Goal: Task Accomplishment & Management: Manage account settings

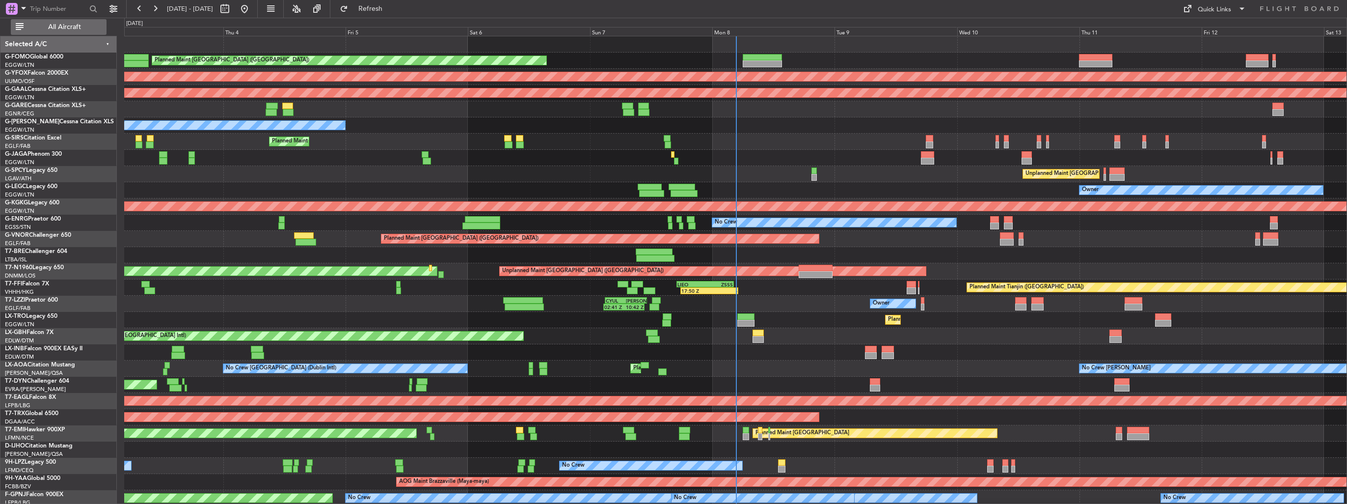
click at [55, 26] on span "All Aircraft" at bounding box center [65, 27] width 78 height 7
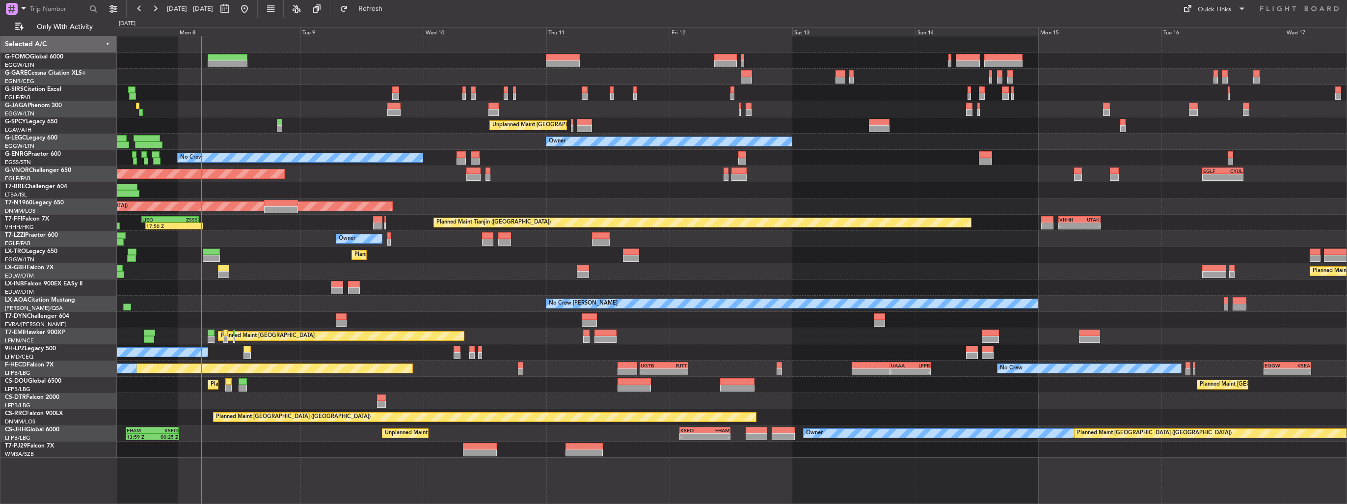
click at [247, 244] on div "Planned Maint London (Luton) Unplanned Maint Athens (Eleftherios Venizelos Intl…" at bounding box center [732, 246] width 1230 height 421
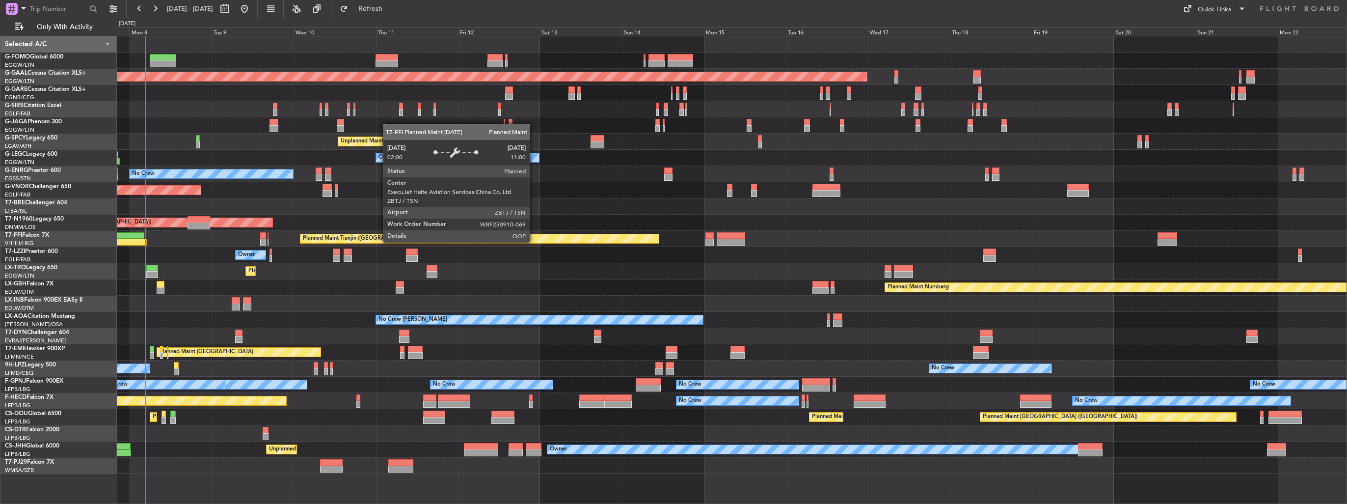
click at [534, 242] on div "Planned Maint London (Luton) Planned Maint Dusseldorf Planned Maint London (Far…" at bounding box center [732, 255] width 1230 height 438
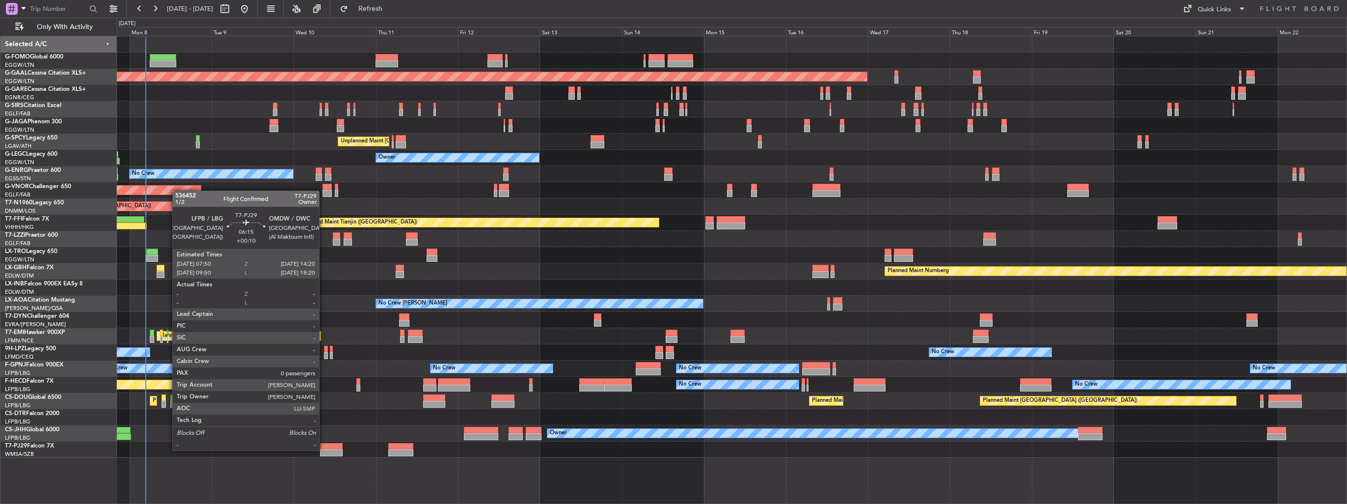
click at [324, 449] on div at bounding box center [331, 452] width 23 height 7
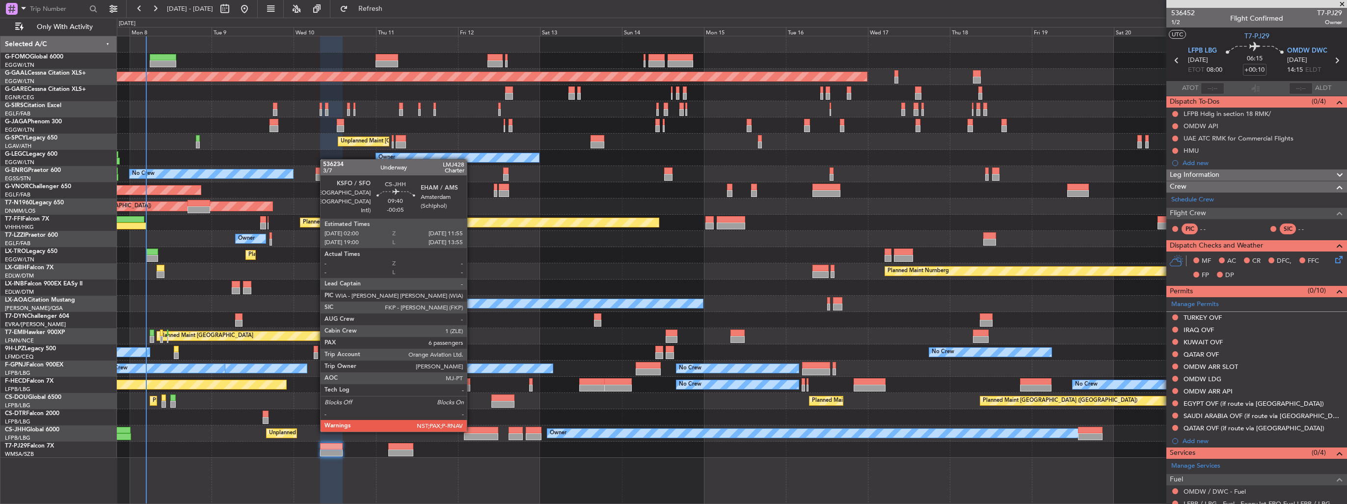
click at [471, 431] on div at bounding box center [481, 430] width 34 height 7
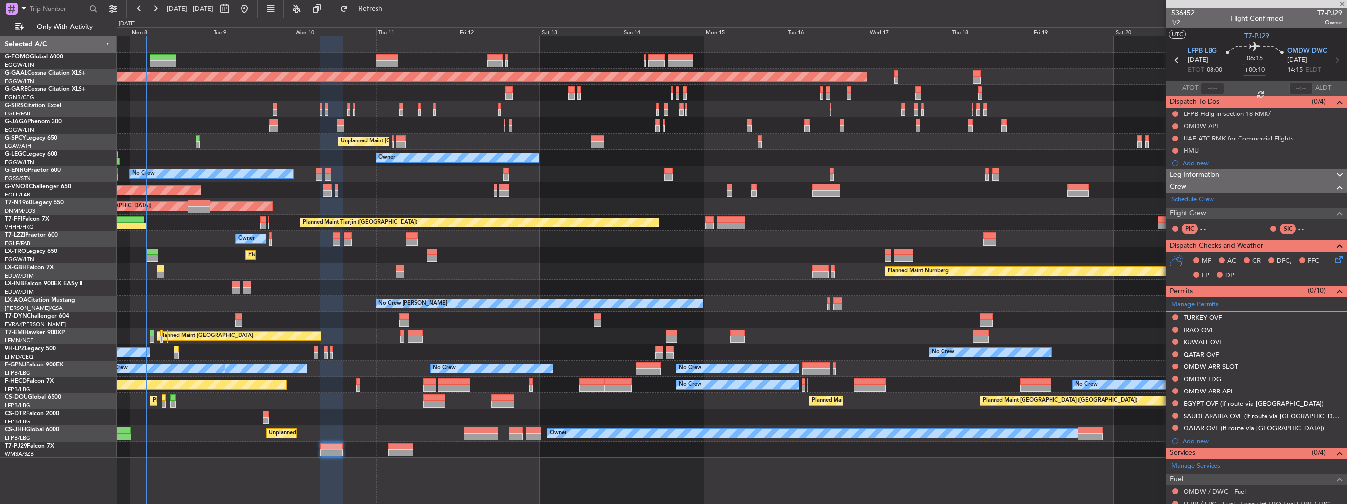
type input "-00:05"
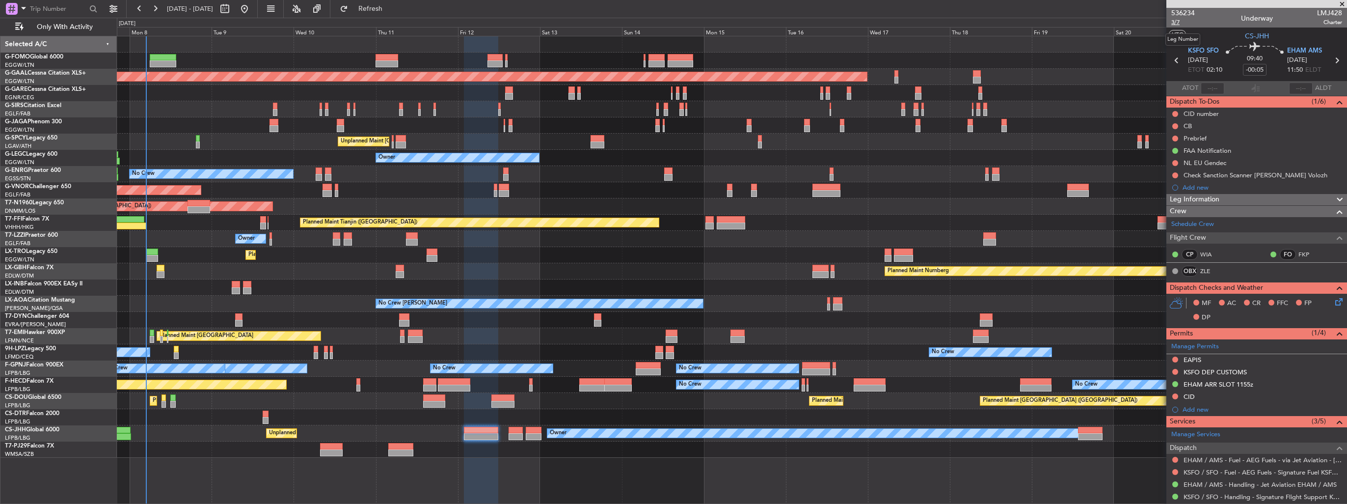
click at [1178, 23] on span "3/7" at bounding box center [1184, 22] width 24 height 8
click at [1180, 21] on span "3/7" at bounding box center [1184, 22] width 24 height 8
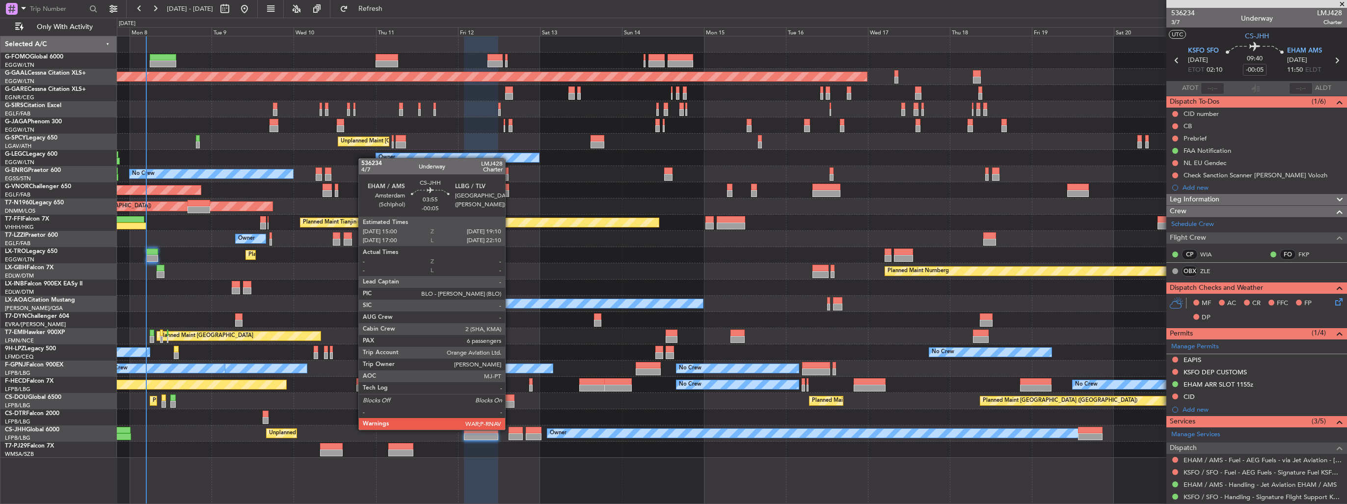
click at [510, 429] on div at bounding box center [516, 430] width 14 height 7
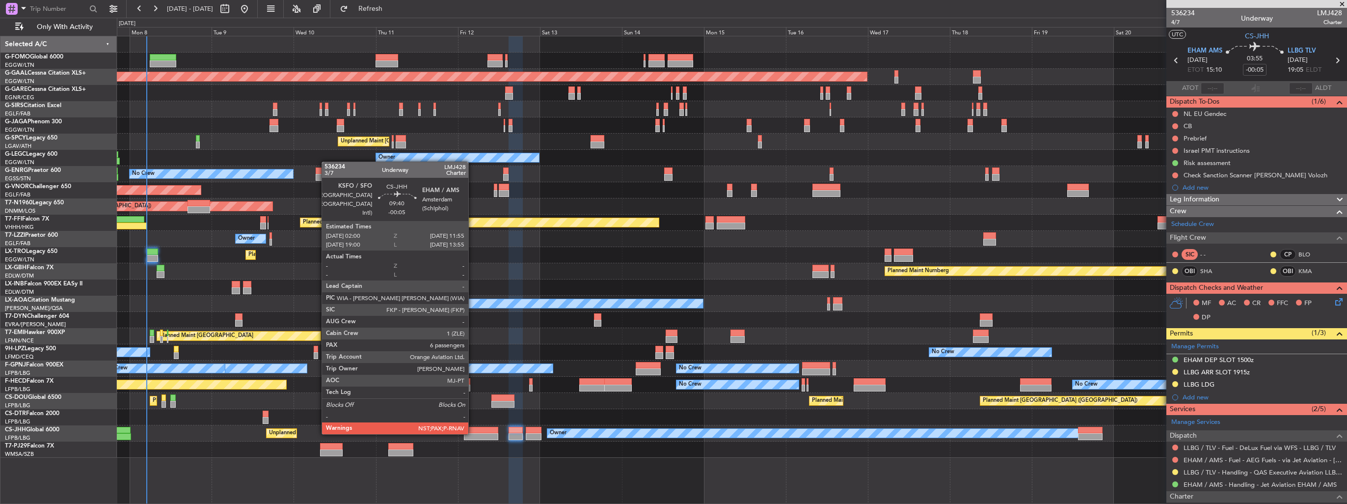
click at [473, 433] on div at bounding box center [481, 436] width 34 height 7
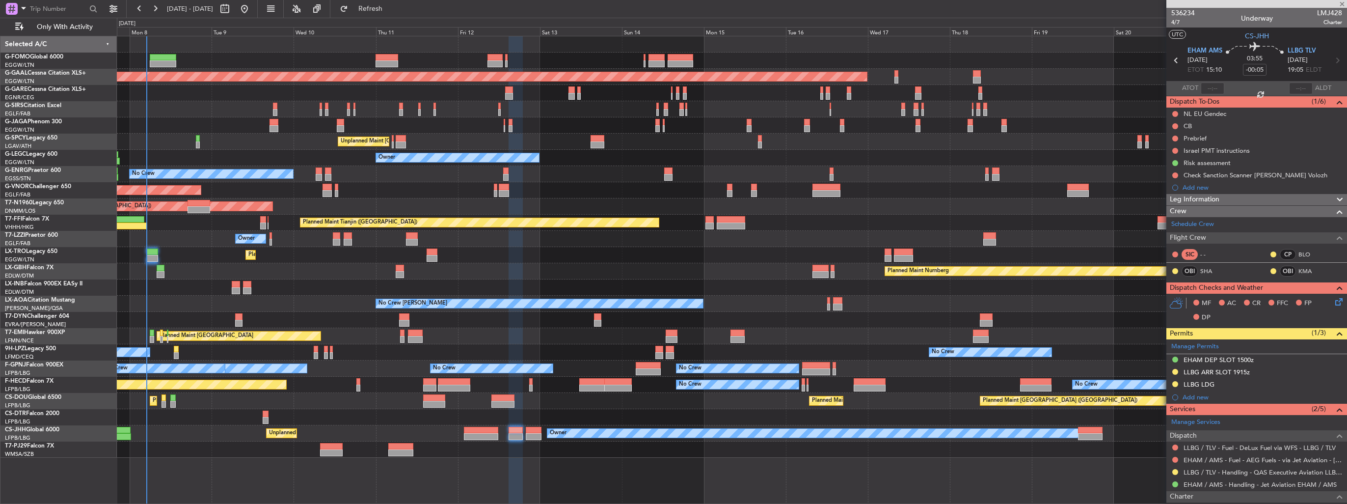
type input "7"
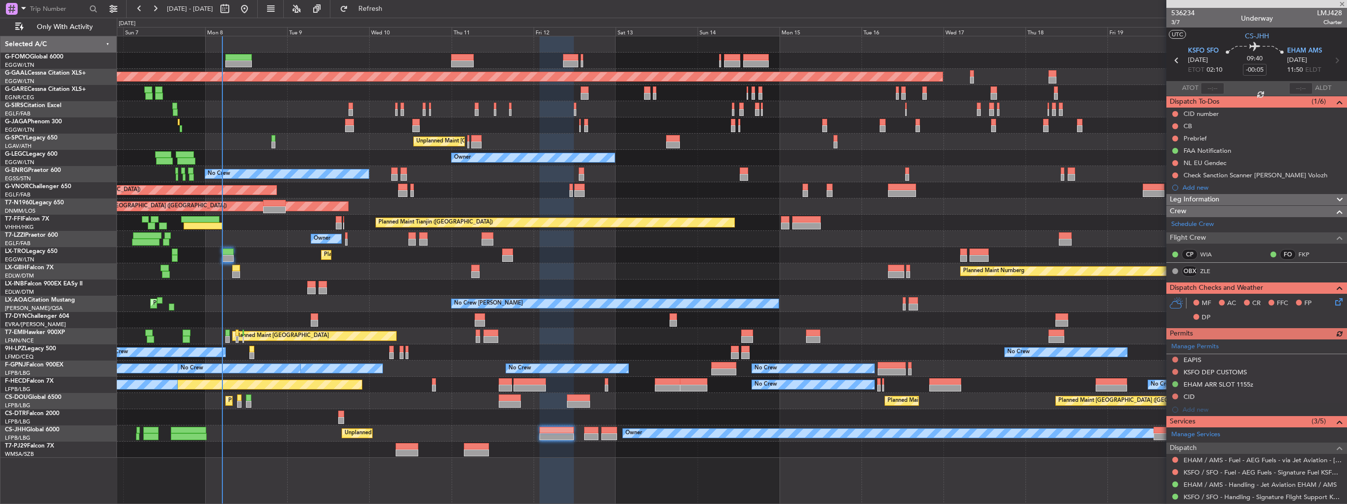
click at [324, 447] on div "Planned Maint London (Luton) Planned Maint Dusseldorf Planned Maint London (Far…" at bounding box center [732, 246] width 1230 height 421
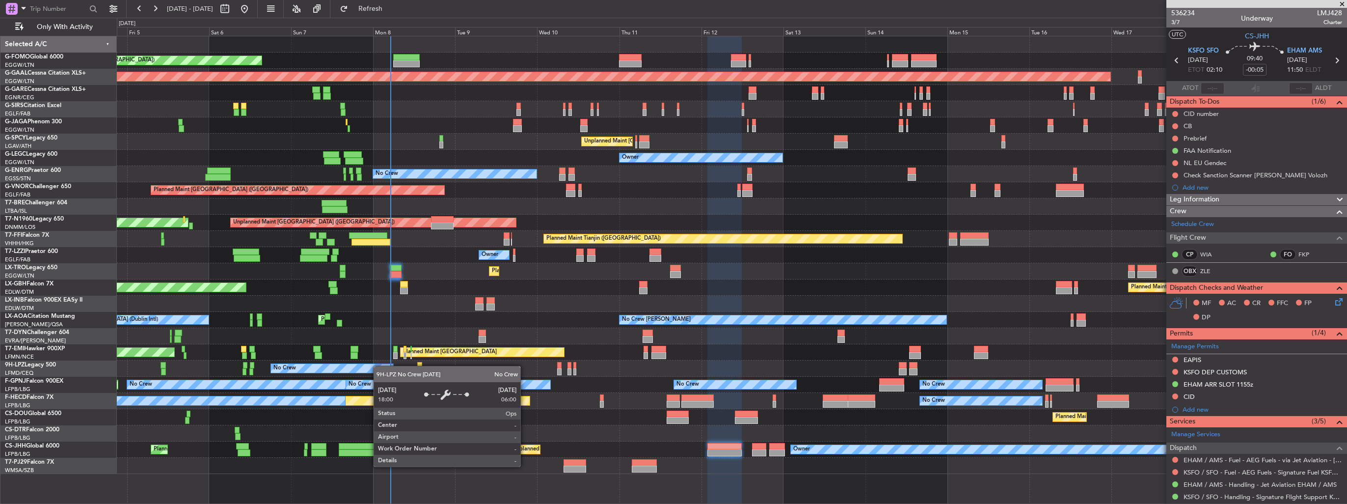
click at [379, 364] on div "Planned Maint London (Luton) Planned Maint Dusseldorf Unplanned Maint Chester P…" at bounding box center [732, 255] width 1230 height 438
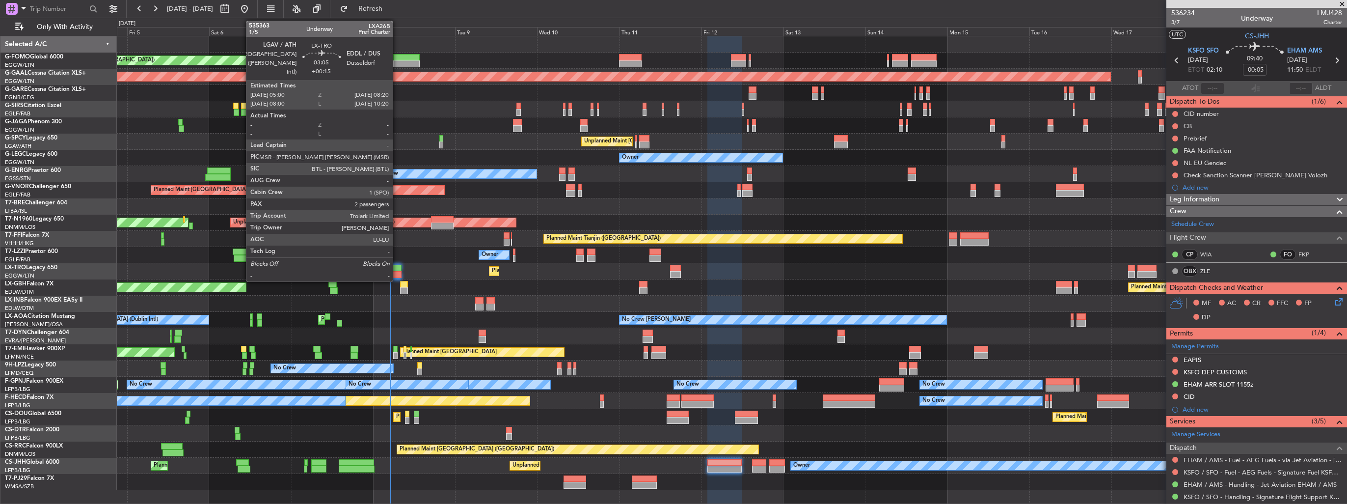
click at [397, 270] on div at bounding box center [396, 268] width 12 height 7
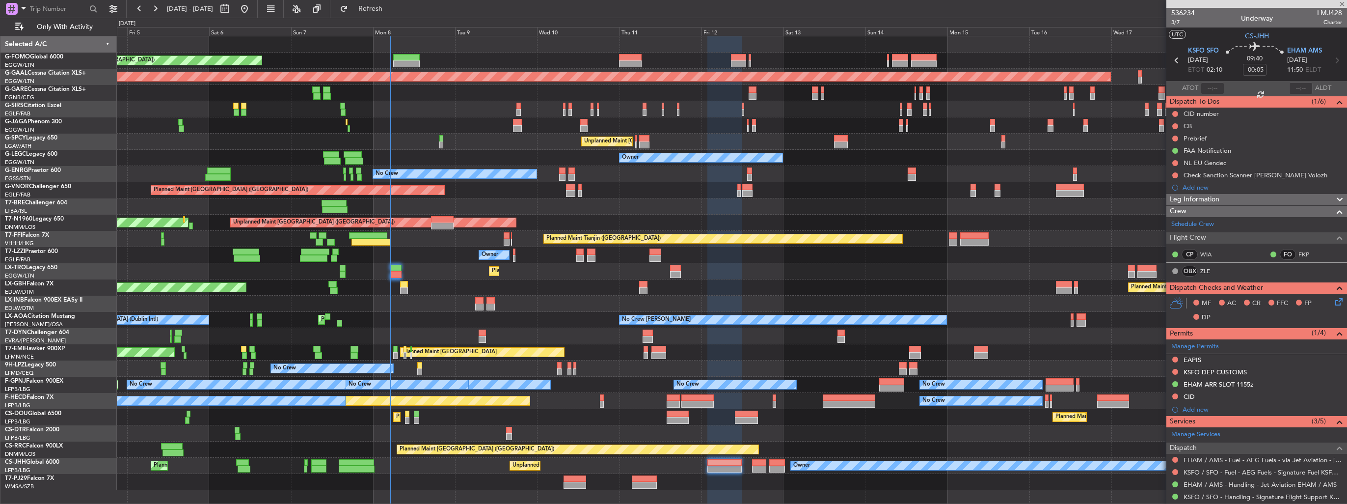
type input "+00:15"
type input "2"
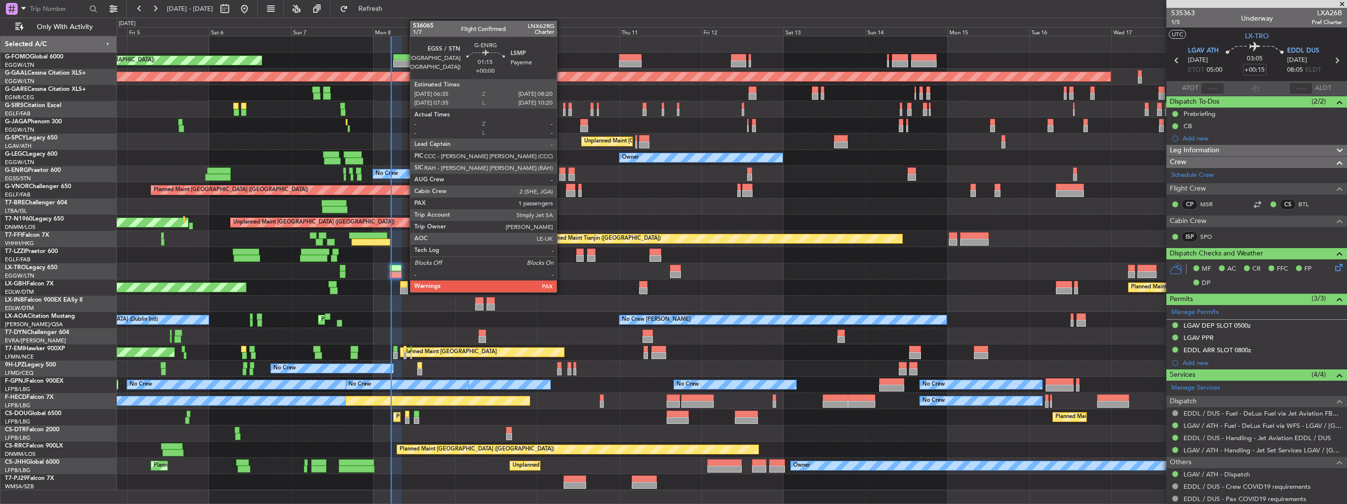
click at [561, 173] on div at bounding box center [562, 170] width 6 height 7
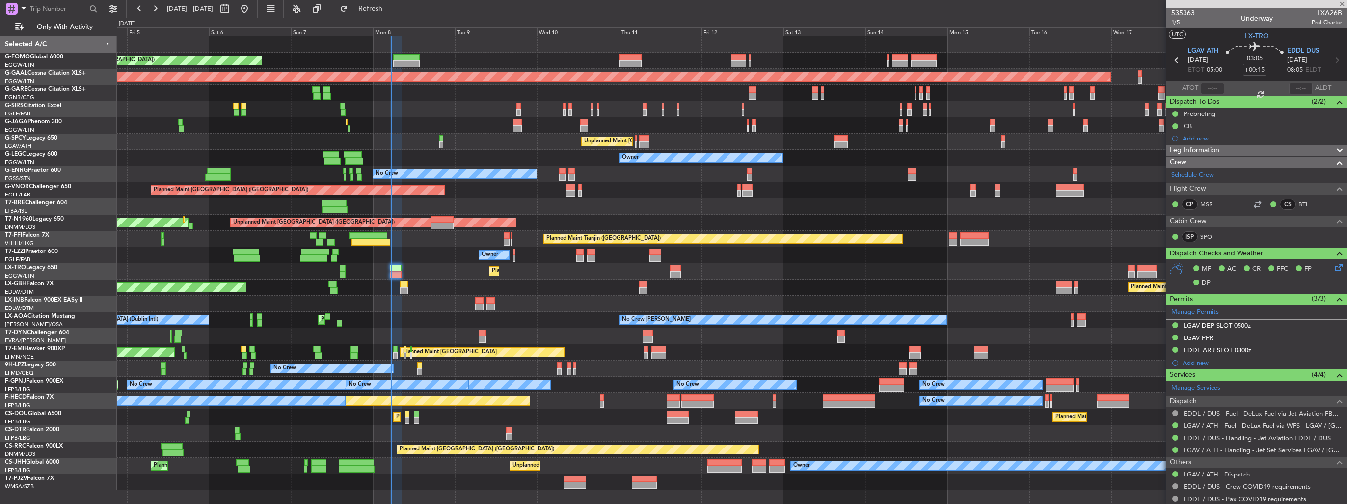
type input "1"
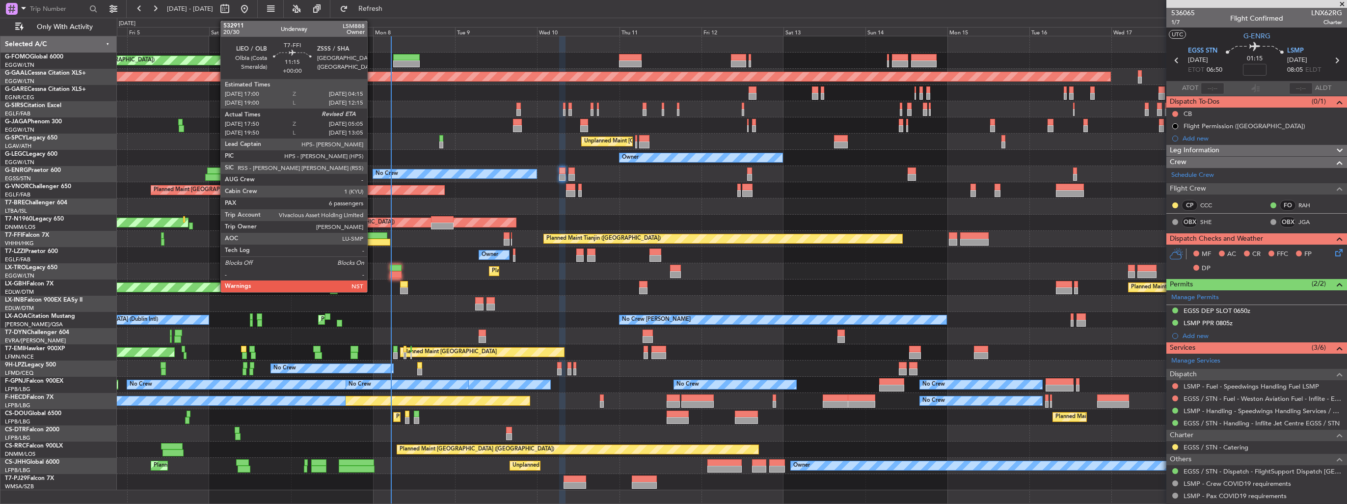
click at [372, 237] on div at bounding box center [368, 235] width 39 height 7
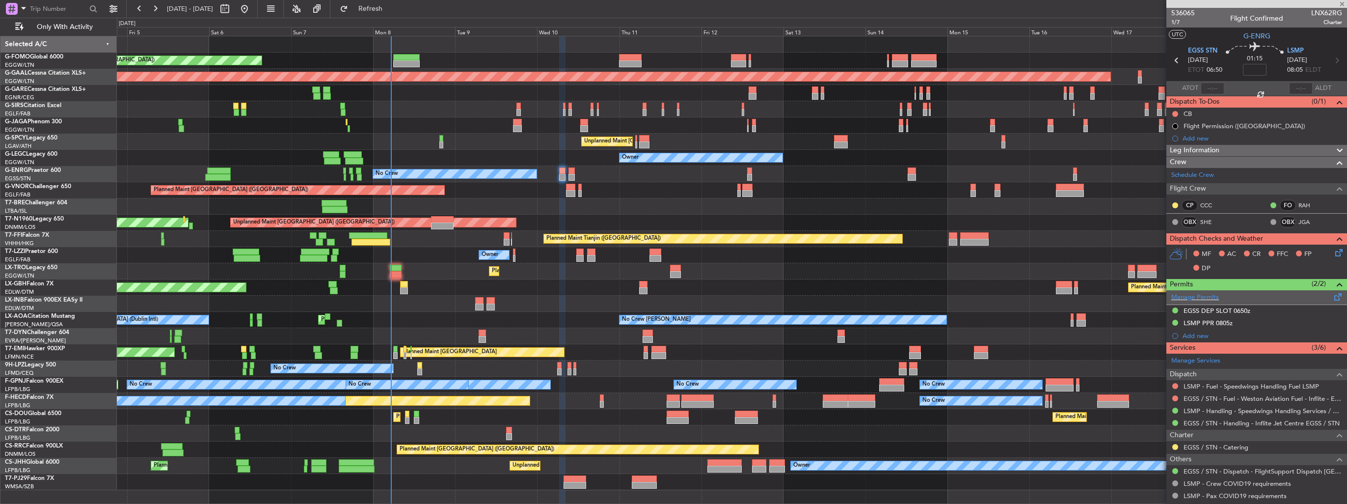
type input "17:50"
type input "6"
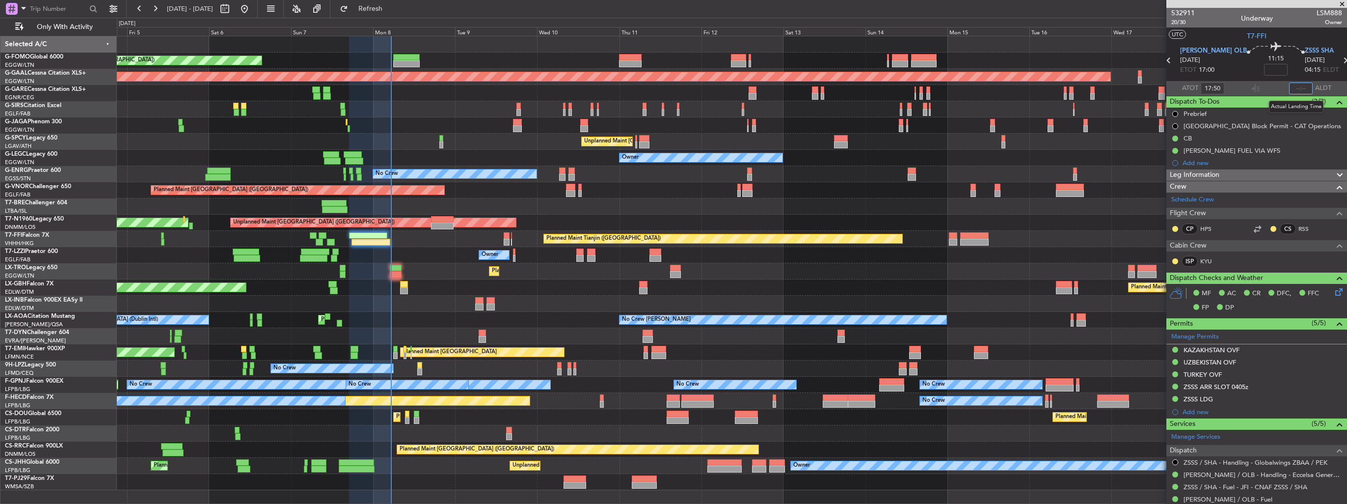
click at [1224, 87] on input "text" at bounding box center [1301, 88] width 24 height 12
type input "05:08"
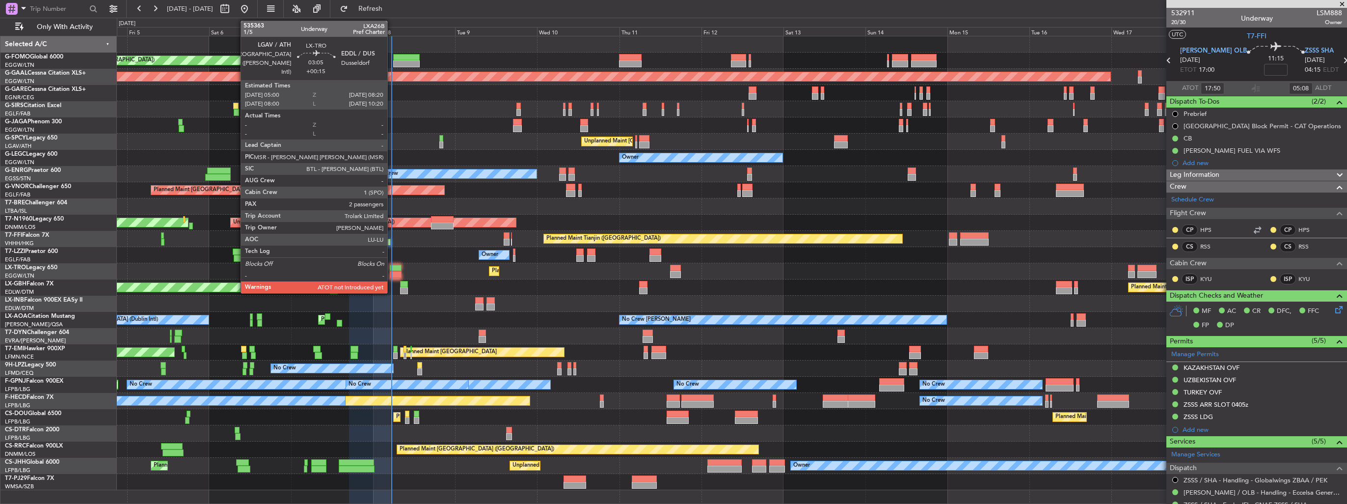
click at [392, 272] on div at bounding box center [396, 274] width 12 height 7
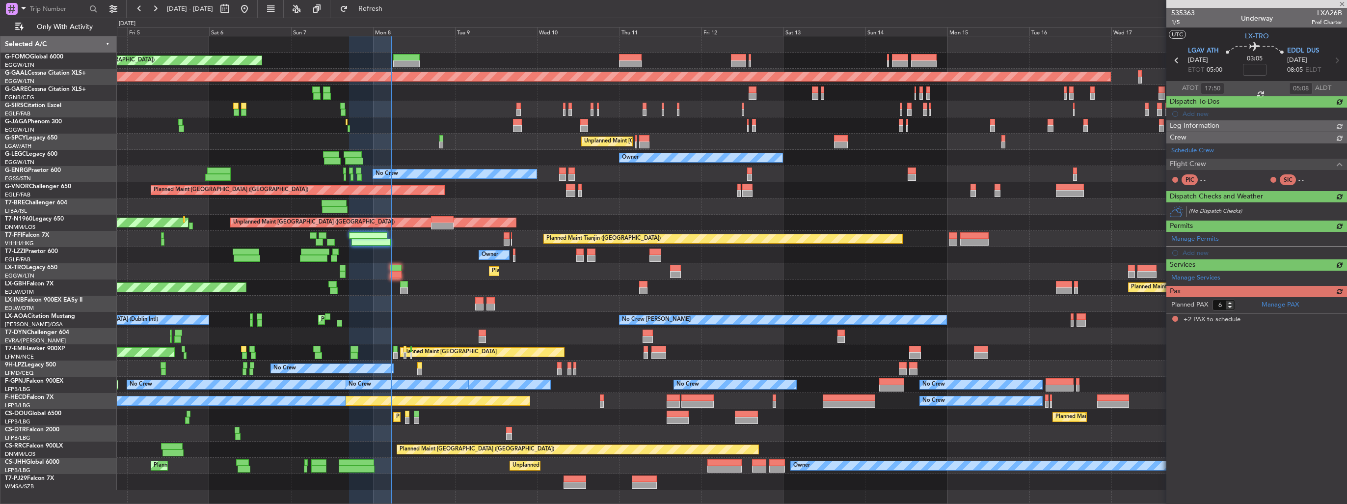
type input "+00:15"
type input "2"
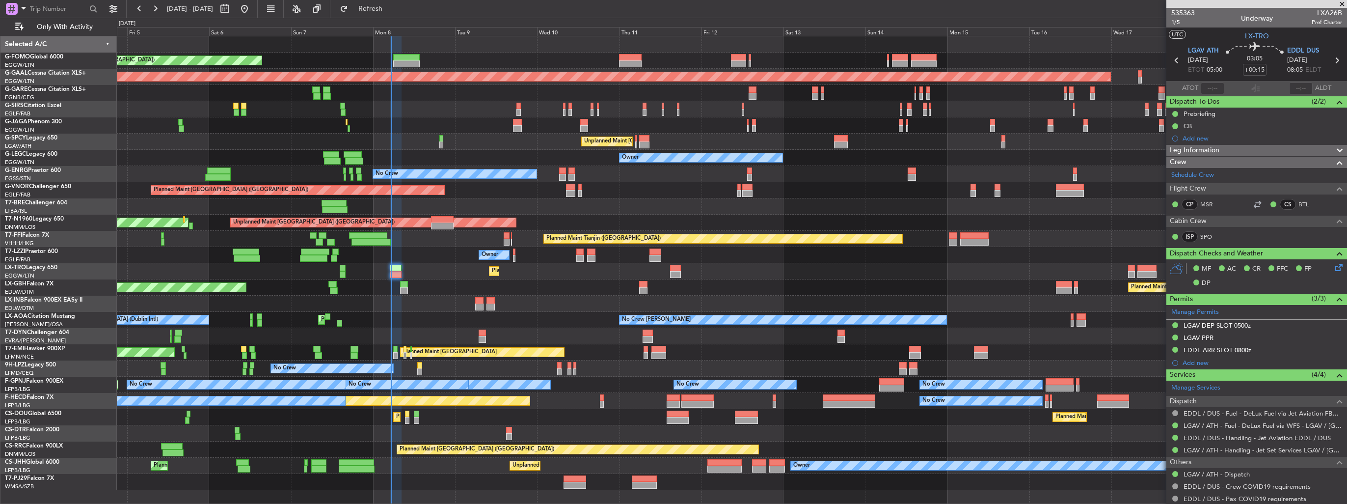
click at [1224, 9] on span "LXA26B" at bounding box center [1327, 13] width 30 height 10
click at [1224, 13] on span "LXA26B" at bounding box center [1327, 13] width 30 height 10
copy span "LXA26B"
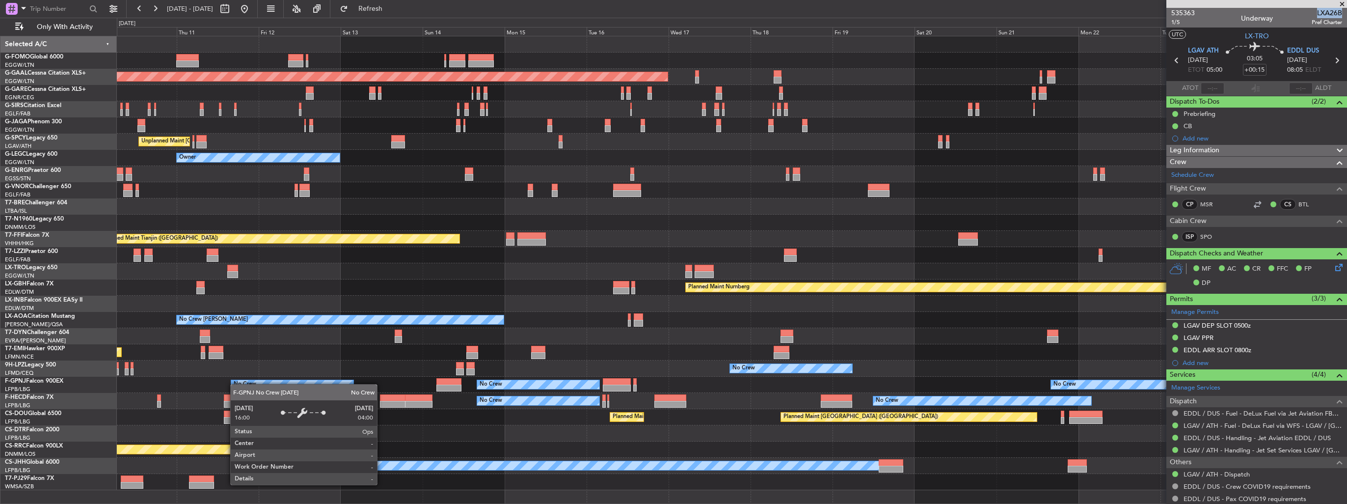
click at [235, 384] on div "Planned Maint London (Luton) Planned Maint Dusseldorf Planned Maint London (Lut…" at bounding box center [732, 263] width 1230 height 454
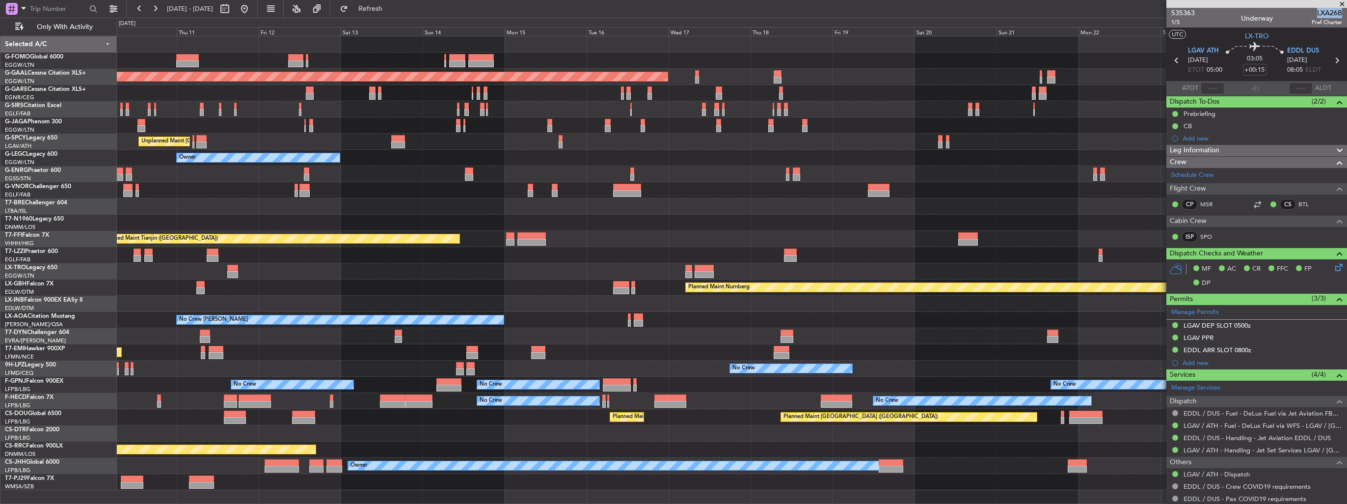
click at [362, 314] on div "Planned Maint London (Luton) Planned Maint Dusseldorf Planned Maint London (Lut…" at bounding box center [732, 263] width 1230 height 454
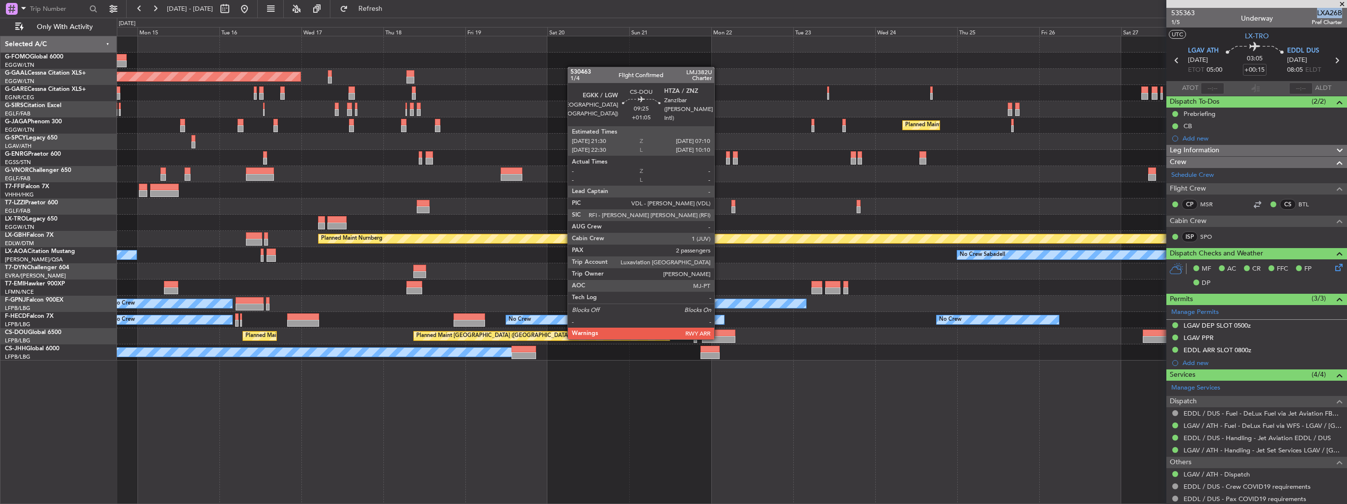
click at [719, 338] on div at bounding box center [718, 339] width 33 height 7
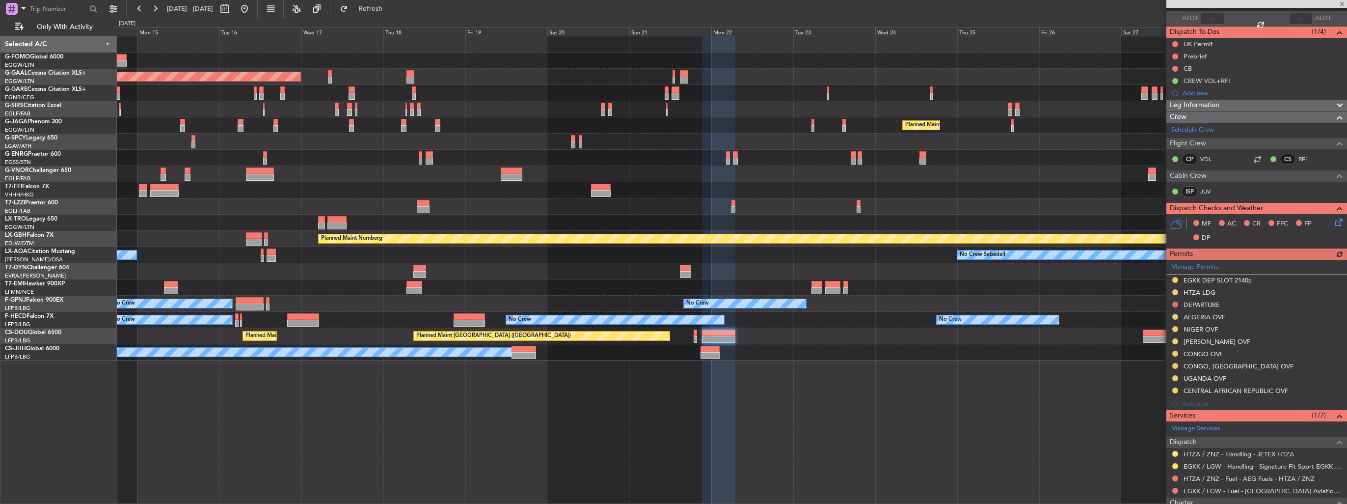
scroll to position [196, 0]
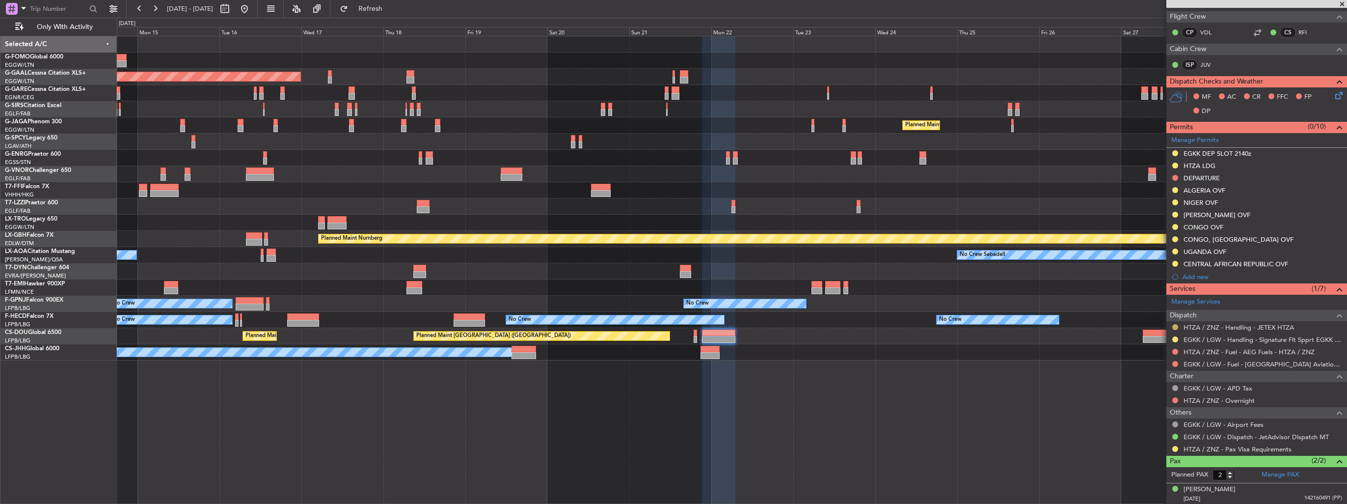
click at [1173, 327] on button at bounding box center [1176, 327] width 6 height 6
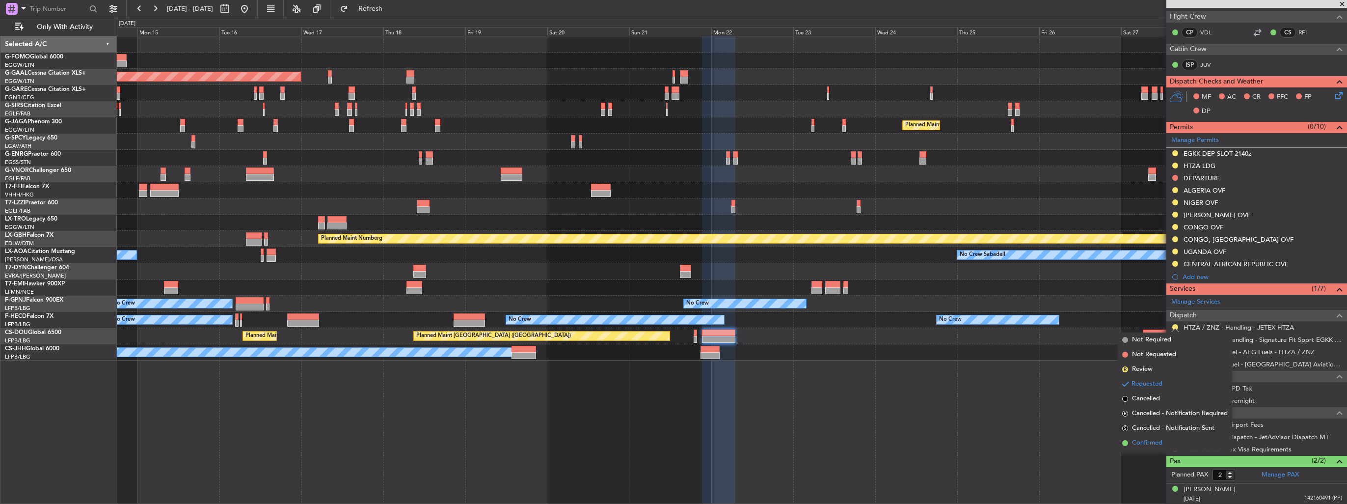
click at [1131, 441] on li "Confirmed" at bounding box center [1175, 443] width 113 height 15
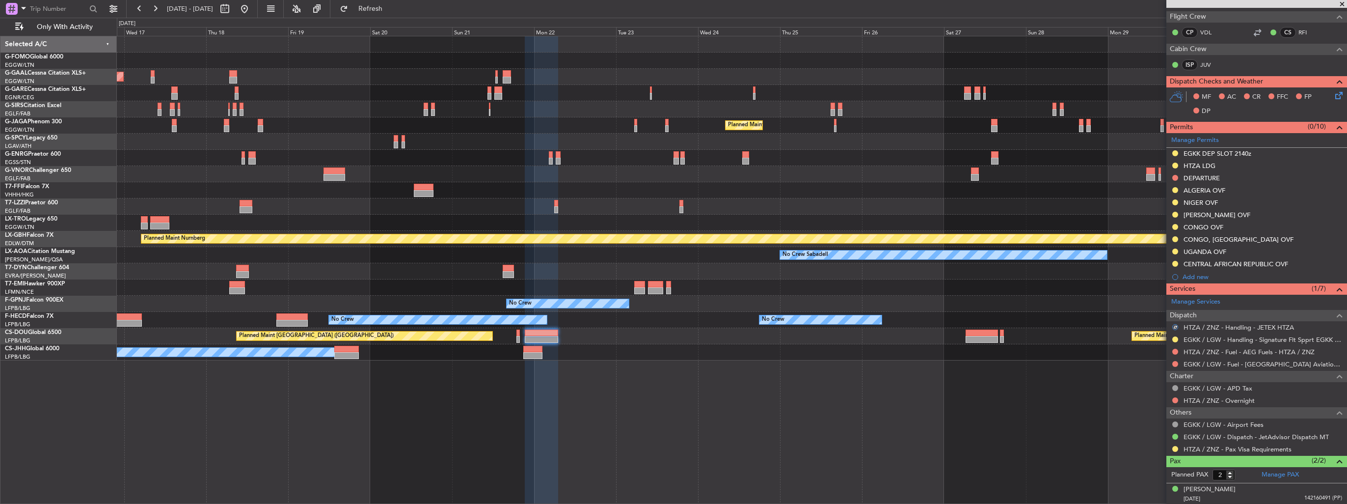
click at [801, 358] on div "Planned Maint Dusseldorf Planned Maint London (Luton) Planned Maint Tianjin (Bi…" at bounding box center [732, 270] width 1231 height 468
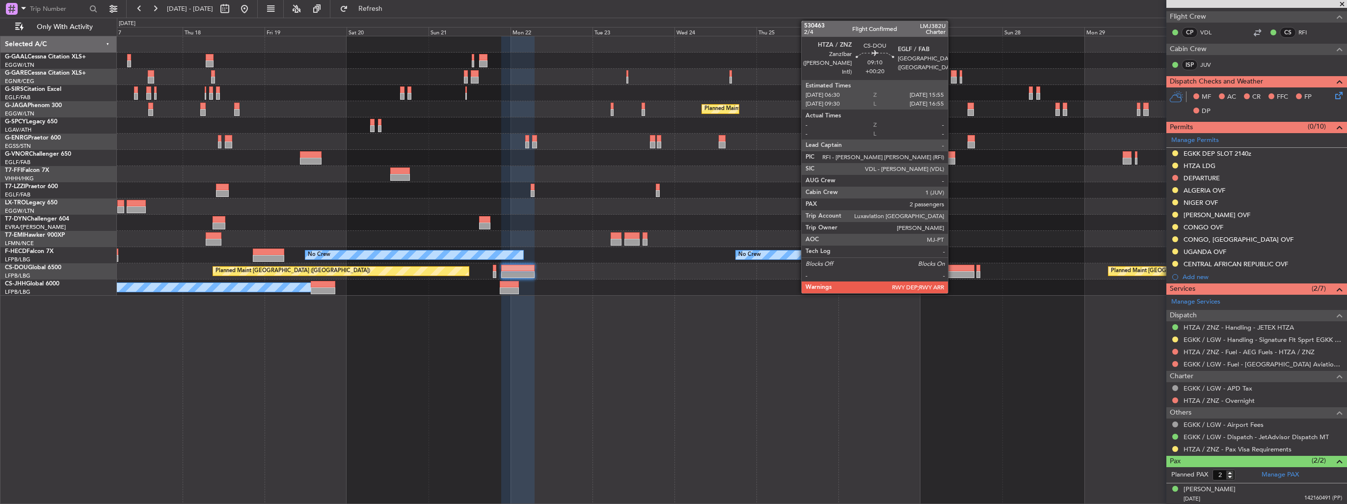
click at [953, 272] on div at bounding box center [958, 274] width 32 height 7
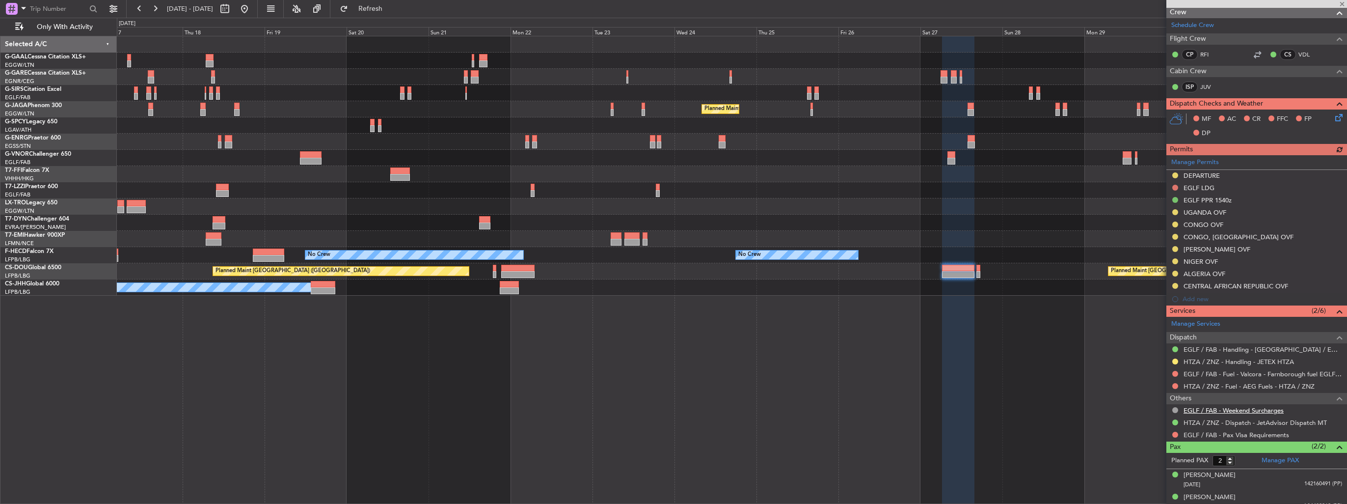
scroll to position [181, 0]
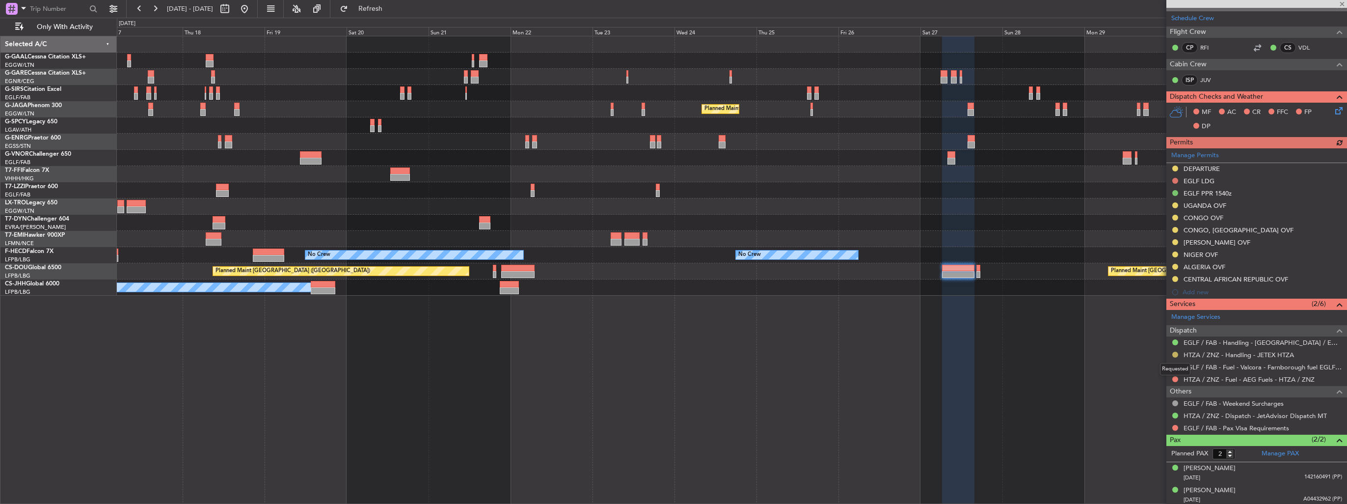
click at [1175, 352] on button at bounding box center [1176, 355] width 6 height 6
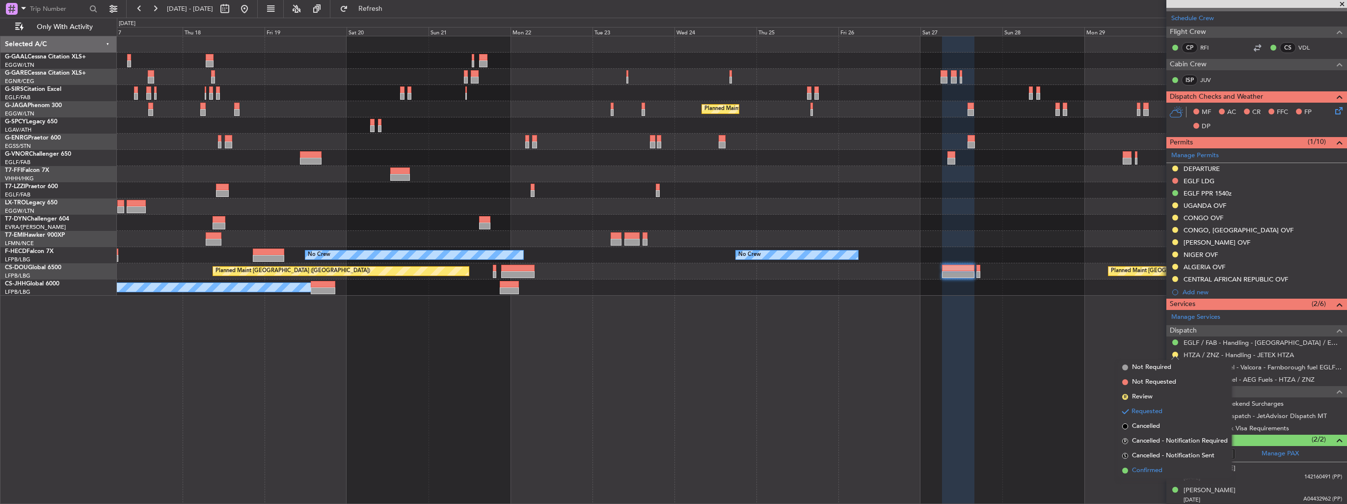
click at [1137, 458] on span "Confirmed" at bounding box center [1147, 470] width 30 height 10
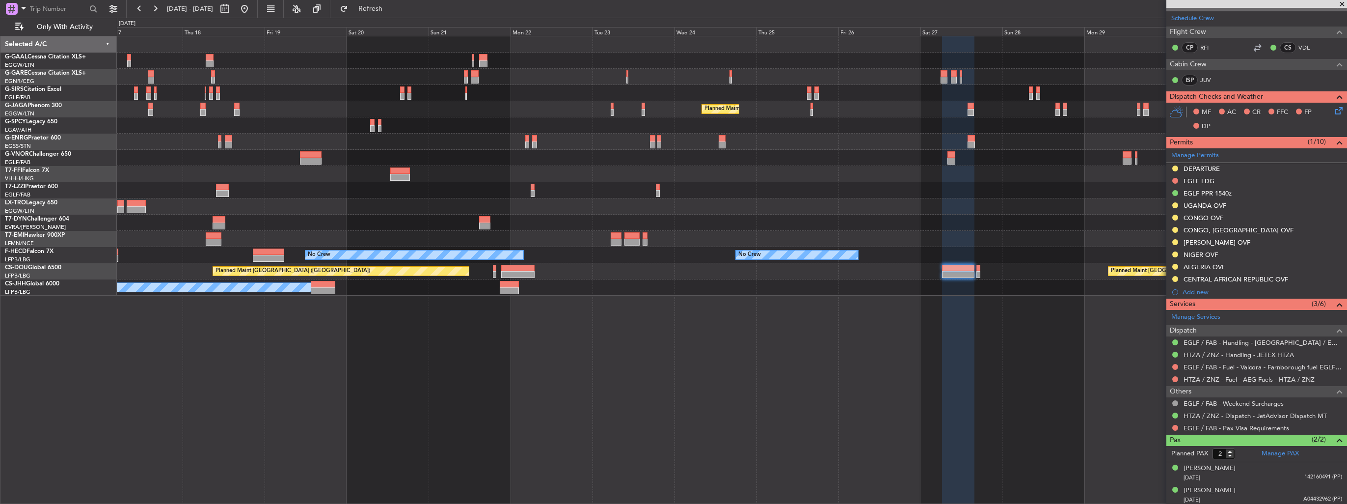
click at [919, 288] on div "Planned Maint Dusseldorf Planned Maint London (Luton) Planned Maint Tianjin (Bi…" at bounding box center [732, 165] width 1230 height 259
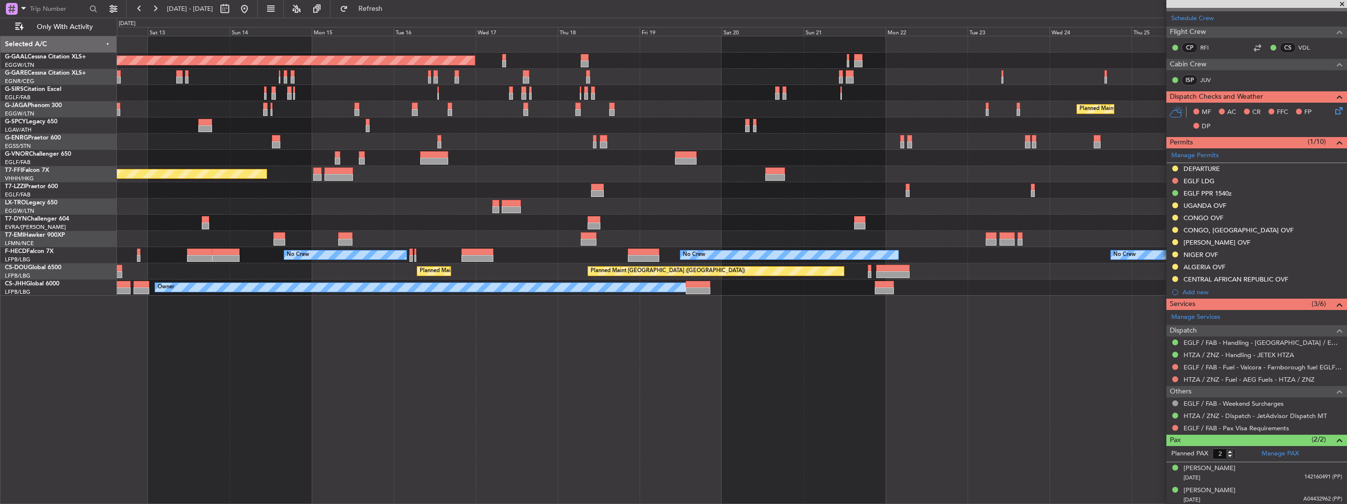
click at [870, 326] on div "Planned Maint Dusseldorf Planned Maint London (Luton) Unplanned Maint Athens (E…" at bounding box center [732, 270] width 1231 height 468
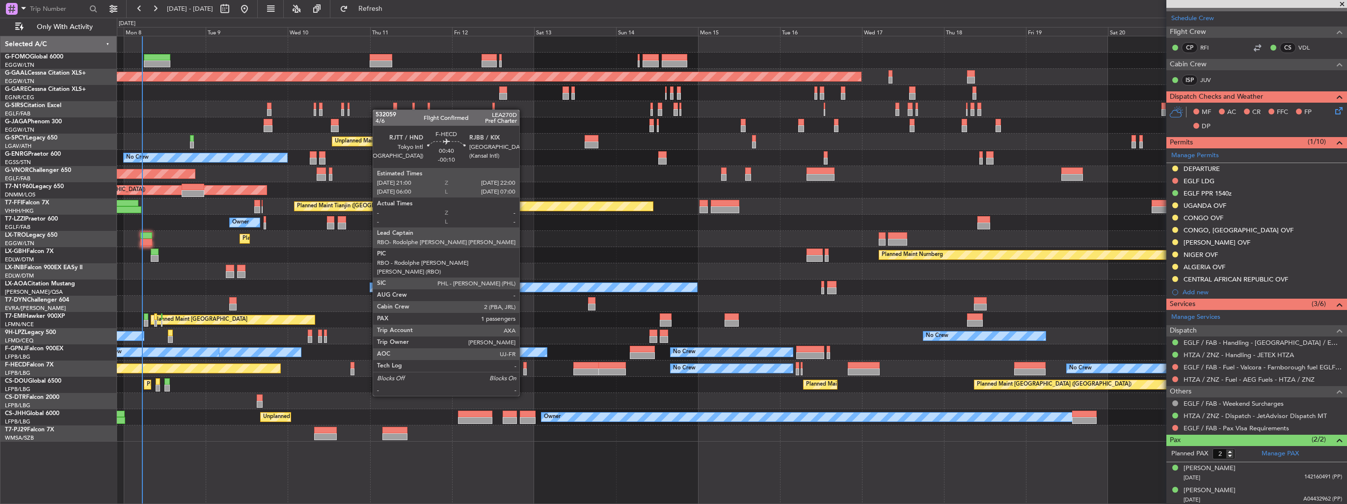
click at [524, 368] on div at bounding box center [524, 371] width 3 height 7
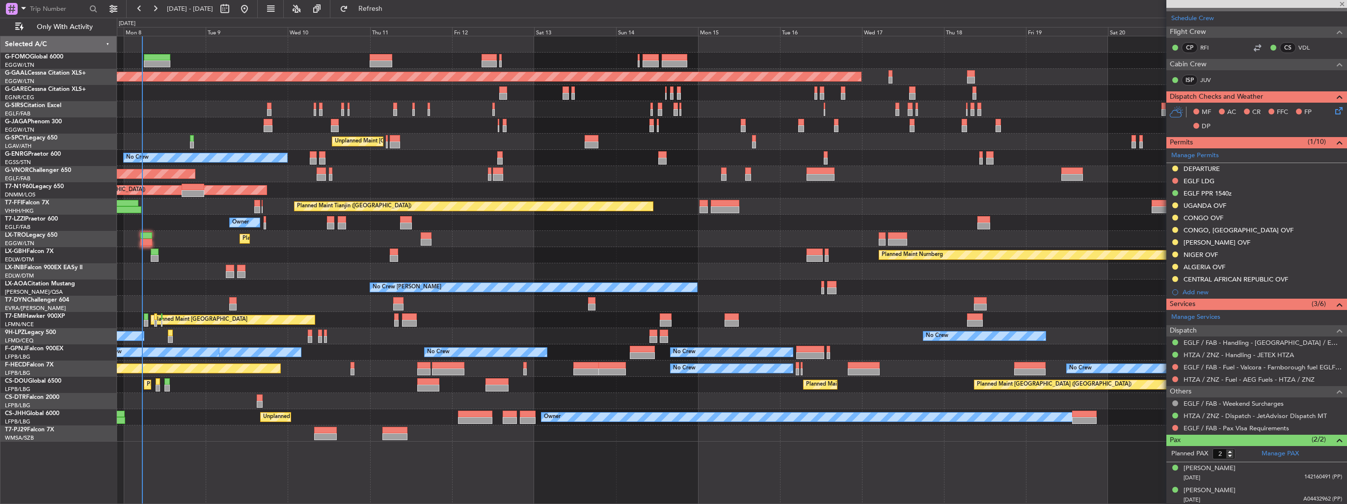
type input "-00:10"
type input "1"
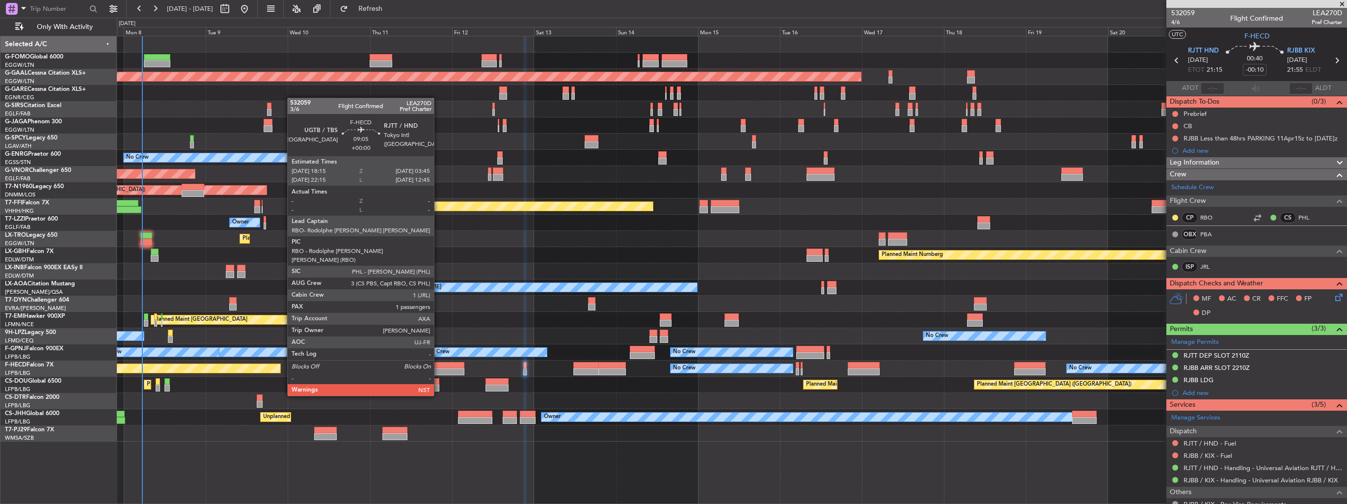
click at [438, 368] on div at bounding box center [448, 371] width 33 height 7
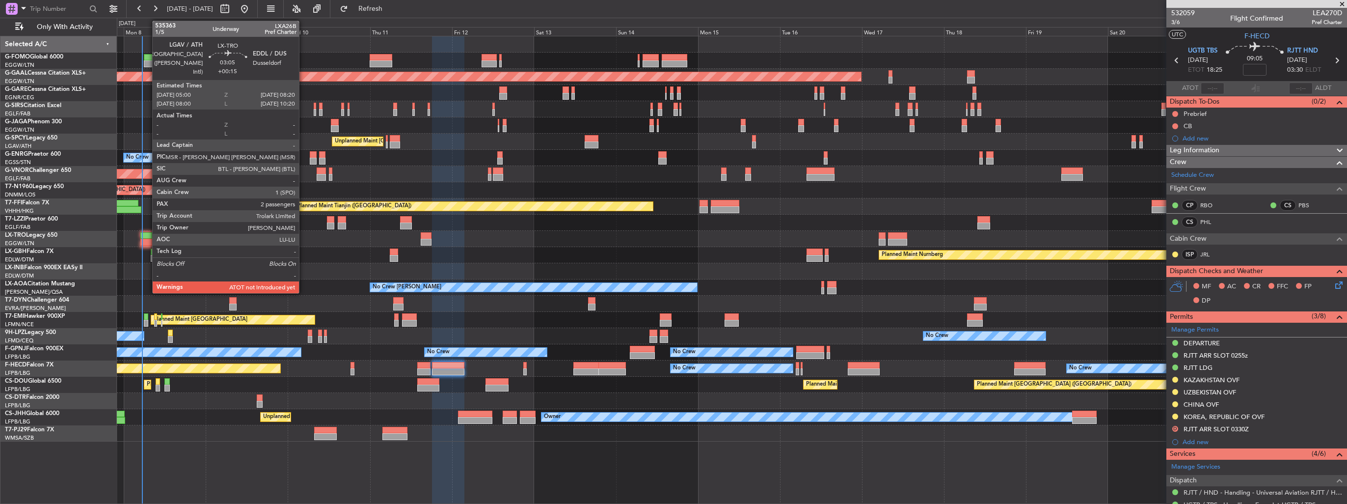
click at [147, 237] on div at bounding box center [146, 235] width 12 height 7
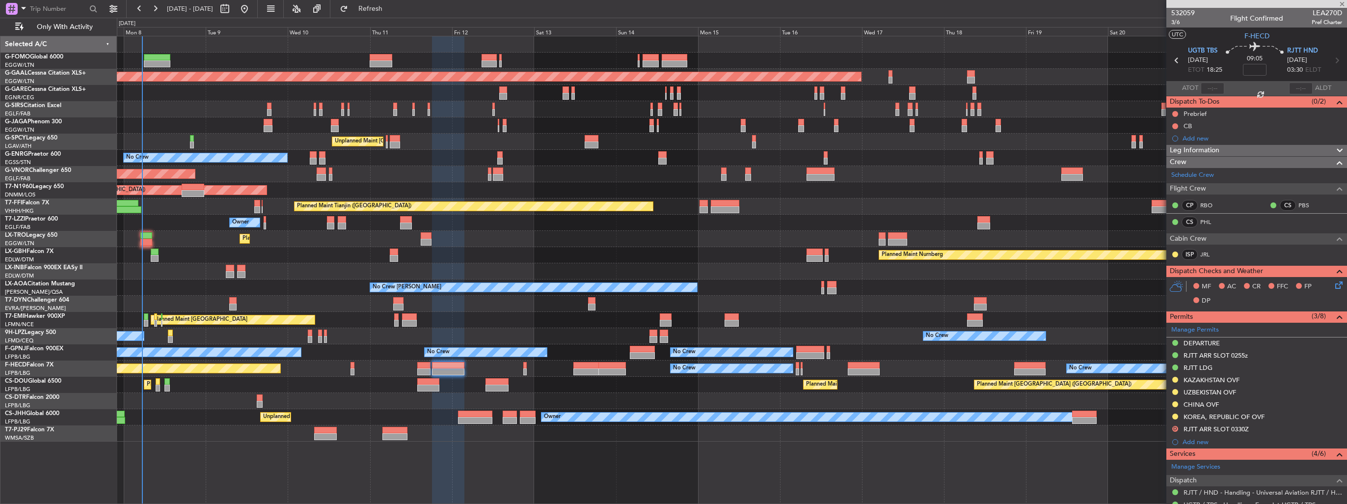
type input "+00:15"
type input "2"
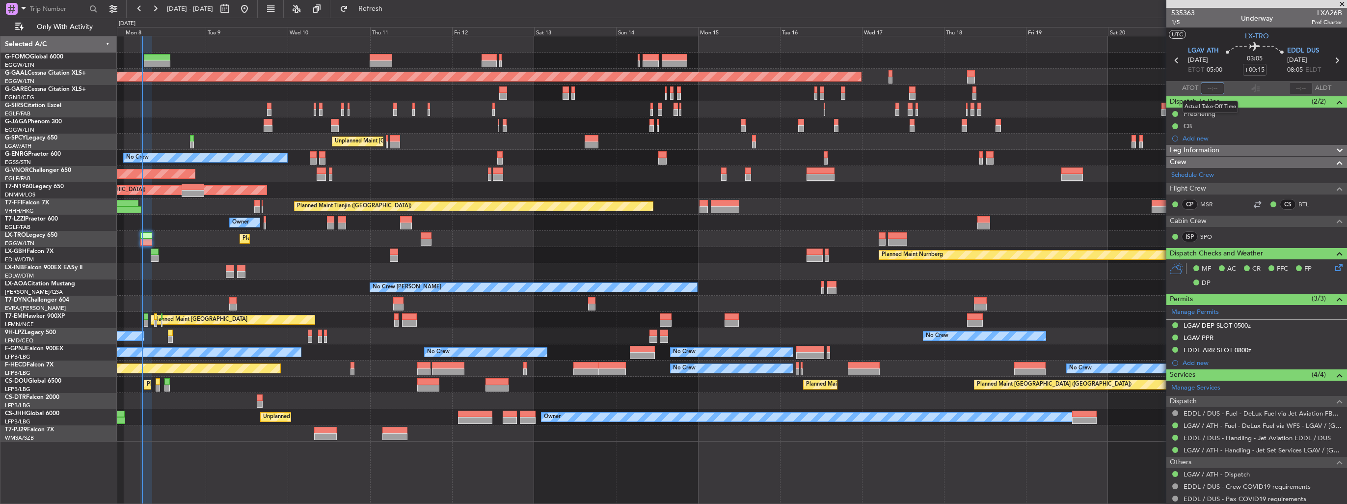
click at [1207, 91] on input "text" at bounding box center [1213, 88] width 24 height 12
type input "05:22"
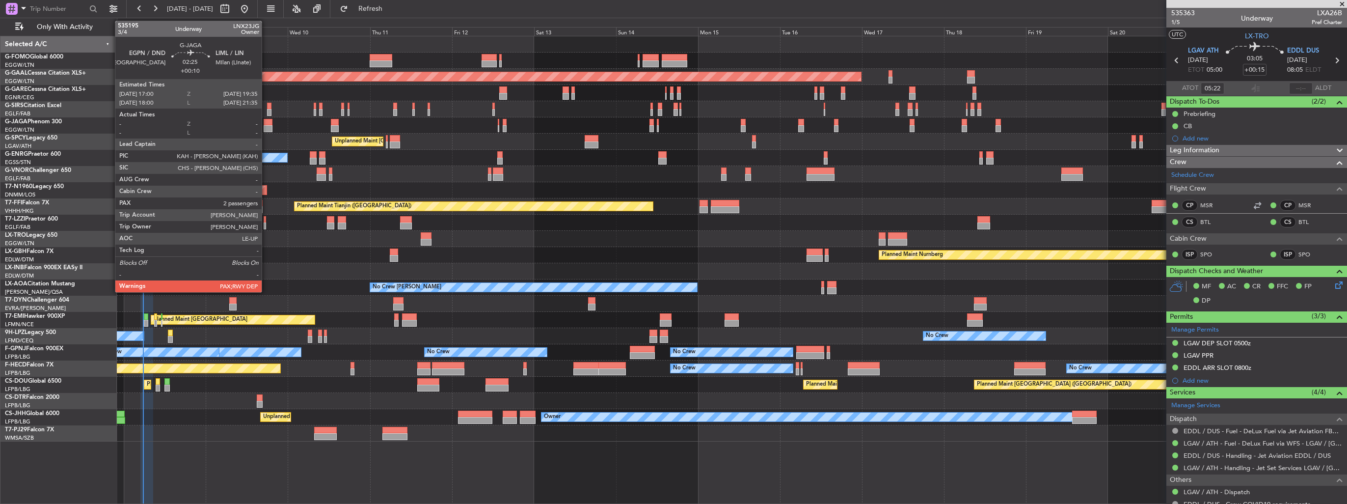
click at [266, 127] on div at bounding box center [268, 128] width 9 height 7
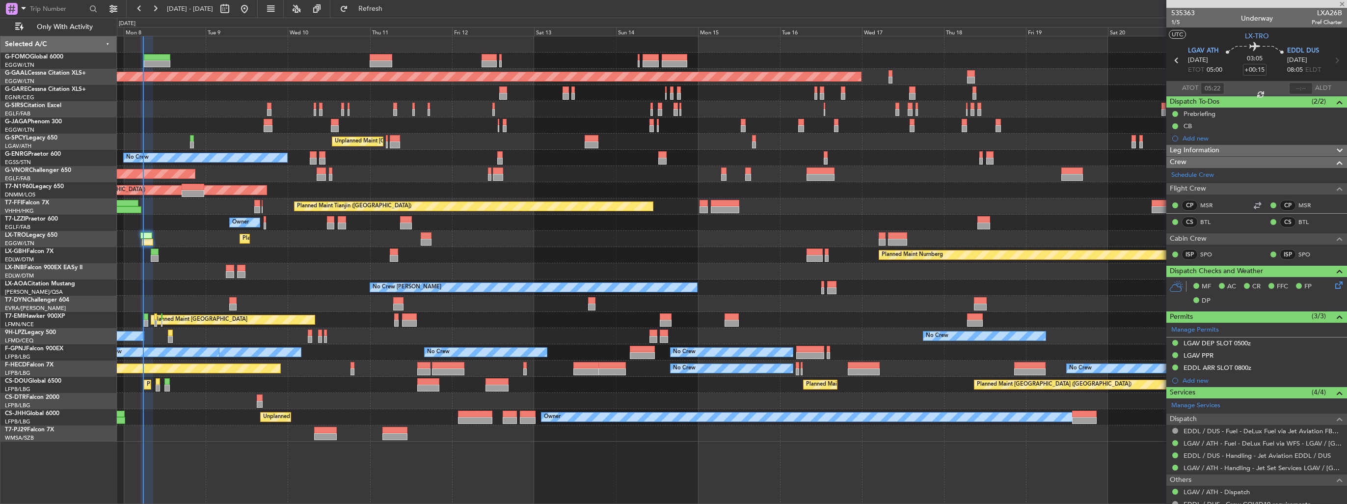
type input "+00:10"
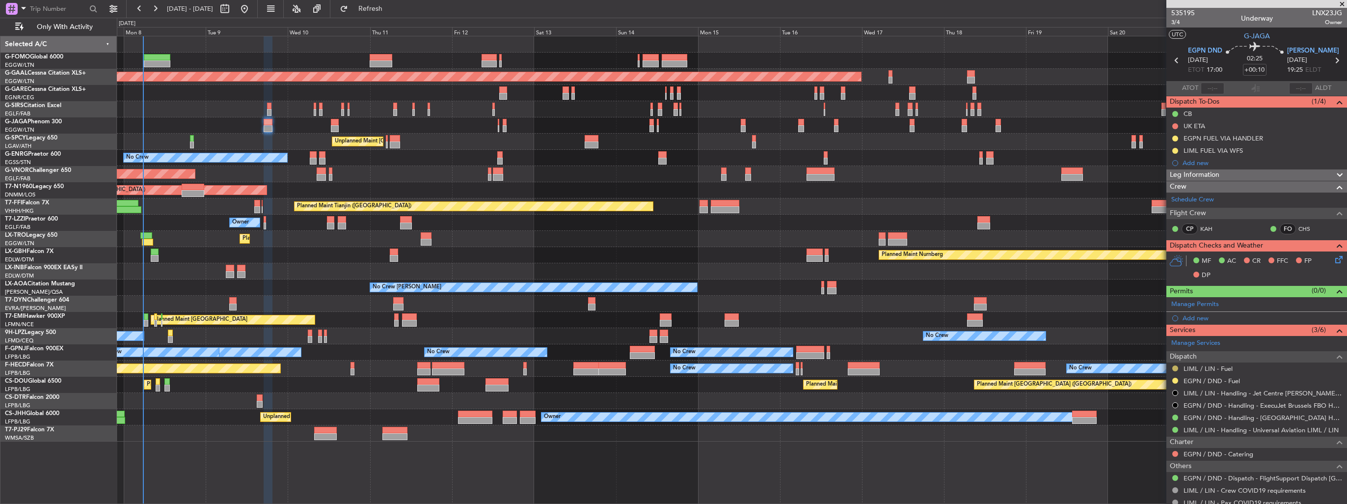
click at [1176, 369] on button at bounding box center [1176, 368] width 6 height 6
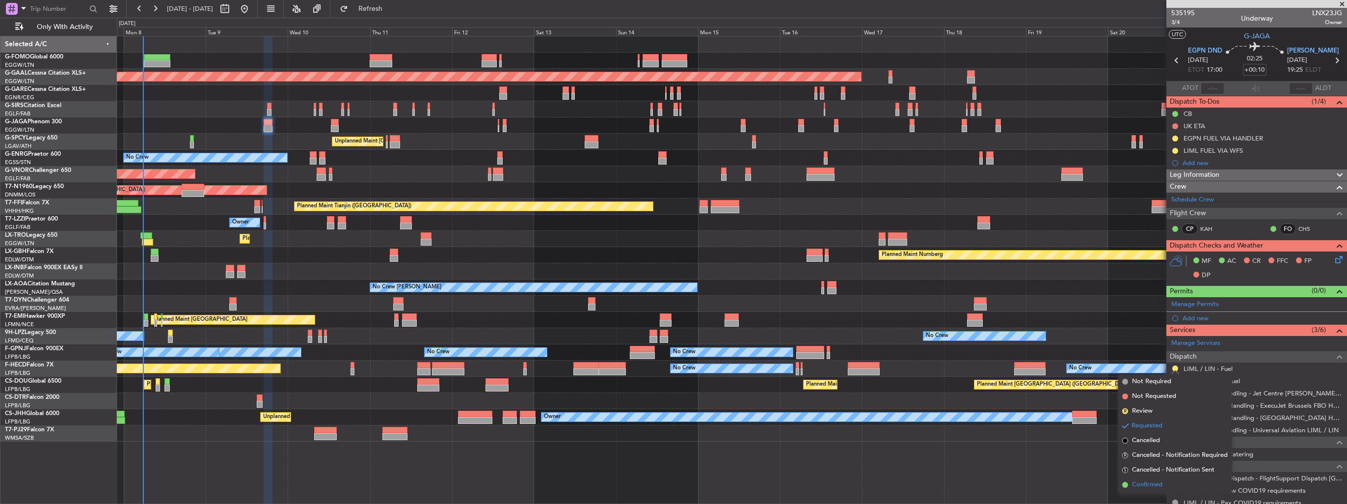
click at [1143, 484] on span "Confirmed" at bounding box center [1147, 485] width 30 height 10
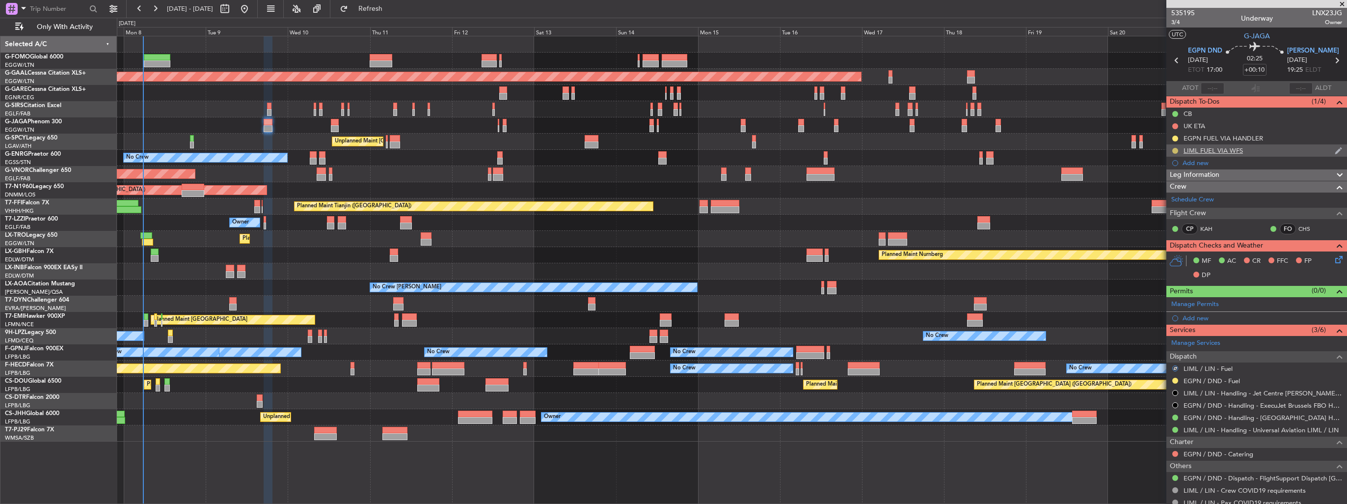
click at [1174, 150] on button at bounding box center [1176, 151] width 6 height 6
click at [1173, 195] on span "Completed" at bounding box center [1179, 194] width 32 height 10
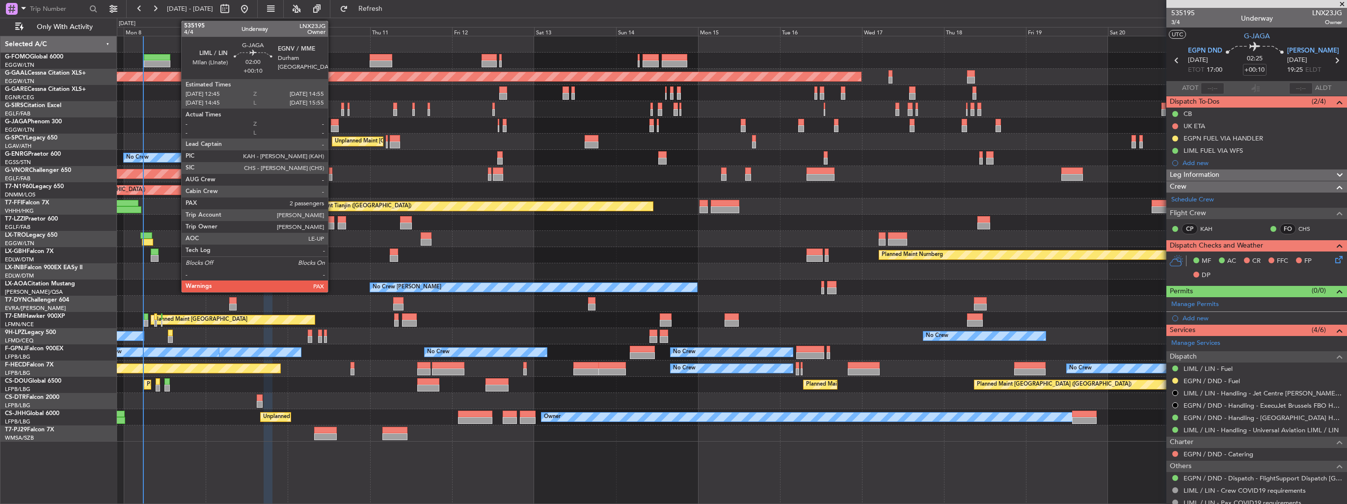
click at [332, 126] on div at bounding box center [335, 128] width 8 height 7
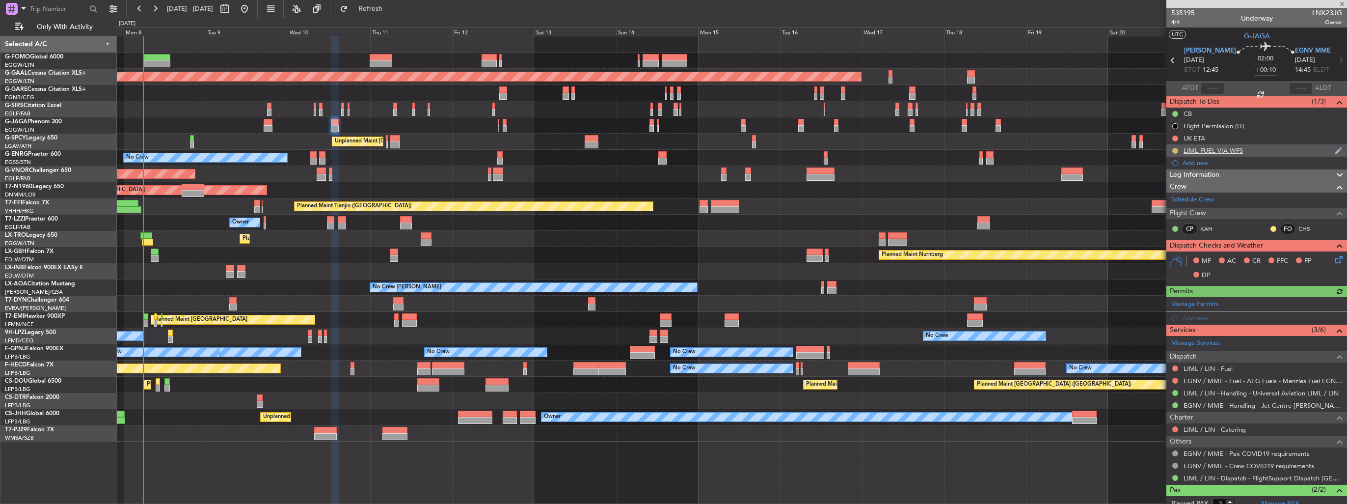
click at [1176, 151] on button at bounding box center [1176, 151] width 6 height 6
click at [1169, 196] on span "Completed" at bounding box center [1179, 194] width 32 height 10
click at [1174, 368] on button at bounding box center [1176, 368] width 6 height 6
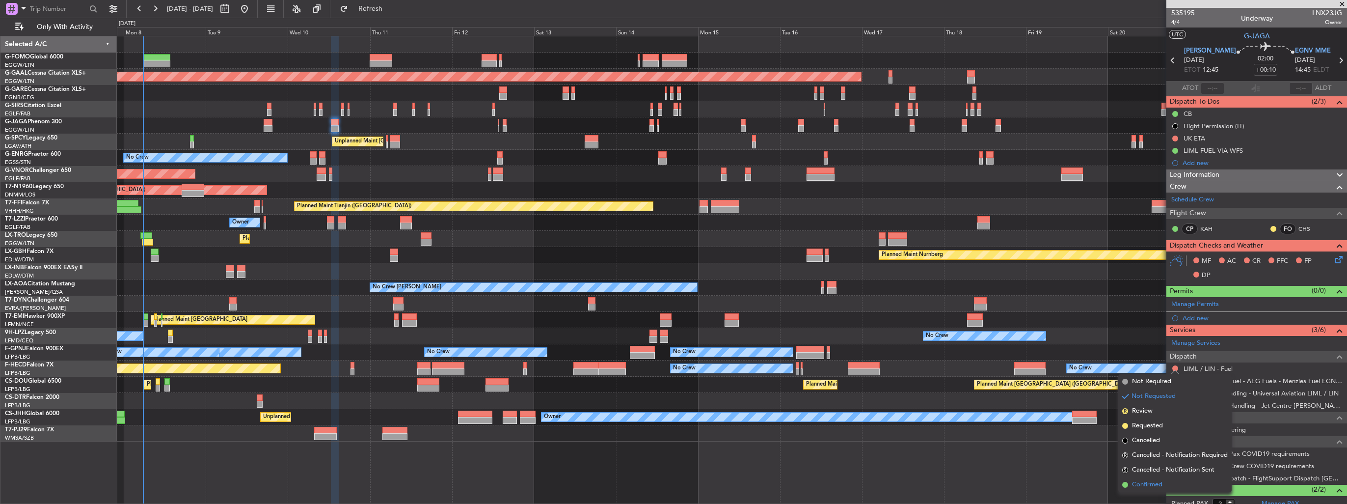
click at [1141, 484] on span "Confirmed" at bounding box center [1147, 485] width 30 height 10
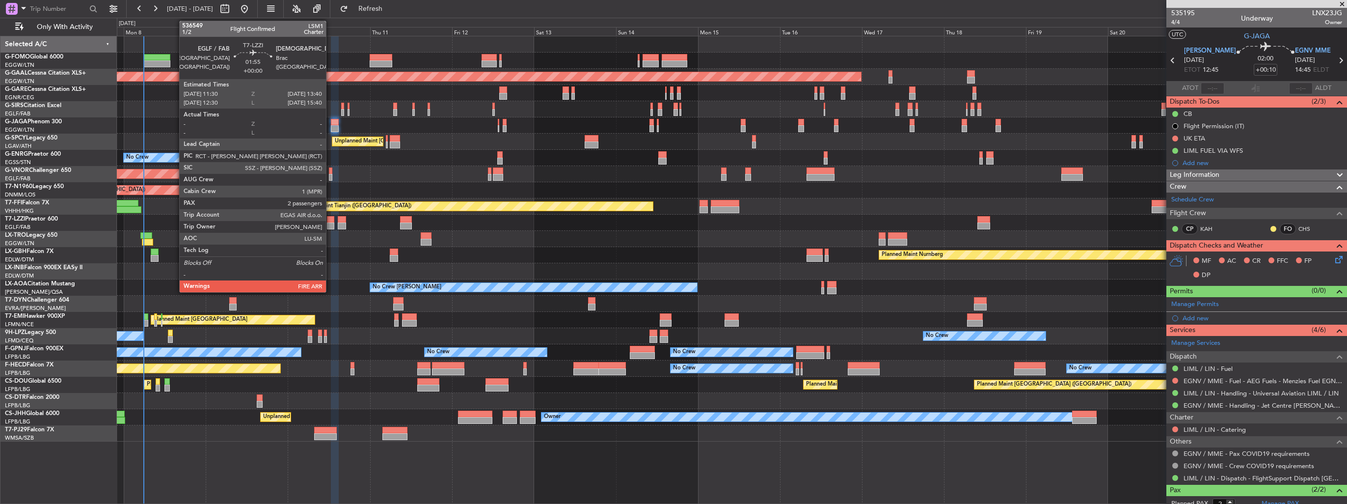
click at [330, 223] on div at bounding box center [331, 225] width 8 height 7
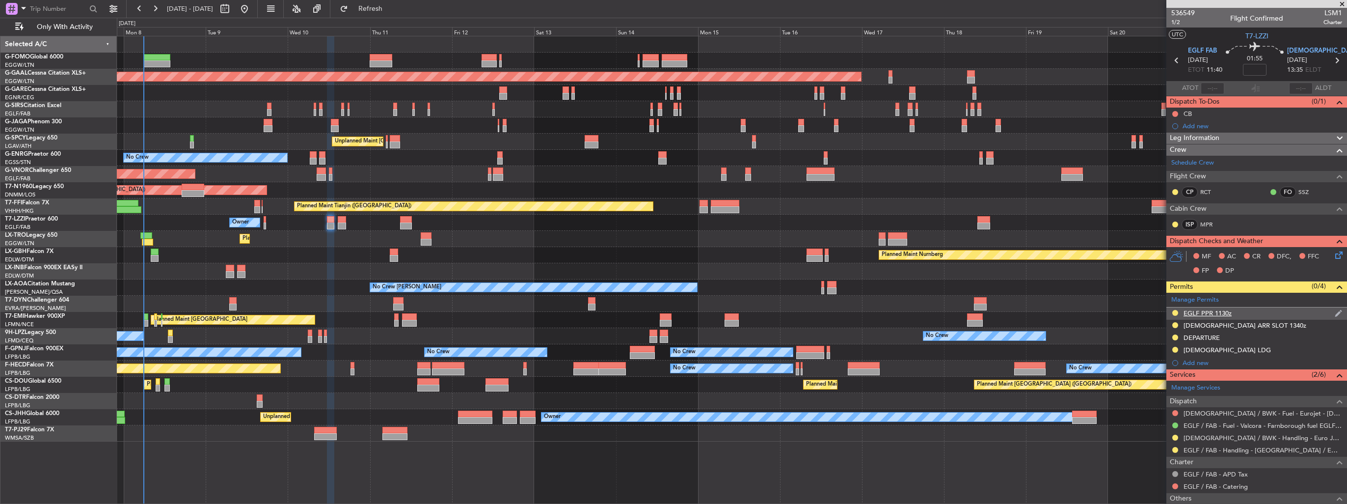
click at [1335, 309] on img at bounding box center [1338, 313] width 7 height 9
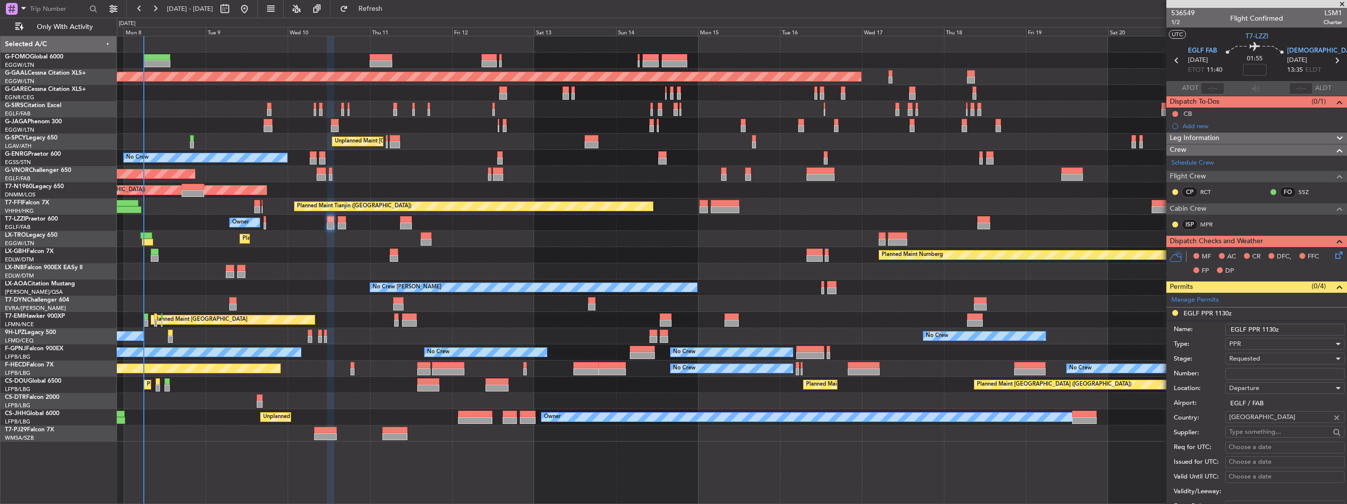
click at [1290, 373] on input "Number:" at bounding box center [1285, 374] width 119 height 12
paste input "373790"
type input "373790"
click at [1290, 358] on div "Requested" at bounding box center [1282, 358] width 105 height 15
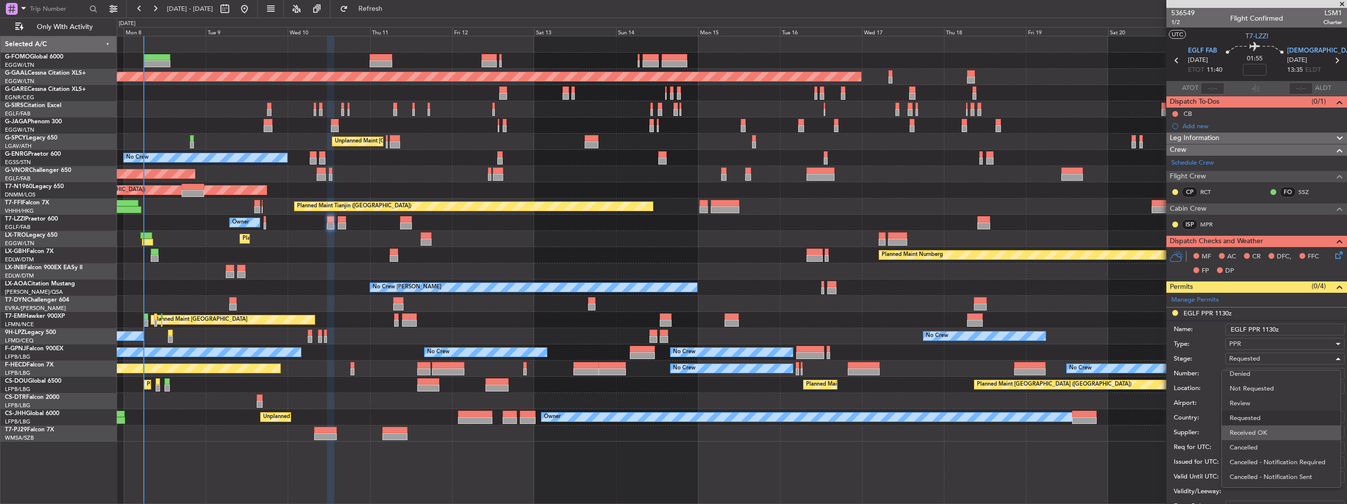
click at [1273, 429] on span "Received OK" at bounding box center [1281, 432] width 103 height 15
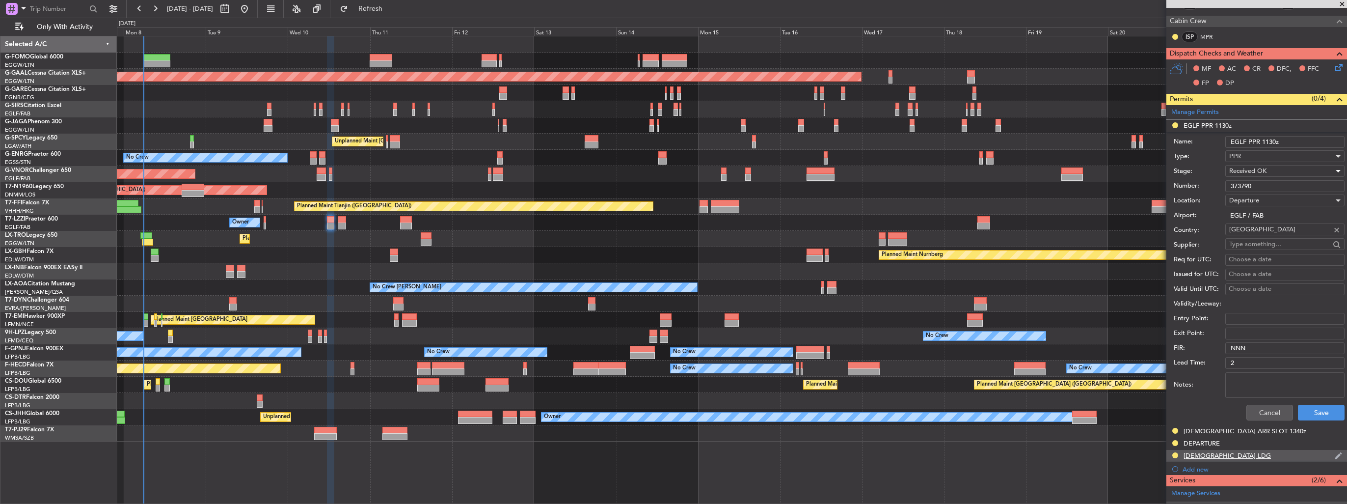
scroll to position [246, 0]
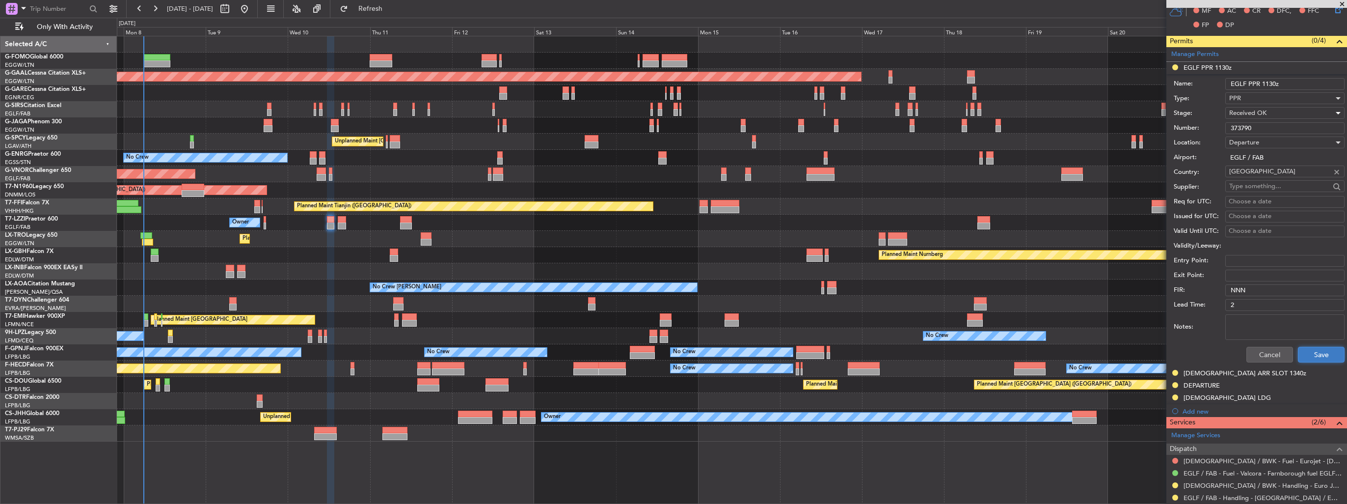
click at [1314, 351] on button "Save" at bounding box center [1321, 355] width 47 height 16
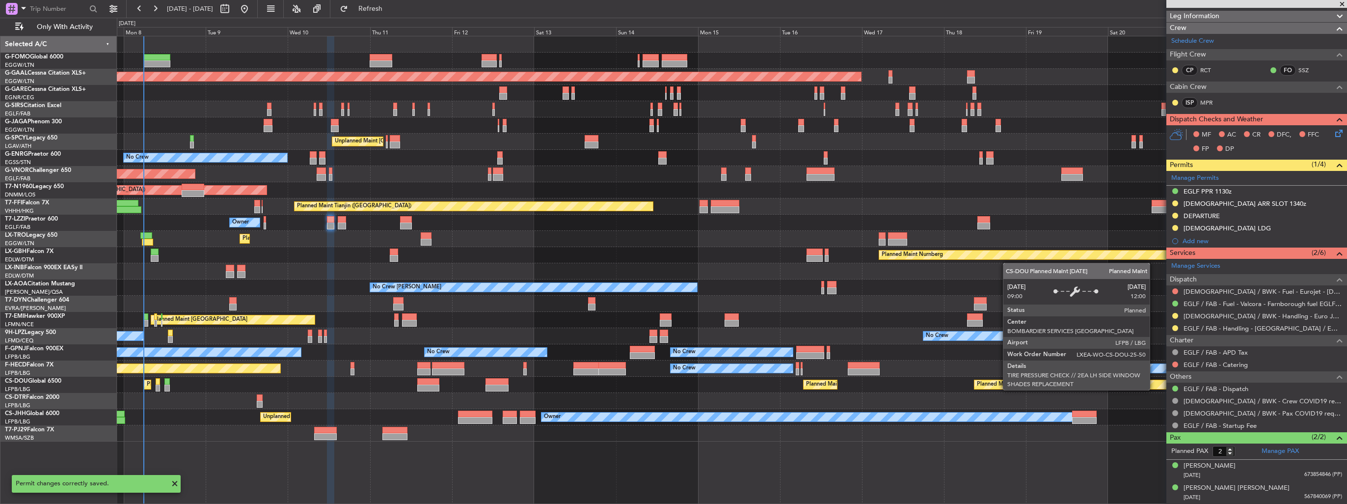
scroll to position [120, 0]
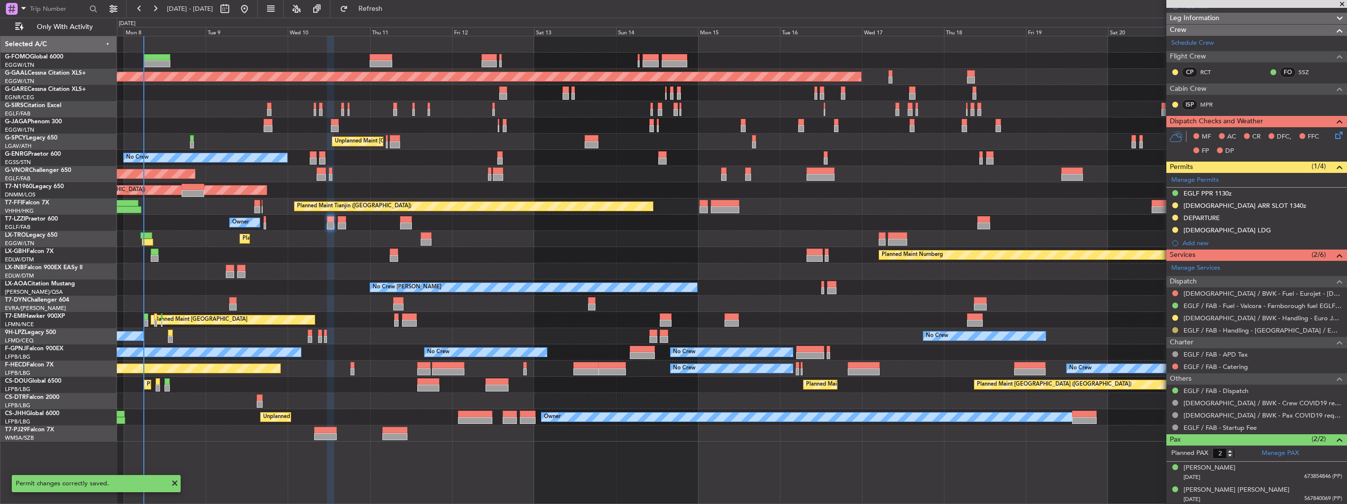
click at [1174, 329] on button at bounding box center [1176, 330] width 6 height 6
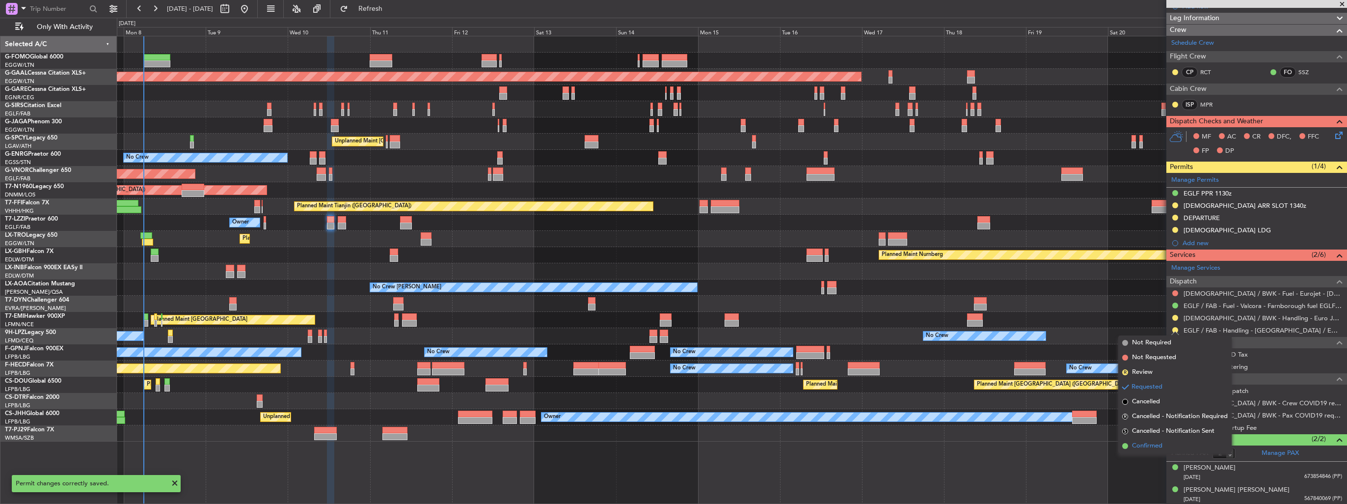
click at [1153, 443] on span "Confirmed" at bounding box center [1147, 446] width 30 height 10
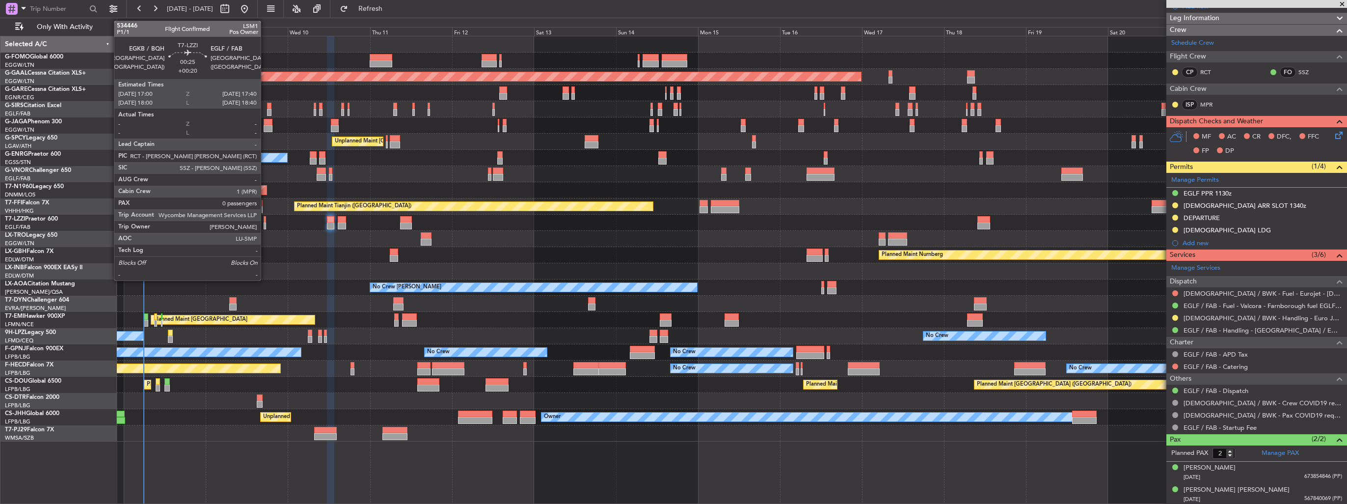
click at [265, 225] on div at bounding box center [265, 225] width 2 height 7
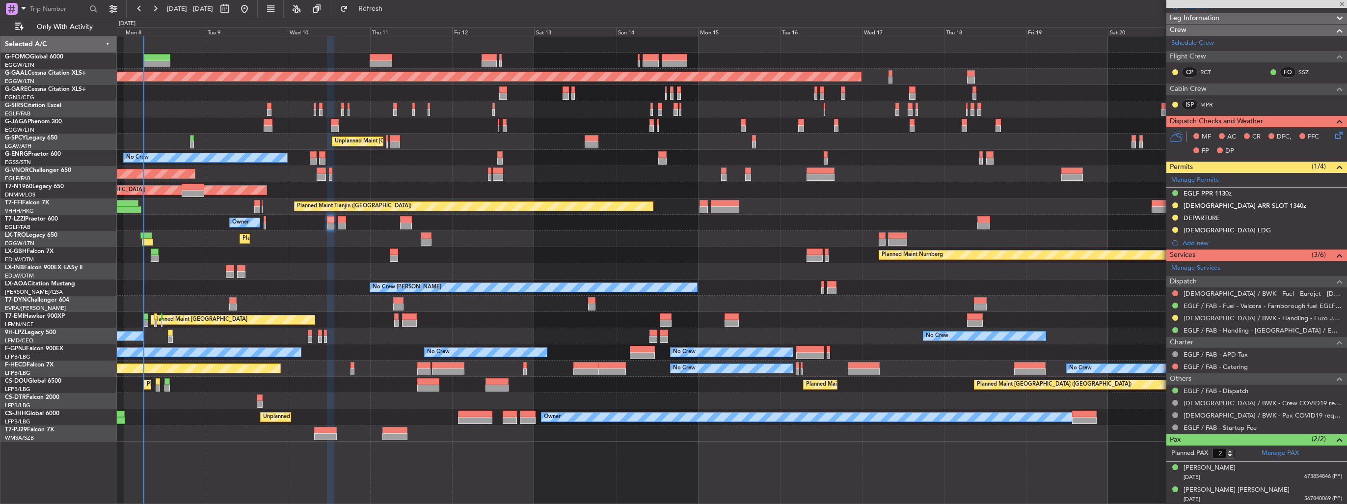
type input "+00:20"
type input "0"
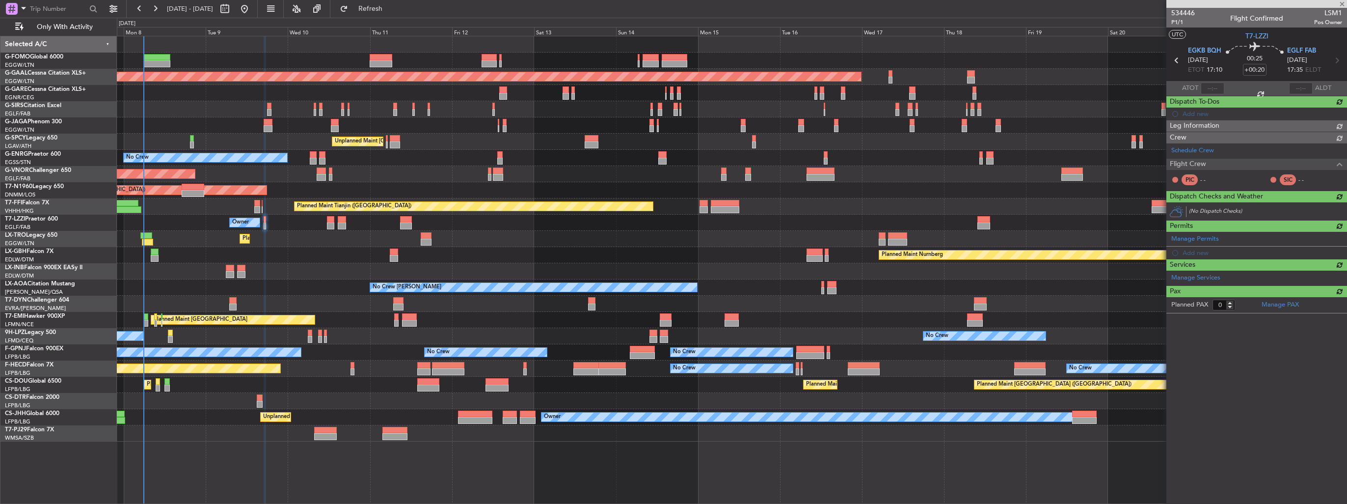
scroll to position [0, 0]
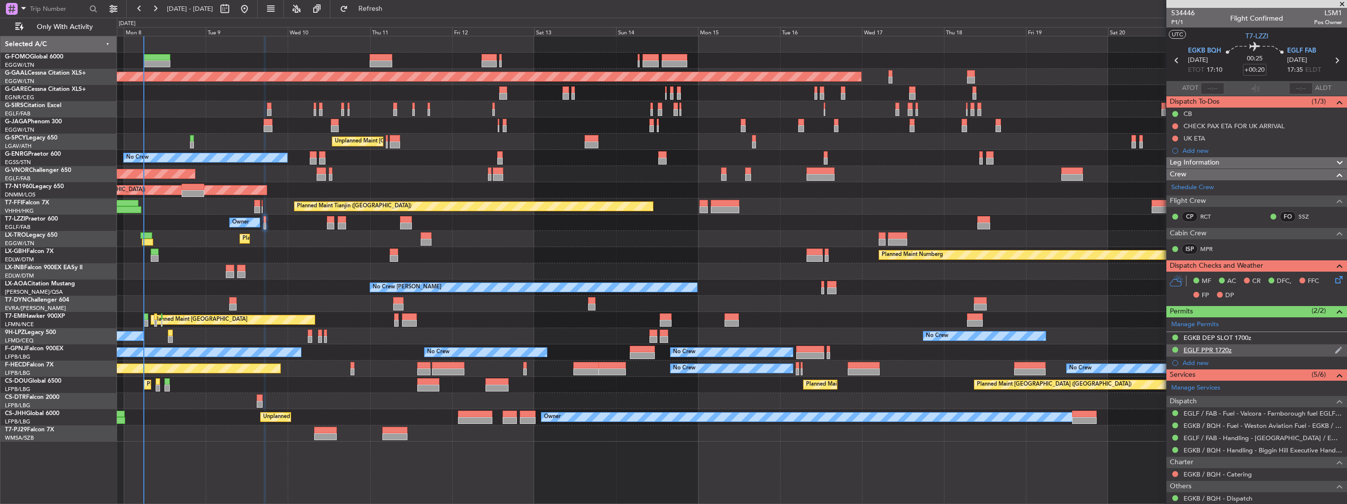
click at [1335, 350] on img at bounding box center [1338, 350] width 7 height 9
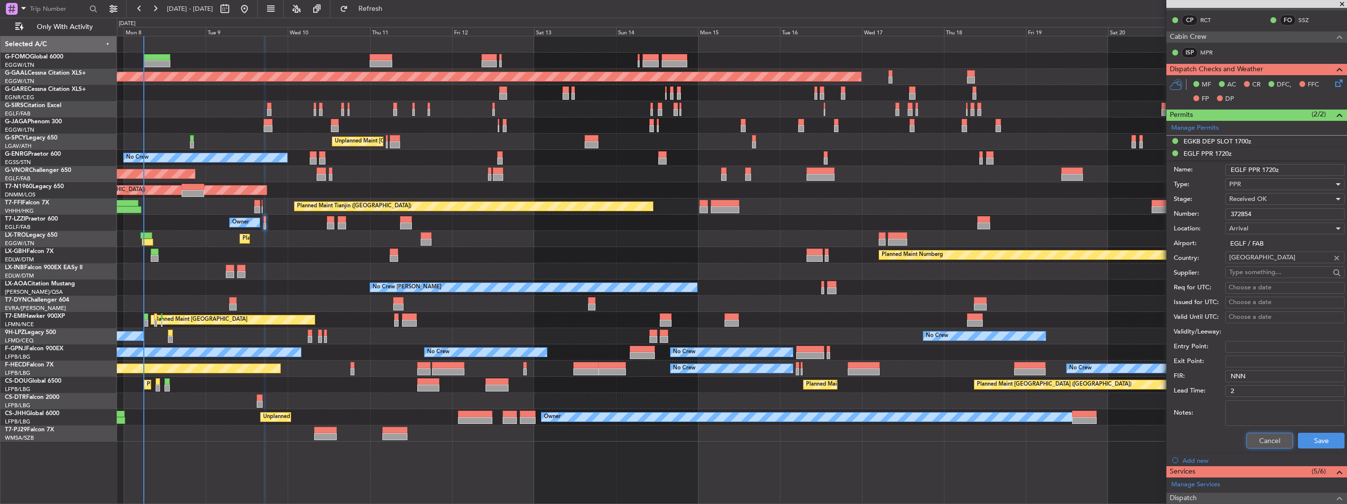
click at [1261, 443] on button "Cancel" at bounding box center [1270, 441] width 47 height 16
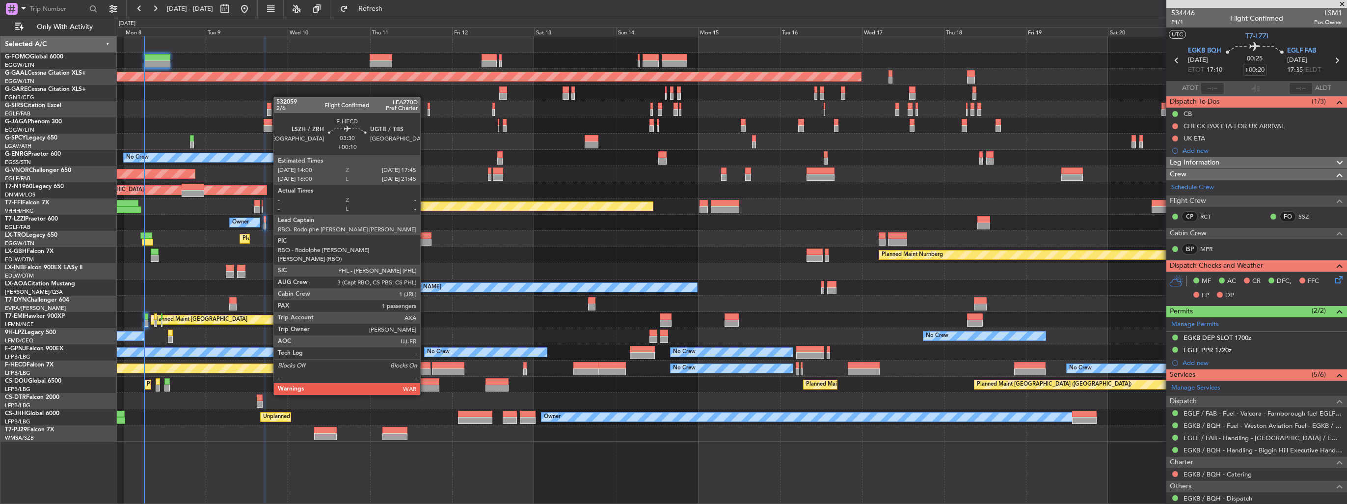
click at [425, 367] on div at bounding box center [423, 365] width 13 height 7
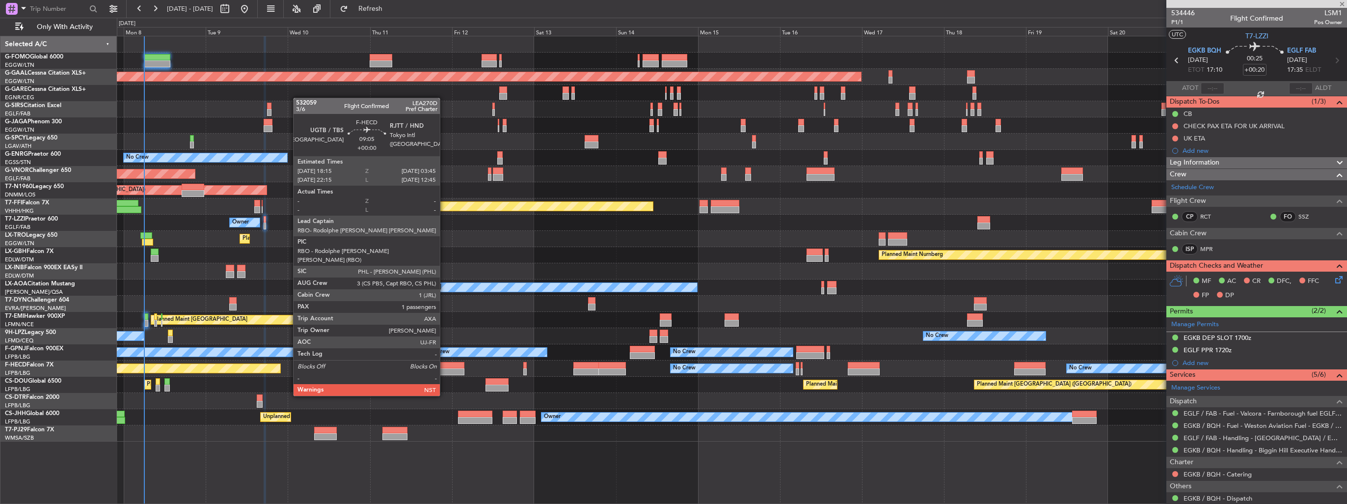
type input "+00:10"
type input "1"
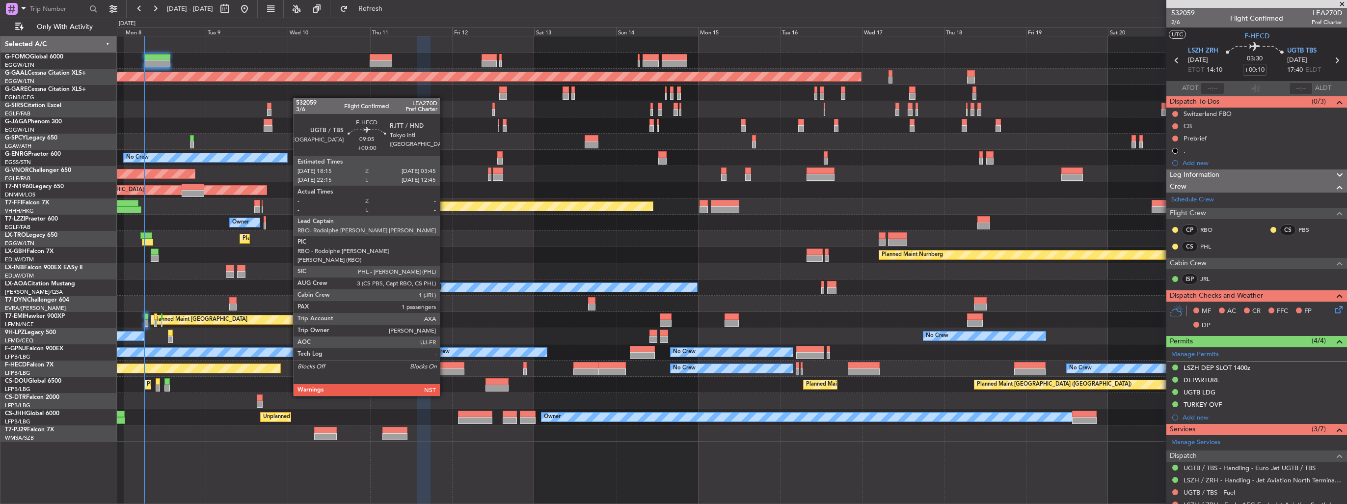
click at [444, 368] on div at bounding box center [448, 371] width 33 height 7
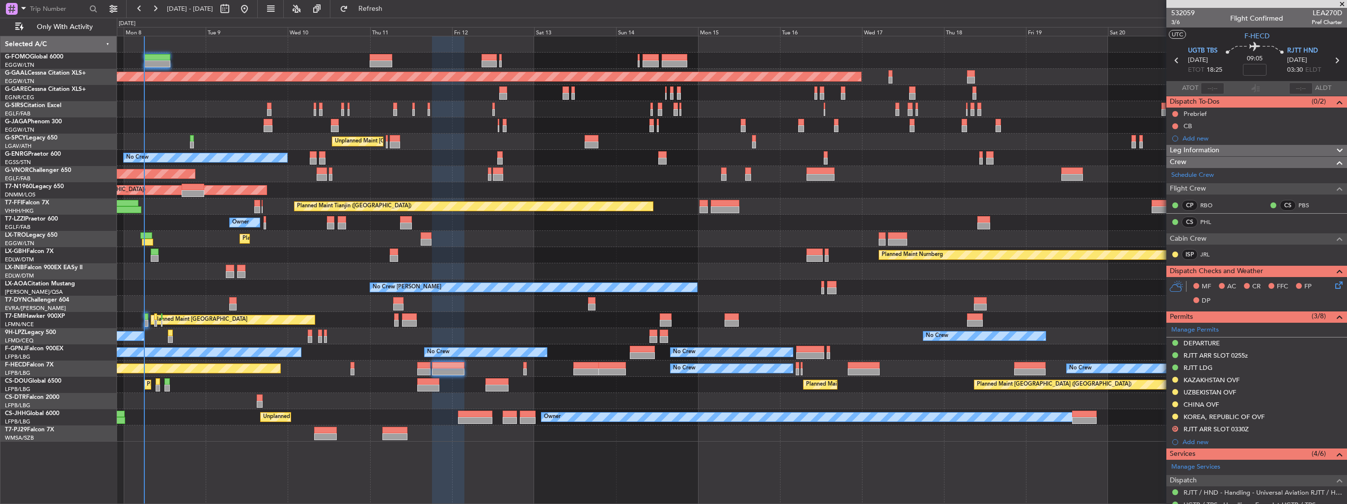
click at [0, 0] on img at bounding box center [0, 0] width 0 height 0
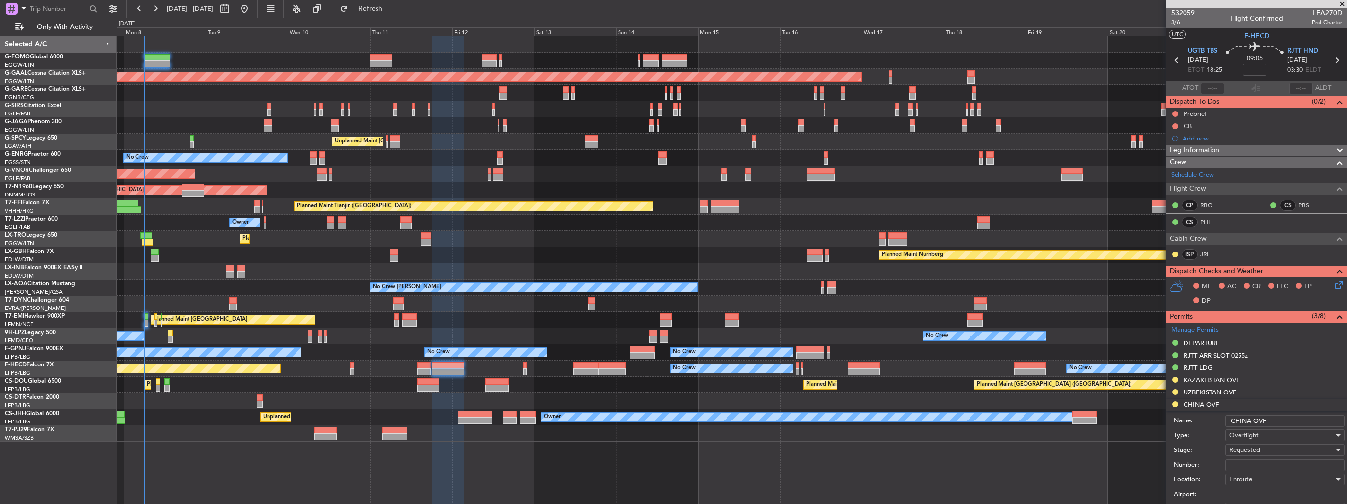
click at [1278, 459] on input "Number:" at bounding box center [1285, 465] width 119 height 12
paste input "CAD/2025V5361"
type input "CAD/2025V5361"
click at [1279, 450] on div "Requested" at bounding box center [1282, 449] width 105 height 15
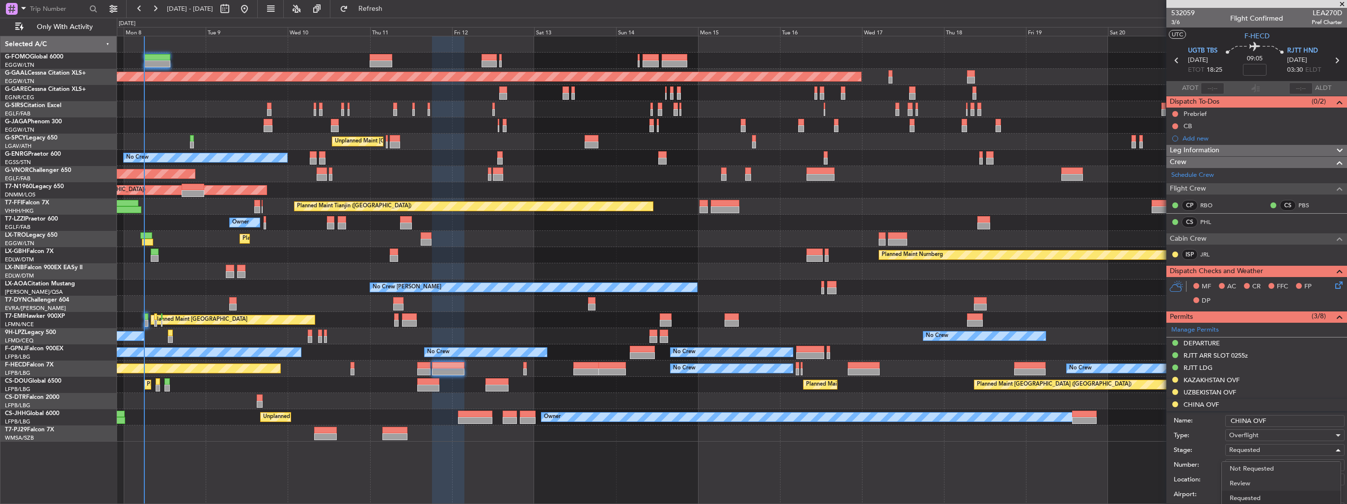
click at [1118, 459] on div at bounding box center [673, 252] width 1347 height 504
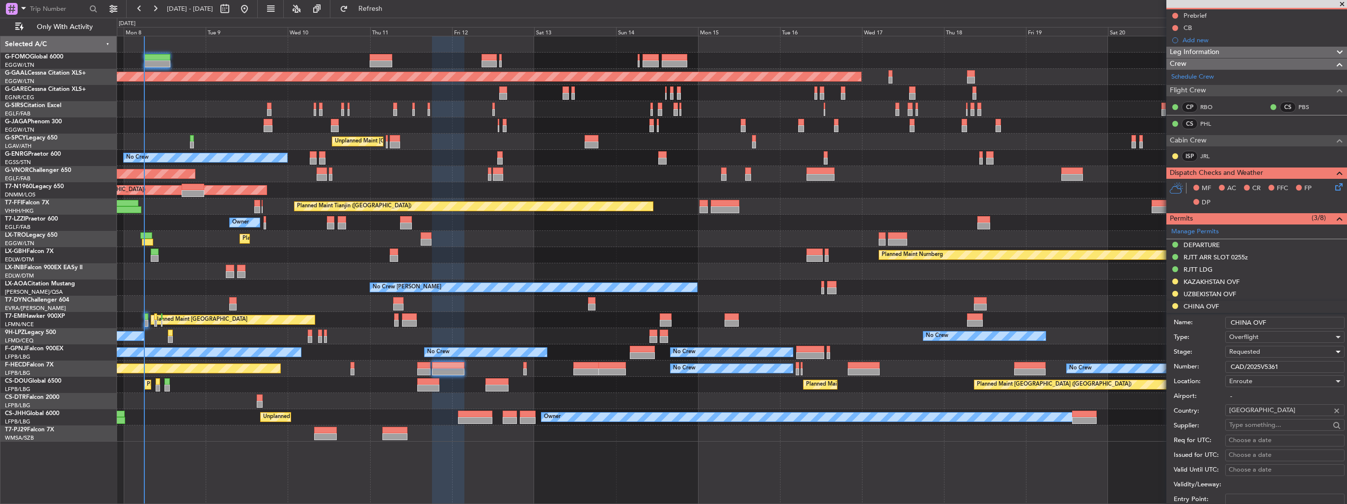
click at [1245, 349] on span "Requested" at bounding box center [1245, 351] width 31 height 9
click at [1260, 423] on span "Received OK" at bounding box center [1281, 425] width 103 height 15
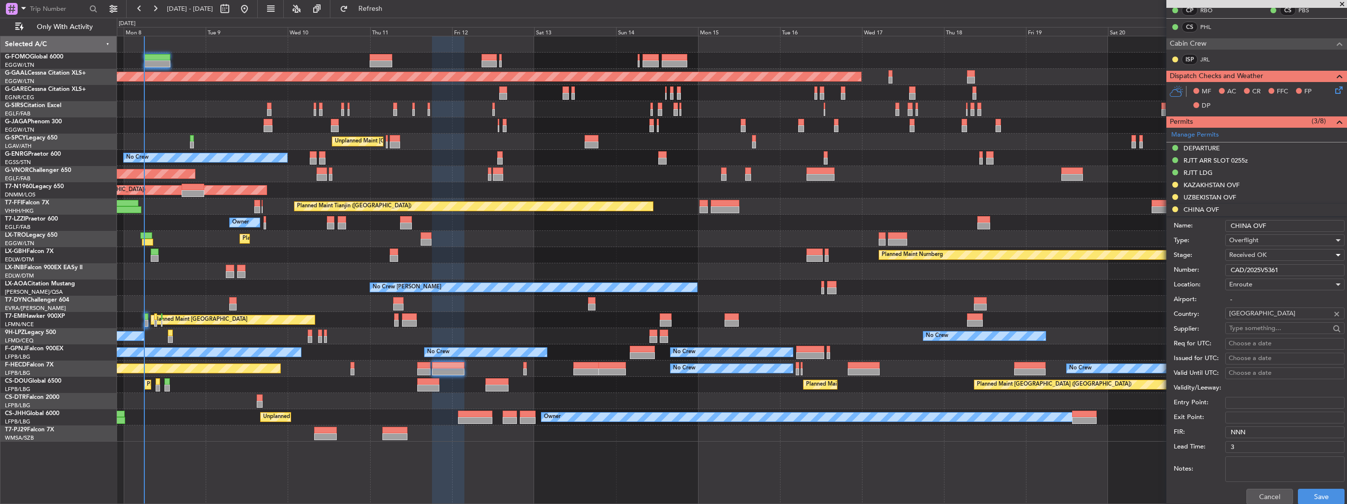
scroll to position [196, 0]
click at [1303, 493] on button "Save" at bounding box center [1321, 495] width 47 height 16
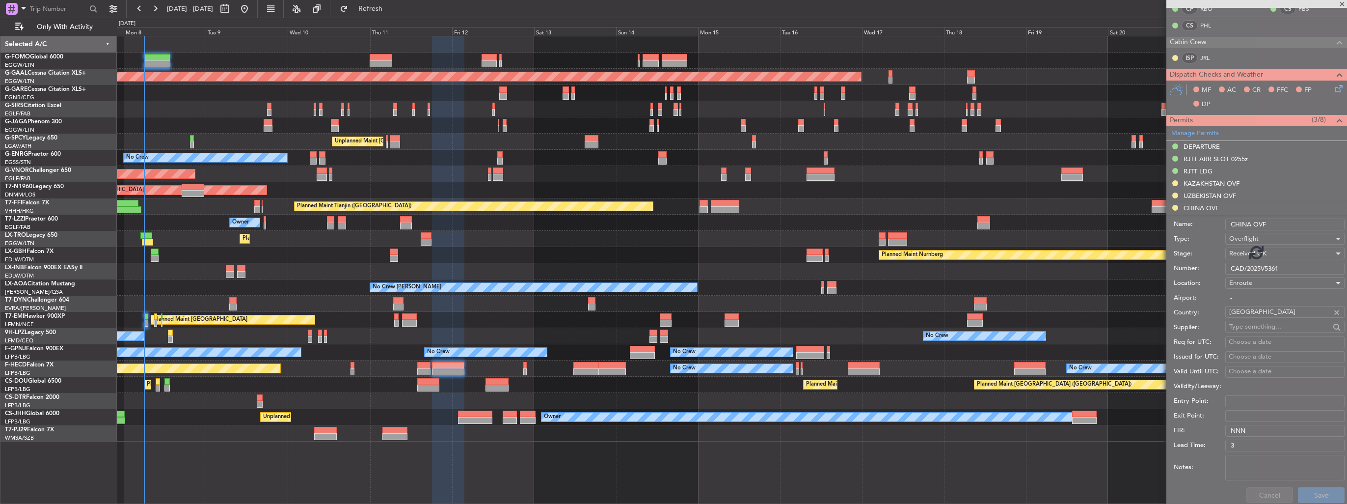
scroll to position [116, 0]
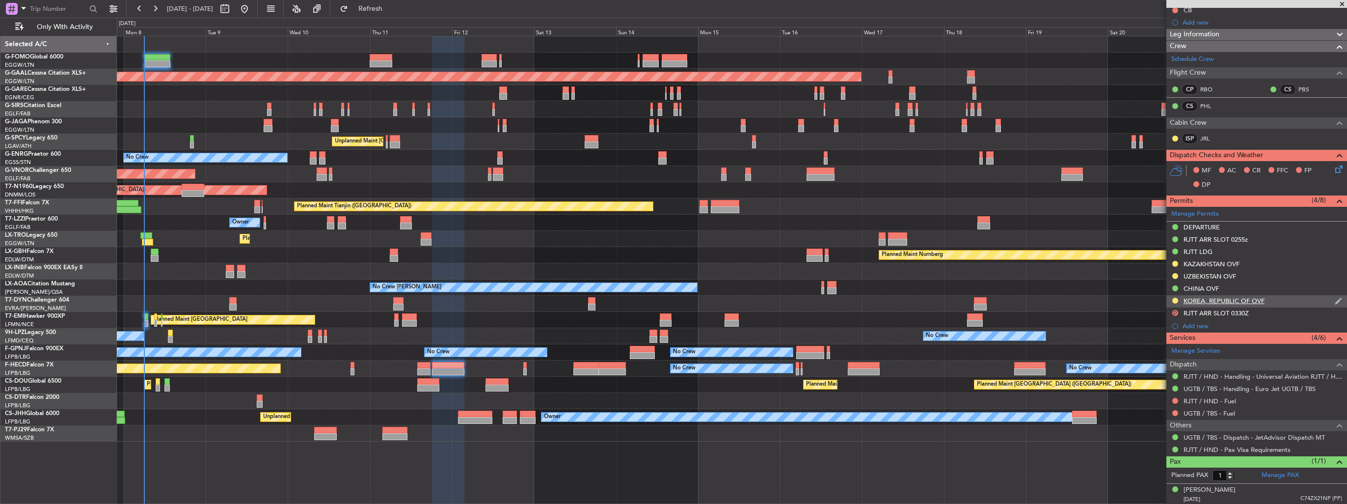
click at [1335, 301] on img at bounding box center [1338, 301] width 7 height 9
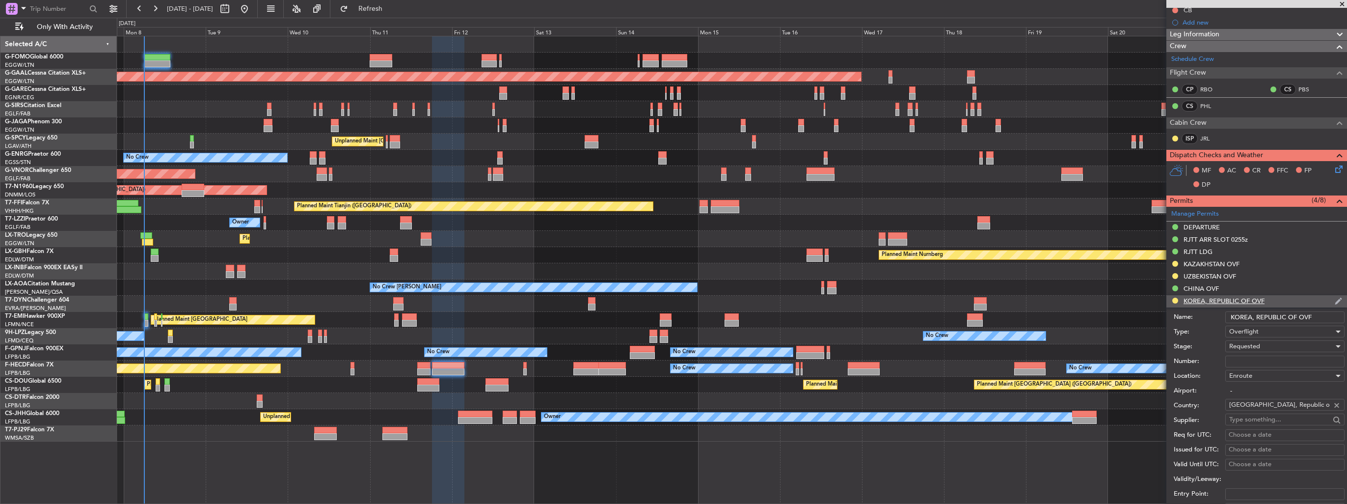
scroll to position [196, 0]
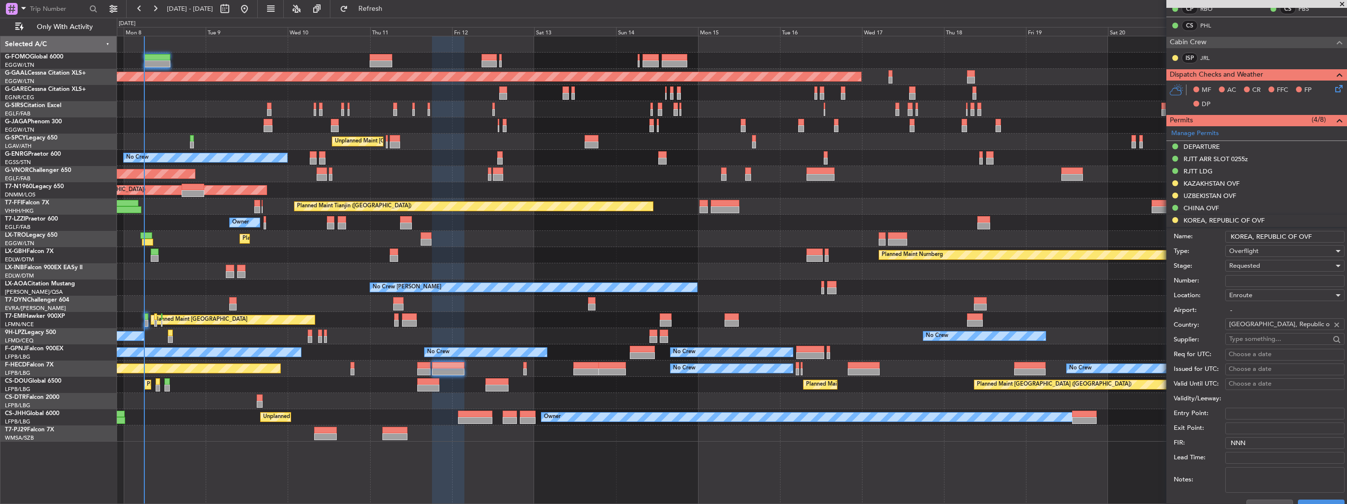
click at [1259, 275] on input "Number:" at bounding box center [1285, 281] width 119 height 12
paste input "HANGUN-5597"
type input "HANGUN-5597"
click at [1265, 264] on div "Requested" at bounding box center [1282, 265] width 105 height 15
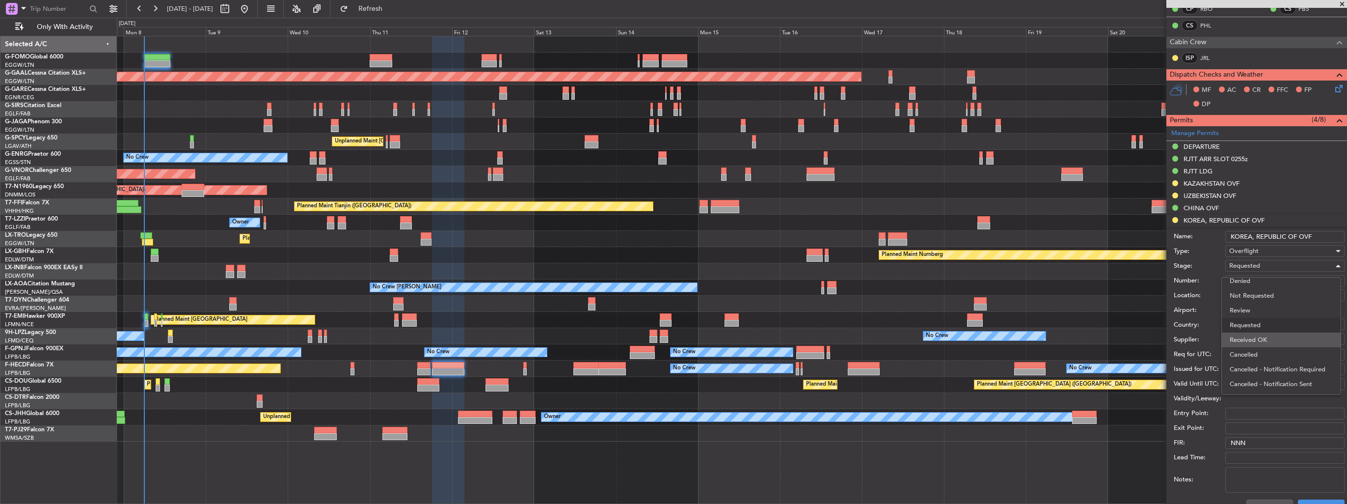
click at [1268, 337] on span "Received OK" at bounding box center [1281, 339] width 103 height 15
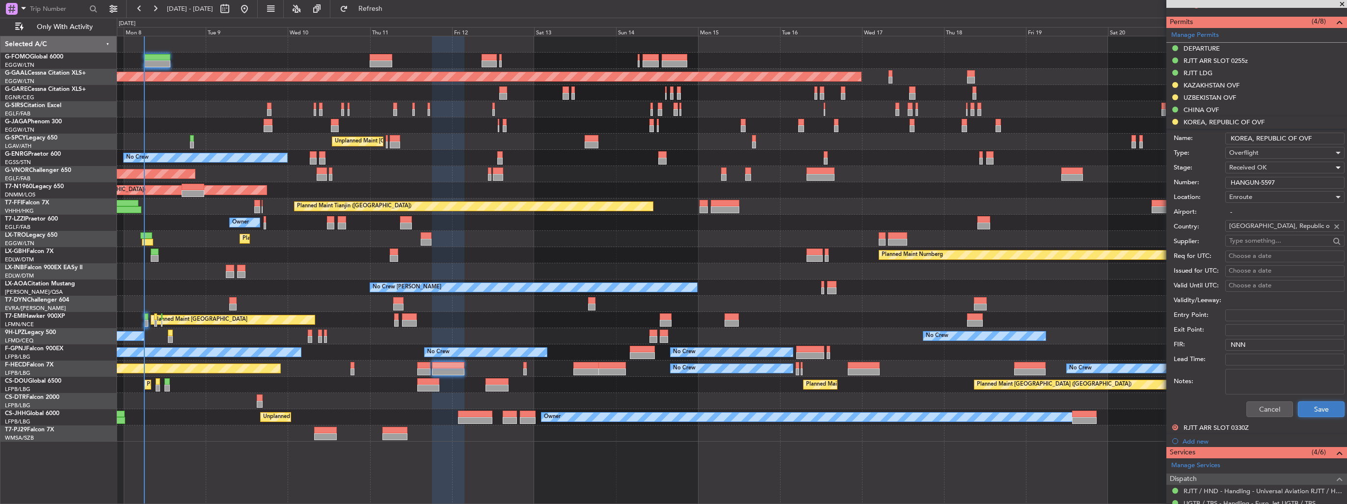
click at [1312, 404] on button "Save" at bounding box center [1321, 409] width 47 height 16
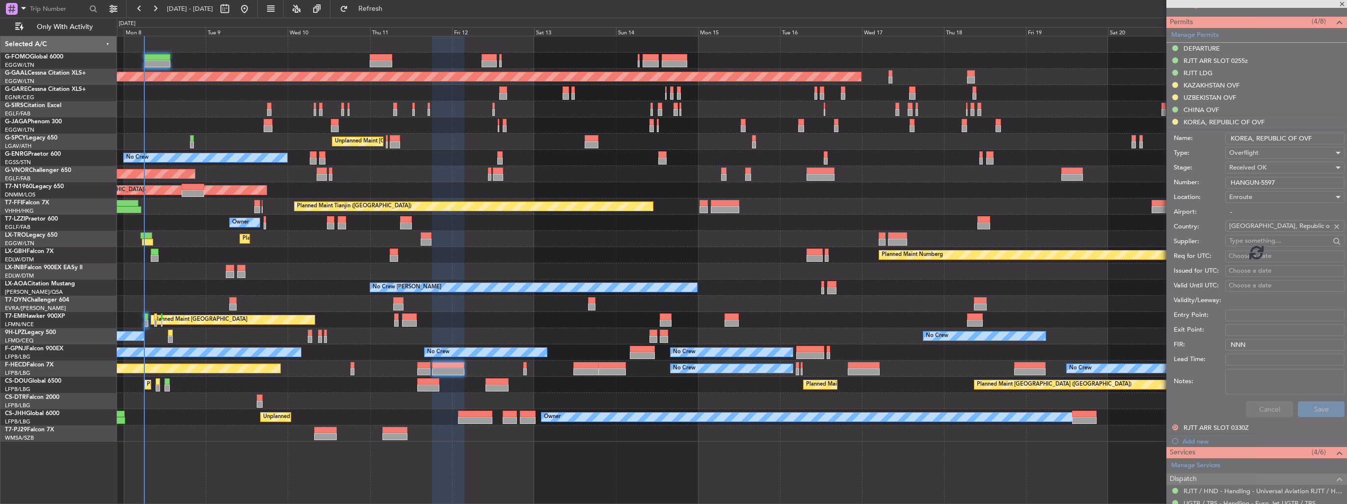
scroll to position [116, 0]
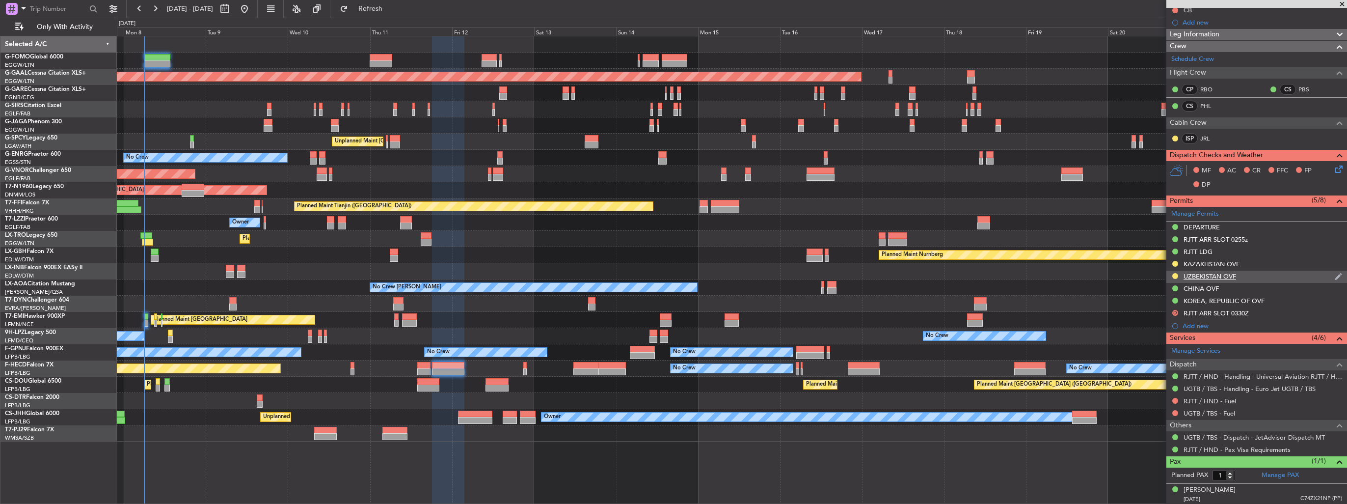
click at [1335, 275] on img at bounding box center [1338, 276] width 7 height 9
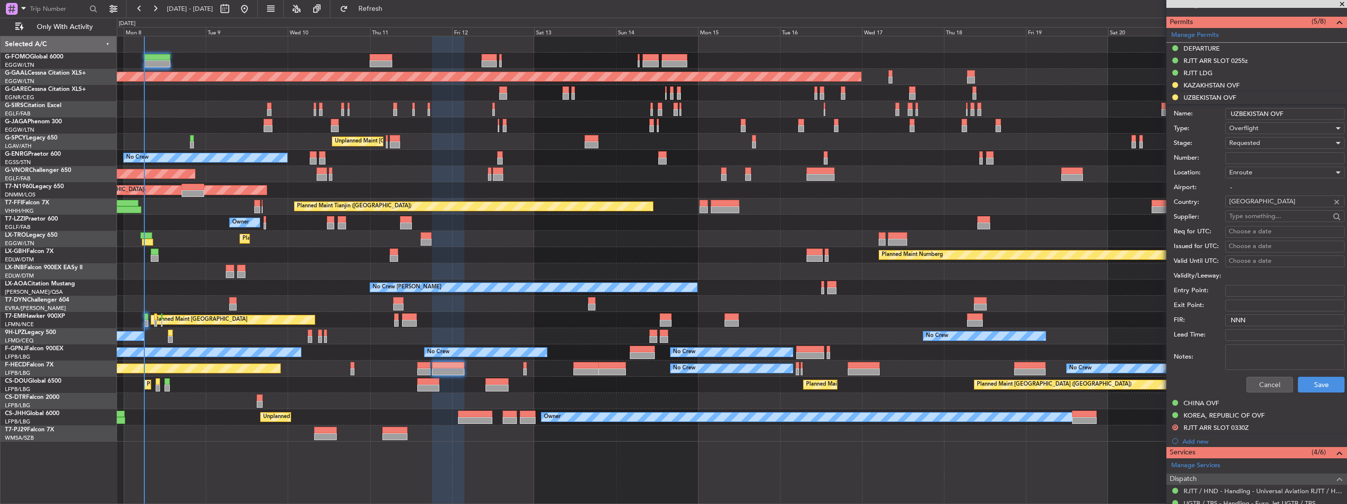
click at [1253, 160] on input "Number:" at bounding box center [1285, 158] width 119 height 12
paste input "09/25/058"
type input "09/25/058"
click at [1249, 143] on span "Requested" at bounding box center [1245, 142] width 31 height 9
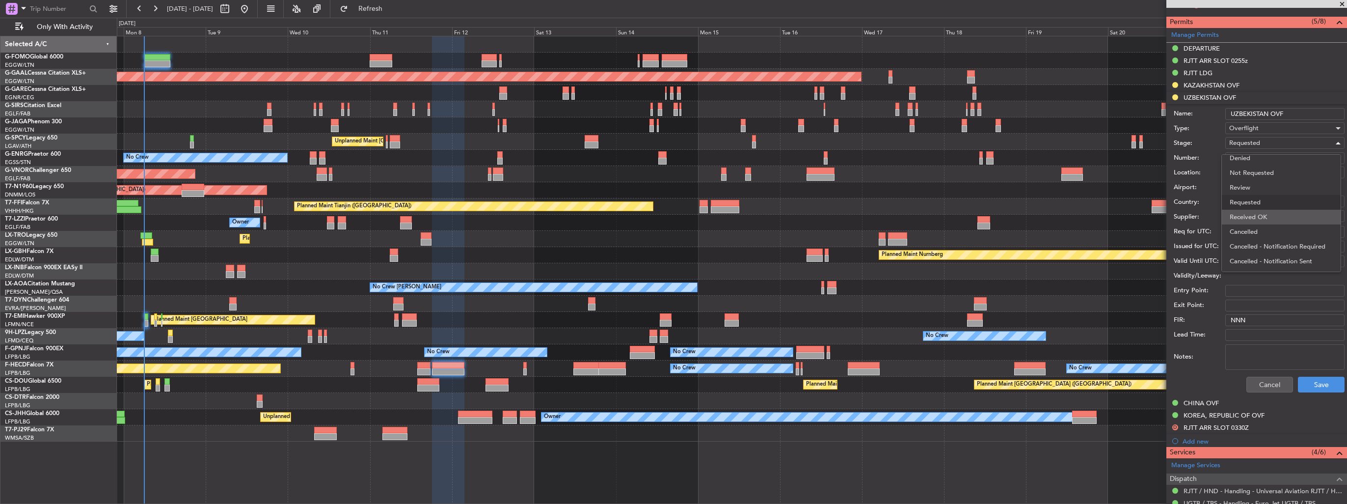
click at [1255, 214] on span "Received OK" at bounding box center [1281, 217] width 103 height 15
click at [1315, 386] on button "Save" at bounding box center [1321, 385] width 47 height 16
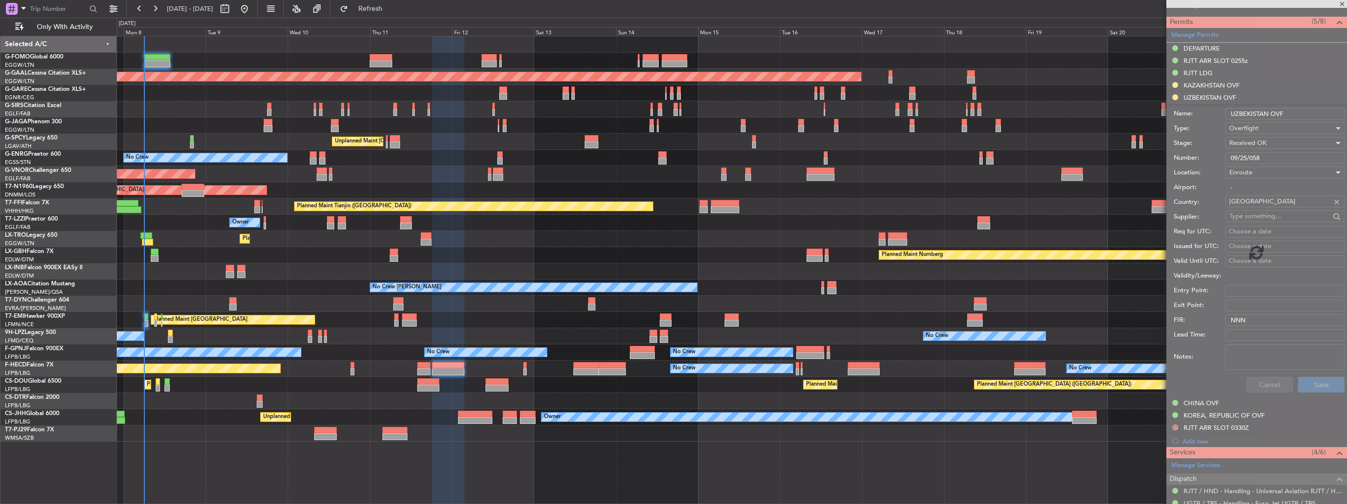
scroll to position [116, 0]
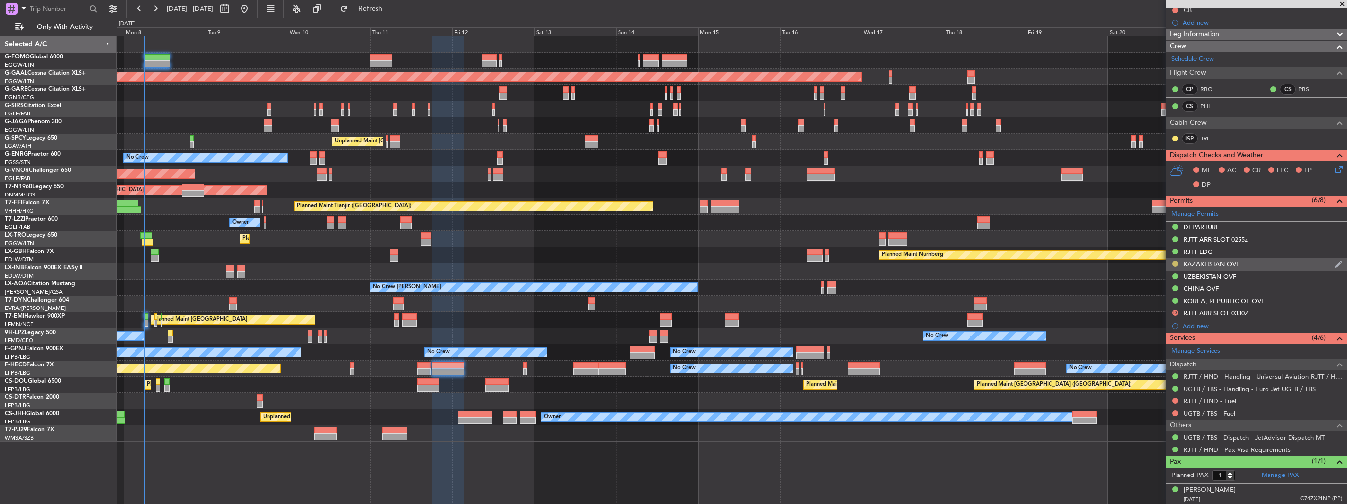
click at [1174, 265] on button at bounding box center [1176, 264] width 6 height 6
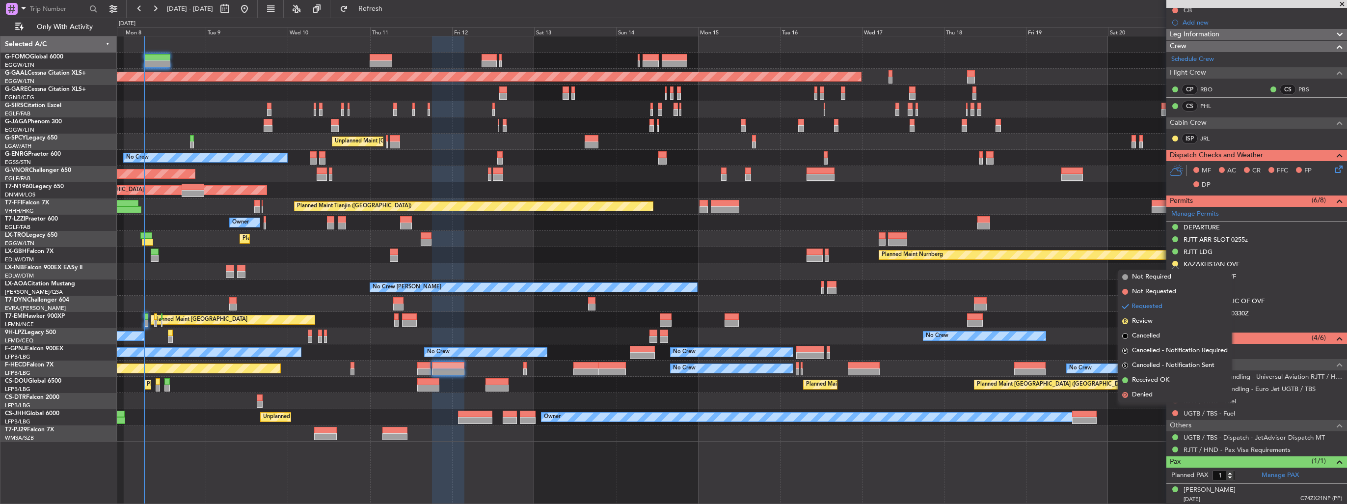
click at [1155, 382] on span "Received OK" at bounding box center [1150, 380] width 37 height 10
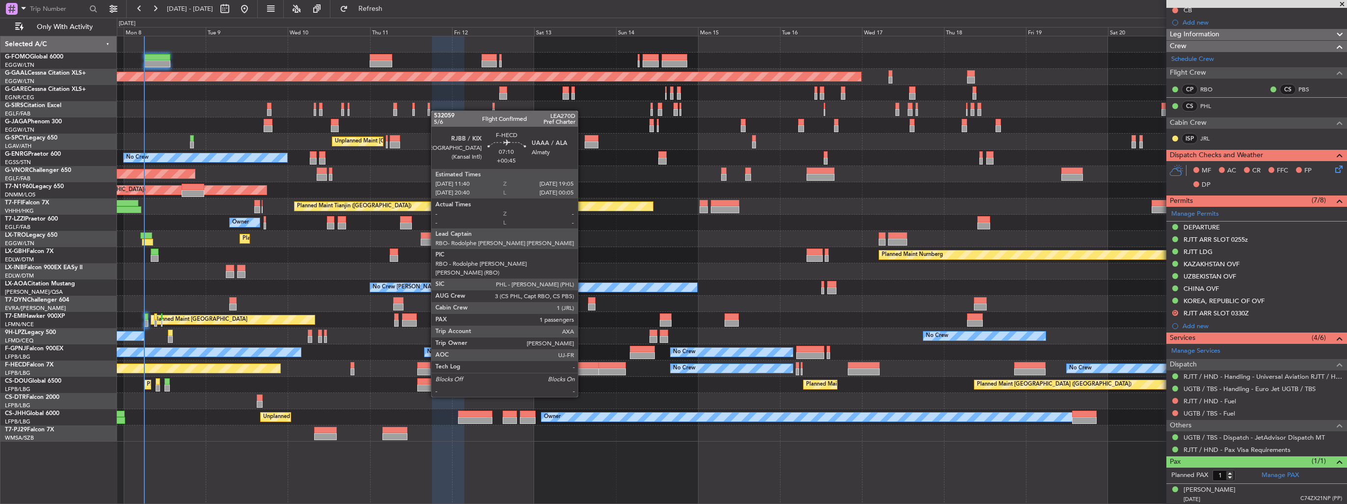
click at [582, 369] on div at bounding box center [587, 371] width 26 height 7
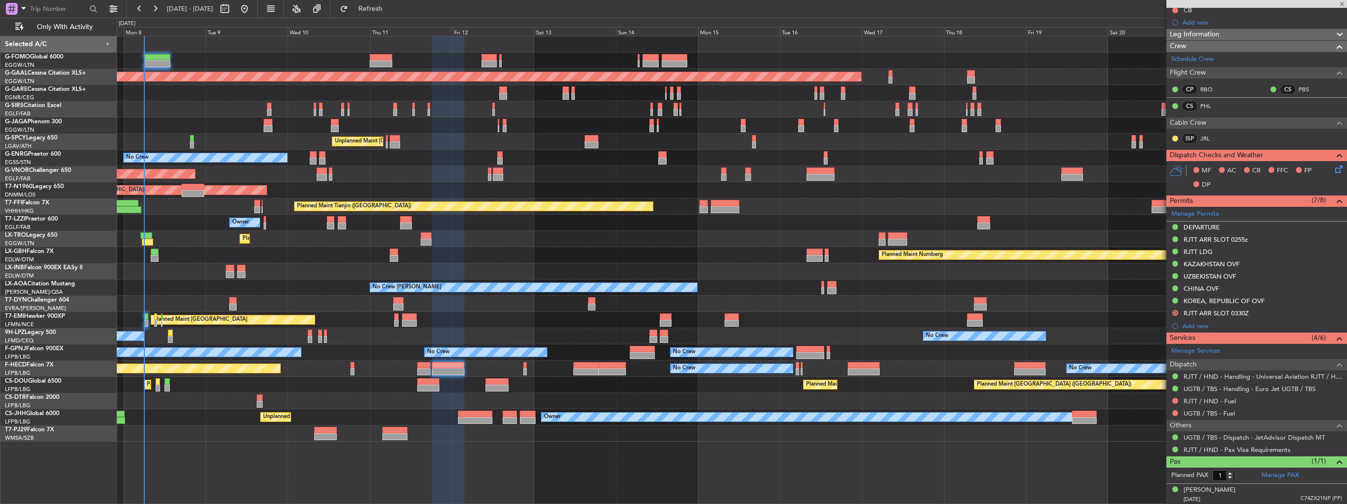
type input "+00:45"
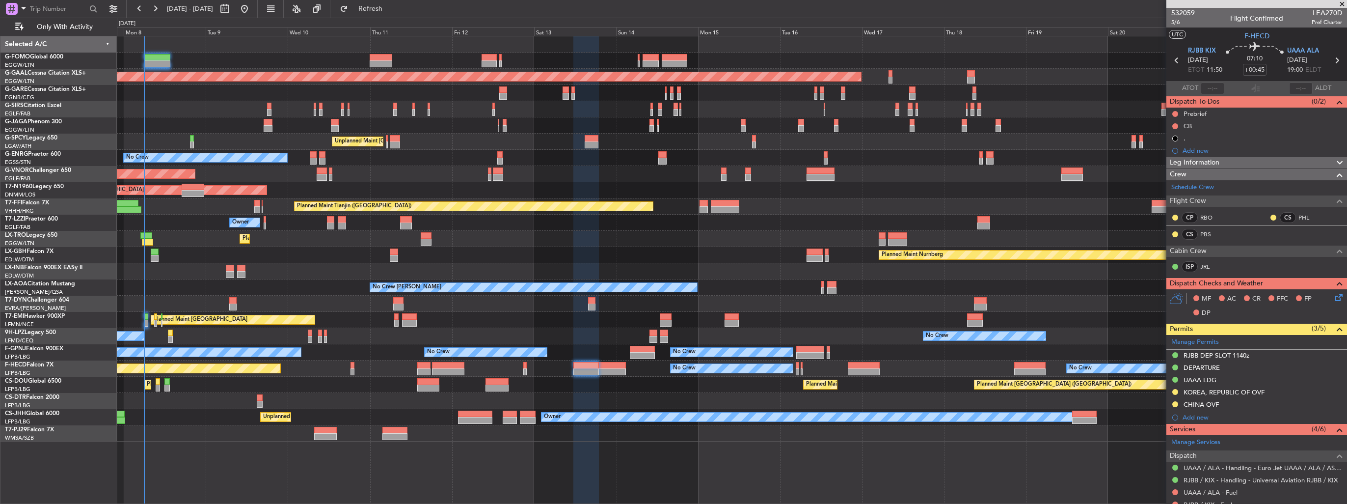
click at [0, 0] on img at bounding box center [0, 0] width 0 height 0
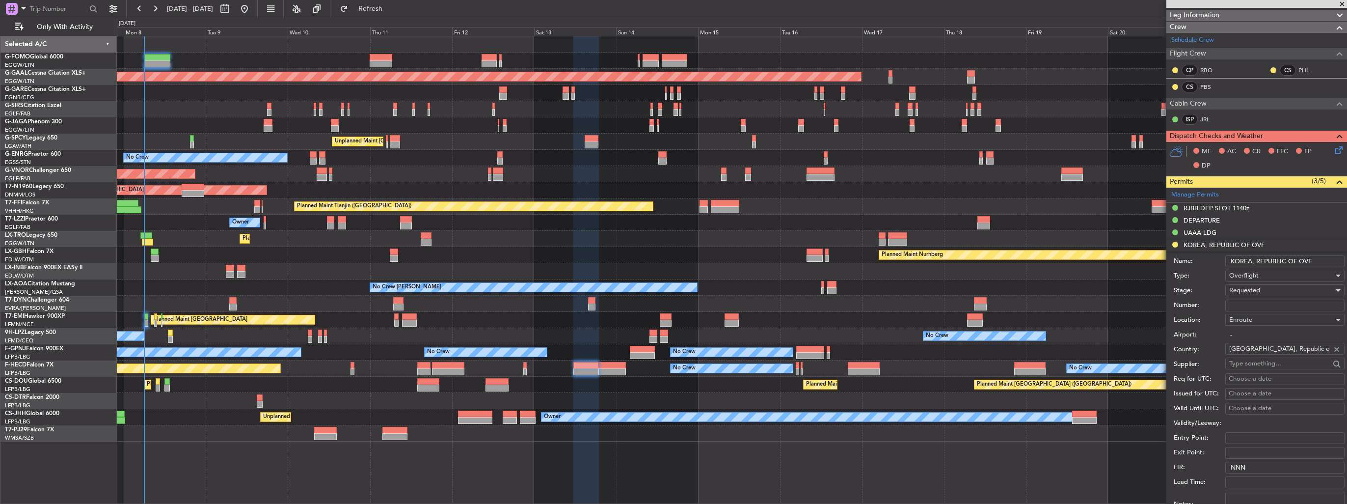
scroll to position [246, 0]
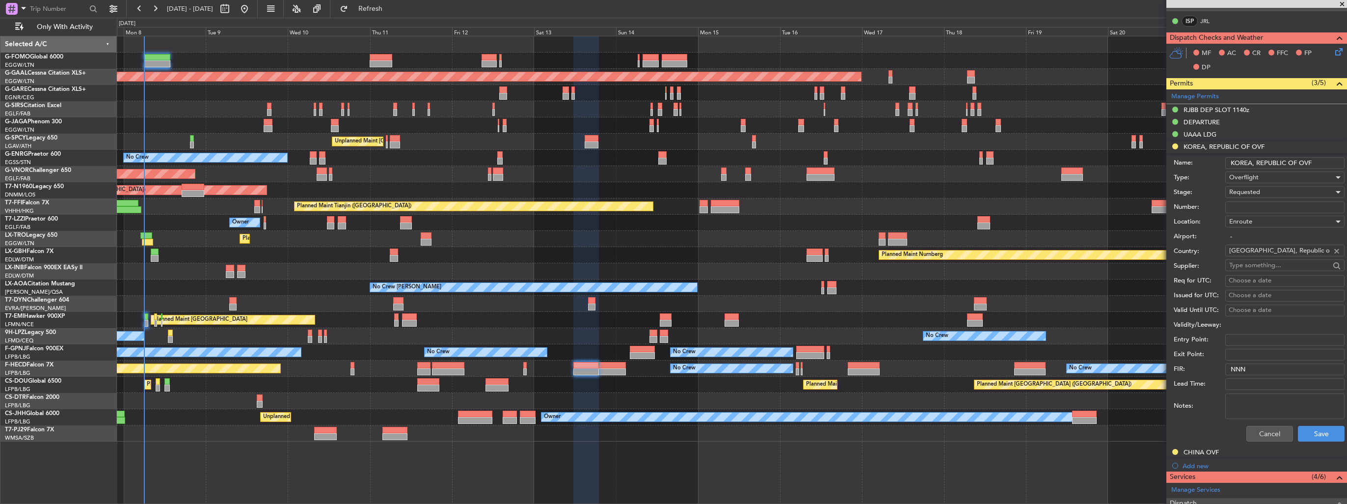
click at [1263, 209] on input "Number:" at bounding box center [1285, 207] width 119 height 12
paste input "HANGUN-5597"
type input "HANGUN-5597"
click at [1262, 192] on div "Requested" at bounding box center [1282, 192] width 105 height 15
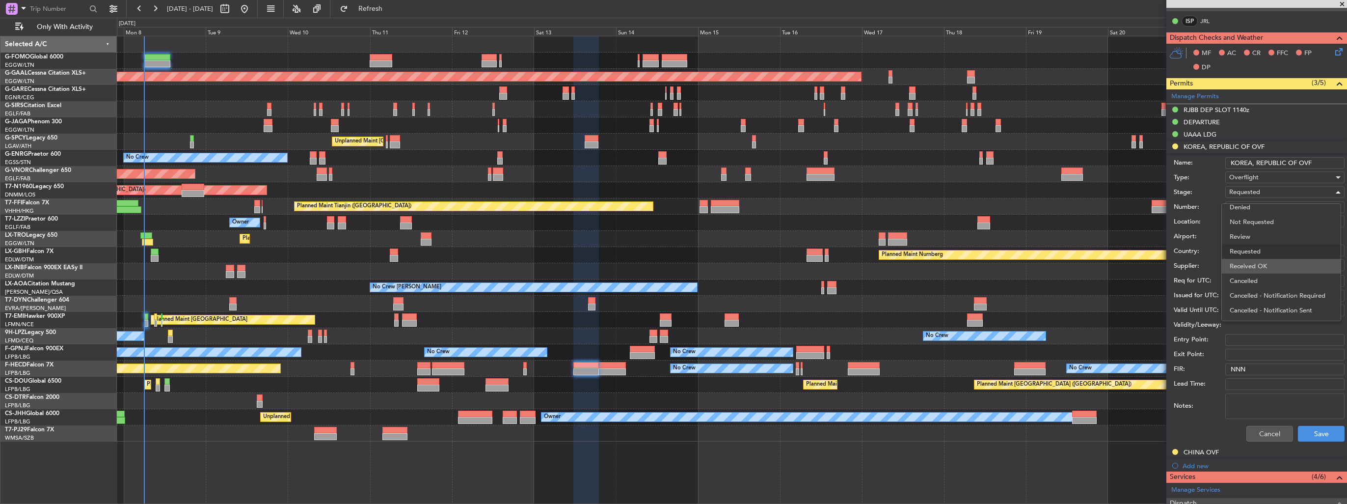
click at [1260, 259] on span "Received OK" at bounding box center [1281, 266] width 103 height 15
click at [1307, 428] on button "Save" at bounding box center [1321, 434] width 47 height 16
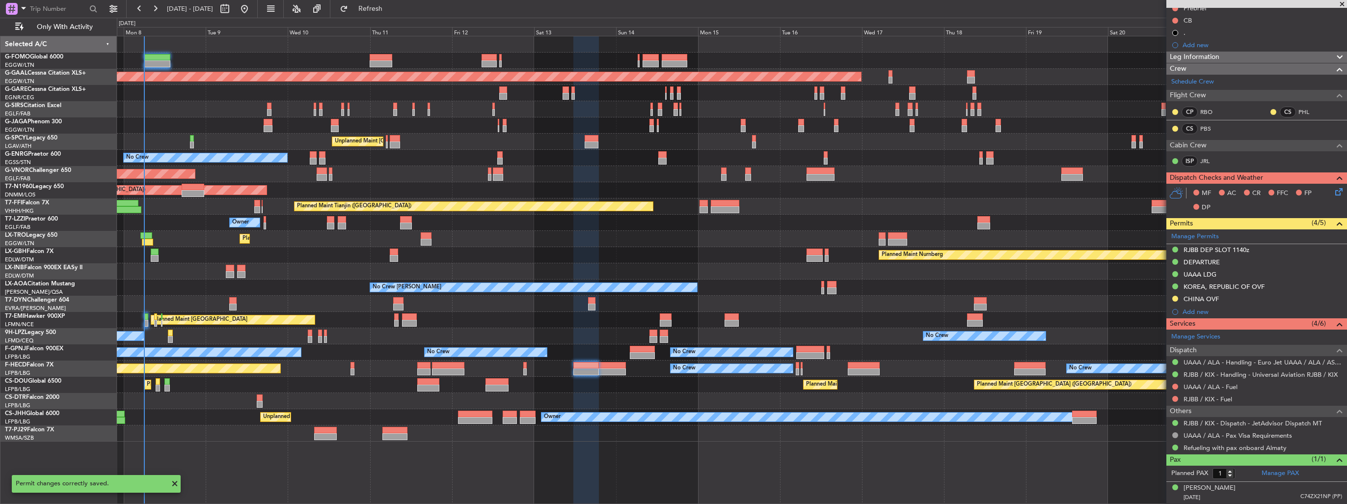
scroll to position [103, 0]
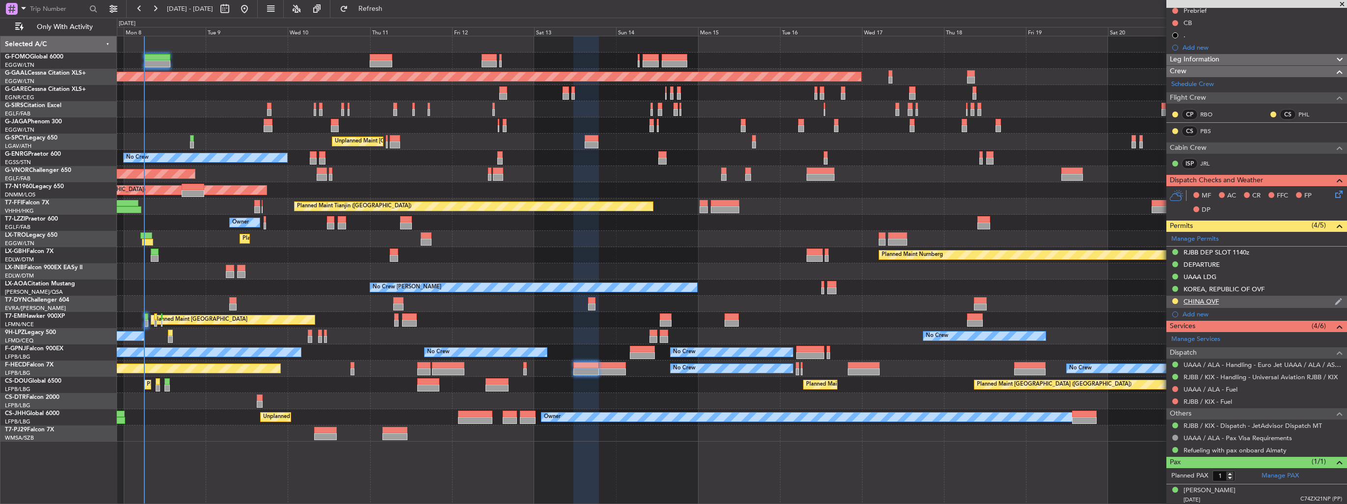
click at [1335, 298] on img at bounding box center [1338, 301] width 7 height 9
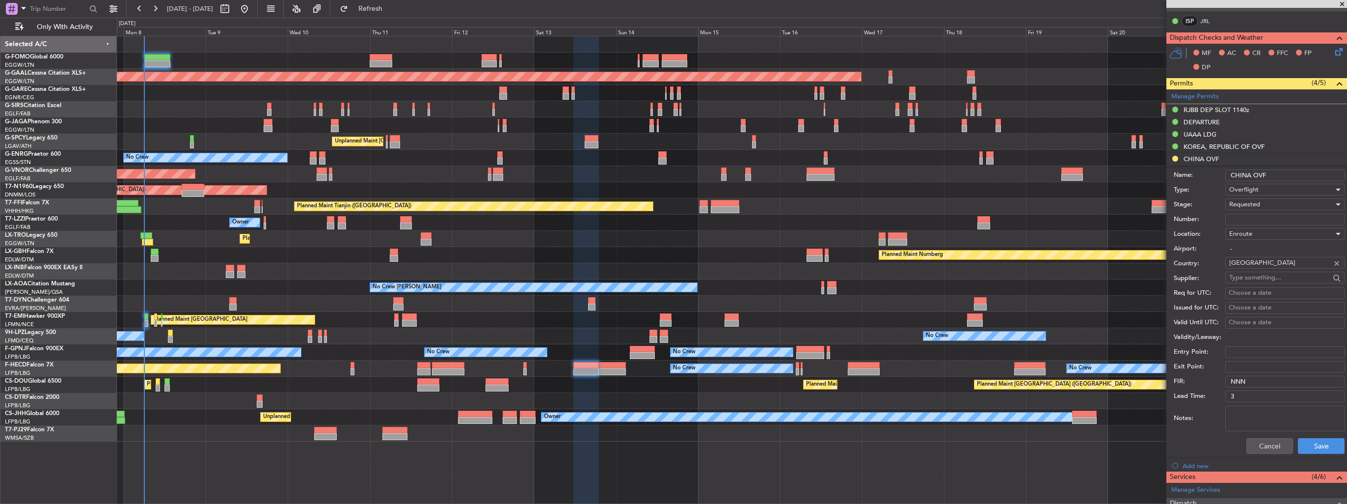
click at [1269, 219] on input "Number:" at bounding box center [1285, 220] width 119 height 12
paste input "CAD/2025V5361"
type input "CAD/2025V5361"
click at [1271, 209] on div "Requested" at bounding box center [1282, 204] width 105 height 15
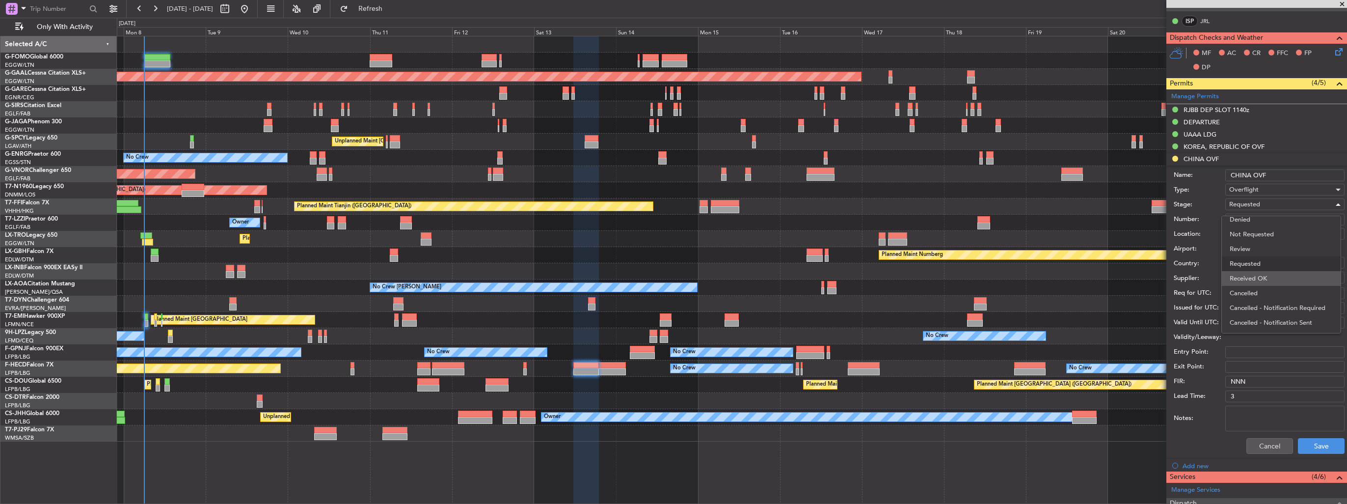
click at [1266, 283] on span "Received OK" at bounding box center [1281, 278] width 103 height 15
click at [1315, 440] on button "Save" at bounding box center [1321, 446] width 47 height 16
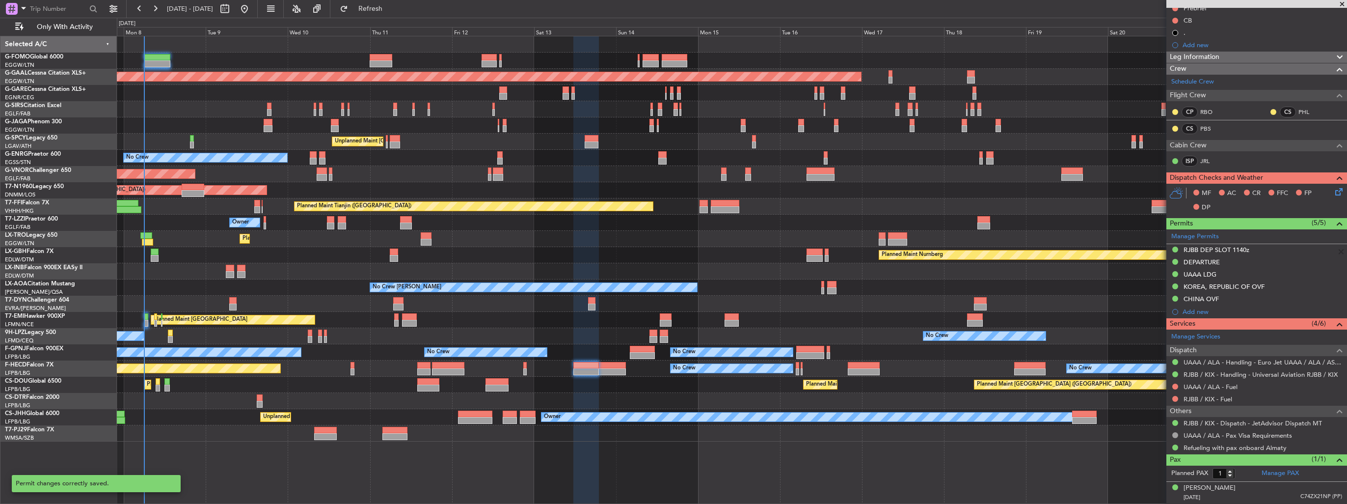
scroll to position [103, 0]
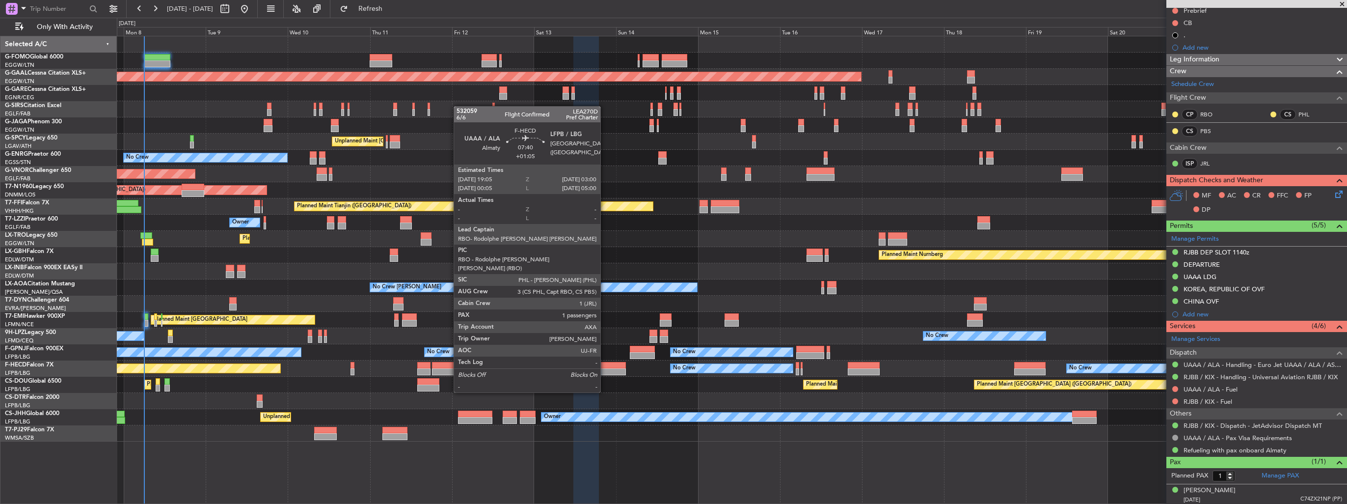
click at [605, 365] on div at bounding box center [612, 365] width 27 height 7
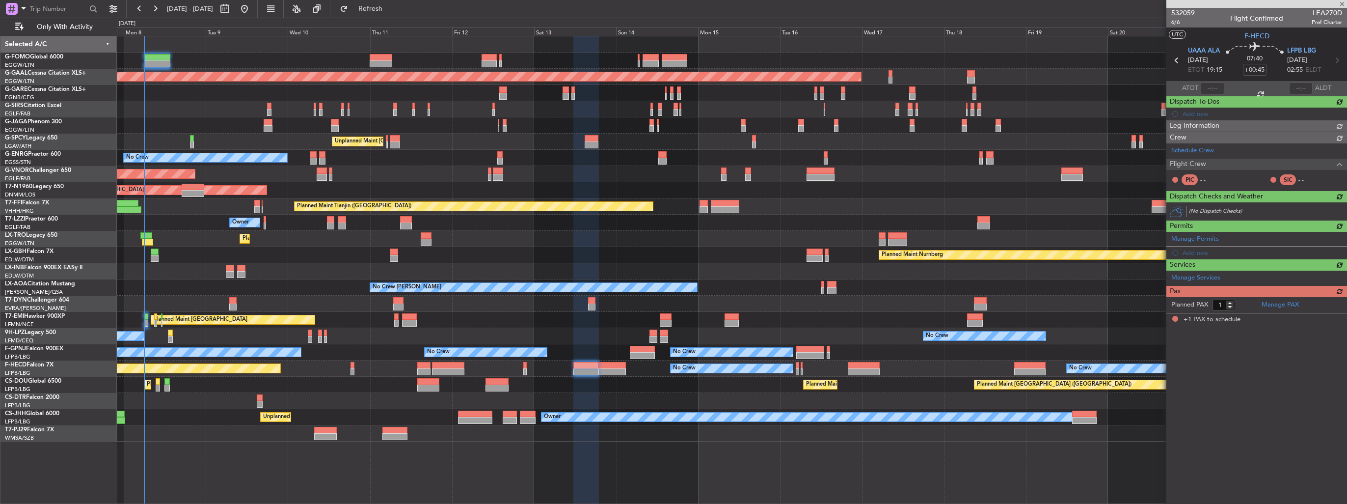
type input "+01:05"
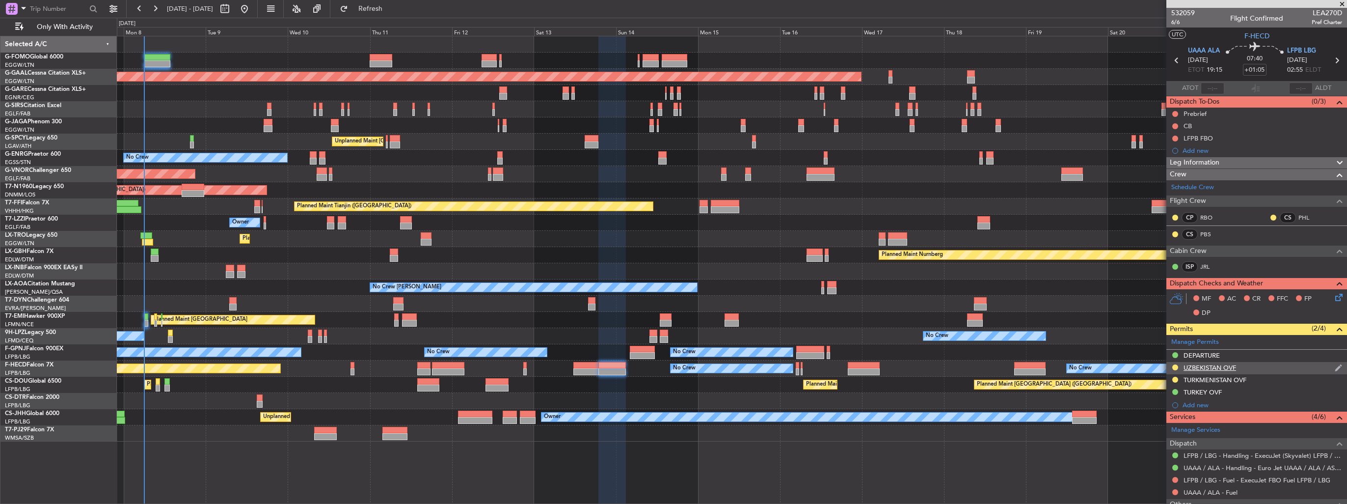
click at [1335, 363] on img at bounding box center [1338, 367] width 7 height 9
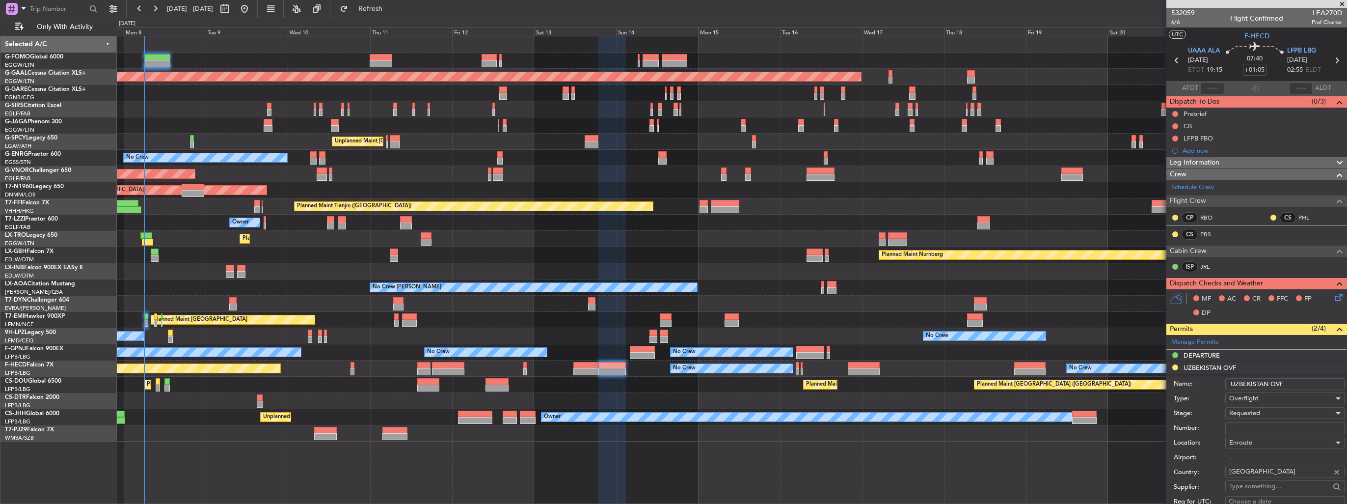
click at [1265, 425] on input "Number:" at bounding box center [1285, 428] width 119 height 12
paste input "09/25/058"
type input "09/25/058"
click at [1267, 411] on div "Requested" at bounding box center [1282, 413] width 105 height 15
click at [1269, 484] on span "Received OK" at bounding box center [1281, 491] width 103 height 15
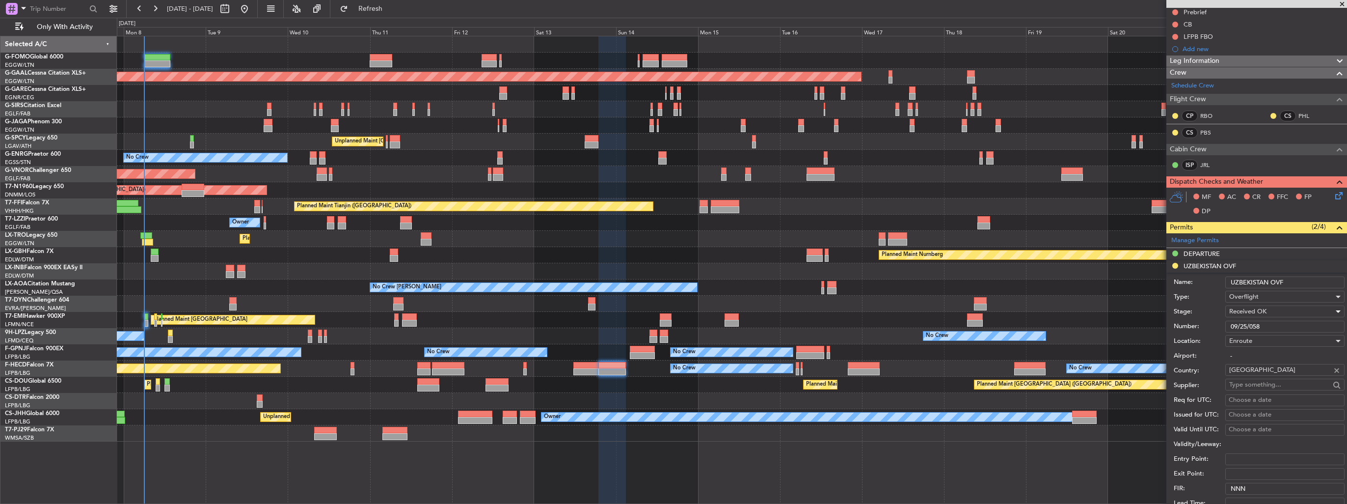
scroll to position [196, 0]
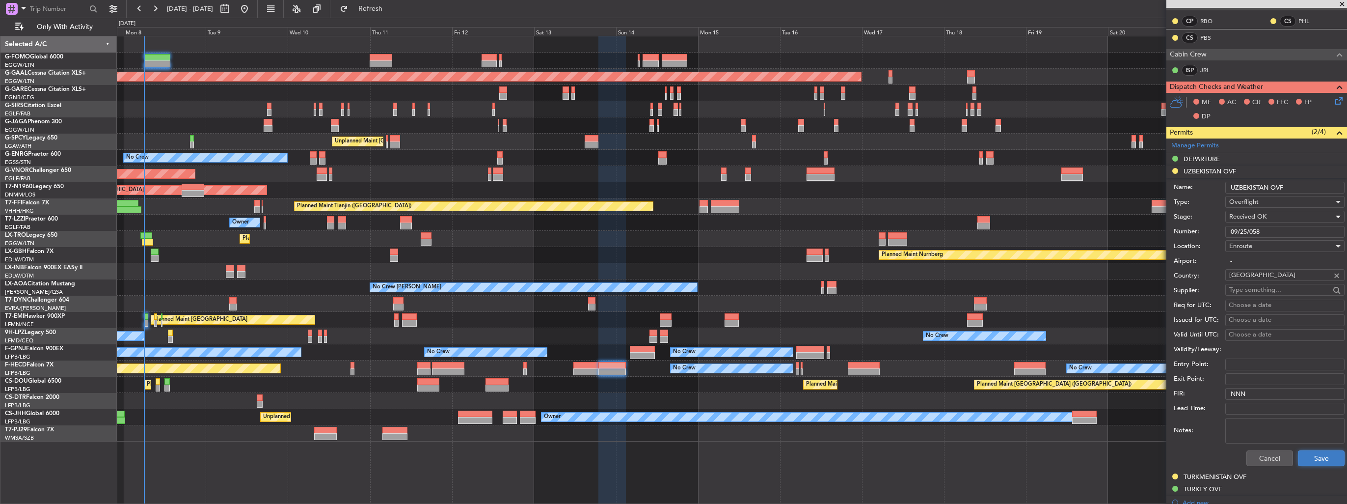
click at [1312, 456] on button "Save" at bounding box center [1321, 458] width 47 height 16
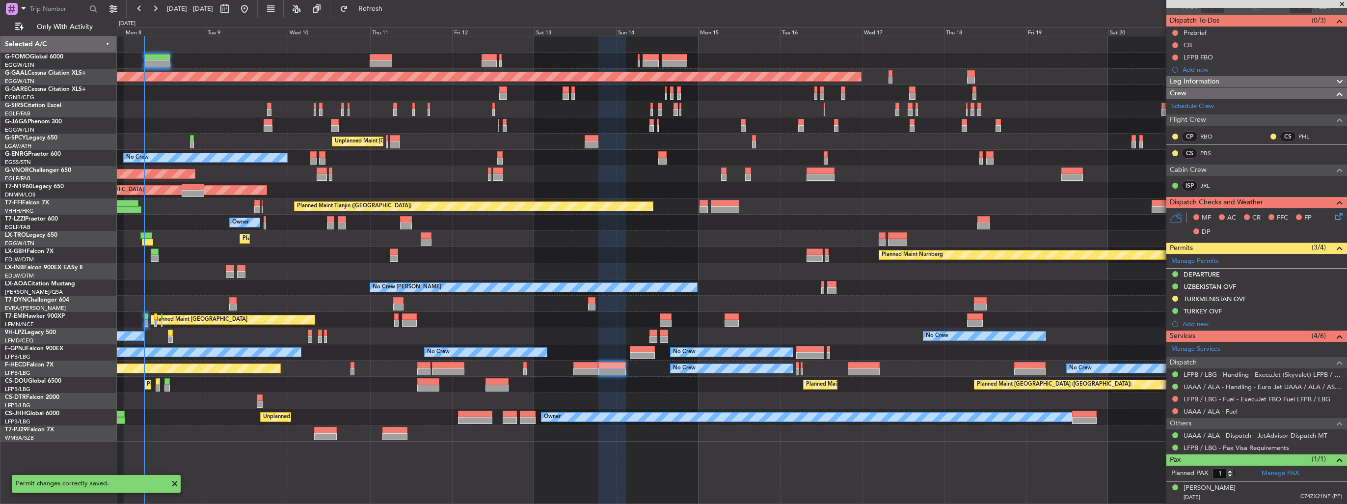
scroll to position [79, 0]
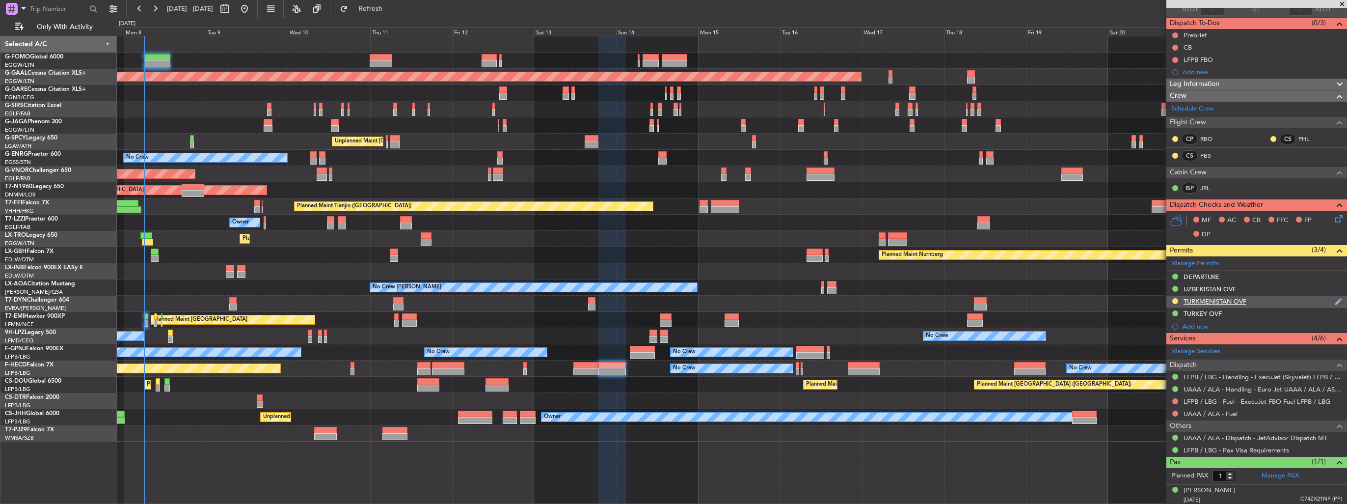
click at [1335, 299] on img at bounding box center [1338, 301] width 7 height 9
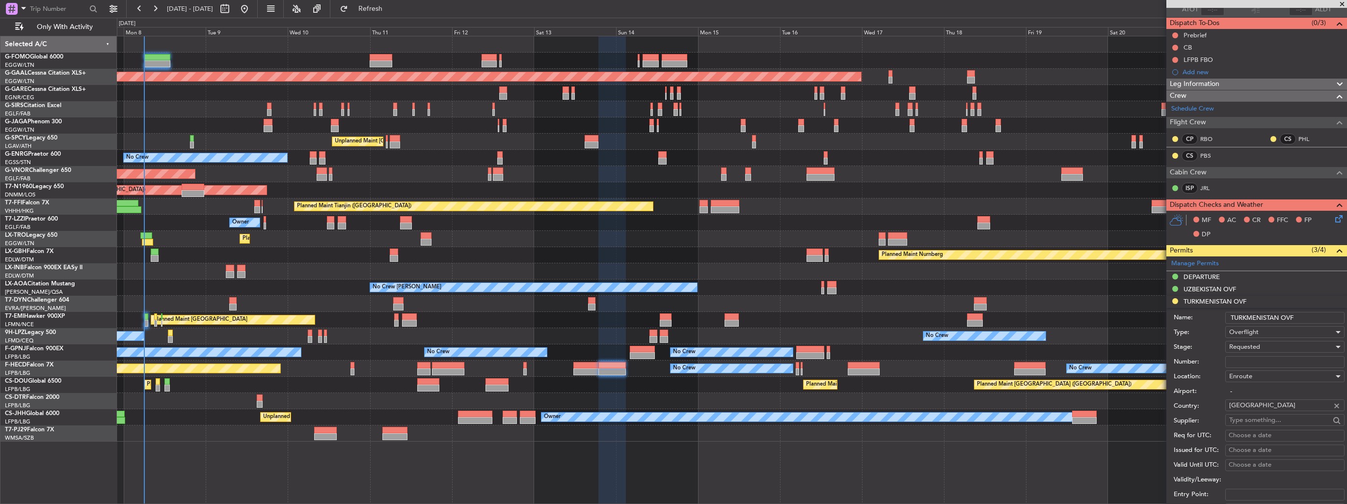
scroll to position [196, 0]
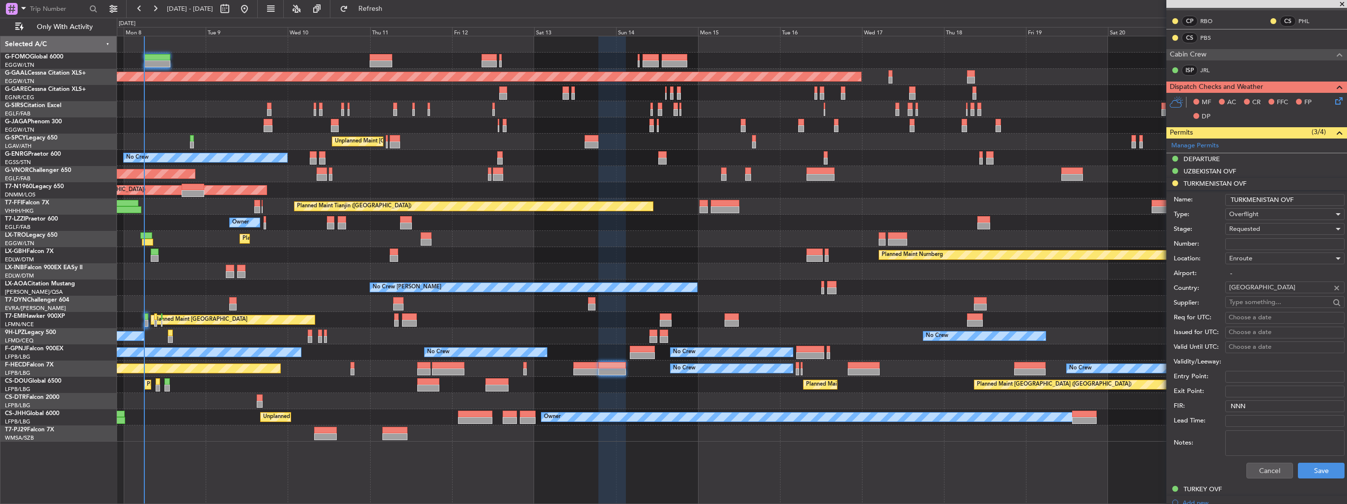
click at [1274, 245] on input "Number:" at bounding box center [1285, 244] width 119 height 12
paste input "GC/106/10446/040925"
type input "GC/106/10446/040925"
drag, startPoint x: 1274, startPoint y: 245, endPoint x: 1275, endPoint y: 228, distance: 16.8
click at [1275, 228] on div "Requested" at bounding box center [1282, 228] width 105 height 15
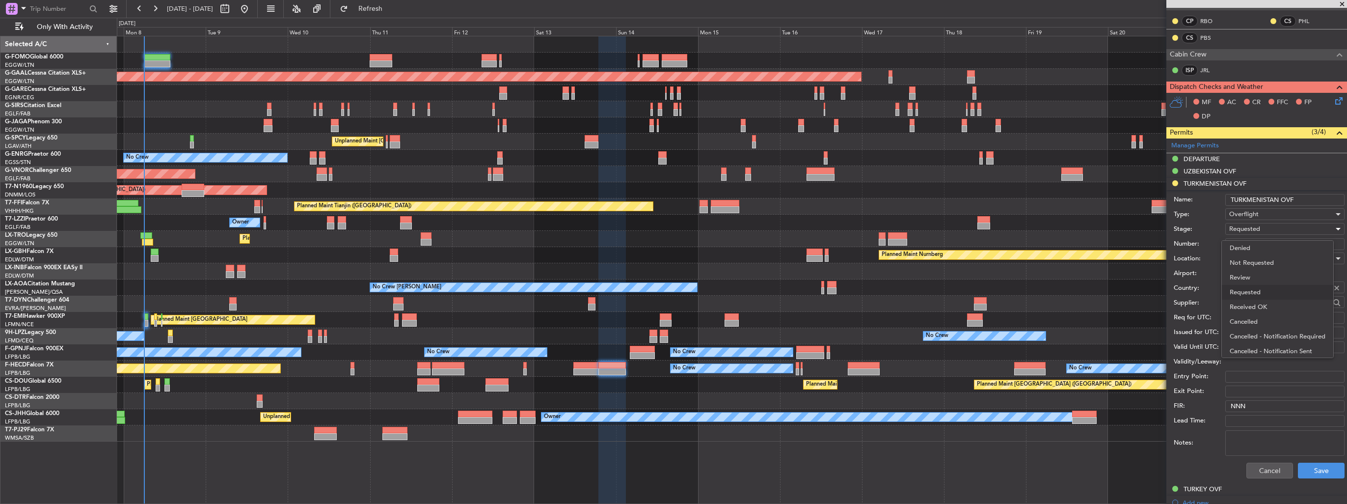
scroll to position [4, 0]
click at [1266, 301] on span "Received OK" at bounding box center [1281, 303] width 103 height 15
click at [1316, 471] on button "Save" at bounding box center [1321, 471] width 47 height 16
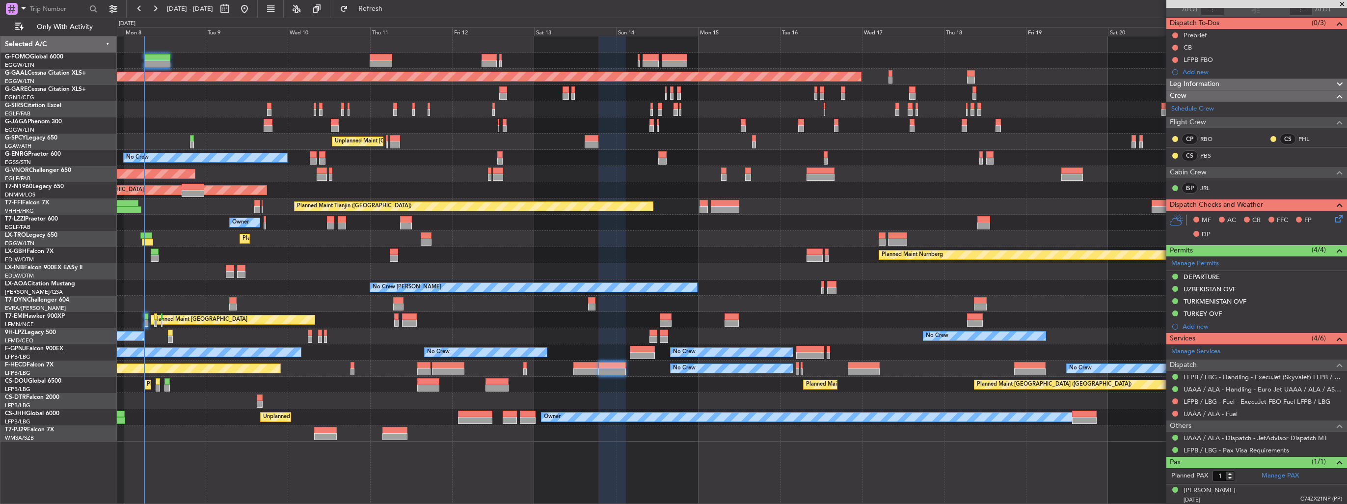
scroll to position [0, 0]
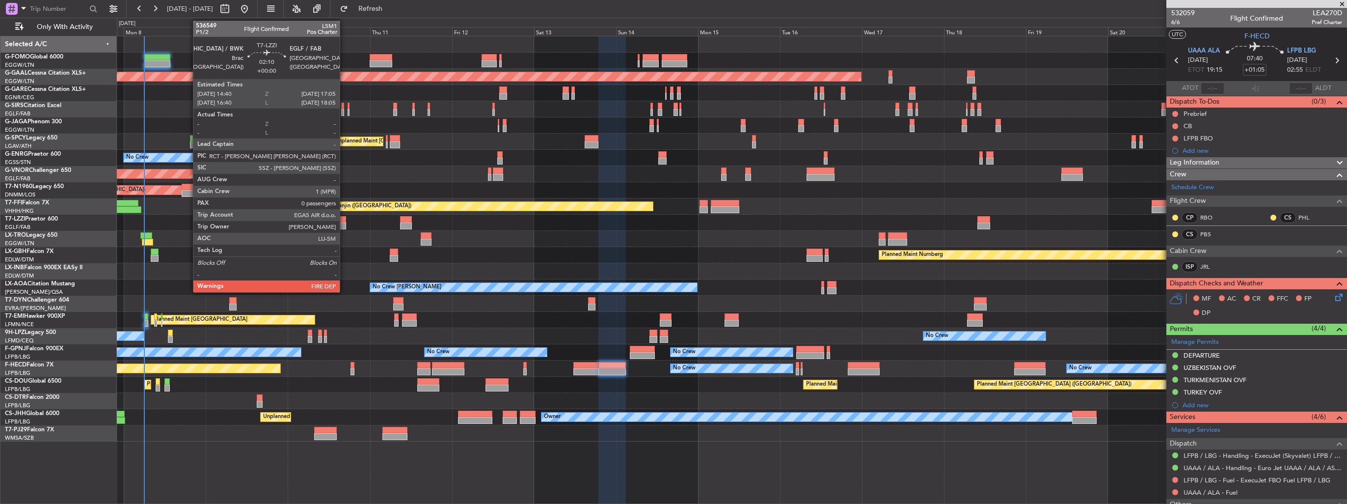
click at [344, 222] on div at bounding box center [342, 225] width 8 height 7
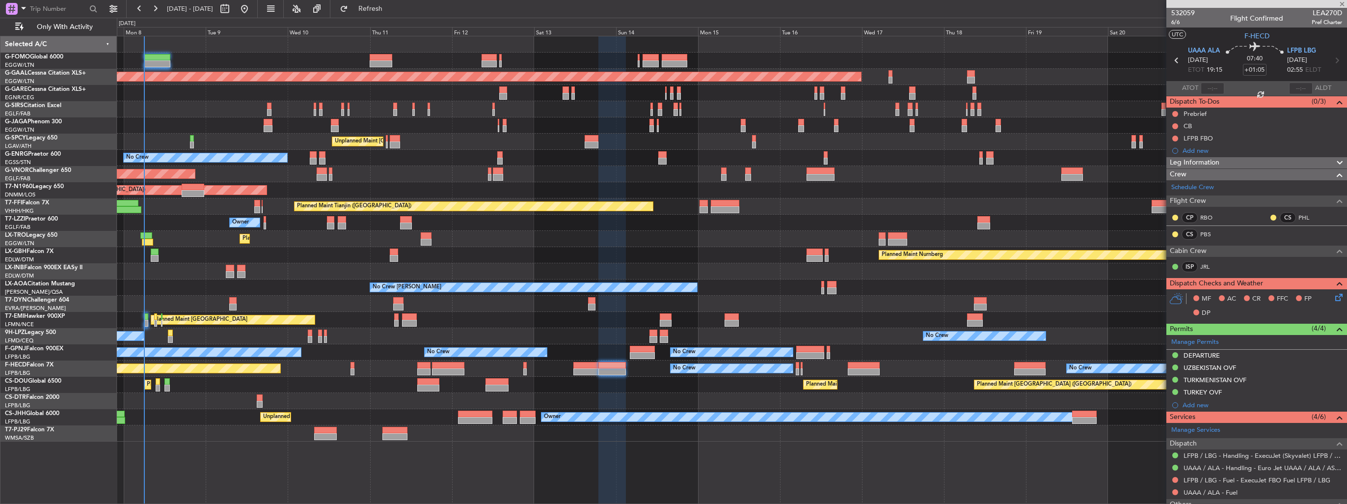
type input "0"
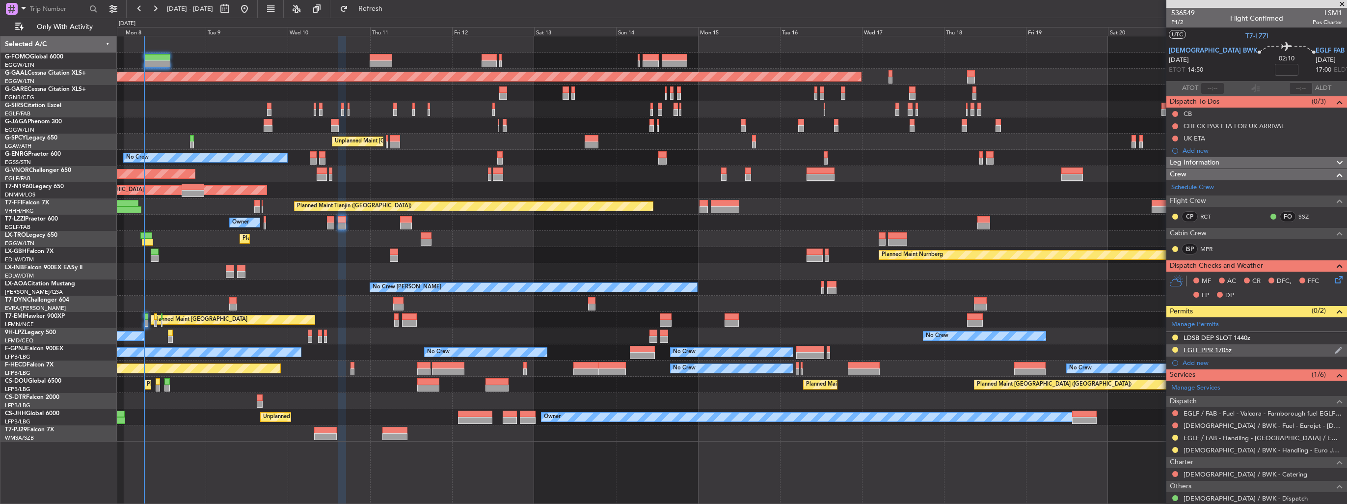
click at [1335, 351] on img at bounding box center [1338, 350] width 7 height 9
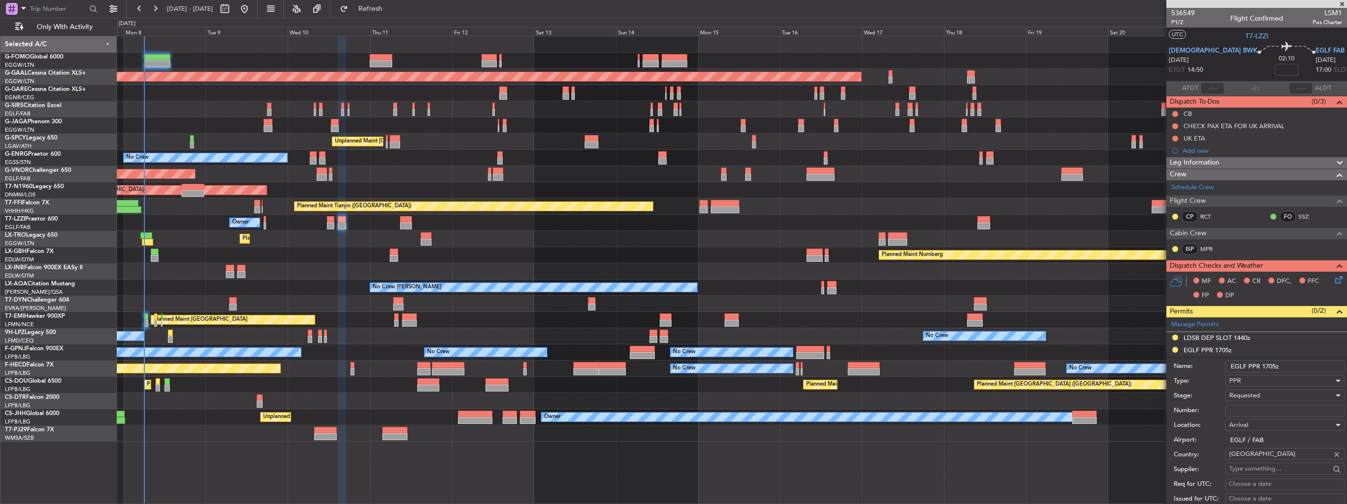
click at [1276, 413] on input "Number:" at bounding box center [1285, 411] width 119 height 12
paste input "373799"
type input "373799"
click at [1277, 396] on div "Requested" at bounding box center [1282, 395] width 105 height 15
click at [1276, 466] on span "Received OK" at bounding box center [1281, 473] width 103 height 15
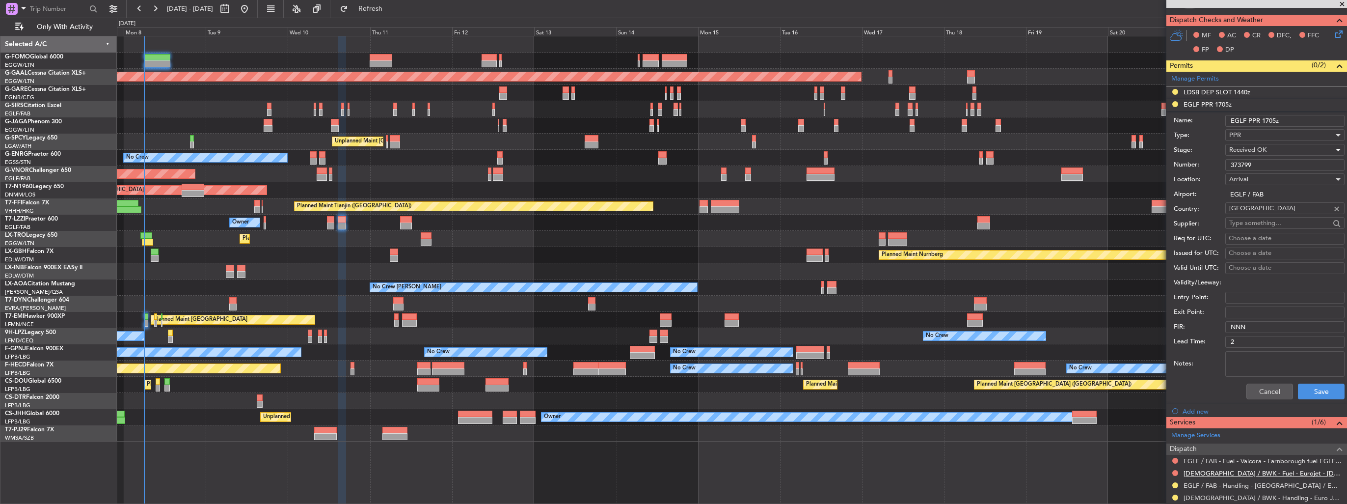
scroll to position [295, 0]
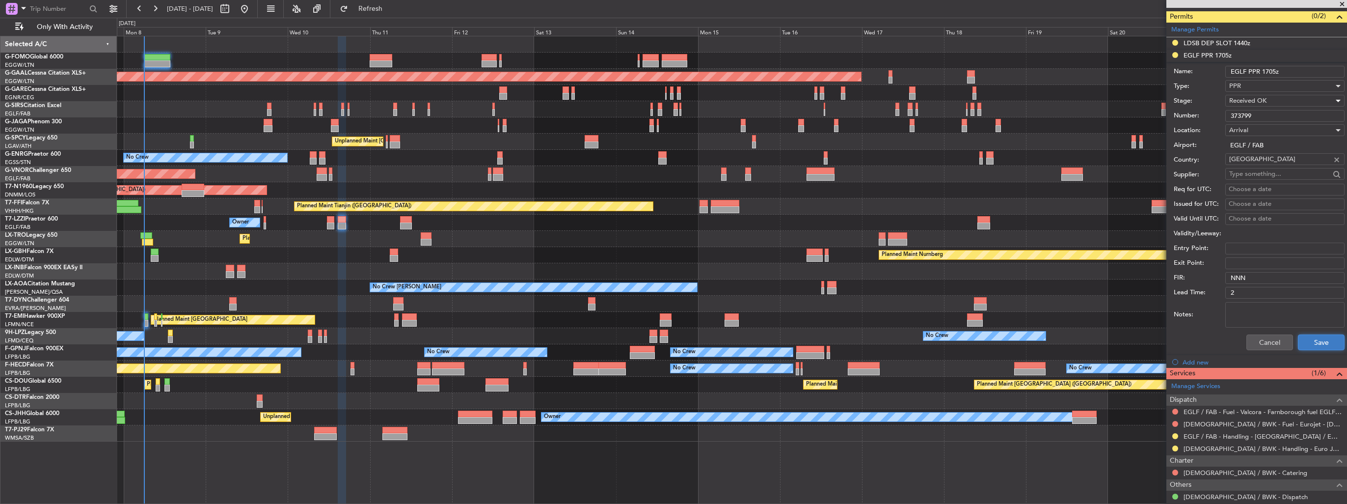
click at [1308, 335] on button "Save" at bounding box center [1321, 342] width 47 height 16
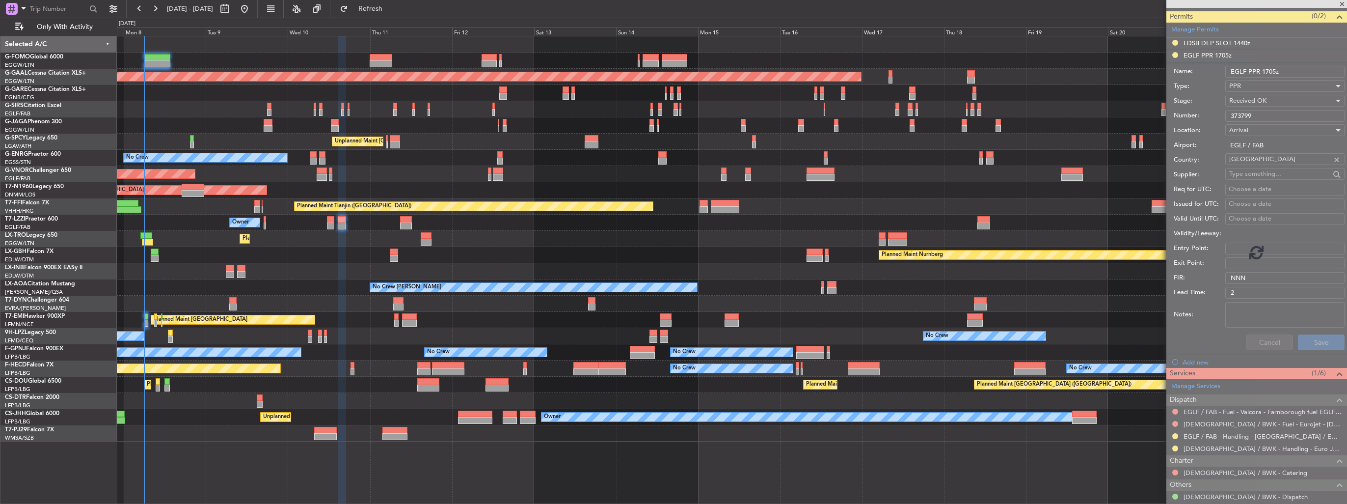
scroll to position [63, 0]
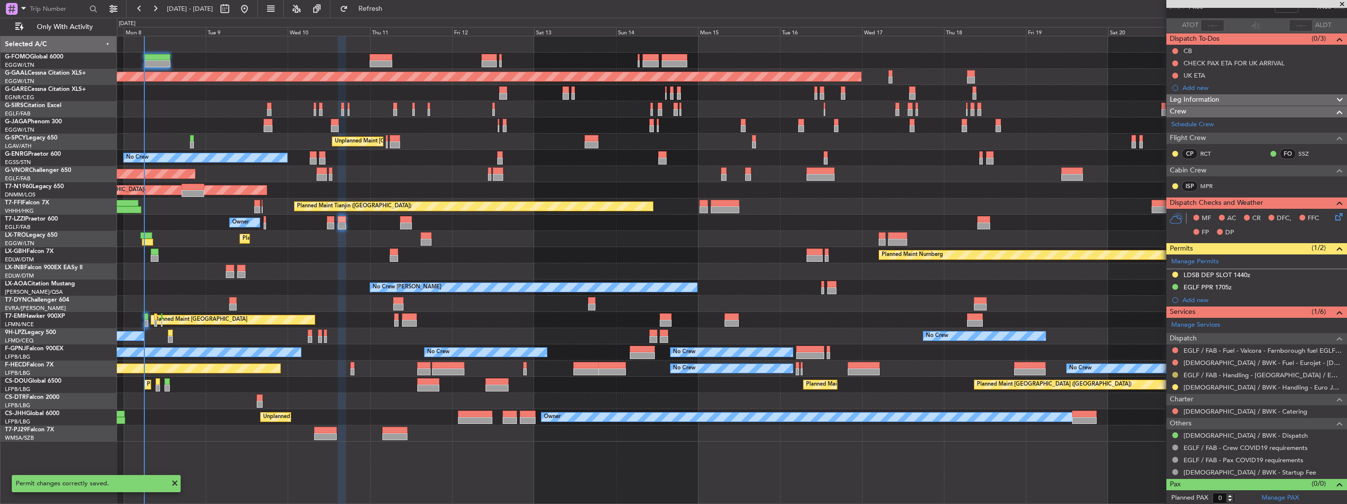
click at [1174, 373] on button at bounding box center [1176, 375] width 6 height 6
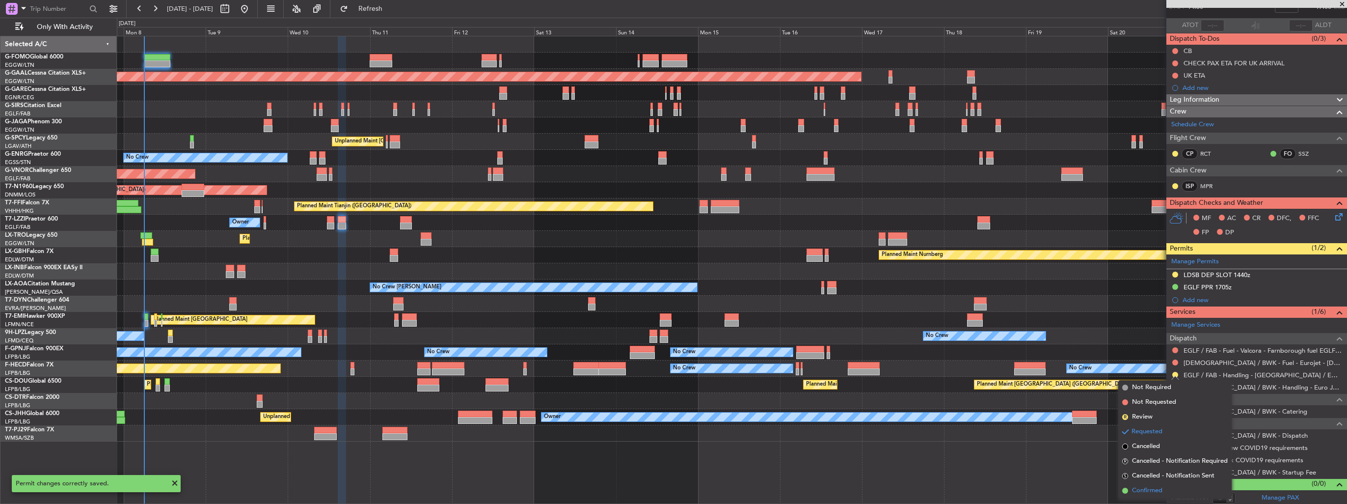
click at [1148, 486] on span "Confirmed" at bounding box center [1147, 491] width 30 height 10
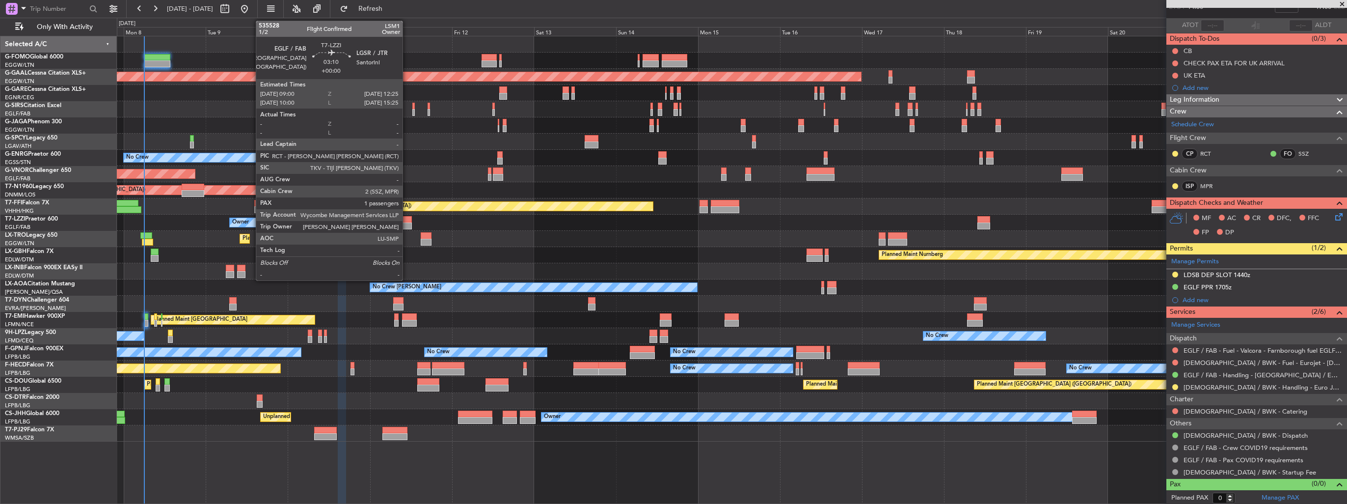
click at [407, 221] on div at bounding box center [406, 219] width 12 height 7
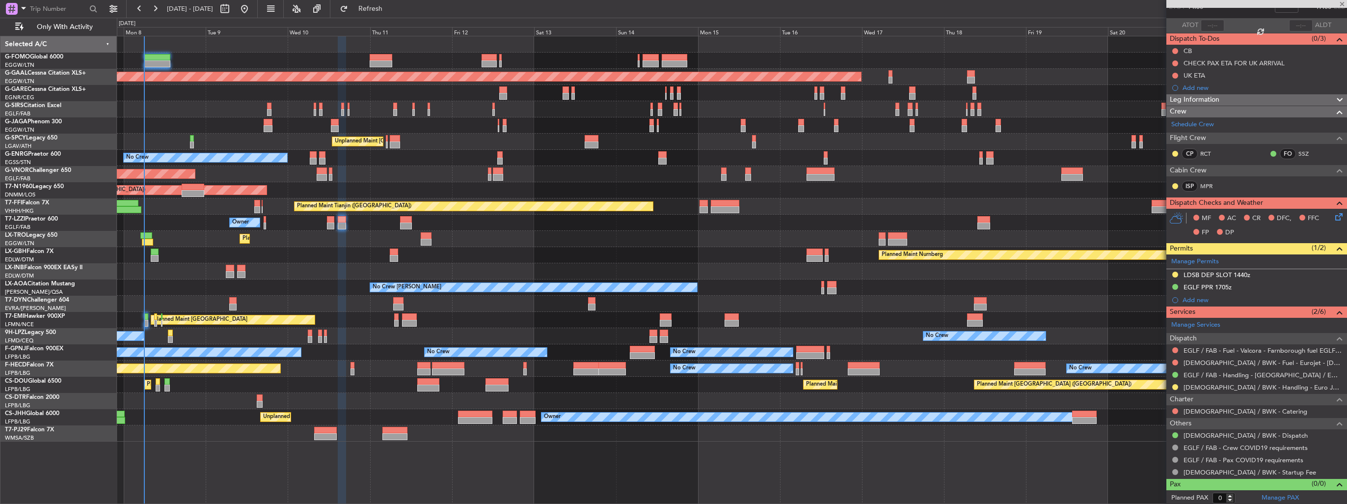
type input "1"
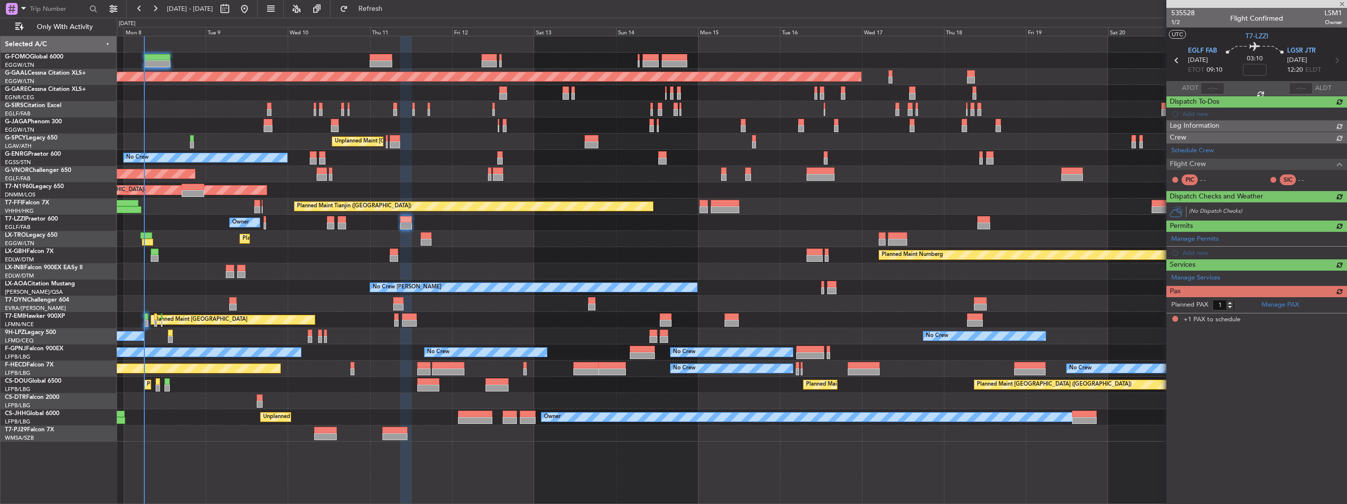
scroll to position [0, 0]
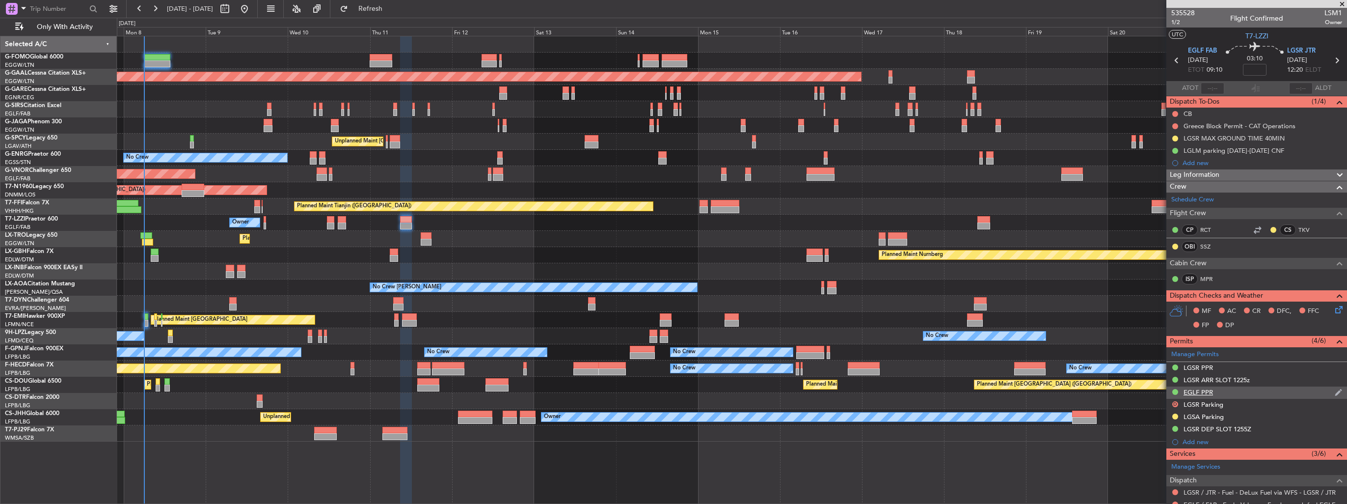
click at [1335, 391] on img at bounding box center [1338, 392] width 7 height 9
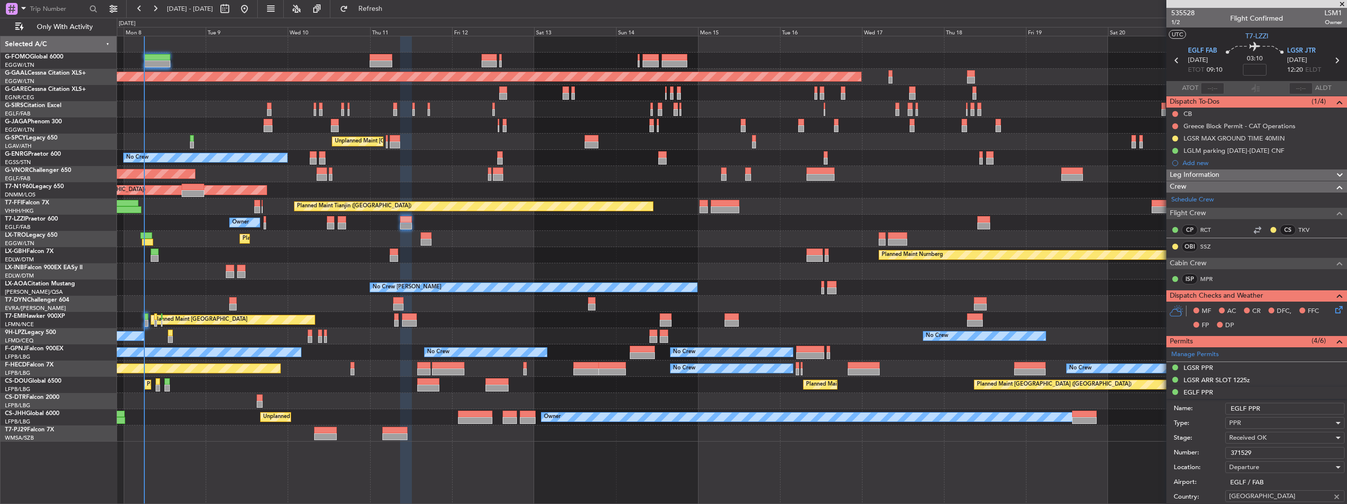
click at [1294, 411] on input "EGLF PPR" at bounding box center [1285, 409] width 119 height 12
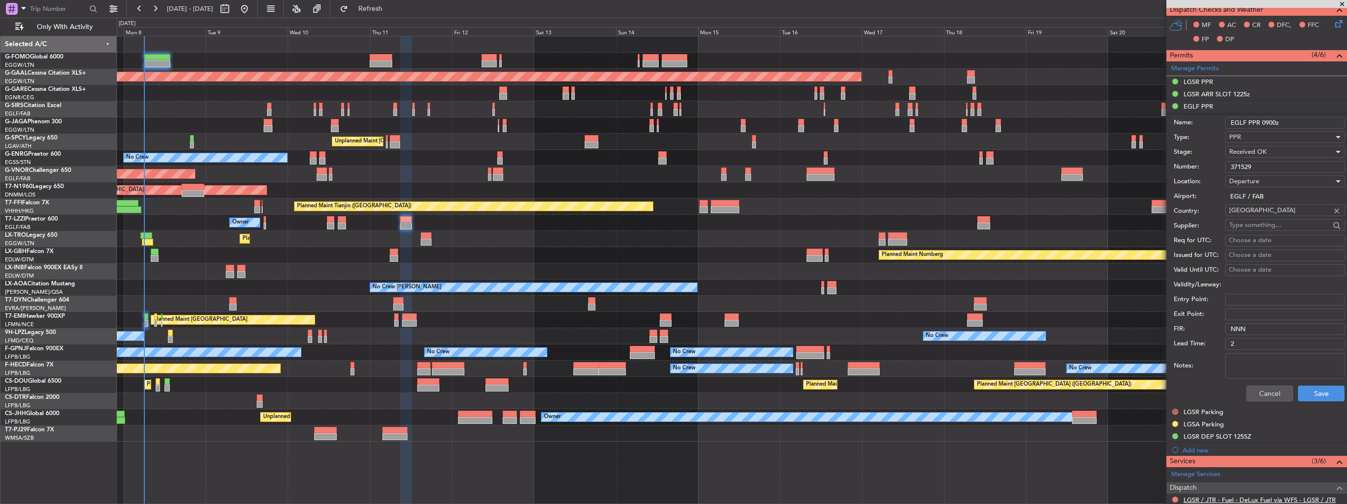
scroll to position [393, 0]
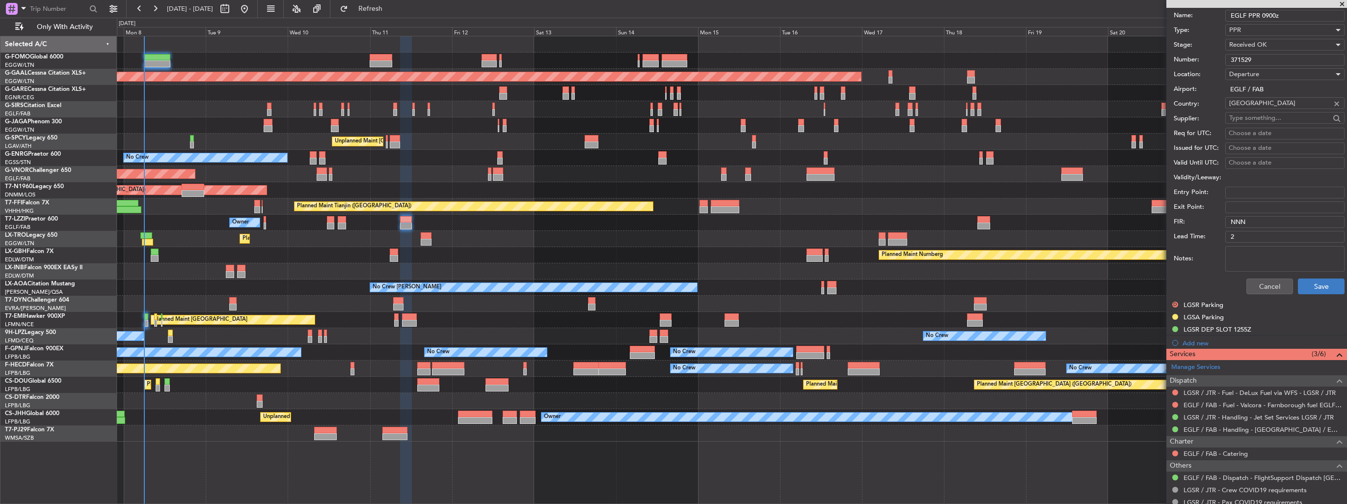
type input "EGLF PPR 0900z"
click at [1313, 284] on button "Save" at bounding box center [1321, 286] width 47 height 16
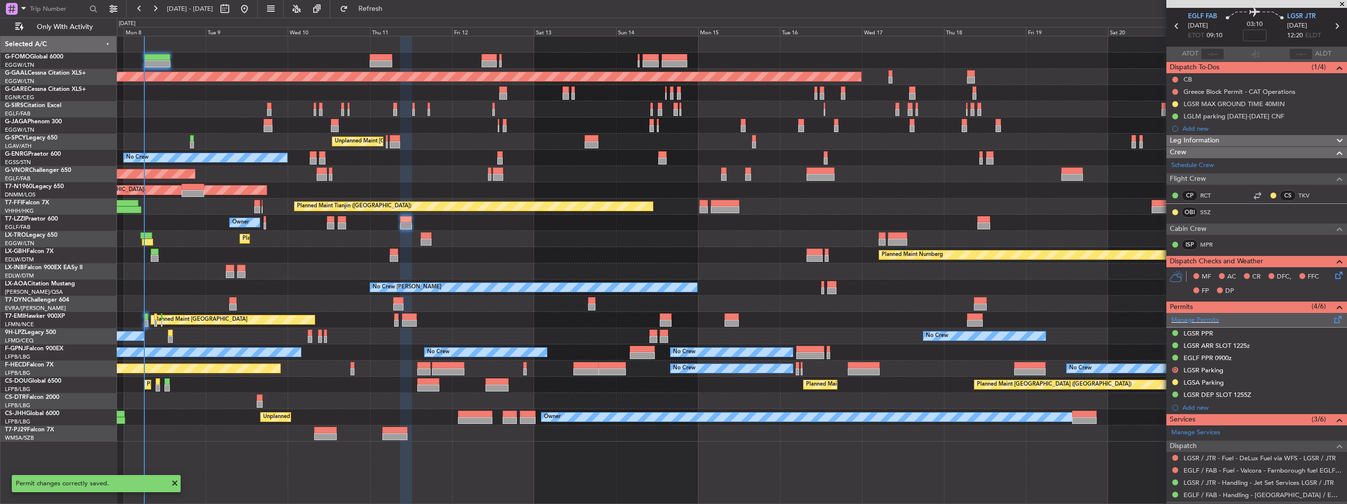
scroll to position [0, 0]
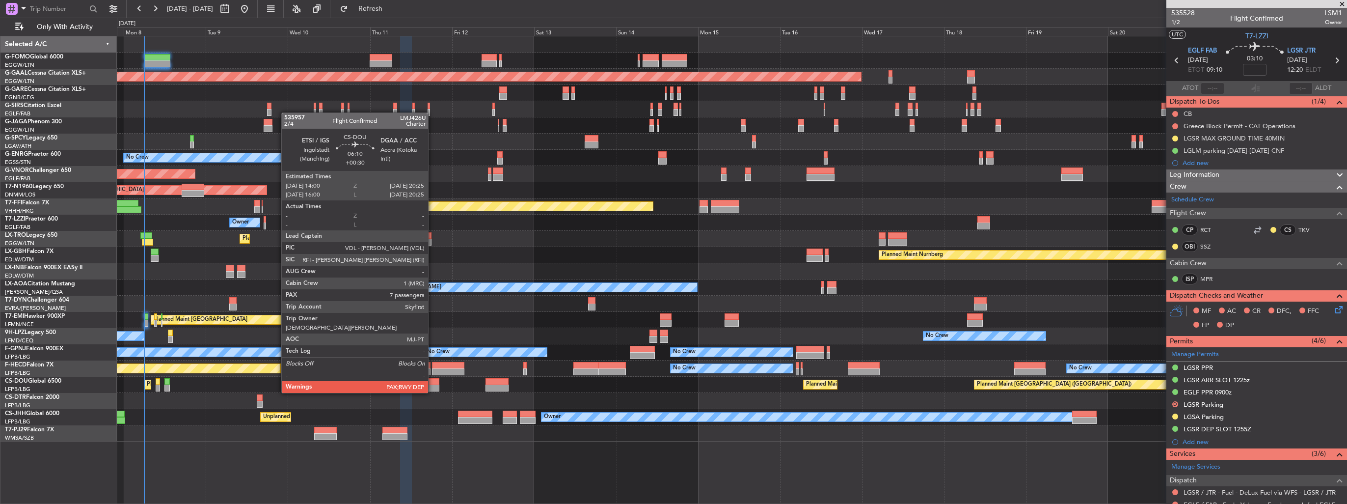
click at [433, 383] on div at bounding box center [428, 381] width 22 height 7
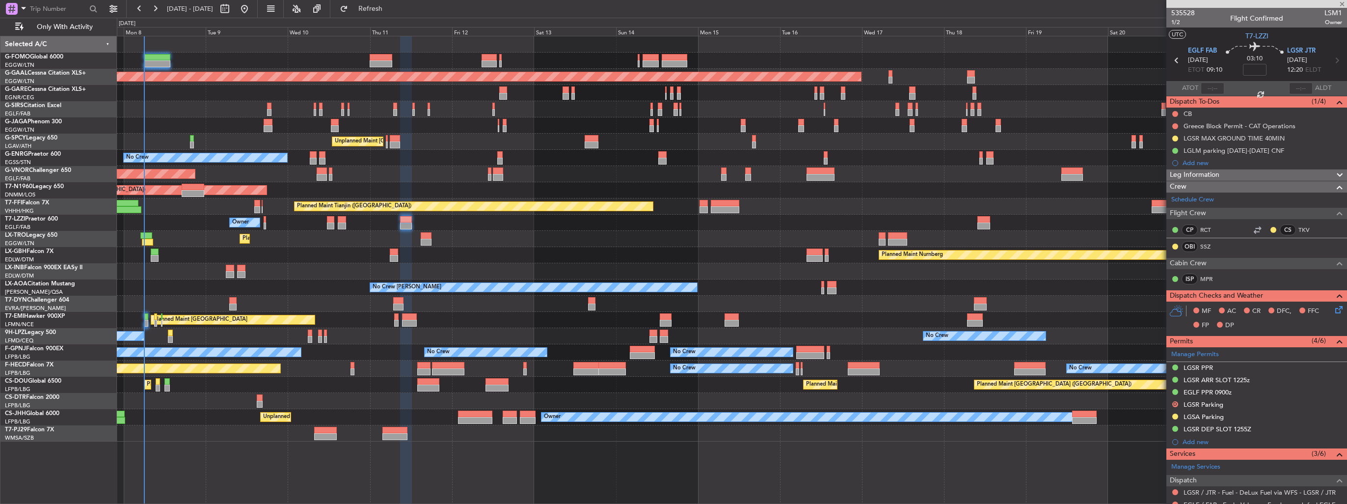
type input "+00:30"
type input "7"
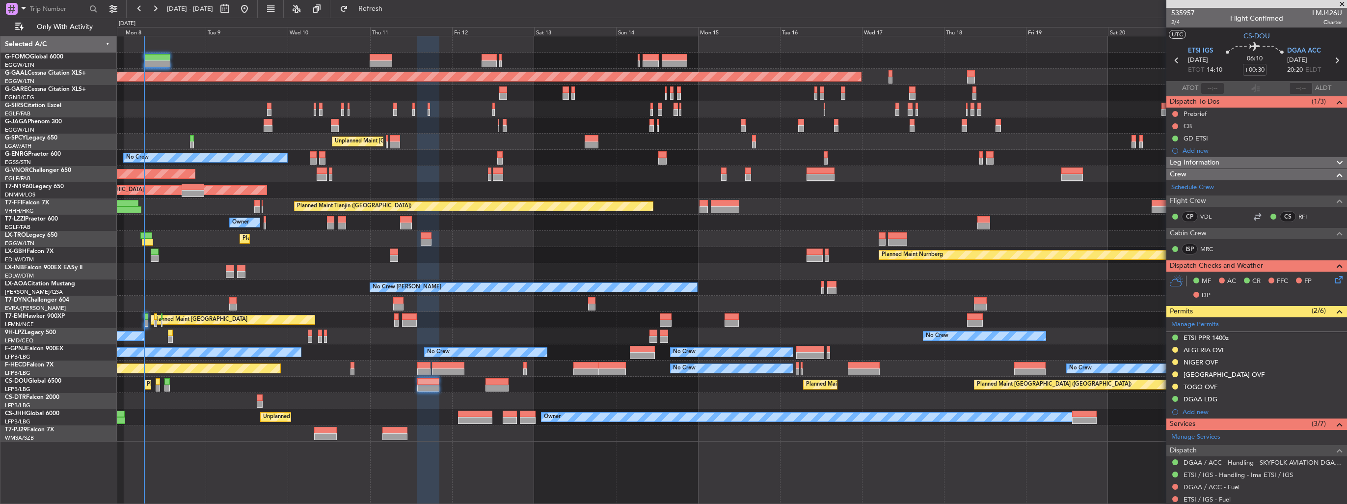
click at [0, 0] on img at bounding box center [0, 0] width 0 height 0
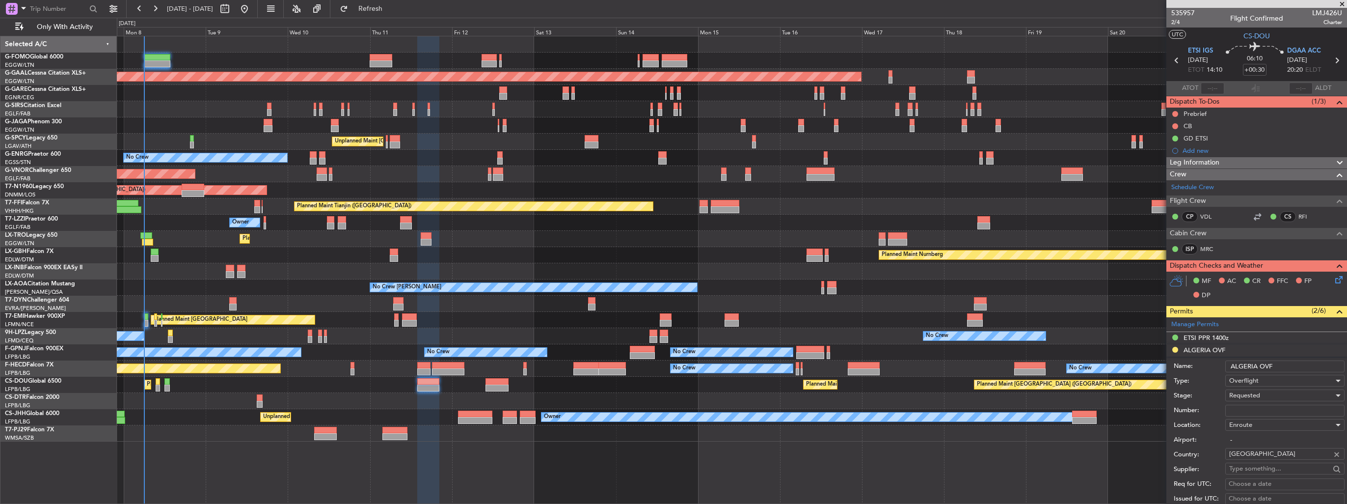
click at [1265, 410] on input "Number:" at bounding box center [1285, 411] width 119 height 12
paste input "NR 7471/ANAC/BS/2025 STP"
type input "NR 7471/ANAC/BS/2025 STP"
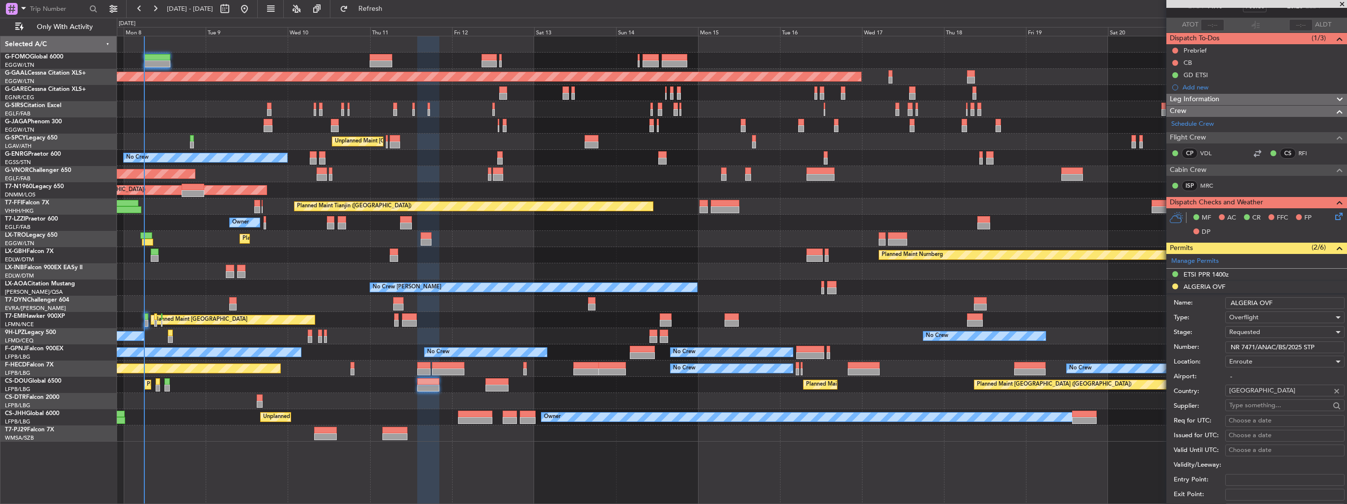
scroll to position [98, 0]
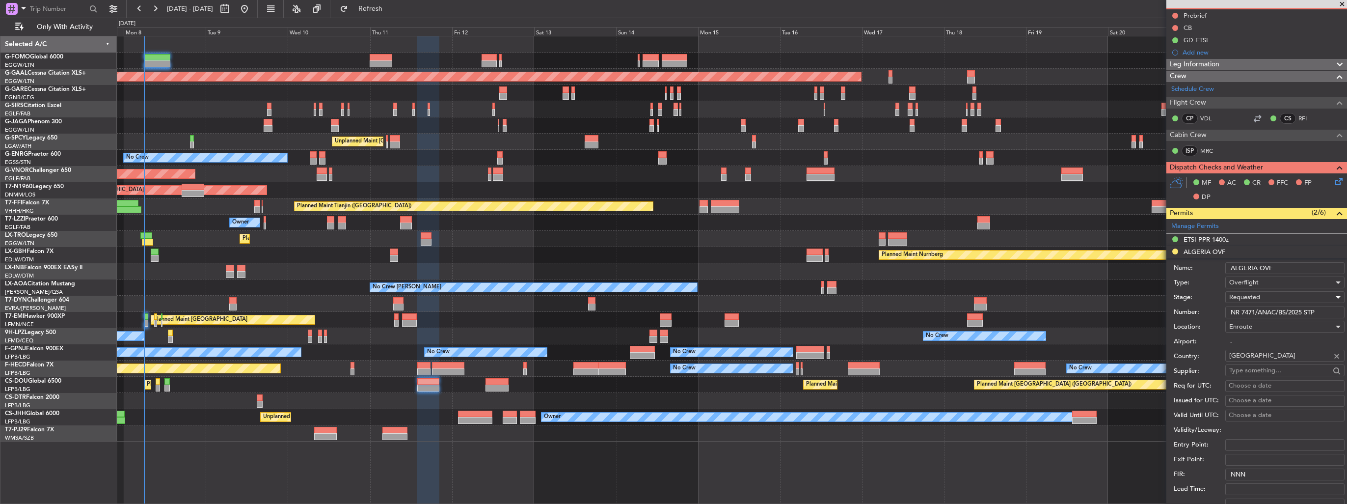
click at [1246, 295] on span "Requested" at bounding box center [1245, 297] width 31 height 9
click at [1247, 371] on span "Received OK" at bounding box center [1281, 371] width 103 height 15
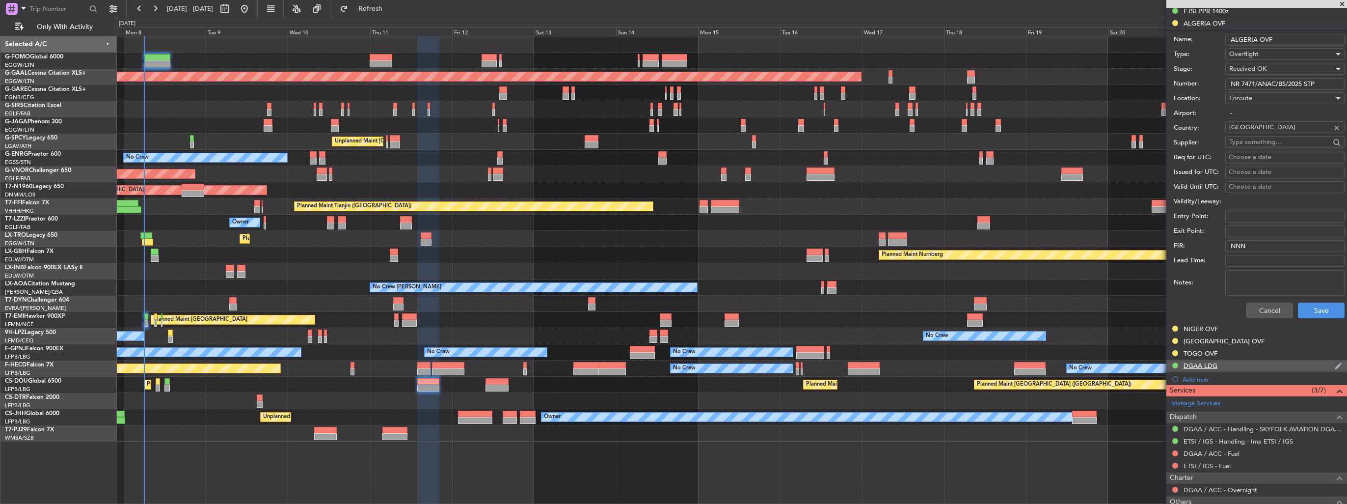
scroll to position [344, 0]
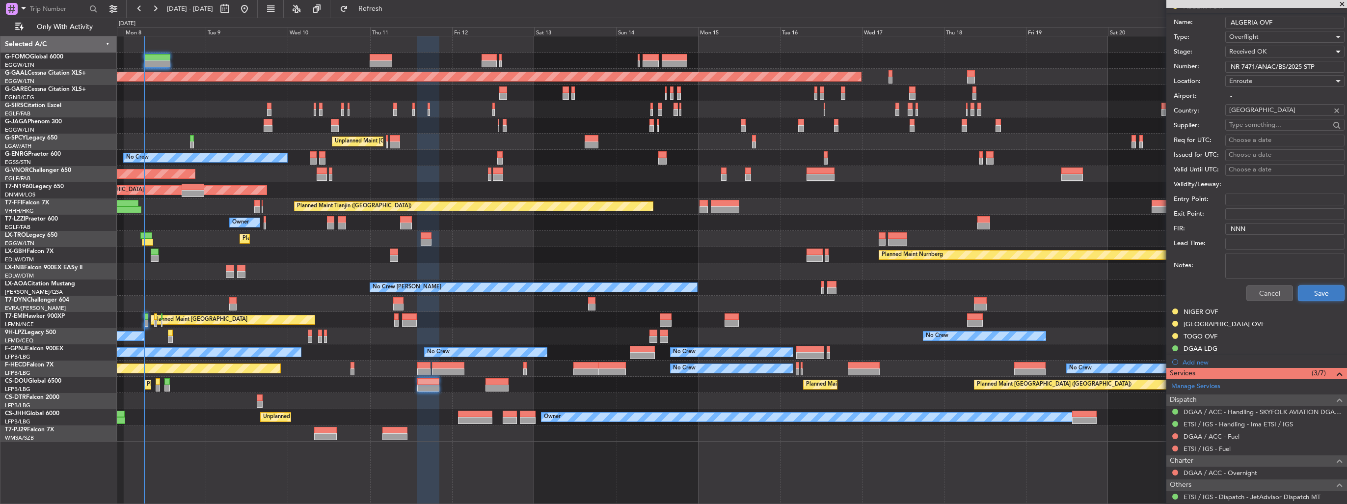
click at [1309, 290] on button "Save" at bounding box center [1321, 293] width 47 height 16
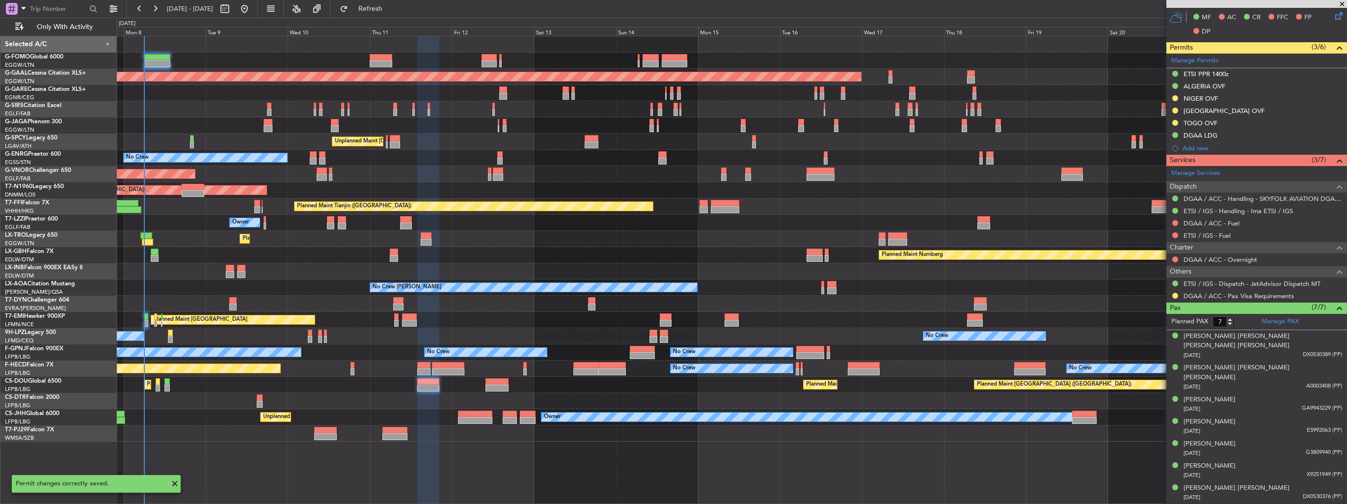
scroll to position [51, 0]
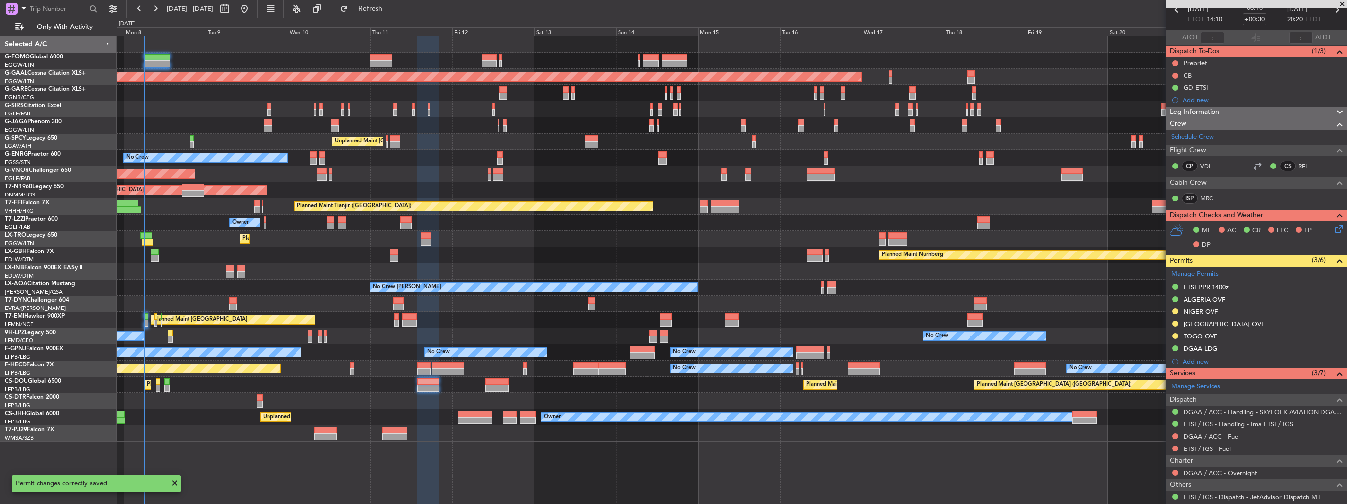
click at [0, 0] on img at bounding box center [0, 0] width 0 height 0
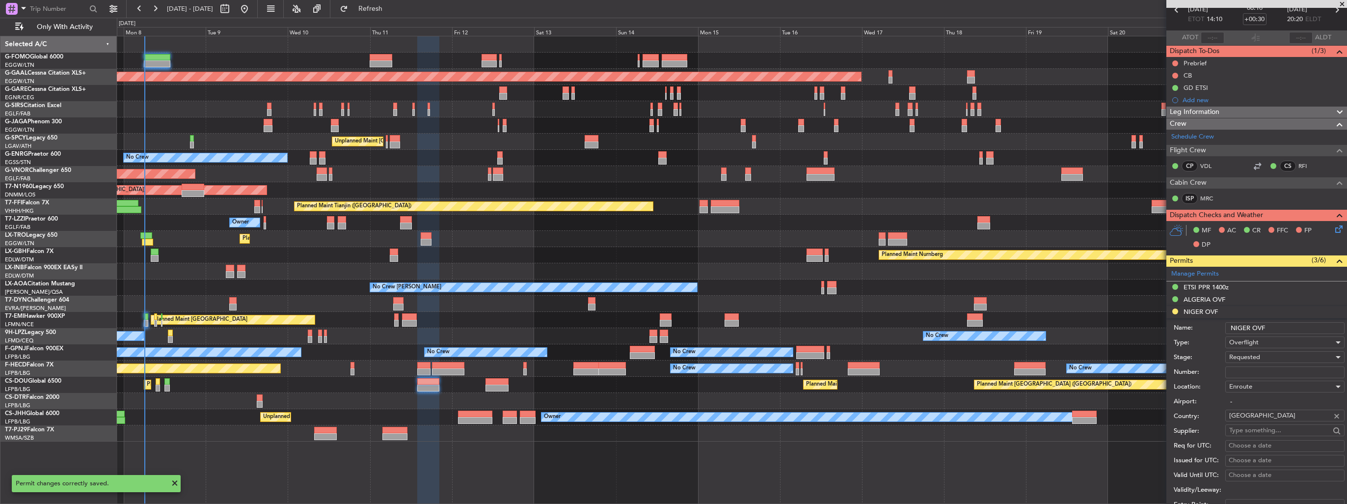
click at [1279, 375] on input "Number:" at bounding box center [1285, 372] width 119 height 12
paste input "NE-V255188N"
type input "NE-V255188N"
click at [1282, 352] on div "Requested" at bounding box center [1282, 357] width 105 height 15
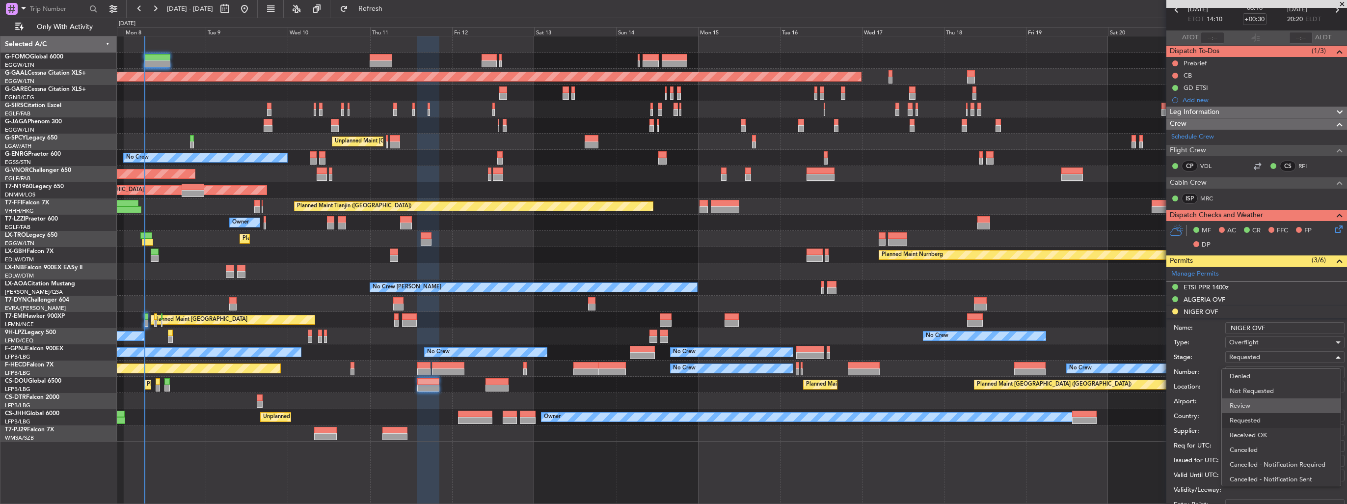
scroll to position [4, 0]
click at [1266, 429] on span "Received OK" at bounding box center [1281, 431] width 103 height 15
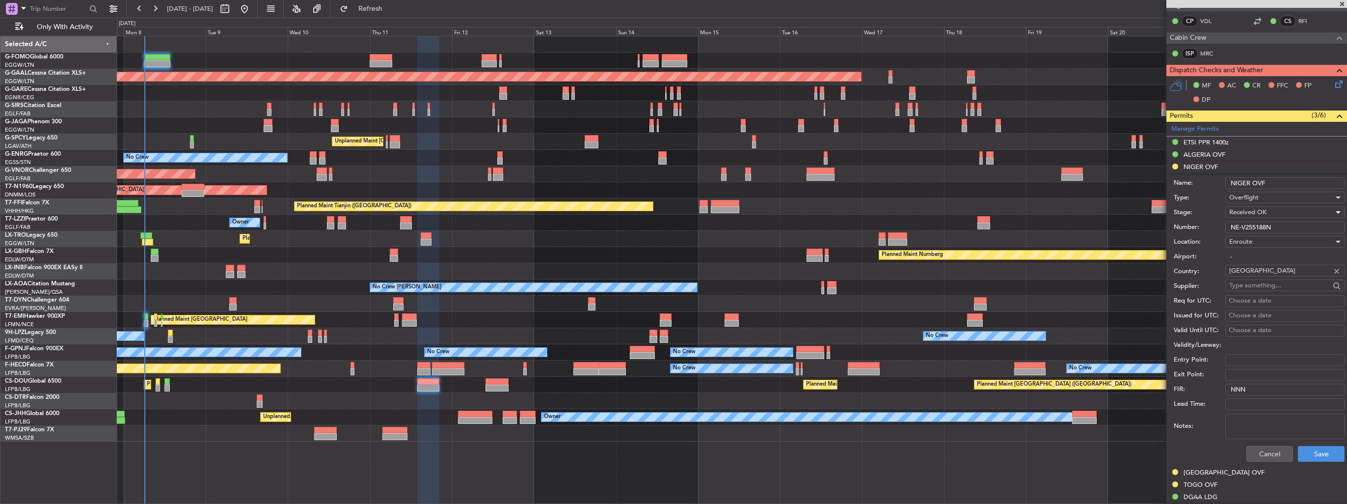
scroll to position [198, 0]
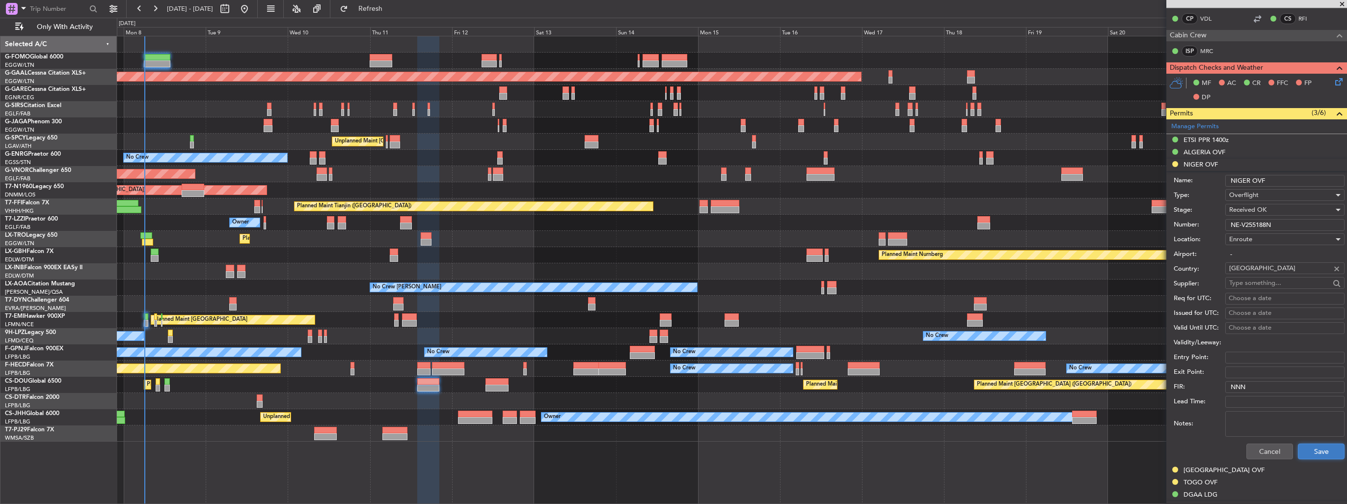
click at [1302, 448] on button "Save" at bounding box center [1321, 451] width 47 height 16
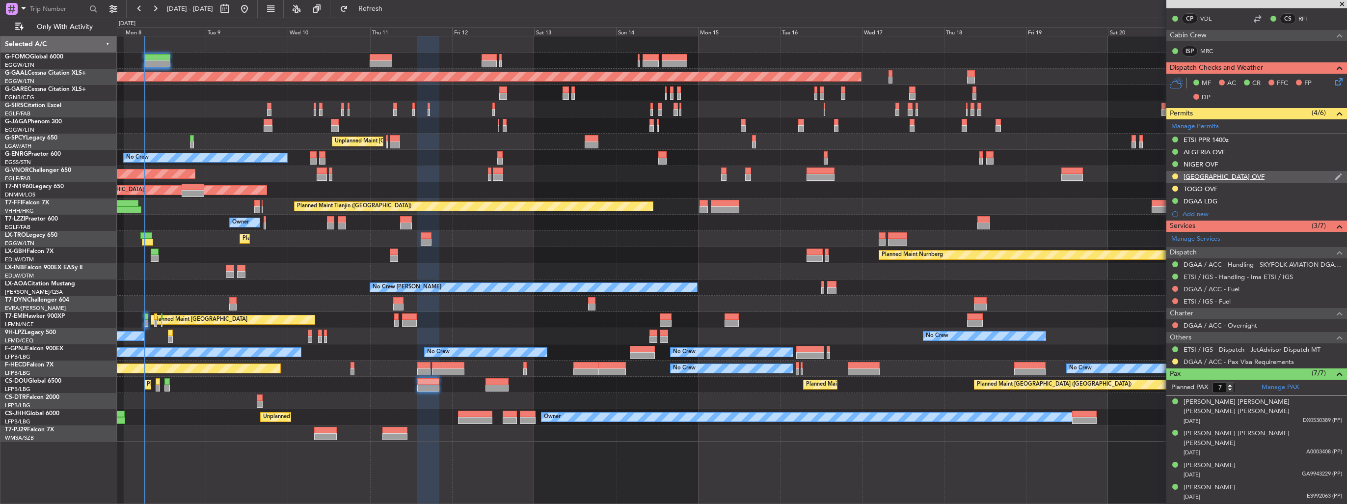
click at [1335, 176] on img at bounding box center [1338, 176] width 7 height 9
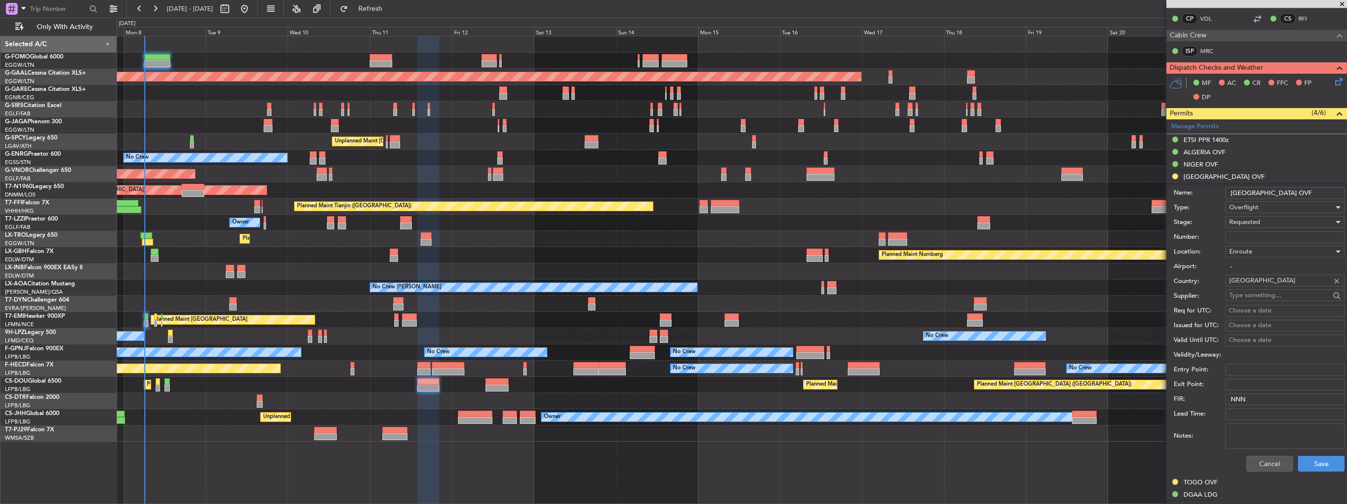
click at [1276, 234] on input "Number:" at bounding box center [1285, 237] width 119 height 12
paste input "2025-1231/ANAC/DG"
type input "2025-1231/ANAC/DG"
click at [1279, 222] on div "Requested" at bounding box center [1282, 222] width 105 height 15
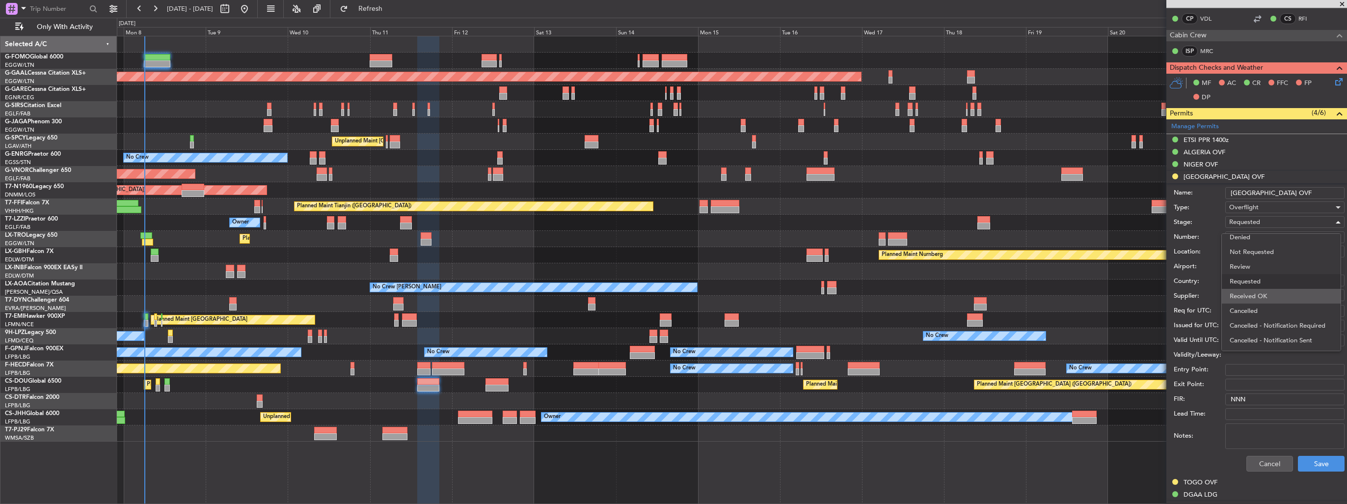
click at [1269, 291] on span "Received OK" at bounding box center [1281, 296] width 103 height 15
click at [1322, 456] on button "Save" at bounding box center [1321, 464] width 47 height 16
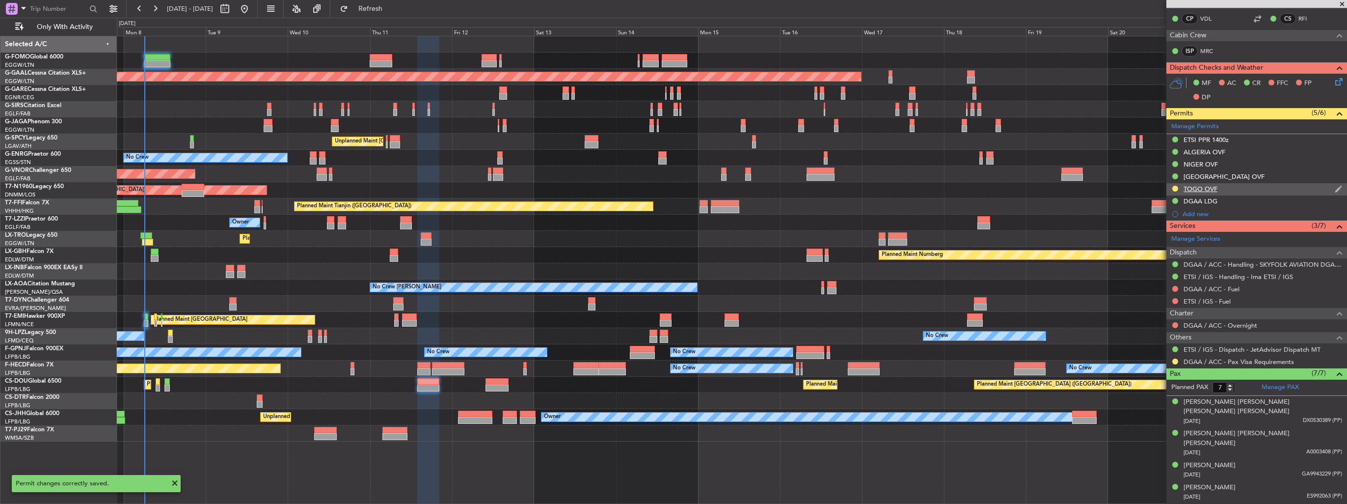
click at [1335, 188] on img at bounding box center [1338, 189] width 7 height 9
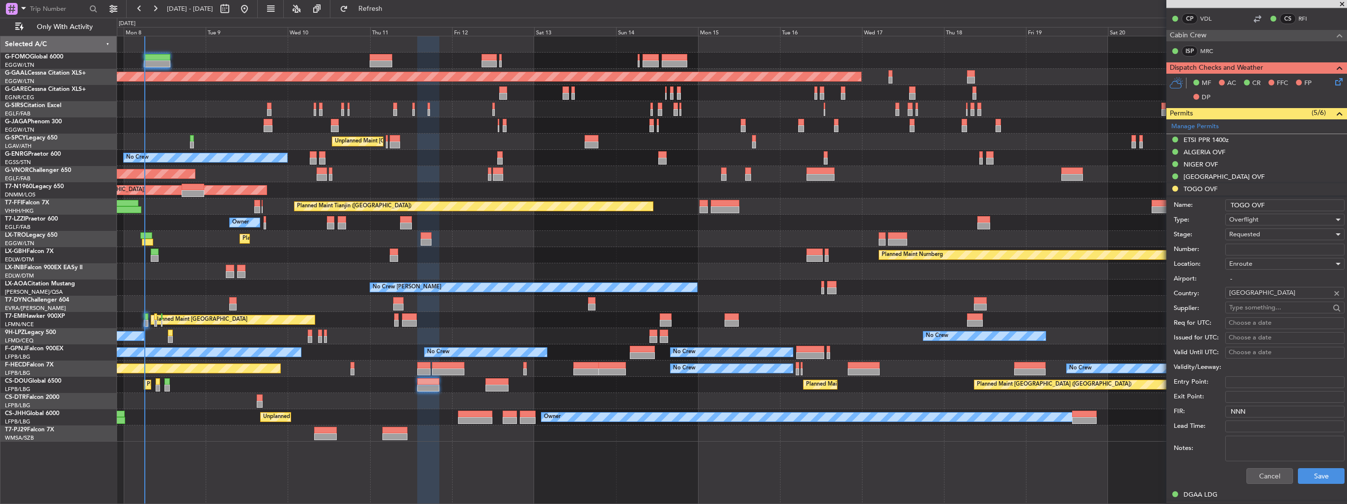
click at [1291, 254] on input "Number:" at bounding box center [1285, 250] width 119 height 12
paste input "2025/SURVATTER/546"
type input "2025/SURVATTER/546"
click at [1288, 233] on div "Requested" at bounding box center [1282, 234] width 105 height 15
click at [1285, 303] on span "Received OK" at bounding box center [1281, 308] width 103 height 15
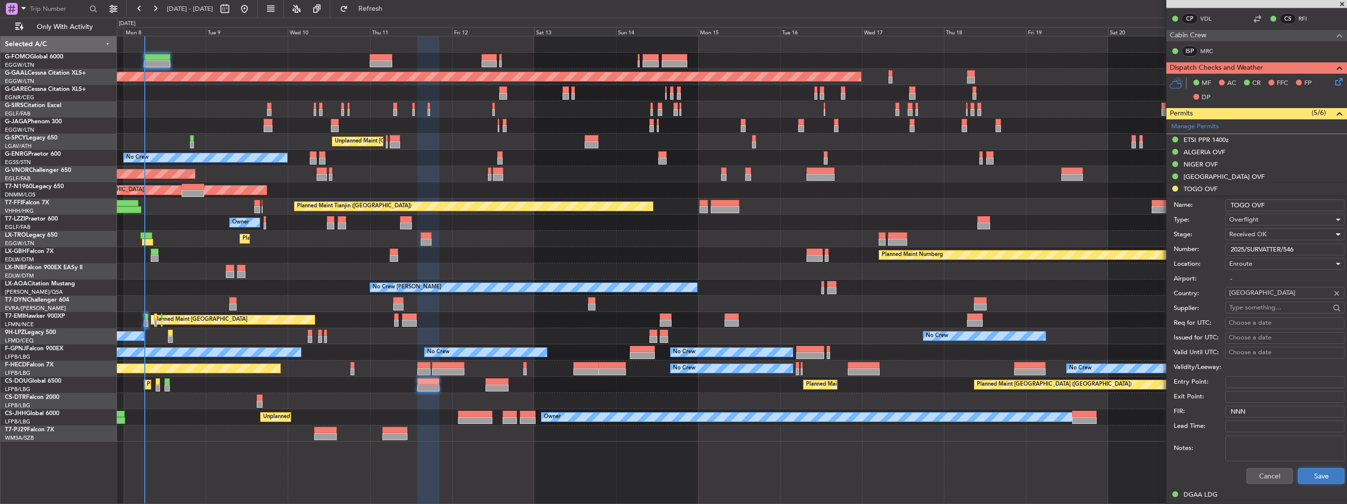
click at [1310, 472] on button "Save" at bounding box center [1321, 476] width 47 height 16
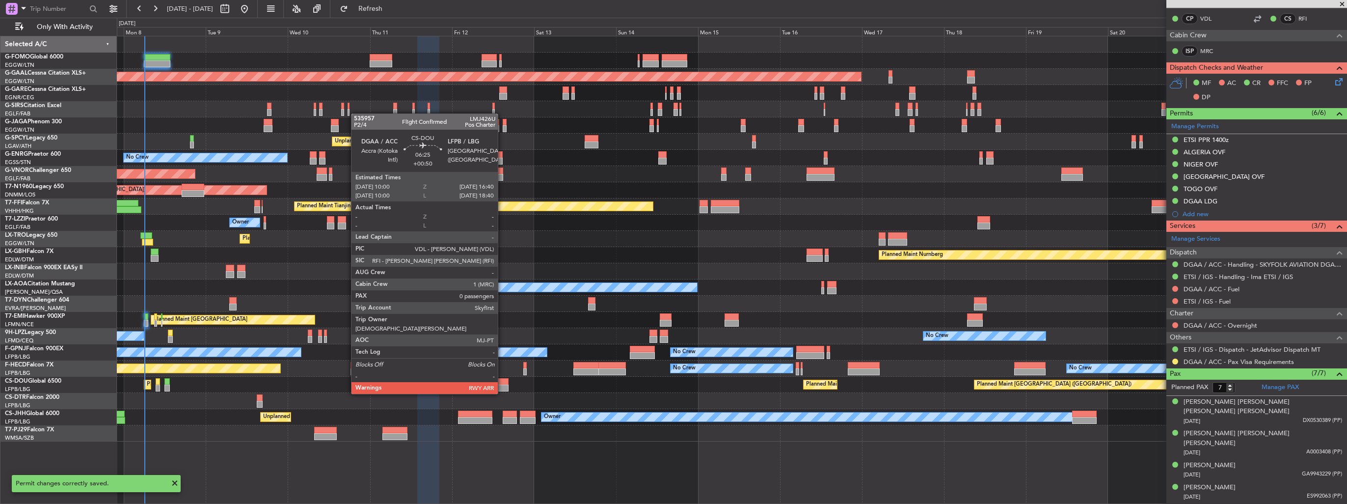
click at [502, 384] on div at bounding box center [497, 387] width 23 height 7
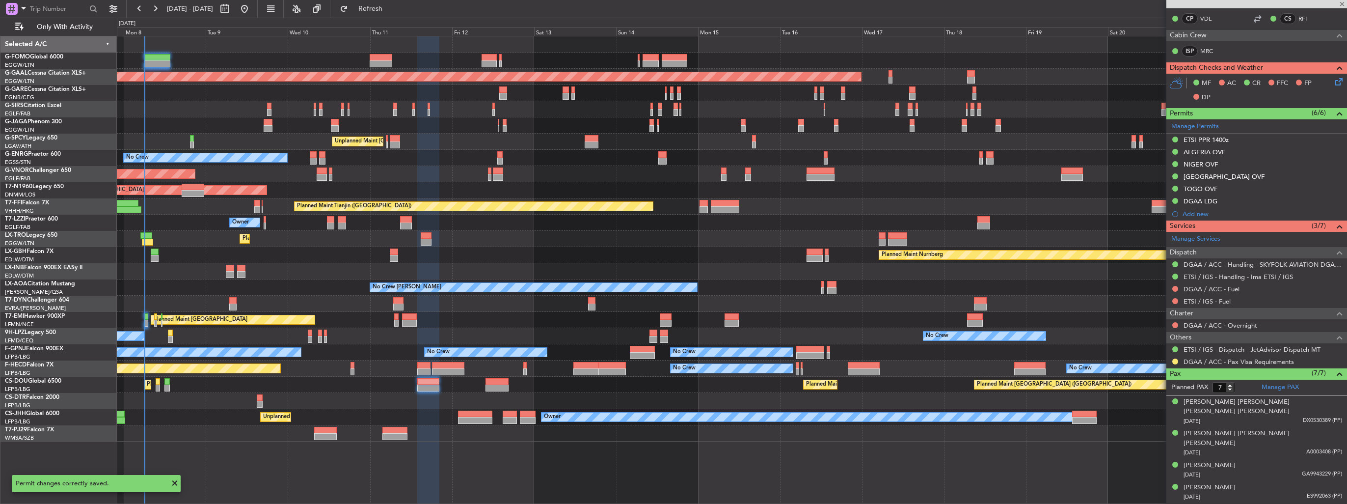
type input "+00:50"
type input "0"
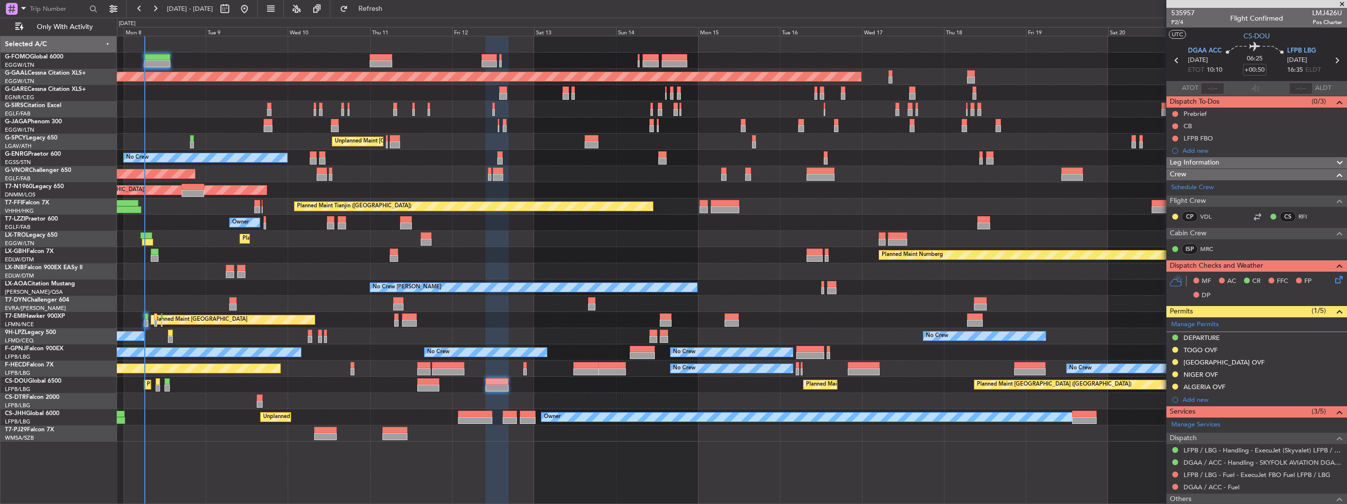
click at [1324, 347] on div "TOGO OVF" at bounding box center [1257, 350] width 181 height 12
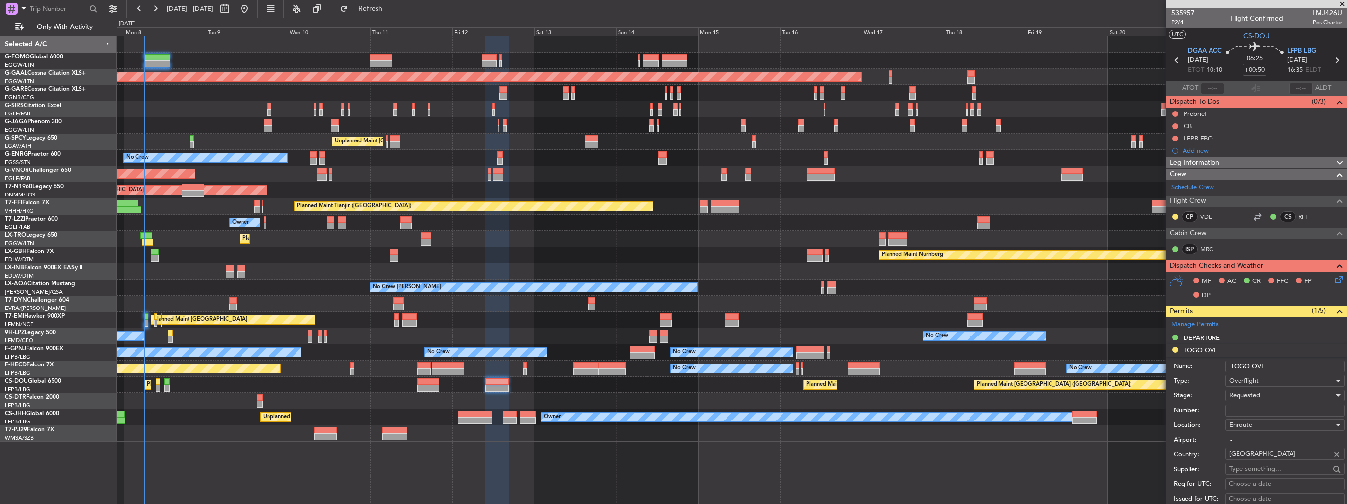
click at [1288, 405] on input "Number:" at bounding box center [1285, 411] width 119 height 12
paste input "2025/SURVATTER/546"
type input "2025/SURVATTER/546"
click at [1288, 396] on div "Requested" at bounding box center [1282, 395] width 105 height 15
click at [1284, 469] on span "Received OK" at bounding box center [1281, 473] width 103 height 15
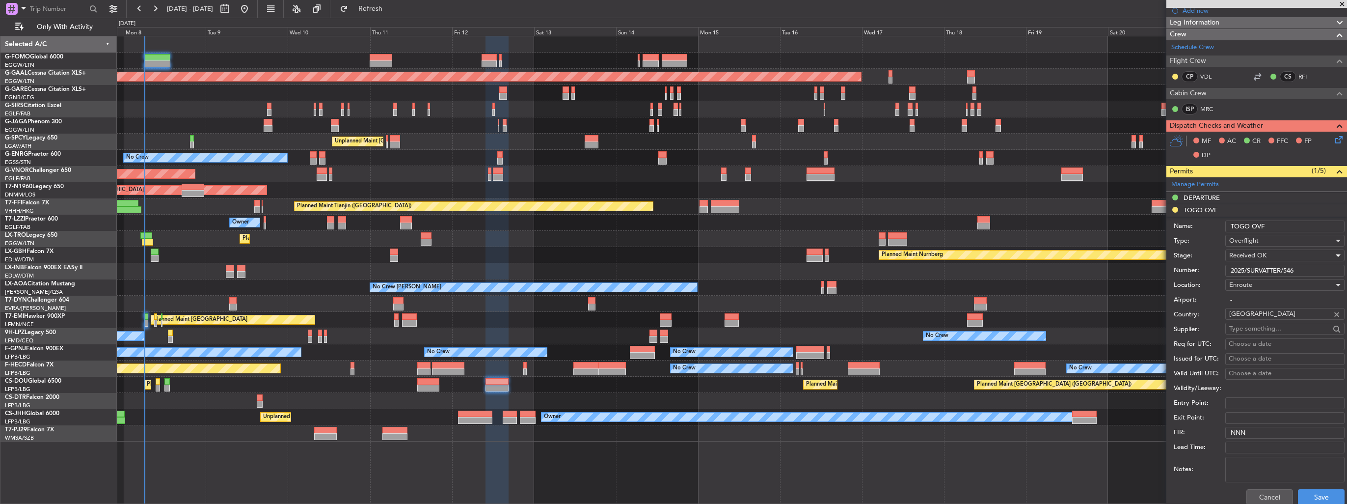
scroll to position [246, 0]
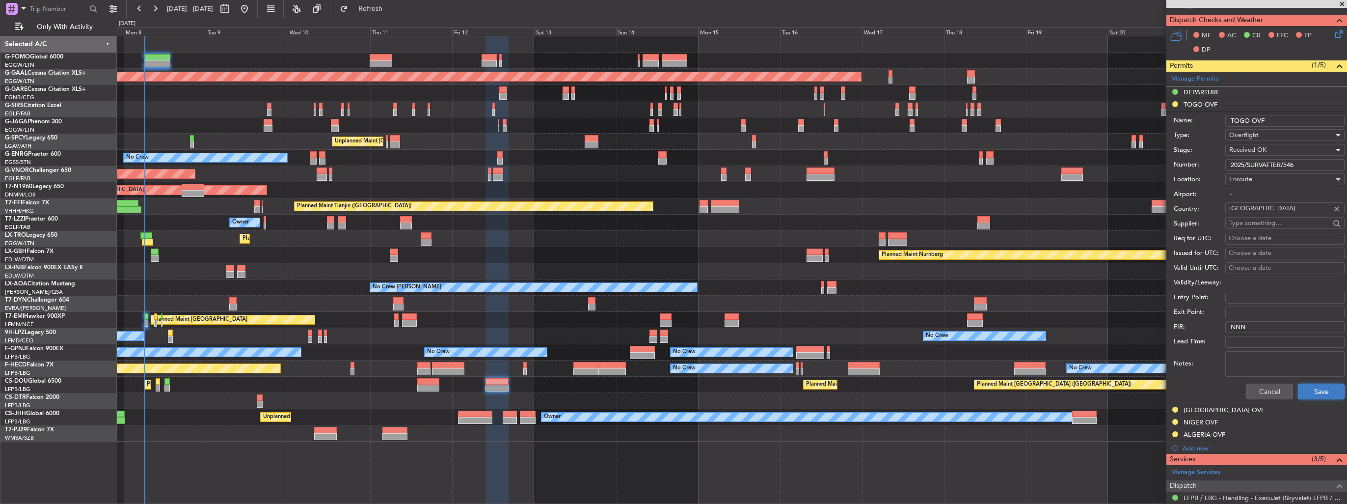
click at [1312, 396] on button "Save" at bounding box center [1321, 391] width 47 height 16
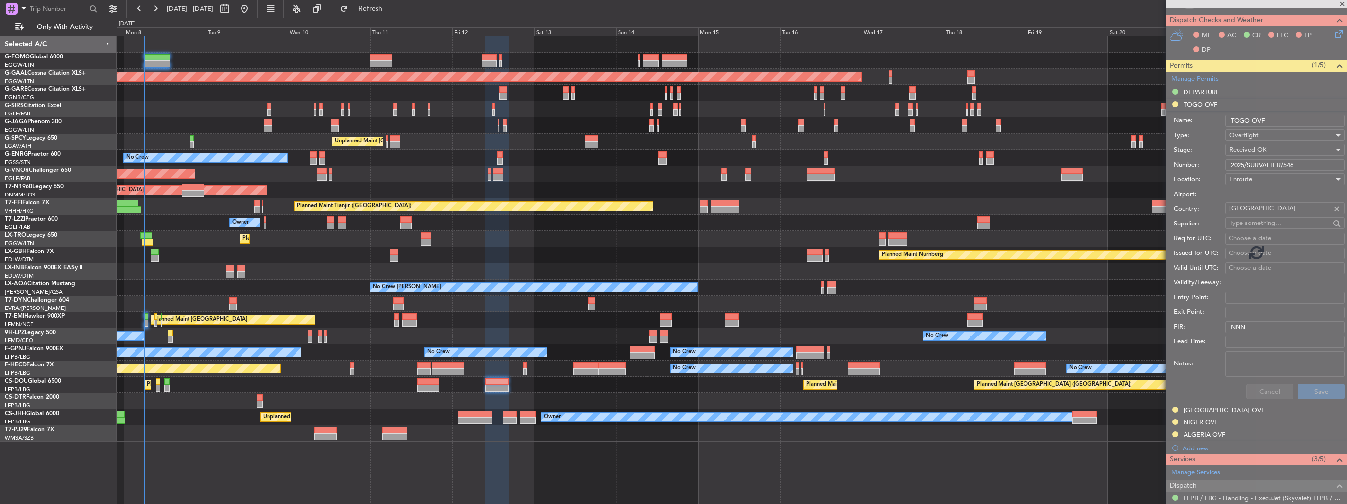
scroll to position [51, 0]
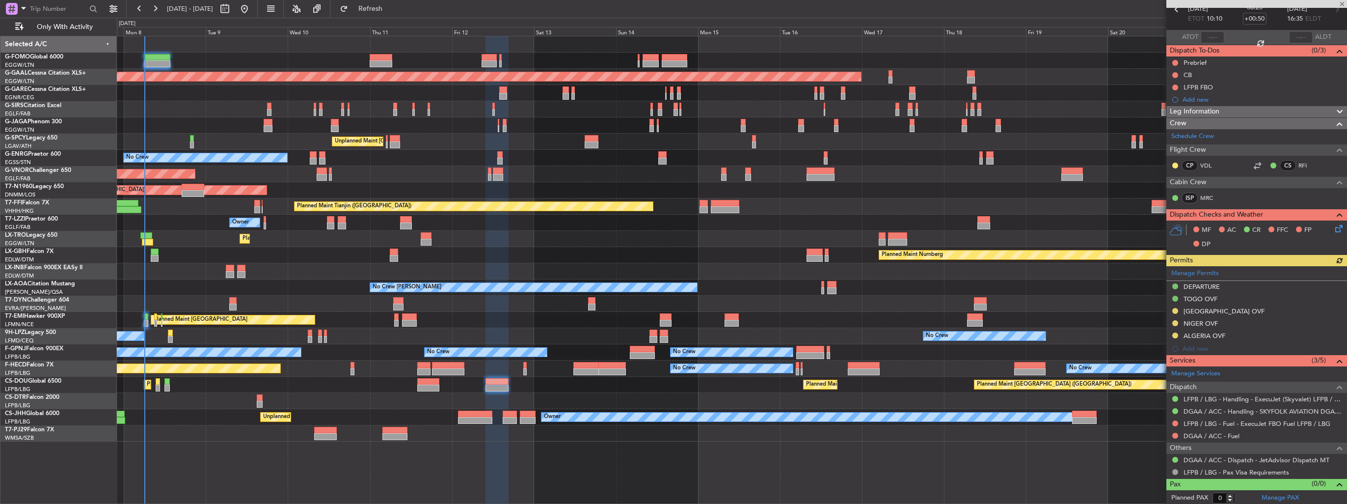
click at [1260, 307] on div "Manage Permits DEPARTURE [GEOGRAPHIC_DATA] OVF [GEOGRAPHIC_DATA] OVF [GEOGRAPHI…" at bounding box center [1257, 310] width 181 height 89
click at [1326, 310] on div "[GEOGRAPHIC_DATA] OVF" at bounding box center [1257, 311] width 181 height 12
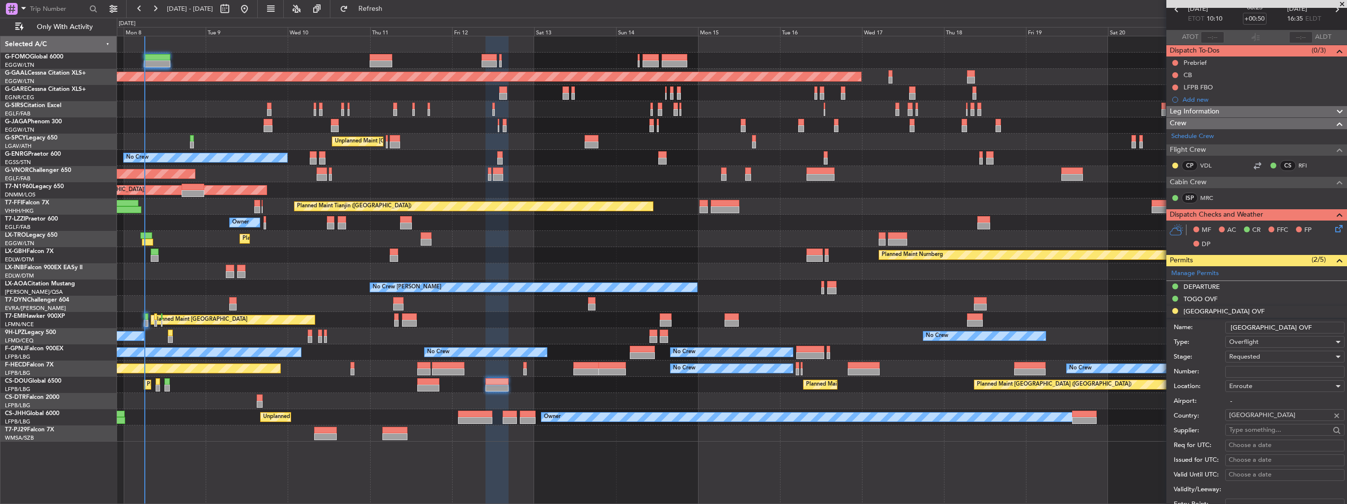
click at [1269, 369] on input "Number:" at bounding box center [1285, 372] width 119 height 12
paste input "2025-1232/ANAC/DG"
type input "2025-1232/ANAC/DG"
click at [1285, 353] on div "Requested" at bounding box center [1282, 356] width 105 height 15
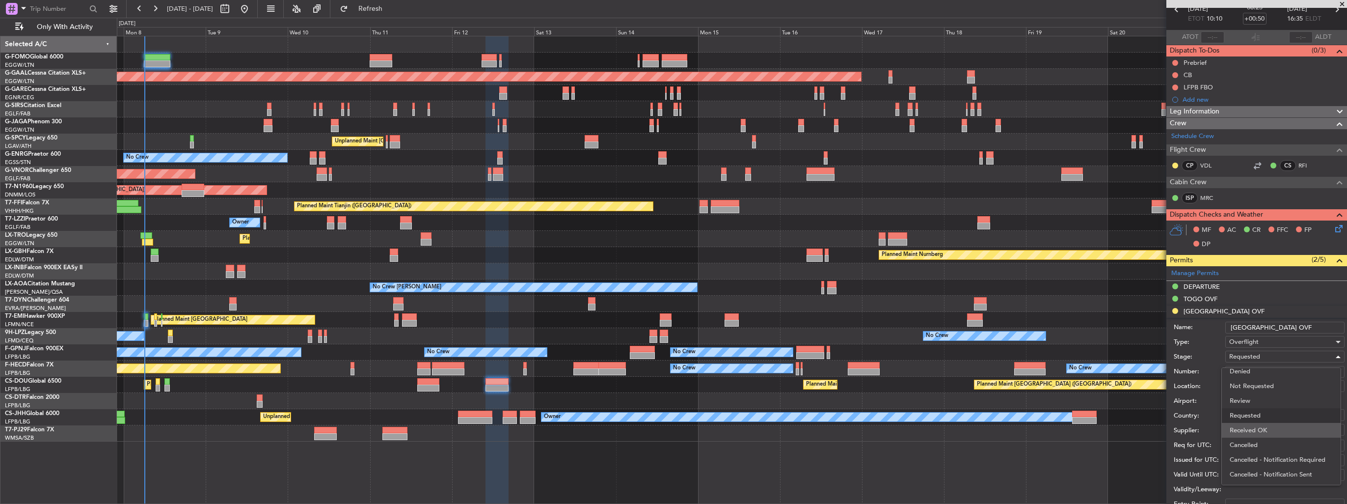
click at [1266, 434] on span "Received OK" at bounding box center [1281, 430] width 103 height 15
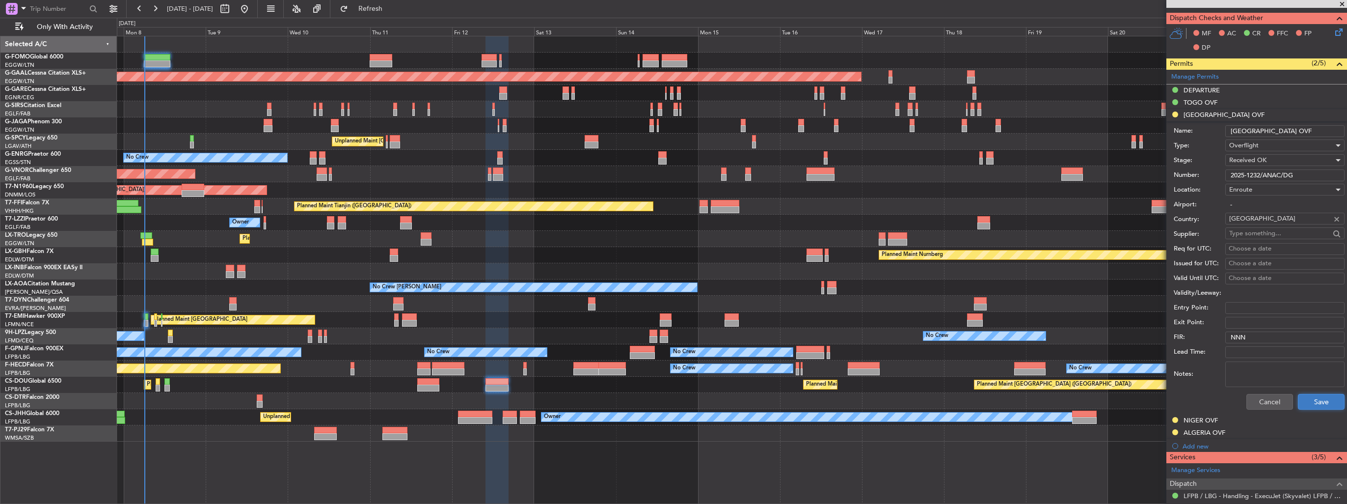
click at [1301, 403] on button "Save" at bounding box center [1321, 402] width 47 height 16
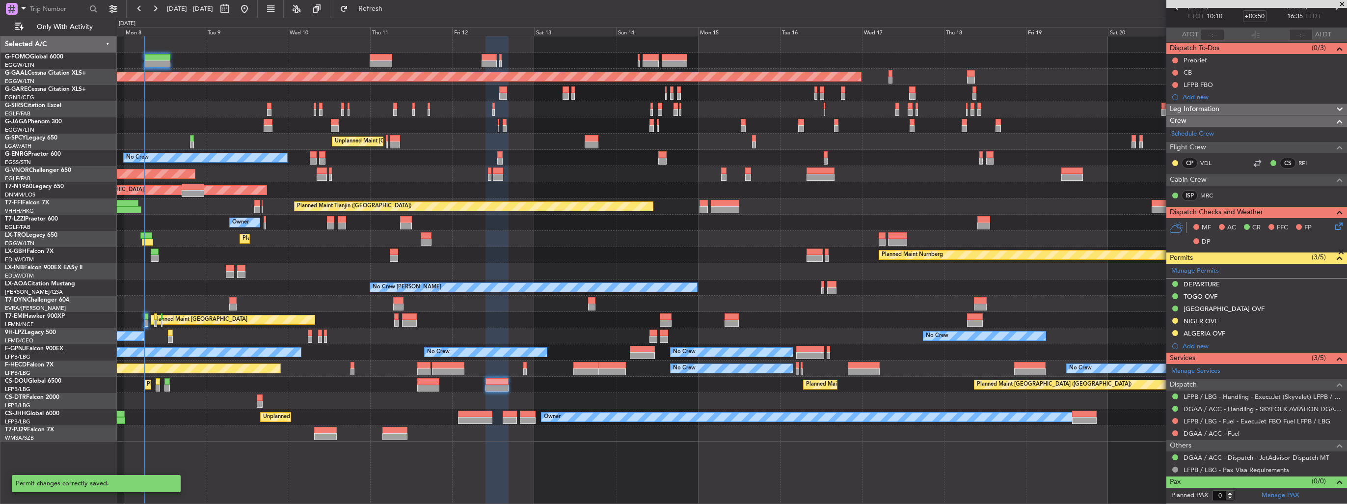
scroll to position [51, 0]
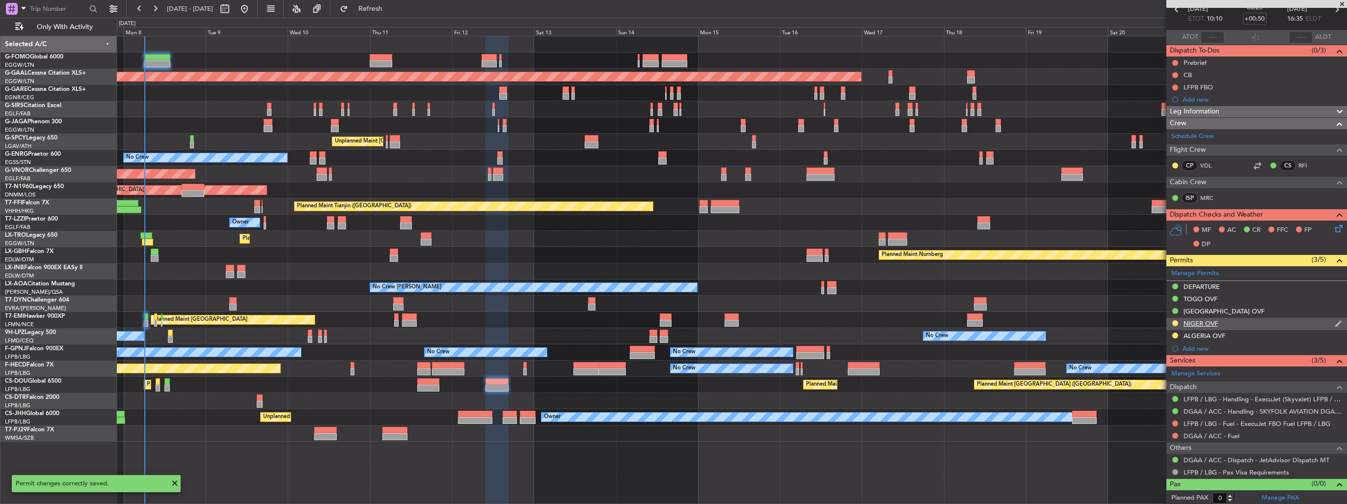
click at [1335, 321] on img at bounding box center [1338, 323] width 7 height 9
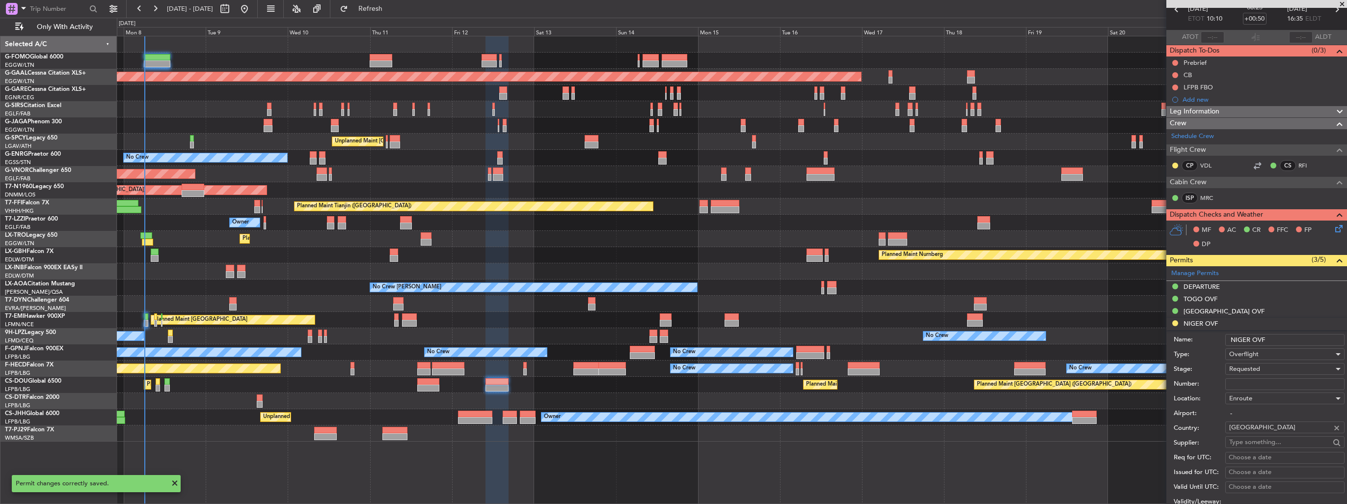
scroll to position [247, 0]
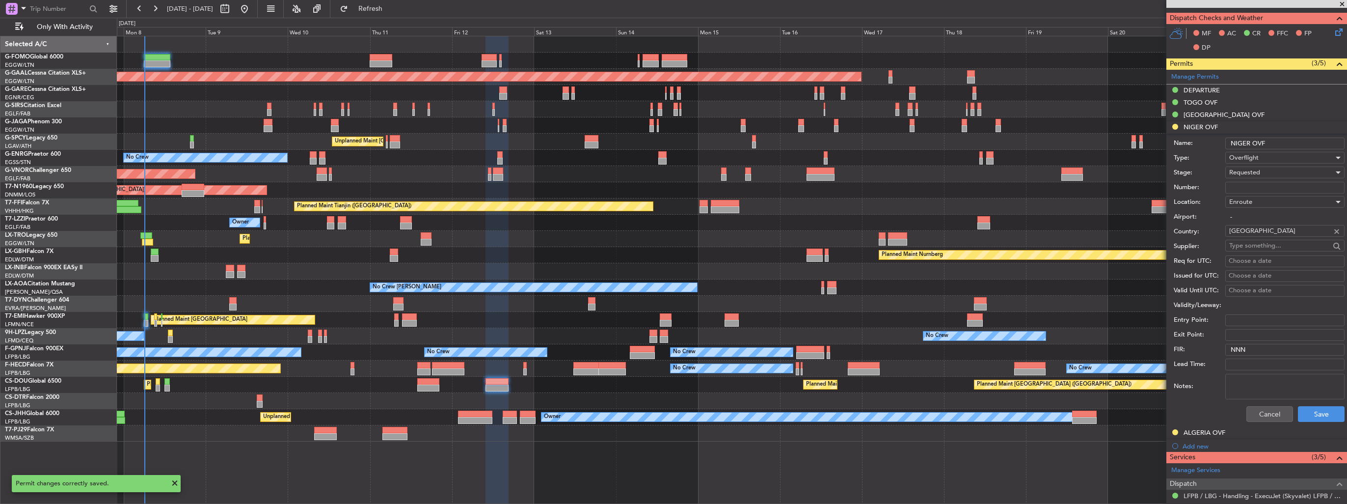
click at [1282, 187] on input "Number:" at bounding box center [1285, 188] width 119 height 12
paste input "NE-V255189N"
type input "NE-V255189N"
click at [1281, 174] on div "Requested" at bounding box center [1282, 172] width 105 height 15
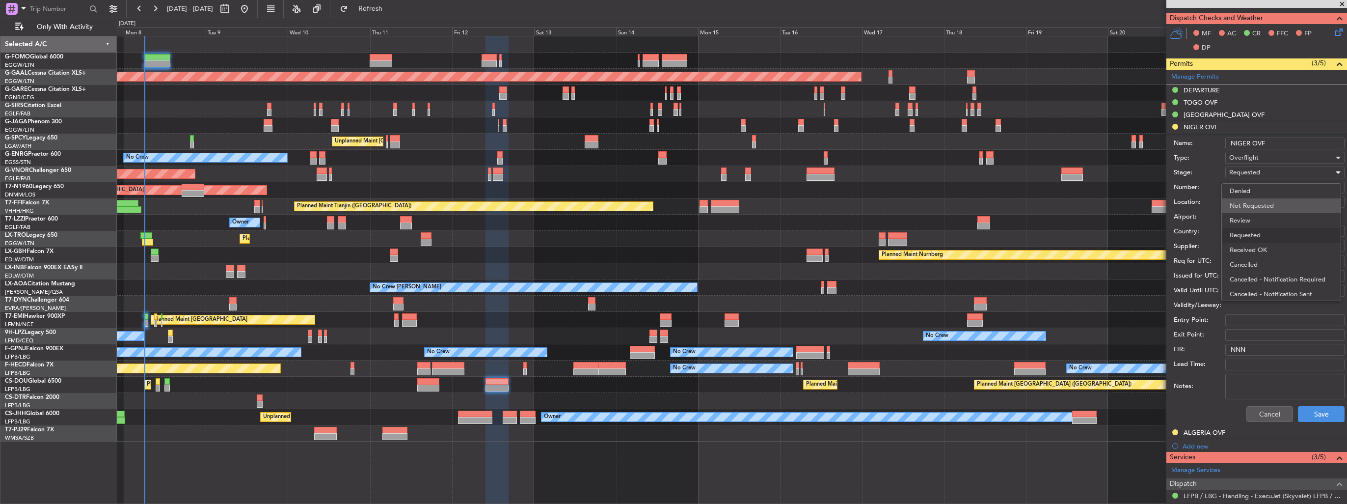
scroll to position [4, 0]
click at [1280, 245] on span "Received OK" at bounding box center [1281, 246] width 103 height 15
click at [1298, 410] on button "Save" at bounding box center [1321, 414] width 47 height 16
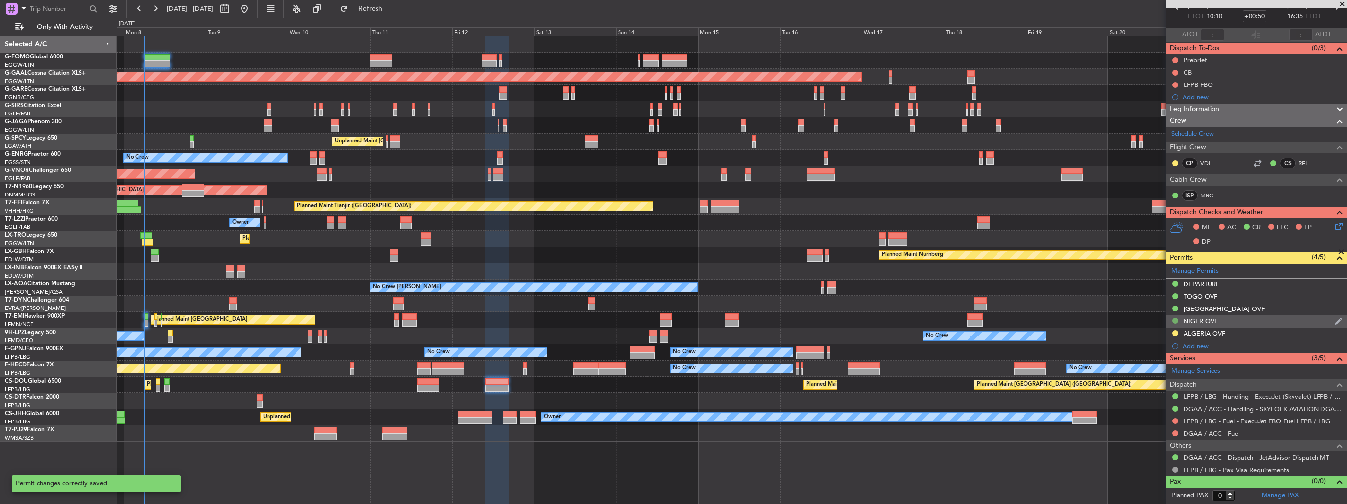
scroll to position [51, 0]
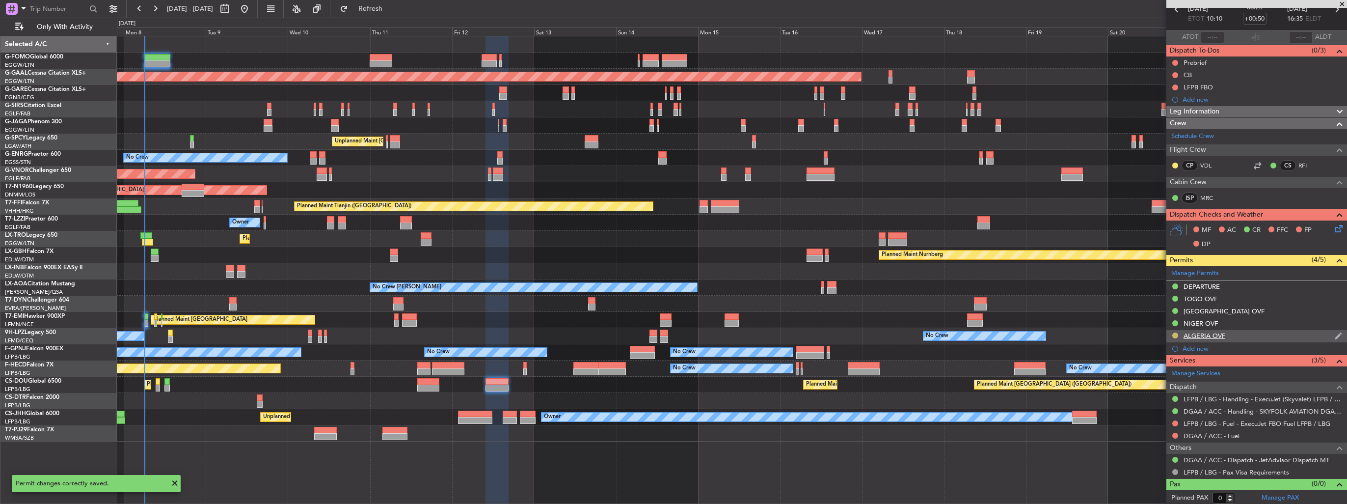
click at [1175, 334] on button at bounding box center [1176, 335] width 6 height 6
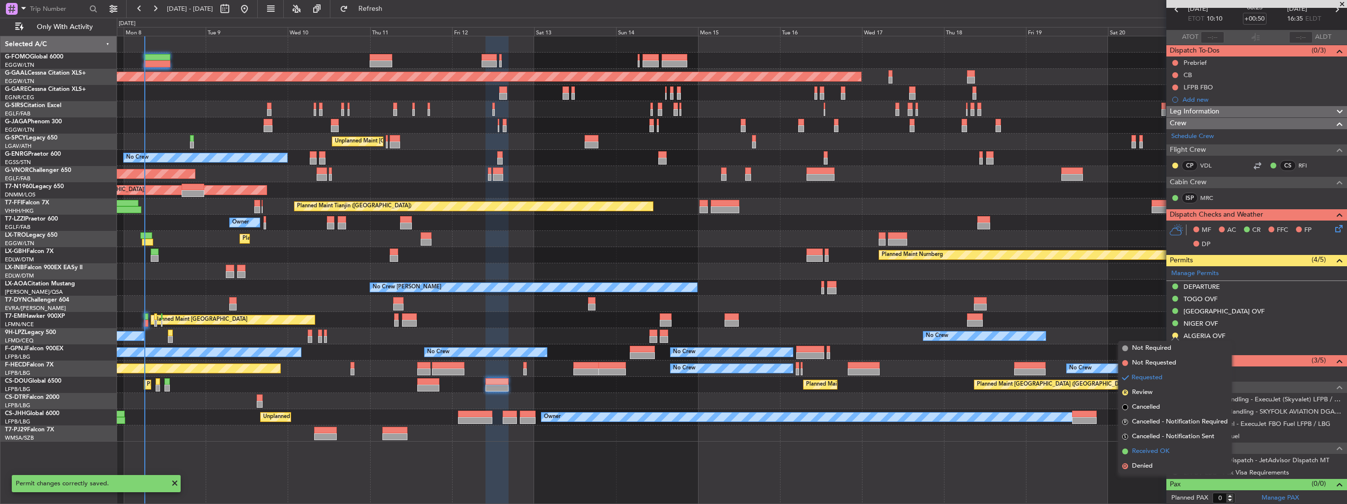
click at [1136, 444] on li "Received OK" at bounding box center [1175, 451] width 113 height 15
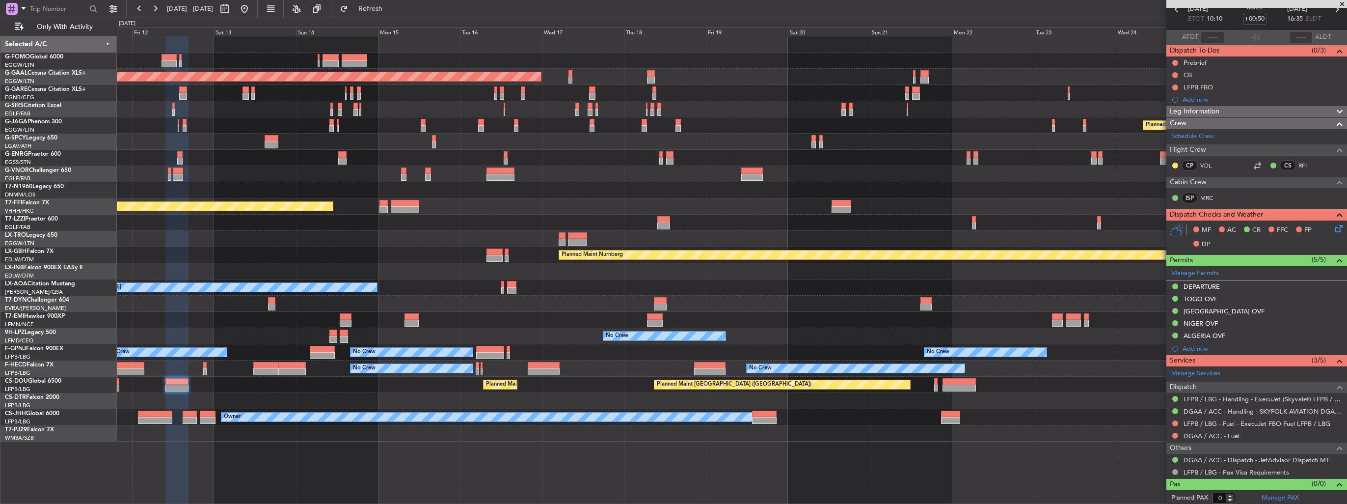
click at [378, 325] on div "Planned Maint Dusseldorf Planned Maint [GEOGRAPHIC_DATA] ([GEOGRAPHIC_DATA]) Un…" at bounding box center [732, 238] width 1230 height 405
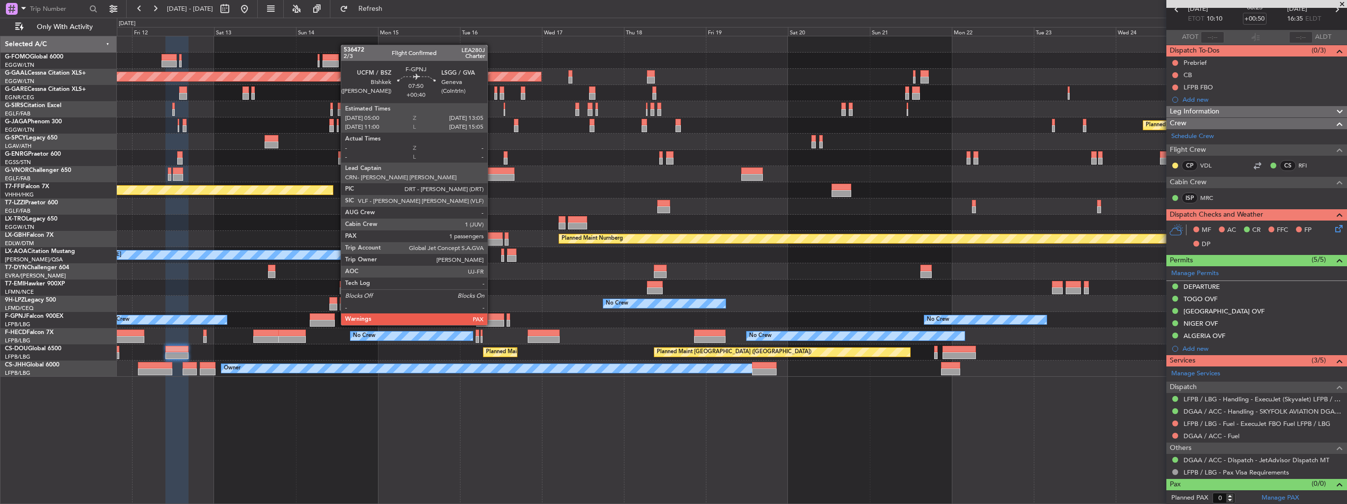
click at [492, 315] on div at bounding box center [490, 316] width 28 height 7
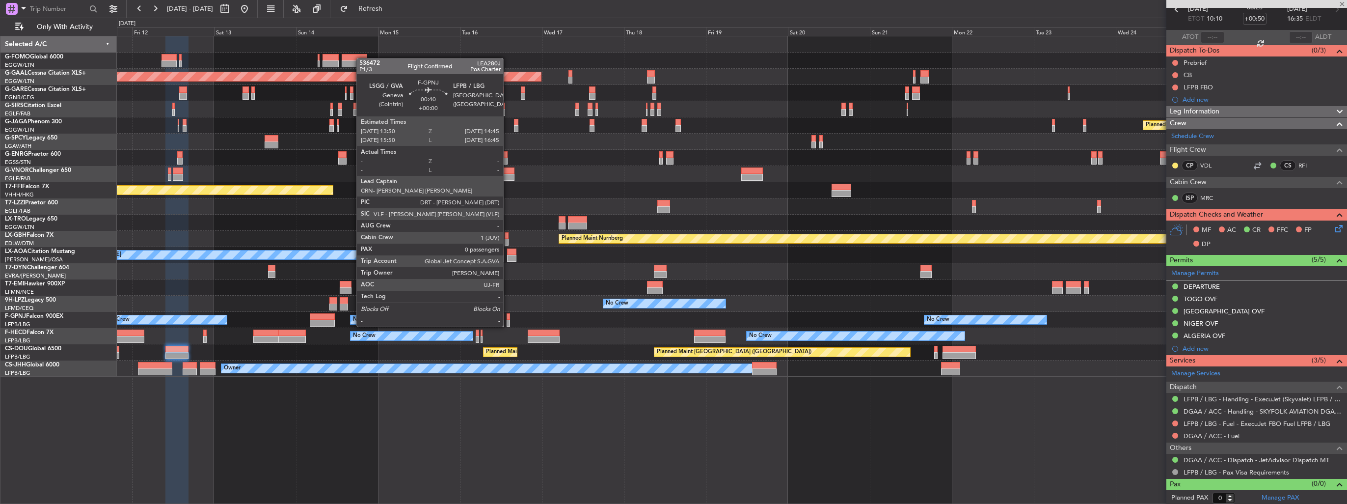
type input "+00:40"
type input "2"
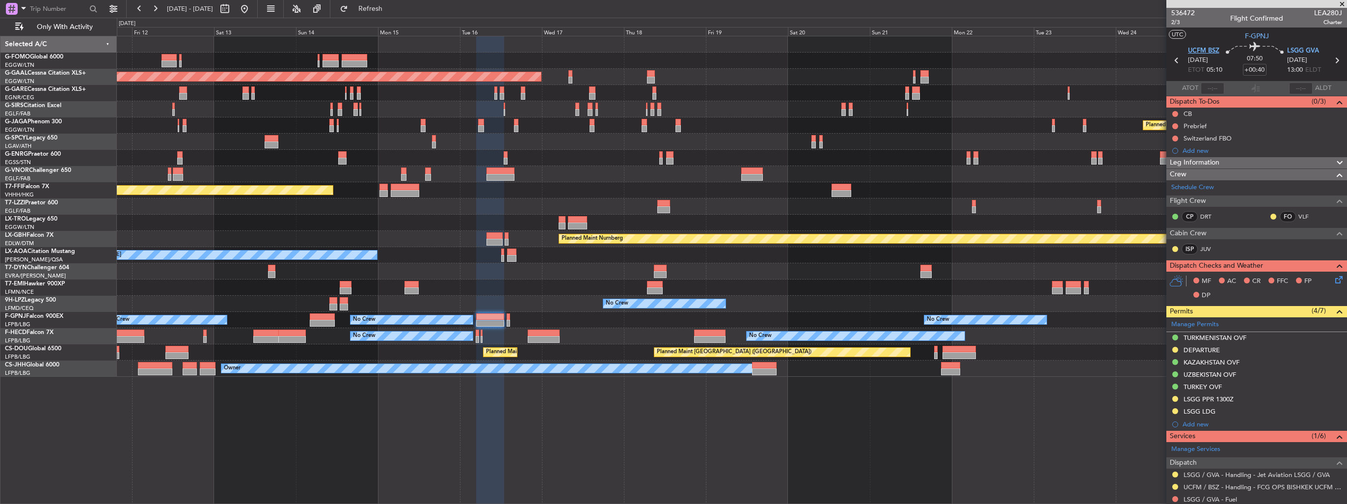
click at [1192, 50] on span "UCFM BSZ" at bounding box center [1203, 51] width 31 height 10
click at [1309, 50] on span "LSGG GVA" at bounding box center [1303, 51] width 32 height 10
click at [1182, 23] on span "2/3" at bounding box center [1184, 22] width 24 height 8
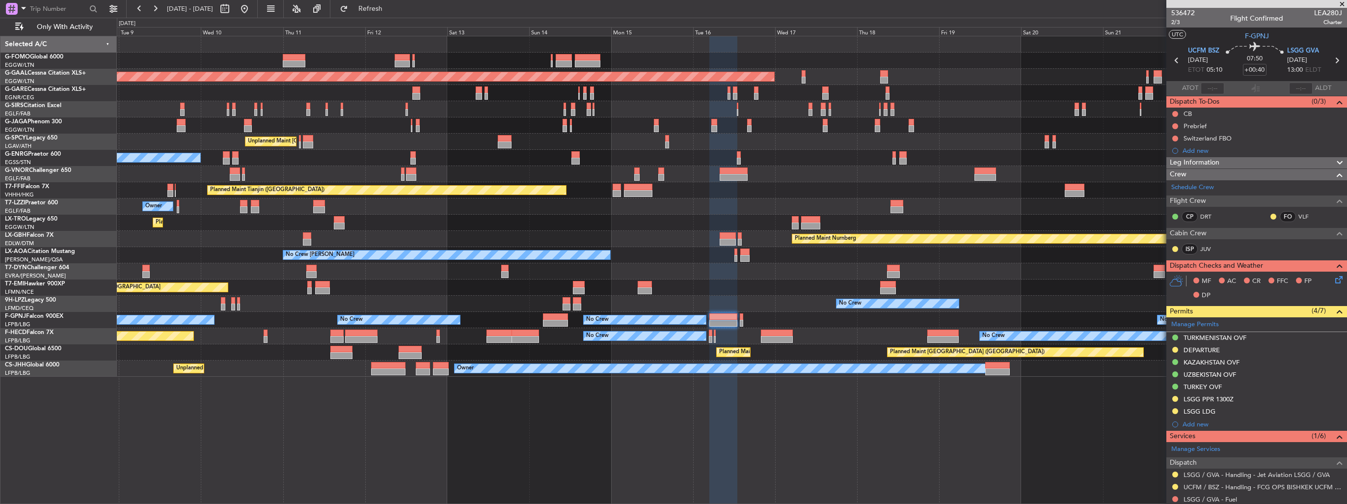
click at [452, 102] on div at bounding box center [732, 109] width 1230 height 16
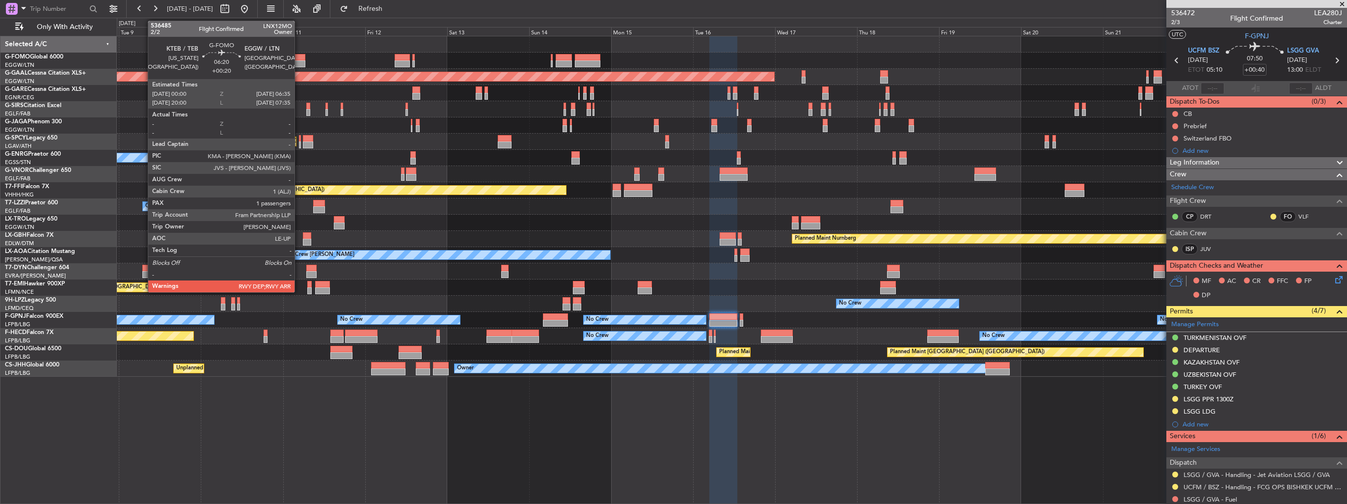
click at [525, 106] on div "Planned Maint [GEOGRAPHIC_DATA] ([GEOGRAPHIC_DATA]) Planned [GEOGRAPHIC_DATA] P…" at bounding box center [732, 206] width 1230 height 340
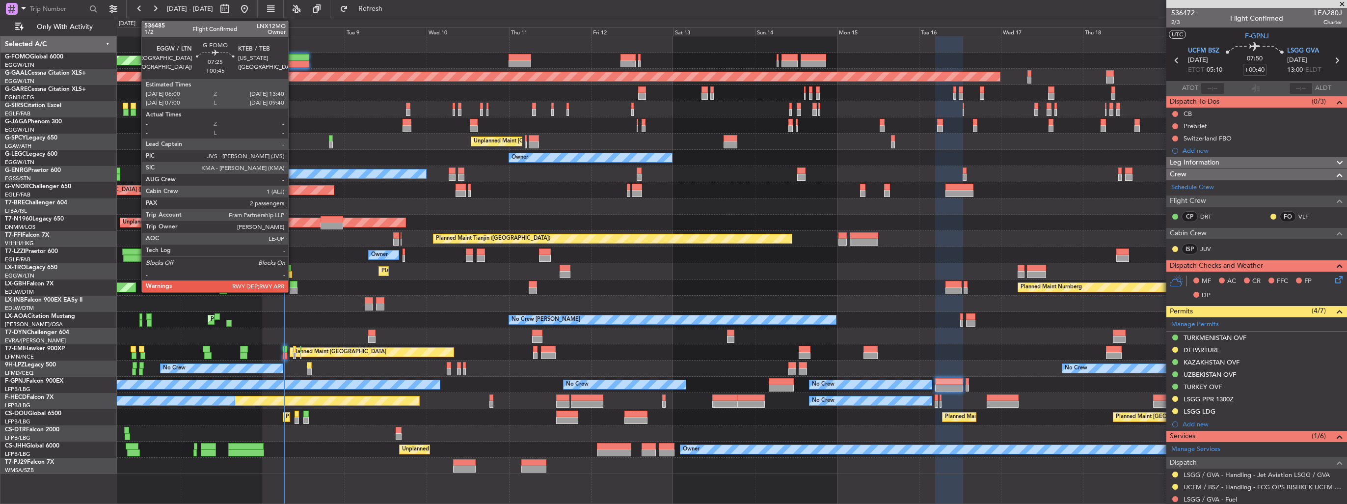
click at [293, 64] on div at bounding box center [296, 63] width 27 height 7
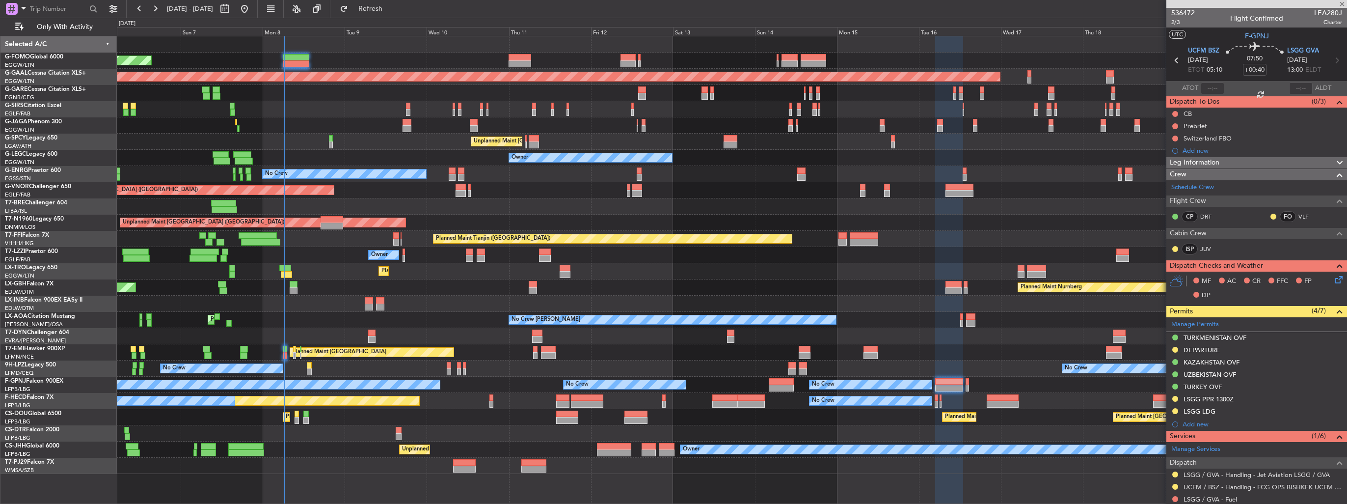
type input "+00:45"
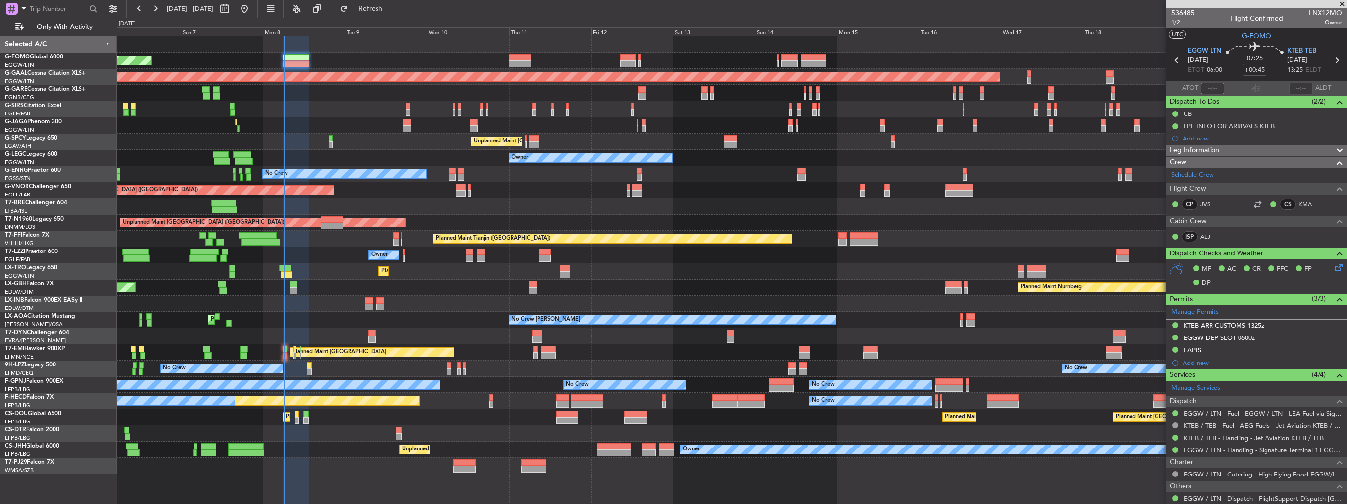
click at [1211, 87] on input "text" at bounding box center [1213, 88] width 24 height 12
type input "0"
type input "06:08"
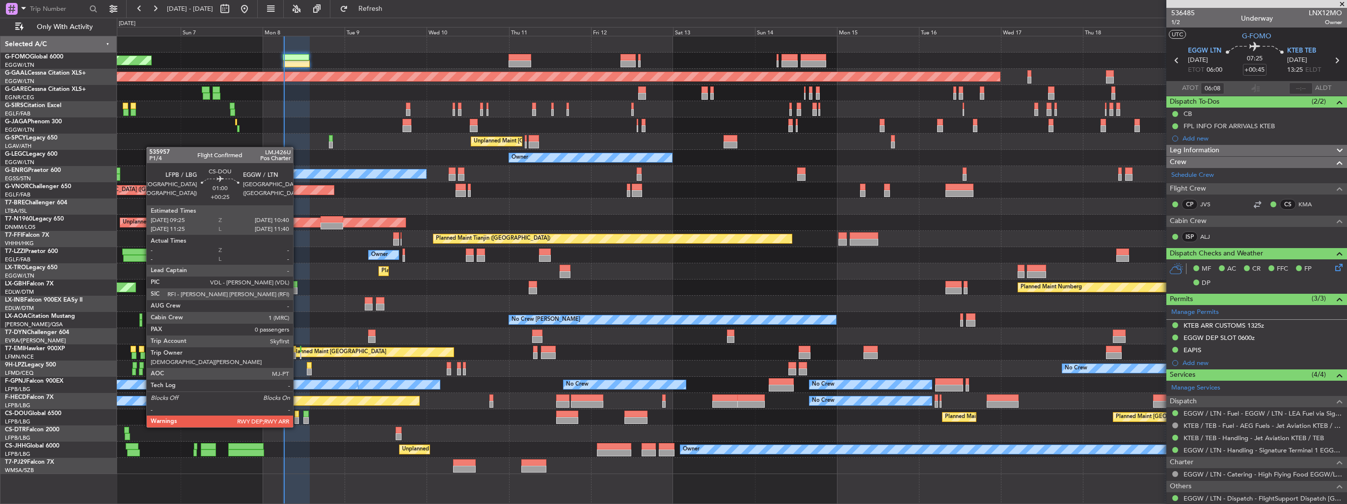
click at [298, 417] on div at bounding box center [297, 420] width 4 height 7
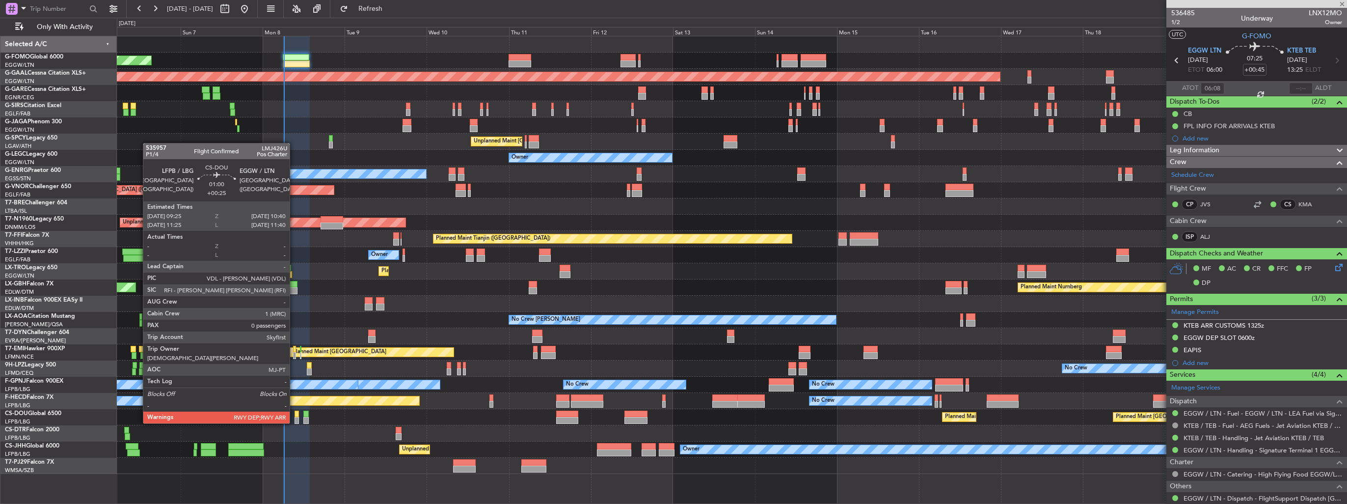
type input "+00:25"
type input "0"
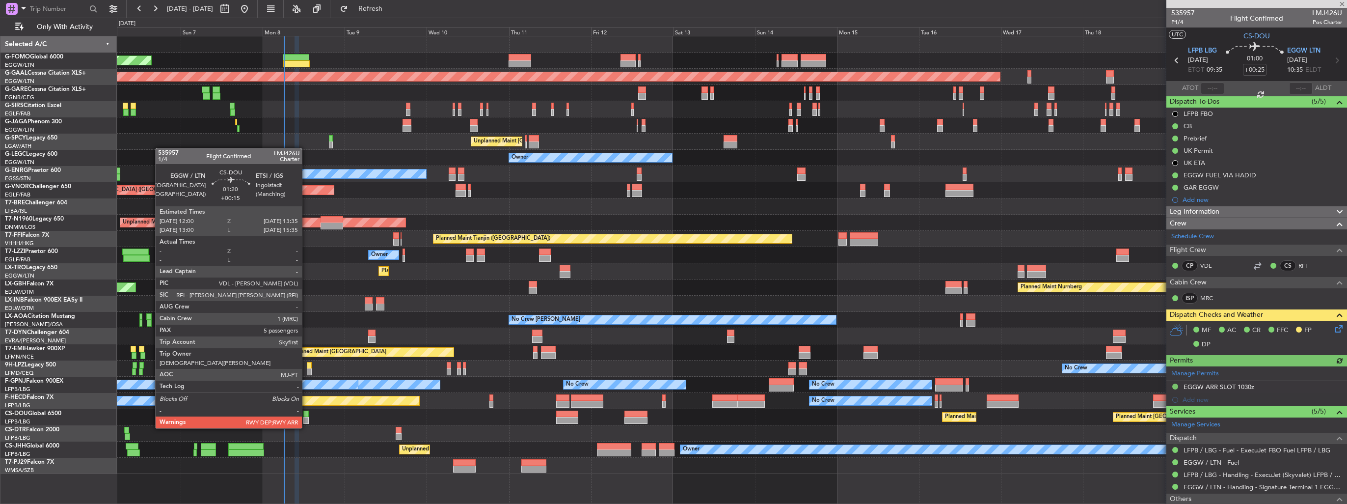
click at [306, 418] on div at bounding box center [306, 420] width 6 height 7
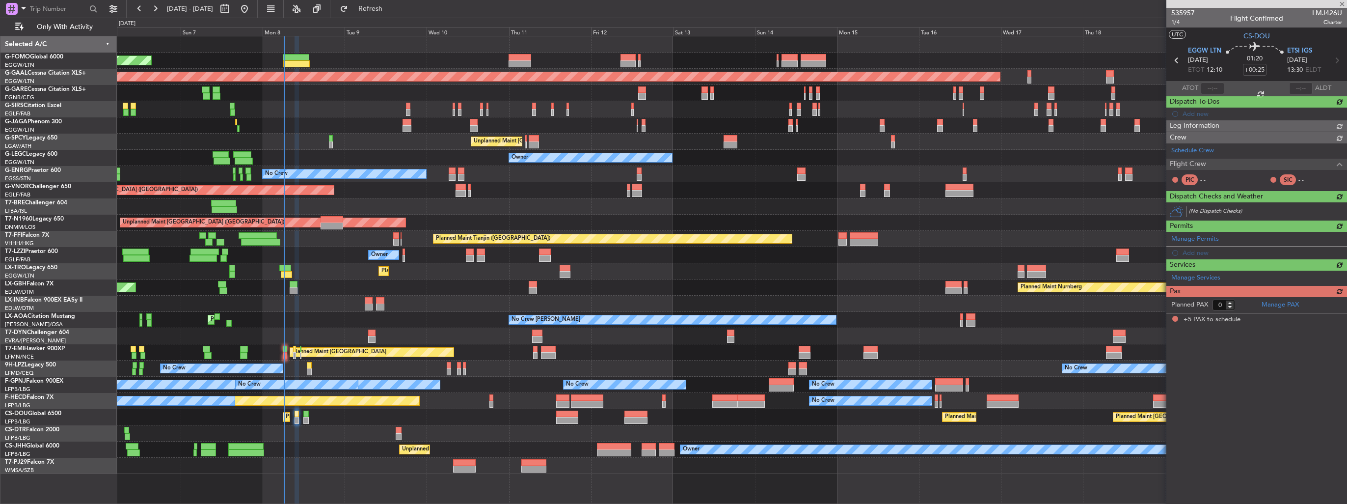
type input "+00:15"
type input "5"
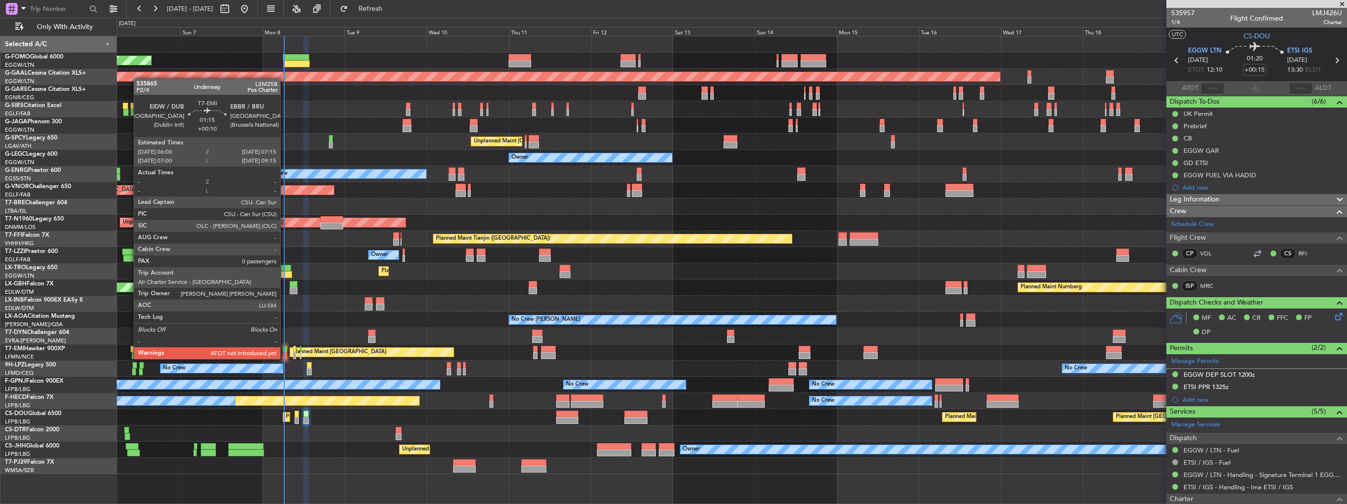
click at [285, 350] on div at bounding box center [285, 349] width 4 height 7
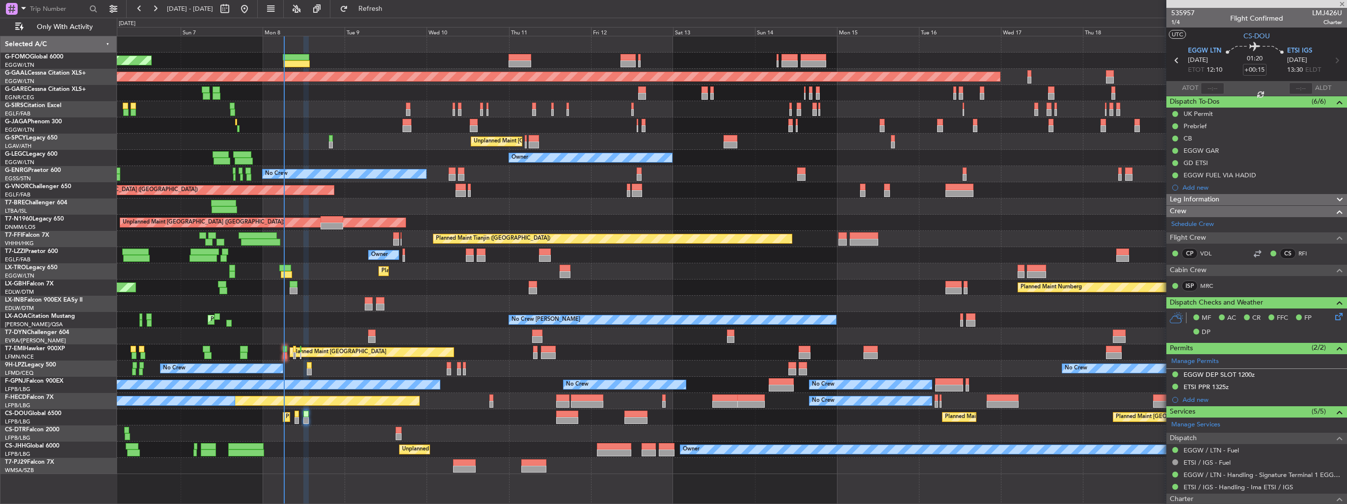
type input "+00:10"
type input "0"
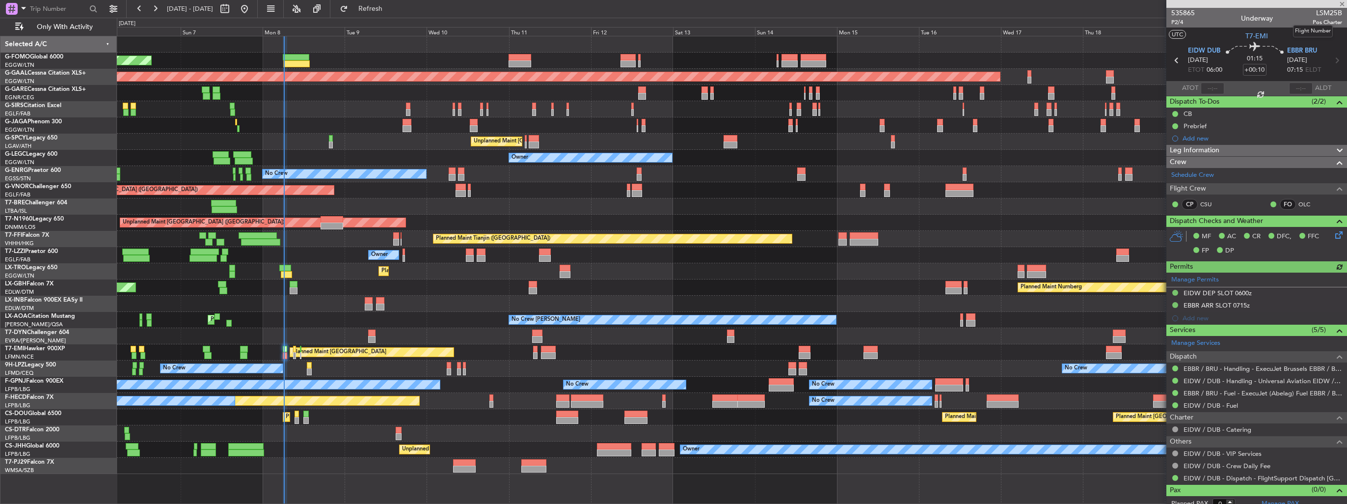
click at [1320, 8] on span "LSM25B" at bounding box center [1327, 13] width 29 height 10
copy span "LSM25B"
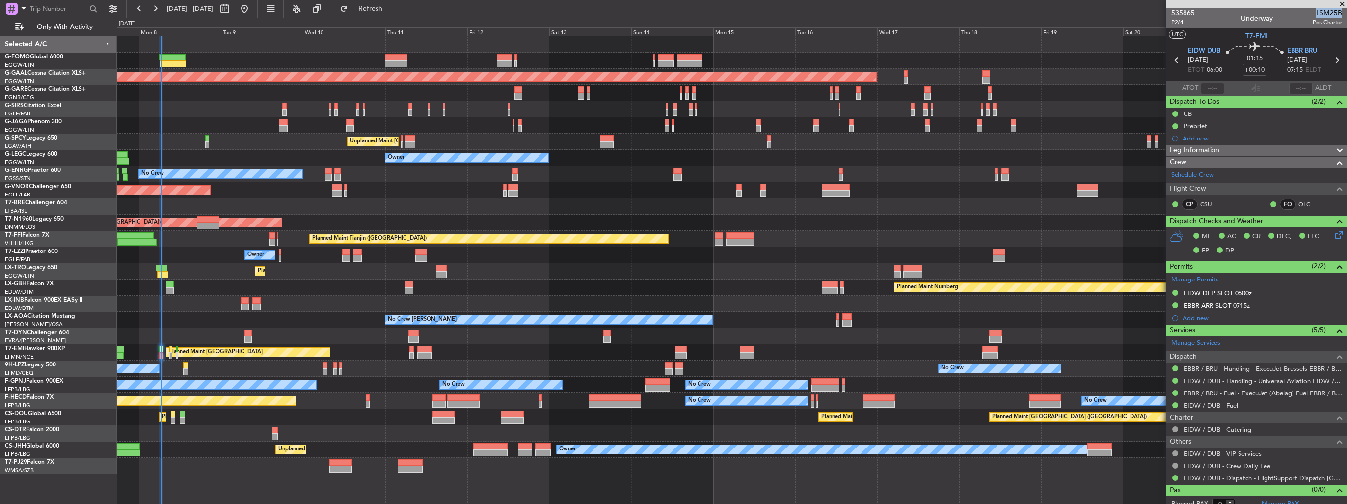
click at [465, 336] on div "Planned Maint London (Luton) Planned Maint Dusseldorf Planned Maint London (Far…" at bounding box center [732, 255] width 1230 height 438
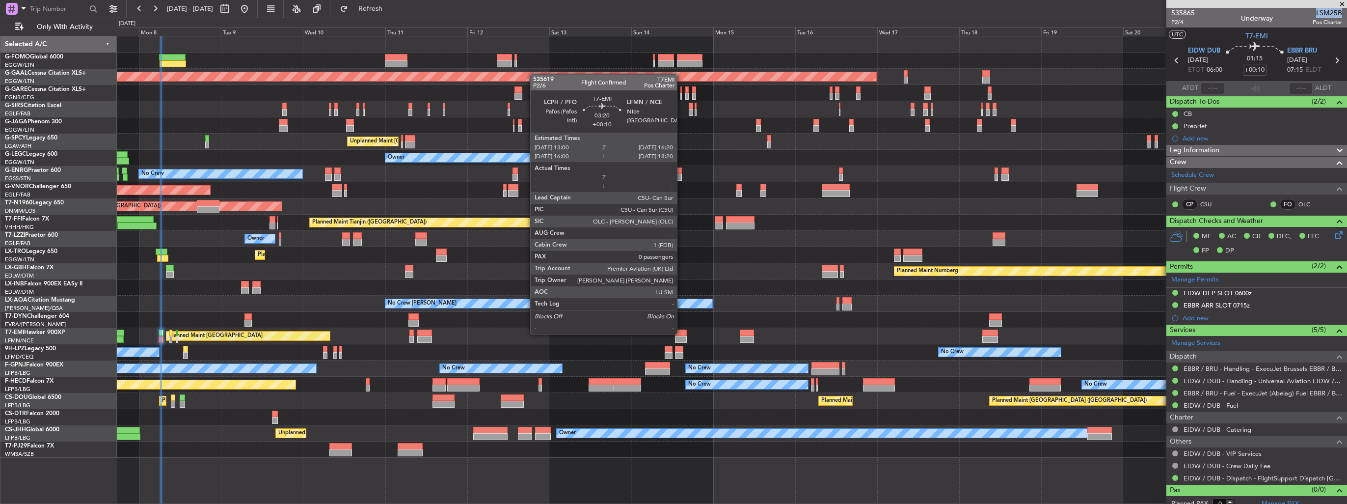
click at [682, 333] on div at bounding box center [681, 332] width 12 height 7
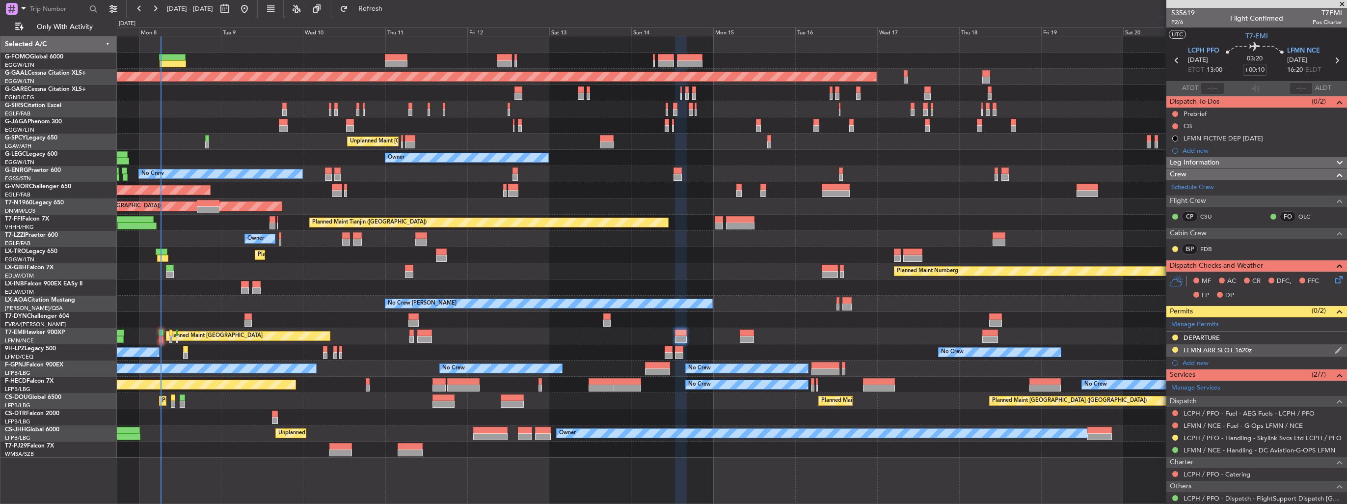
click at [1336, 347] on div "LFMN ARR SLOT 1620z" at bounding box center [1257, 350] width 181 height 12
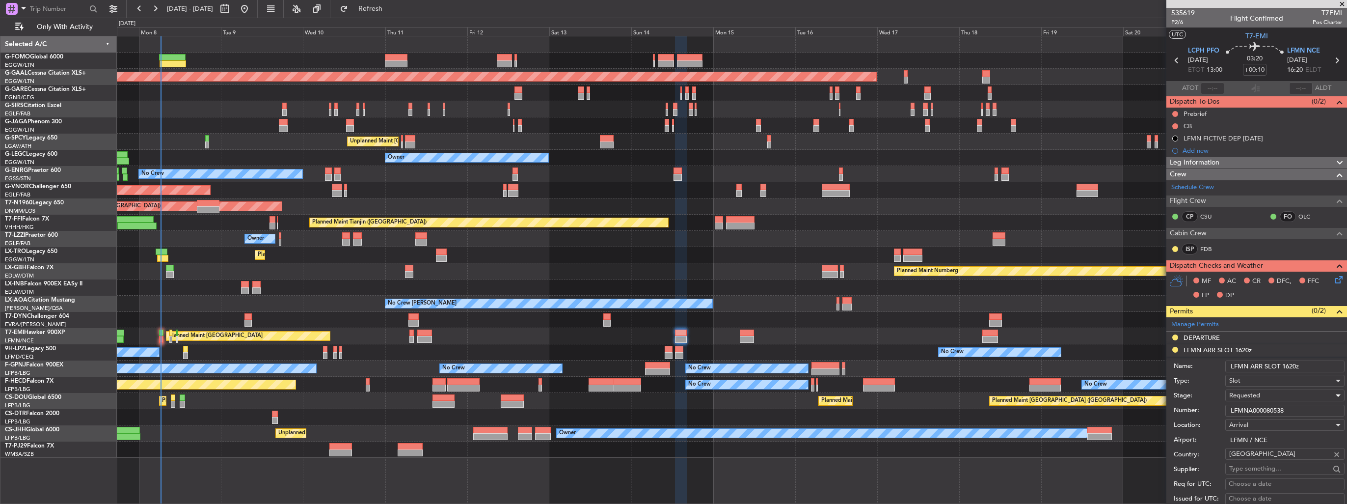
click at [1286, 395] on div "Requested" at bounding box center [1282, 395] width 105 height 15
click at [1278, 468] on span "Received OK" at bounding box center [1281, 473] width 103 height 15
drag, startPoint x: 1305, startPoint y: 408, endPoint x: 1167, endPoint y: 405, distance: 137.5
click at [1167, 405] on form "Name: LFMN ARR SLOT 1620z Type: Slot Stage: Received OK Number: LFMNA000080538 …" at bounding box center [1257, 502] width 181 height 293
paste input "text"
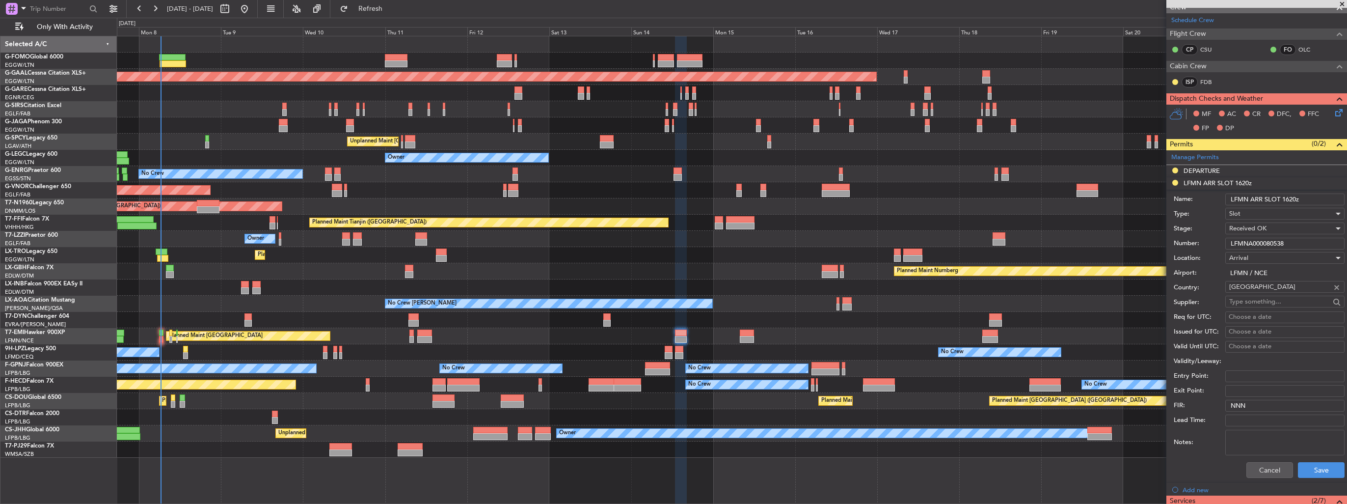
scroll to position [295, 0]
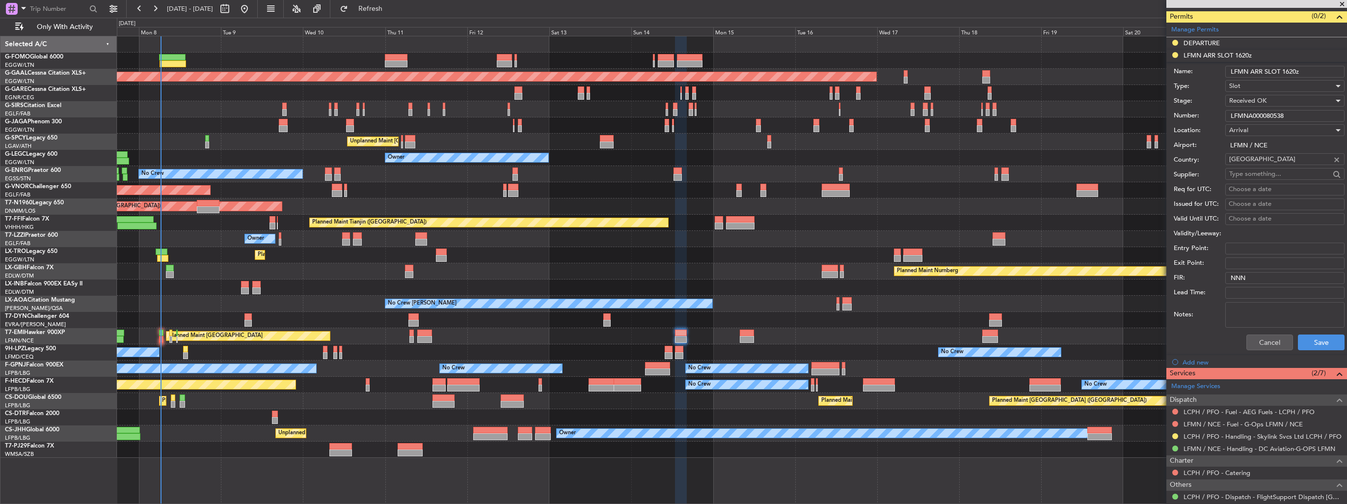
type input "LFMNA000080538"
click at [1317, 341] on button "Save" at bounding box center [1321, 342] width 47 height 16
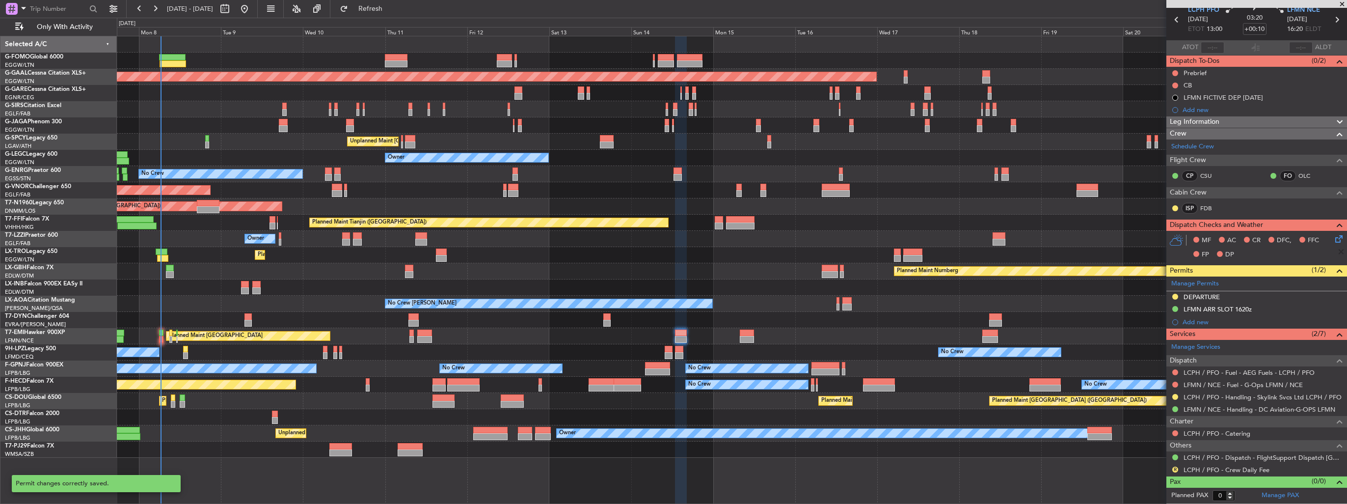
scroll to position [38, 0]
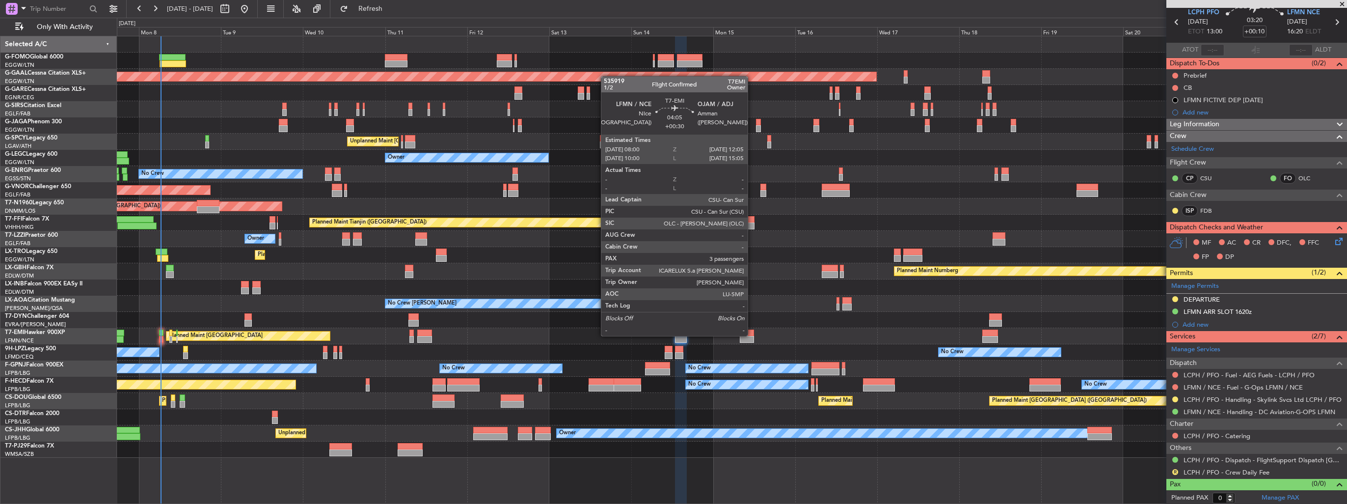
click at [752, 335] on div at bounding box center [747, 332] width 14 height 7
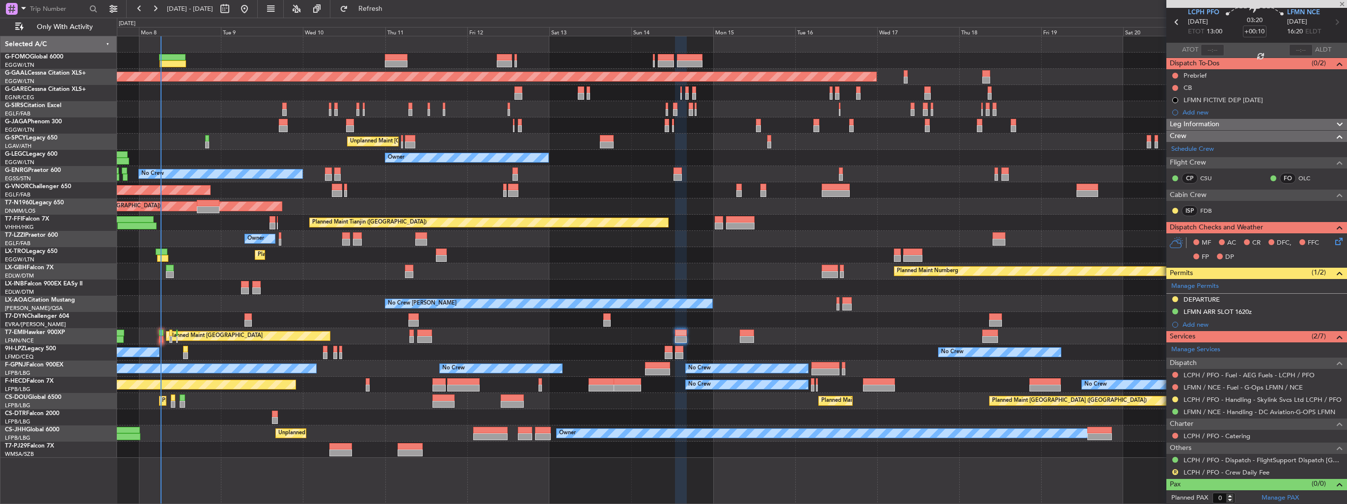
type input "+00:30"
type input "3"
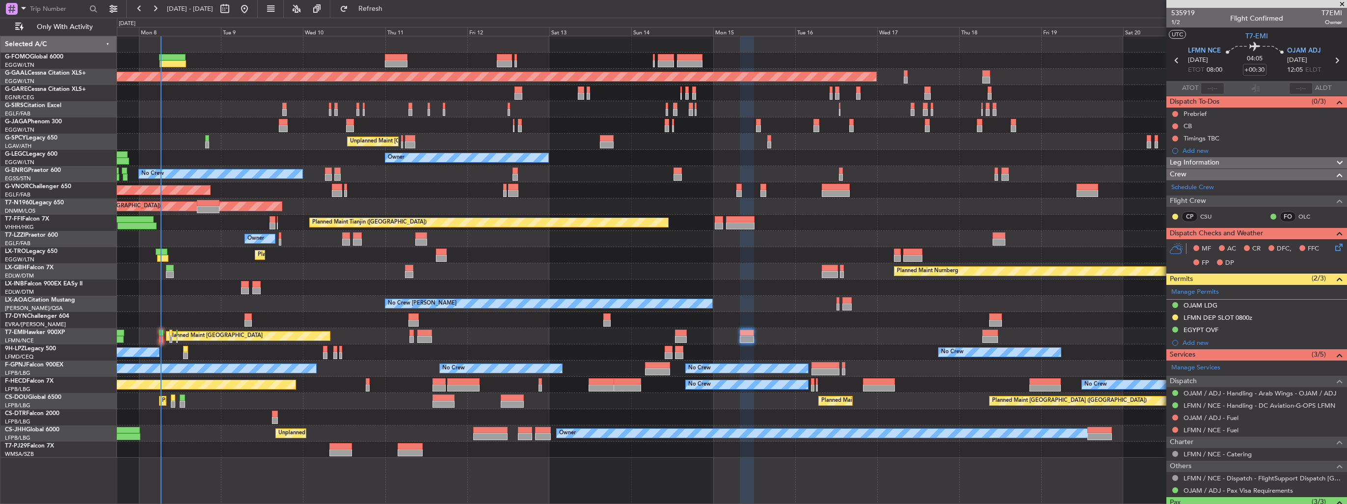
click at [0, 0] on img at bounding box center [0, 0] width 0 height 0
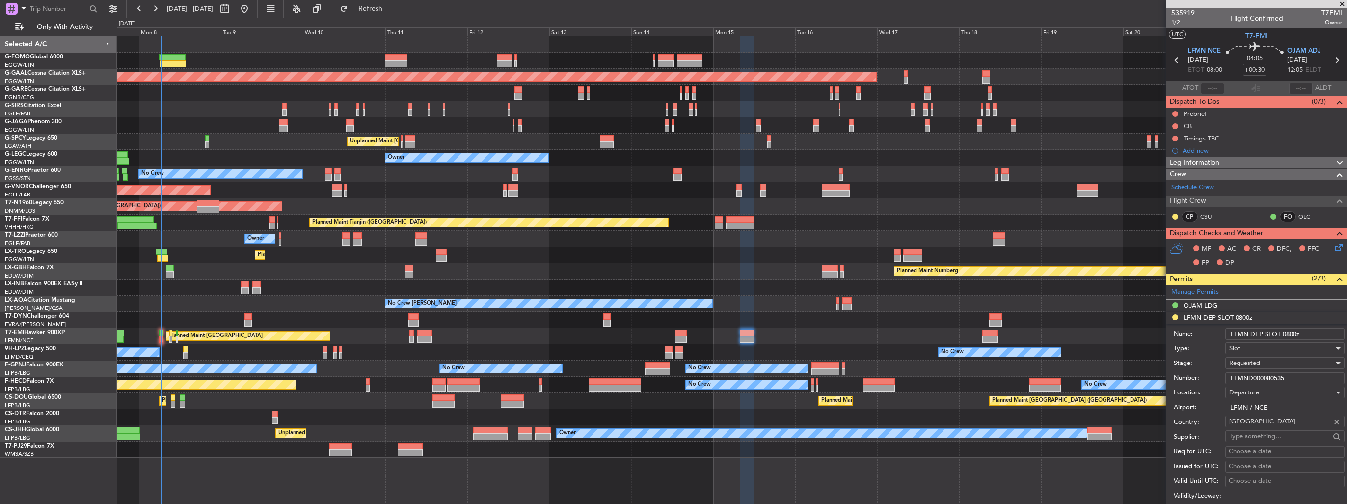
drag, startPoint x: 1297, startPoint y: 371, endPoint x: 1176, endPoint y: 371, distance: 121.8
click at [1181, 372] on div "Number: LFMND000080535" at bounding box center [1259, 378] width 171 height 15
paste input "9"
type input "LFMND000080539"
click at [1243, 362] on span "Requested" at bounding box center [1245, 362] width 31 height 9
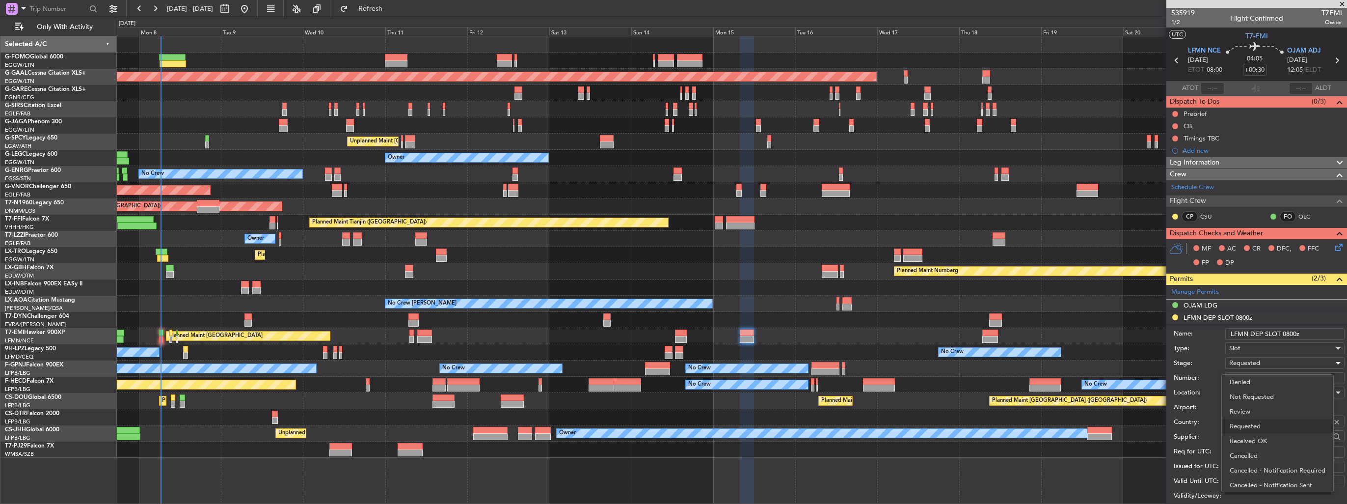
scroll to position [4, 0]
click at [1258, 435] on span "Received OK" at bounding box center [1281, 437] width 103 height 15
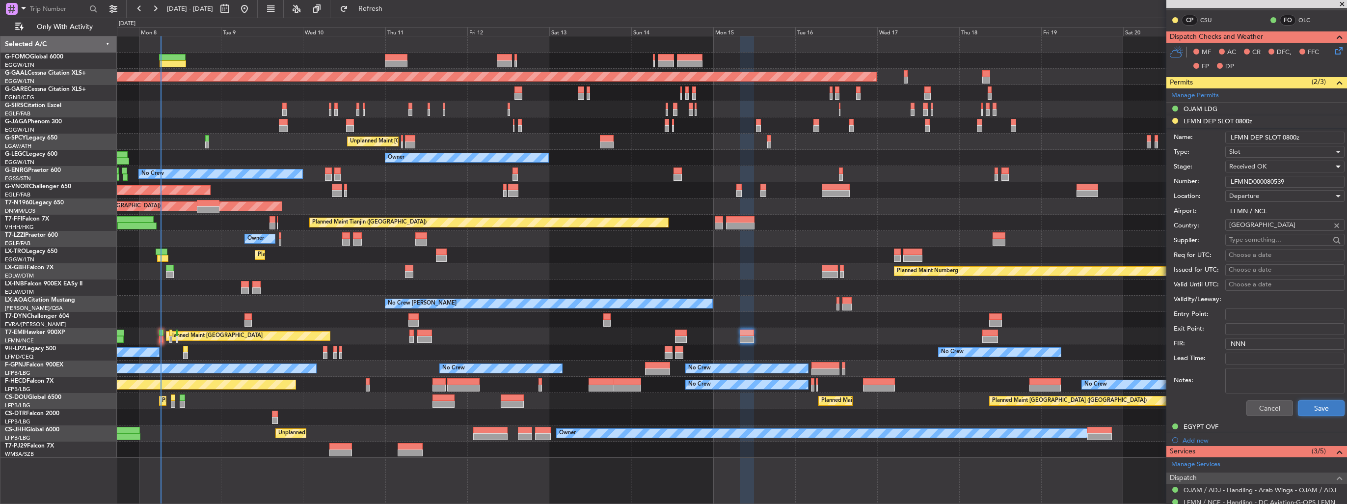
click at [1299, 404] on button "Save" at bounding box center [1321, 408] width 47 height 16
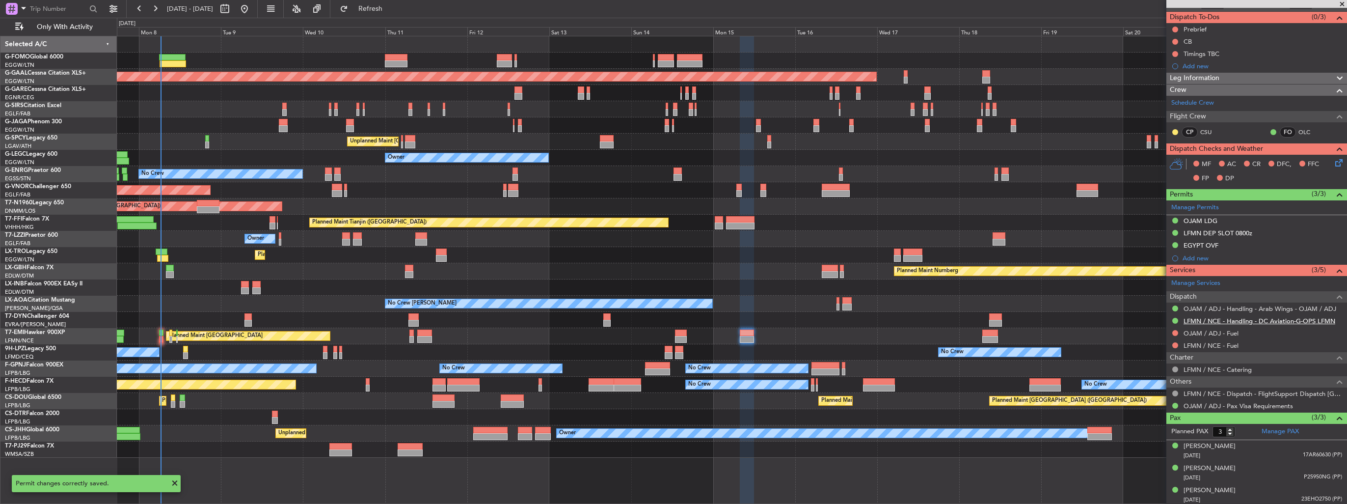
scroll to position [0, 0]
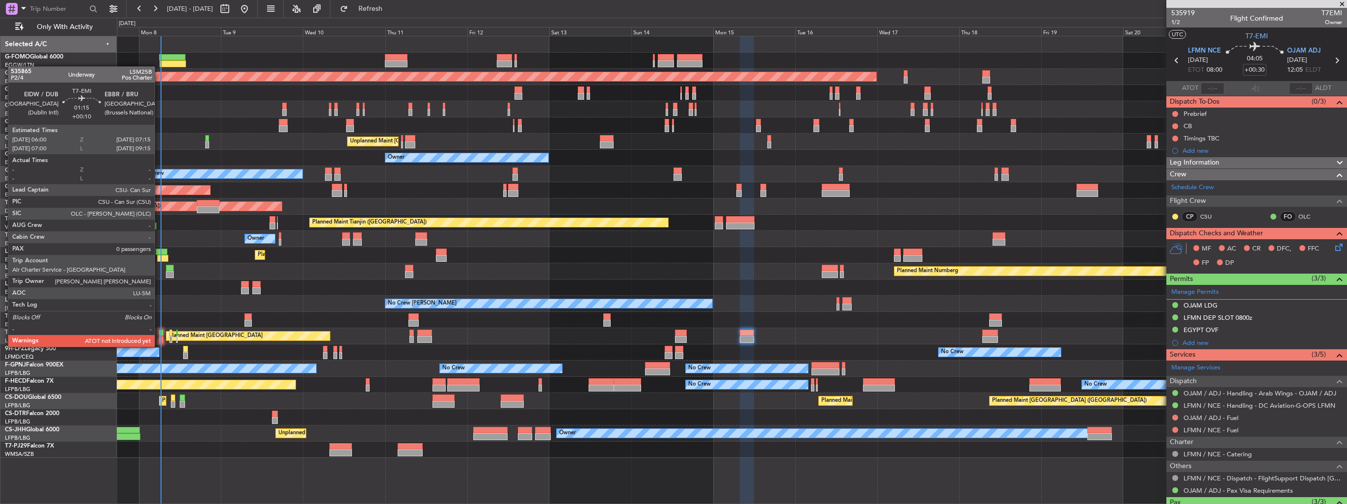
click at [159, 338] on div at bounding box center [161, 339] width 4 height 7
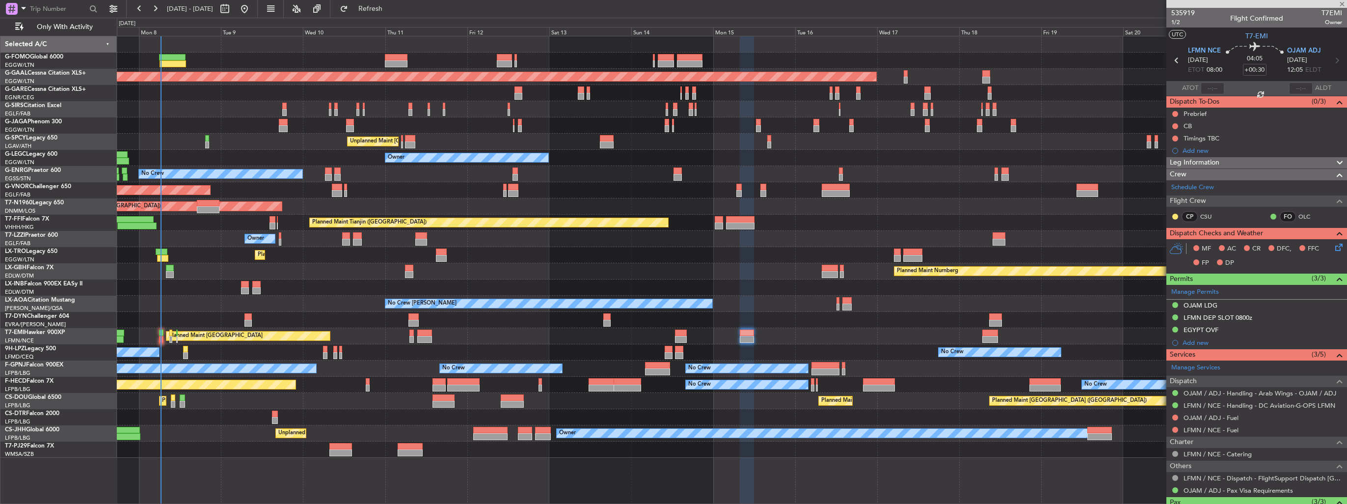
type input "+00:10"
type input "0"
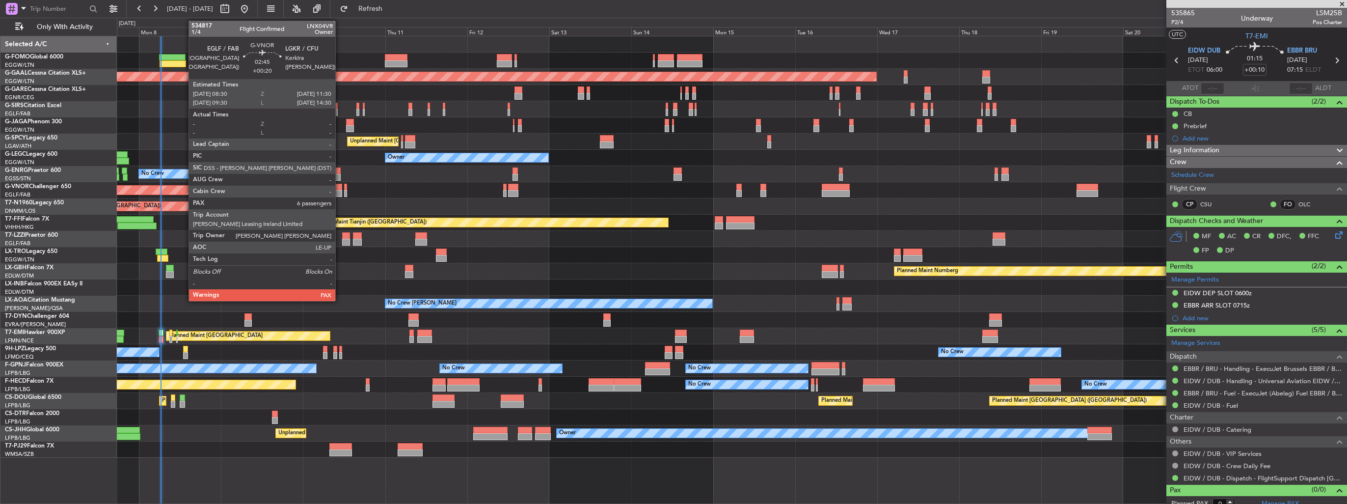
click at [340, 189] on div at bounding box center [337, 187] width 10 height 7
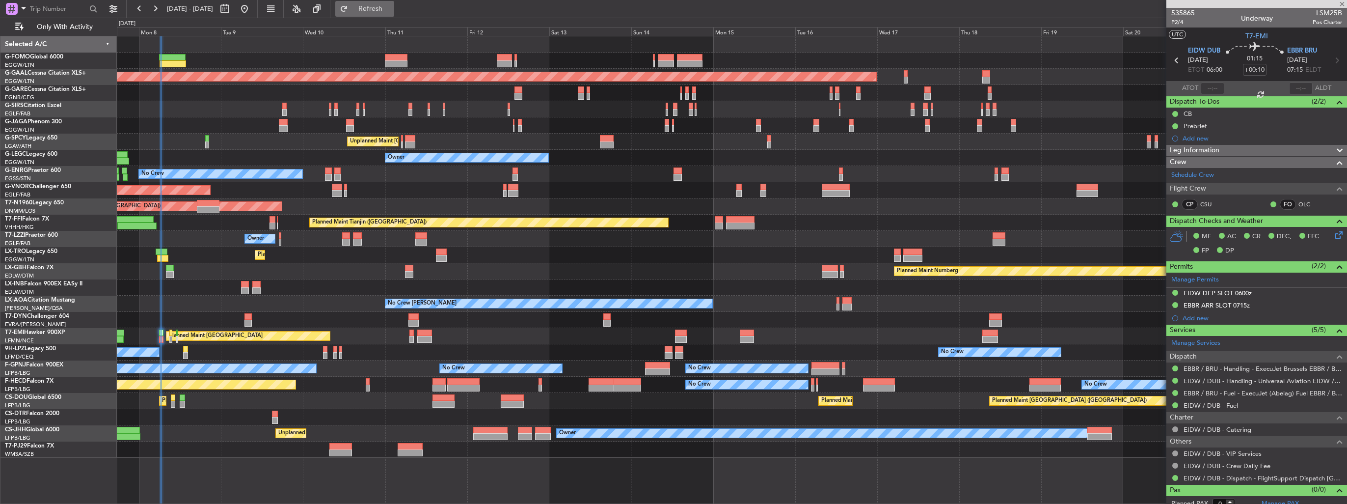
click at [372, 10] on button "Refresh" at bounding box center [364, 9] width 59 height 16
type input "+00:20"
type input "6"
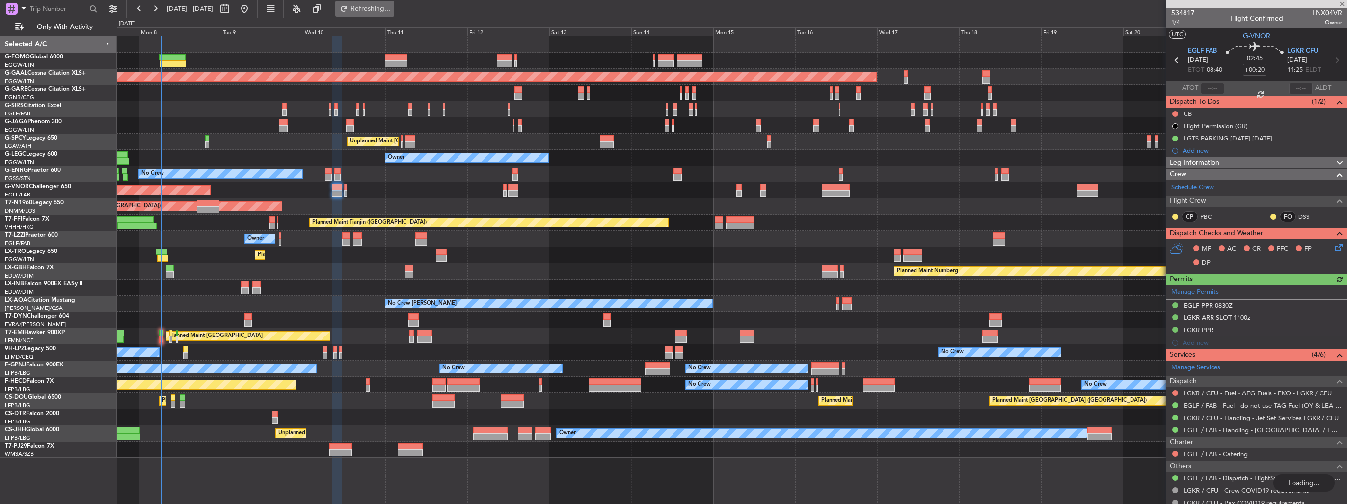
type input "+00:10"
type input "0"
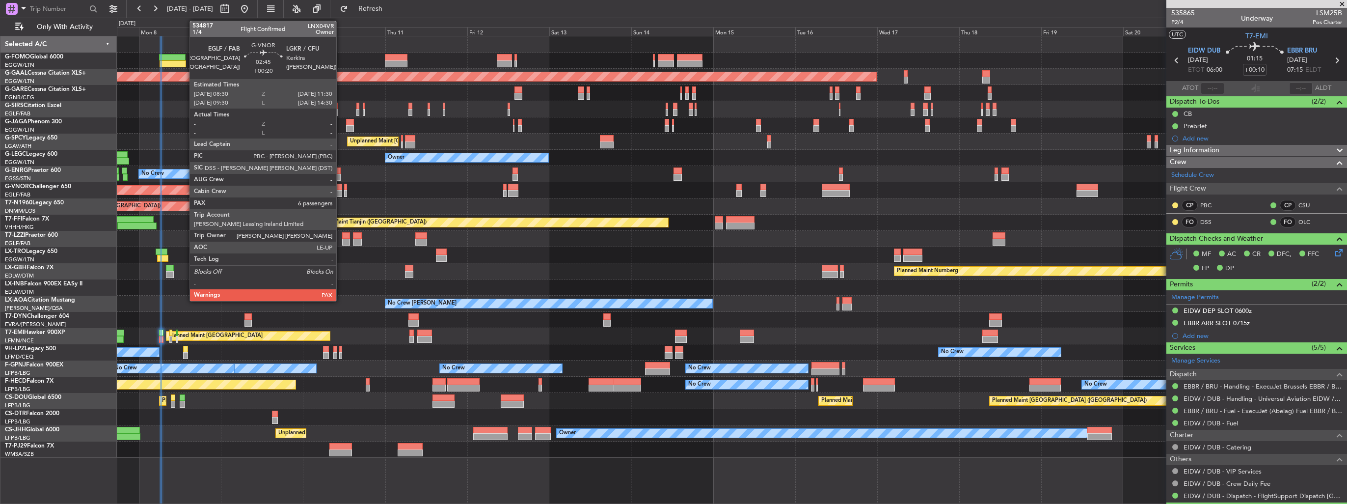
click at [341, 187] on div at bounding box center [337, 187] width 10 height 7
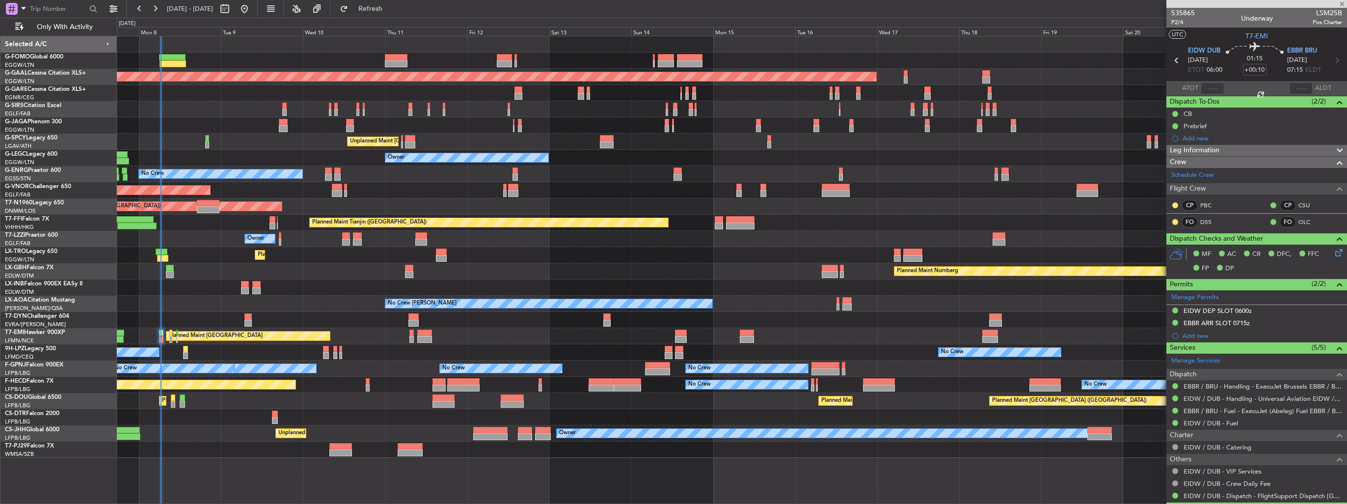
type input "+00:20"
type input "6"
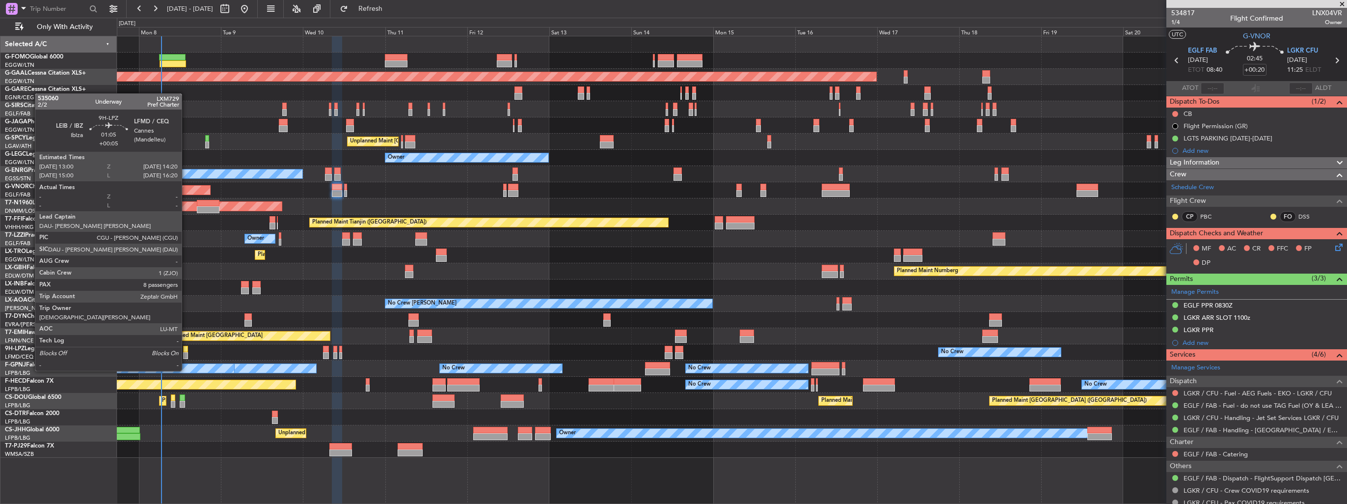
click at [186, 352] on div at bounding box center [185, 355] width 5 height 7
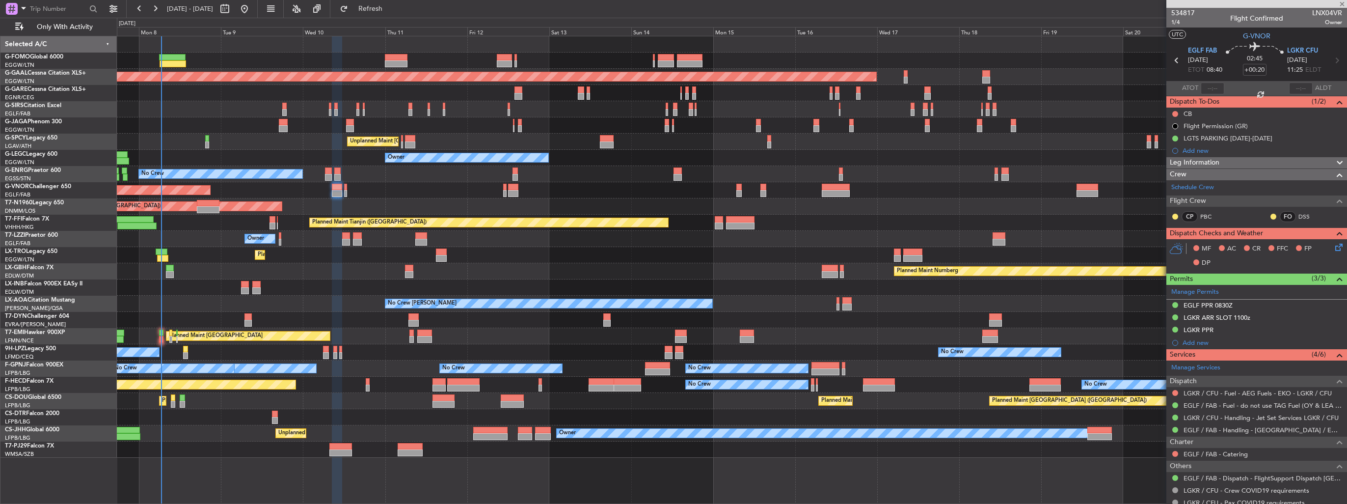
type input "+00:05"
type input "8"
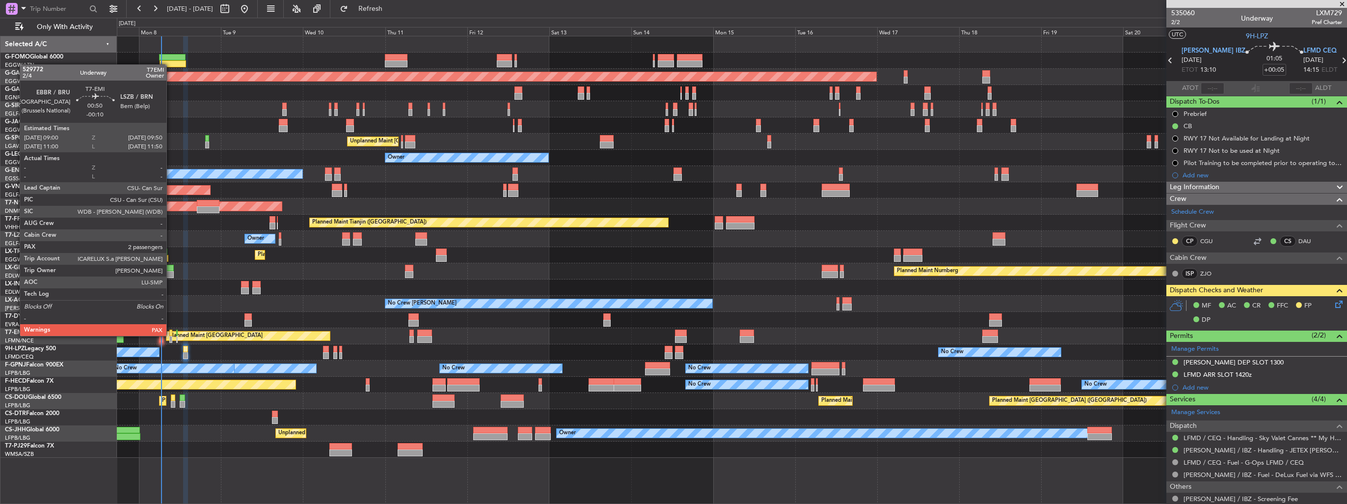
click at [171, 336] on div at bounding box center [170, 339] width 3 height 7
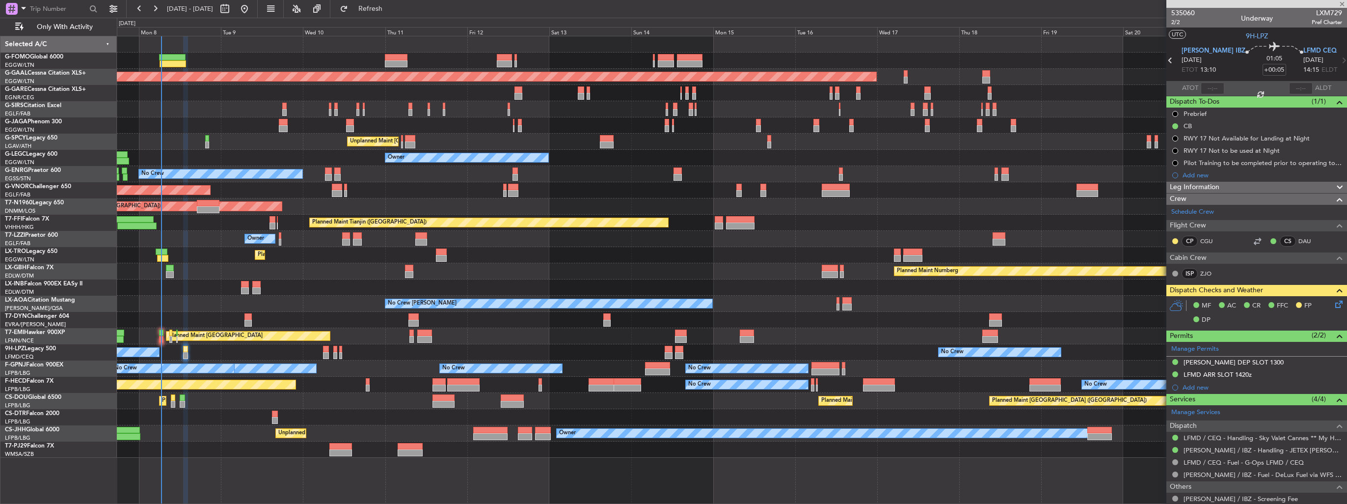
type input "-00:10"
type input "2"
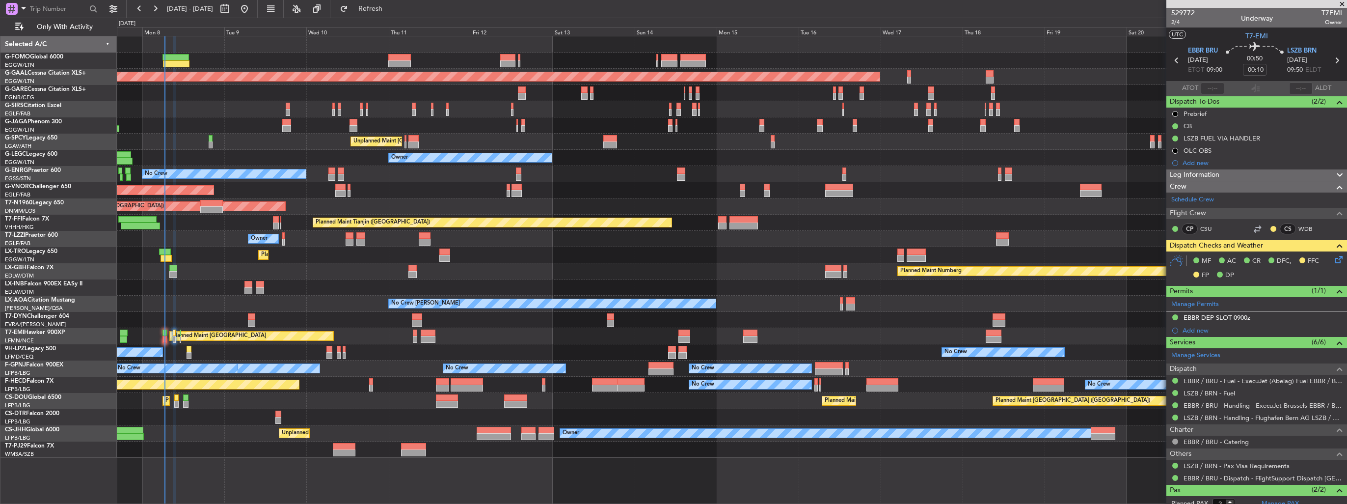
click at [774, 326] on div "Planned Maint London (Luton) Planned Maint Dusseldorf Planned Maint London (Far…" at bounding box center [732, 246] width 1230 height 421
click at [859, 307] on div "No Crew Chester No Crew Dublin (Dublin Intl) Planned Maint Paris (Le Bourget) N…" at bounding box center [732, 304] width 1230 height 16
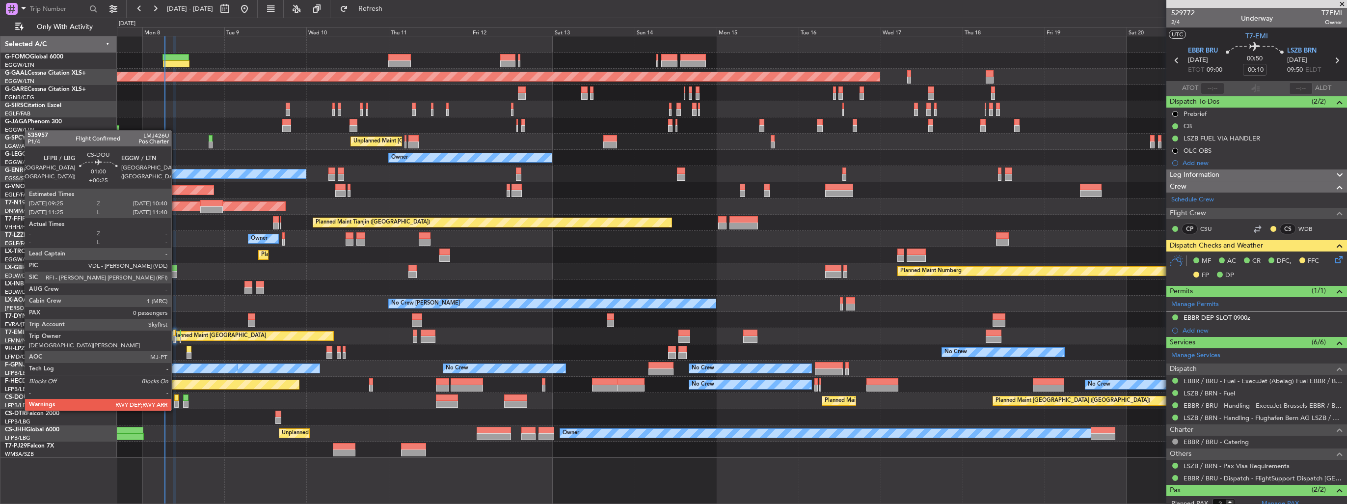
click at [176, 401] on div at bounding box center [176, 404] width 4 height 7
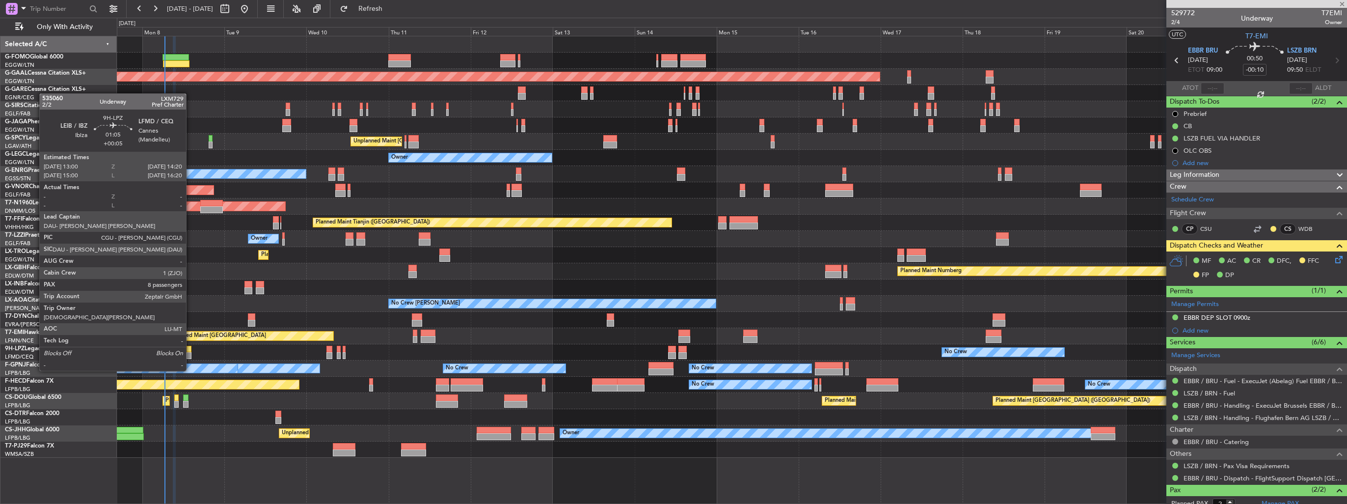
type input "+00:25"
type input "0"
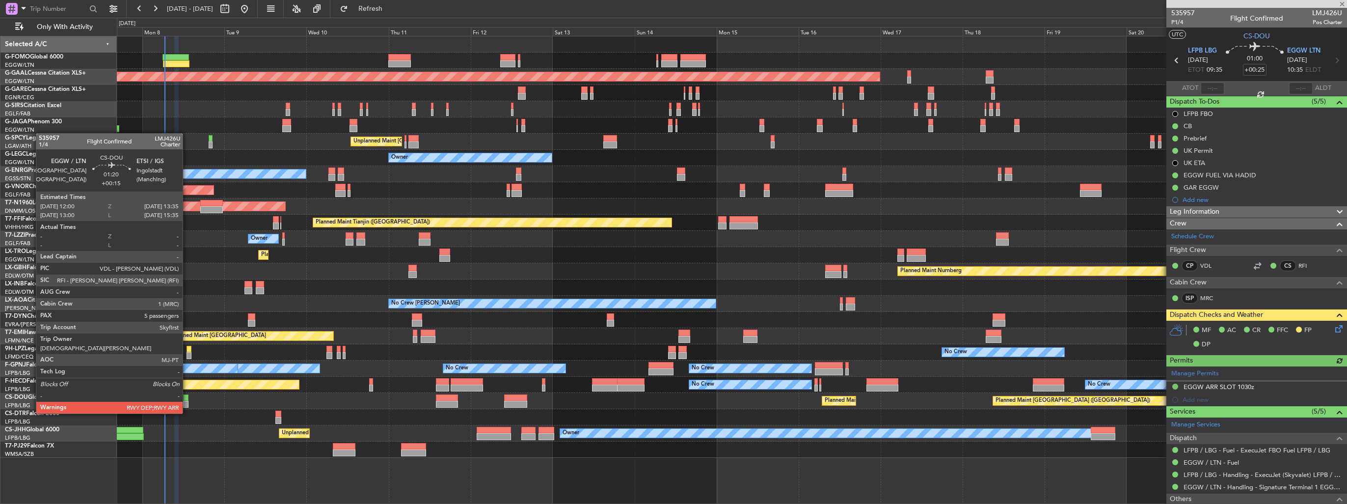
click at [187, 404] on div at bounding box center [186, 404] width 6 height 7
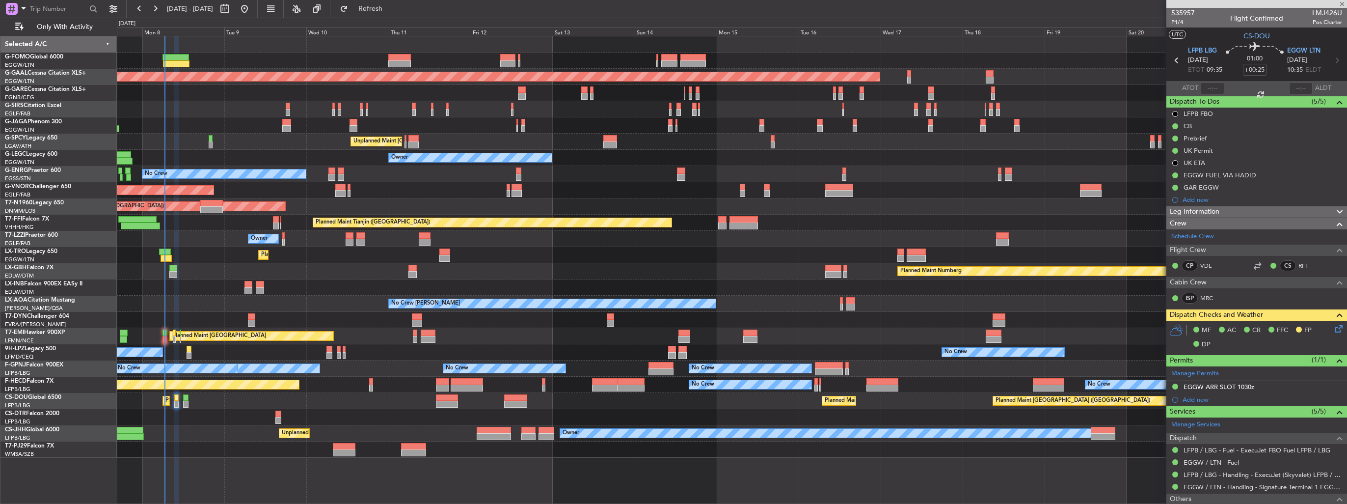
type input "+00:15"
type input "5"
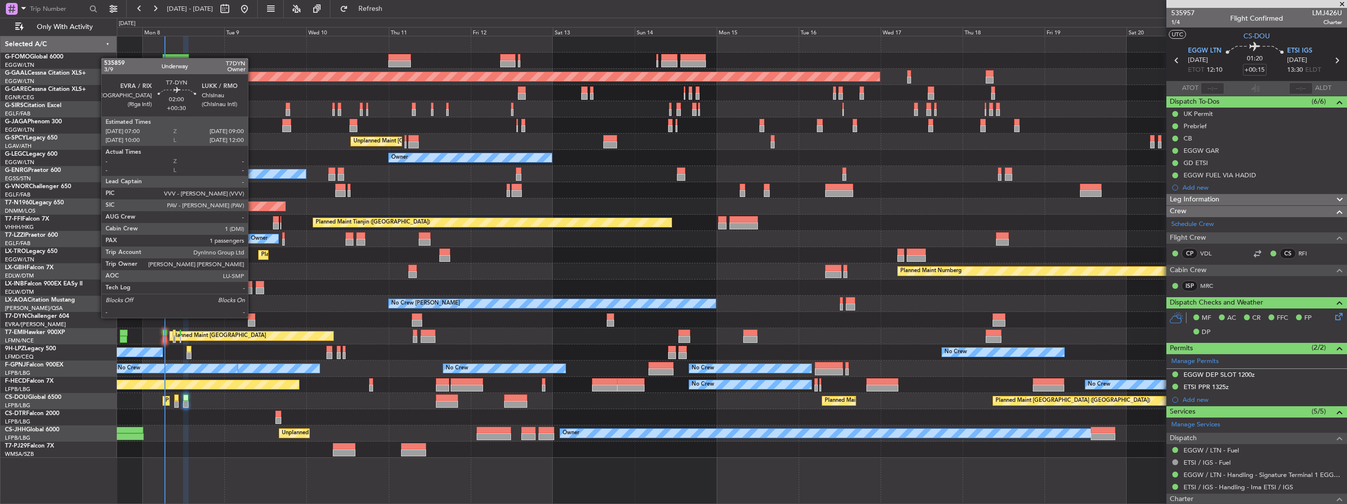
click at [252, 317] on div at bounding box center [251, 316] width 7 height 7
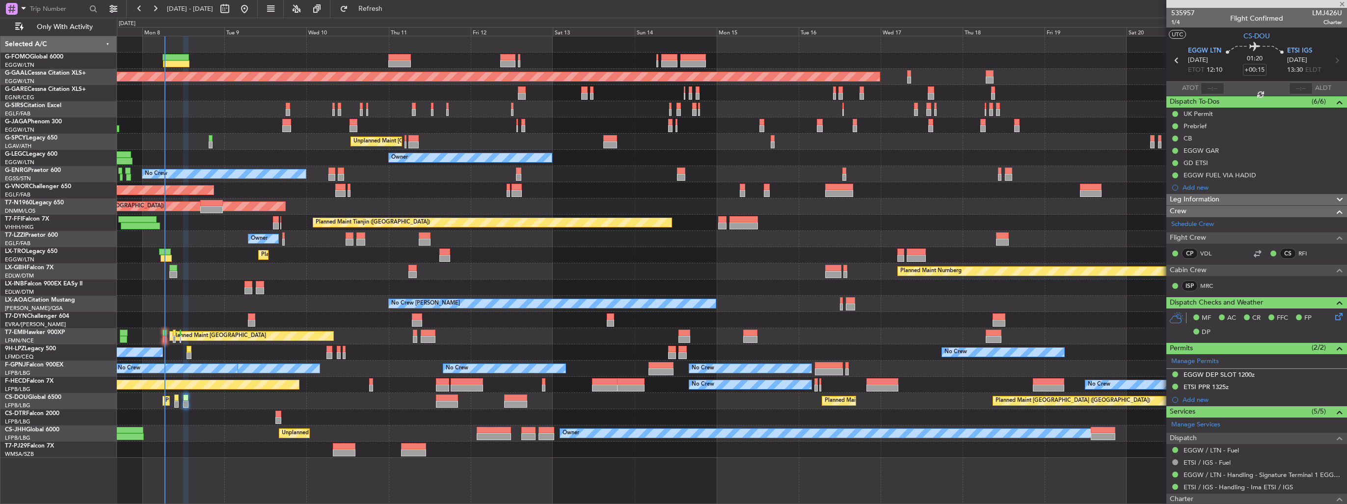
type input "+00:30"
type input "1"
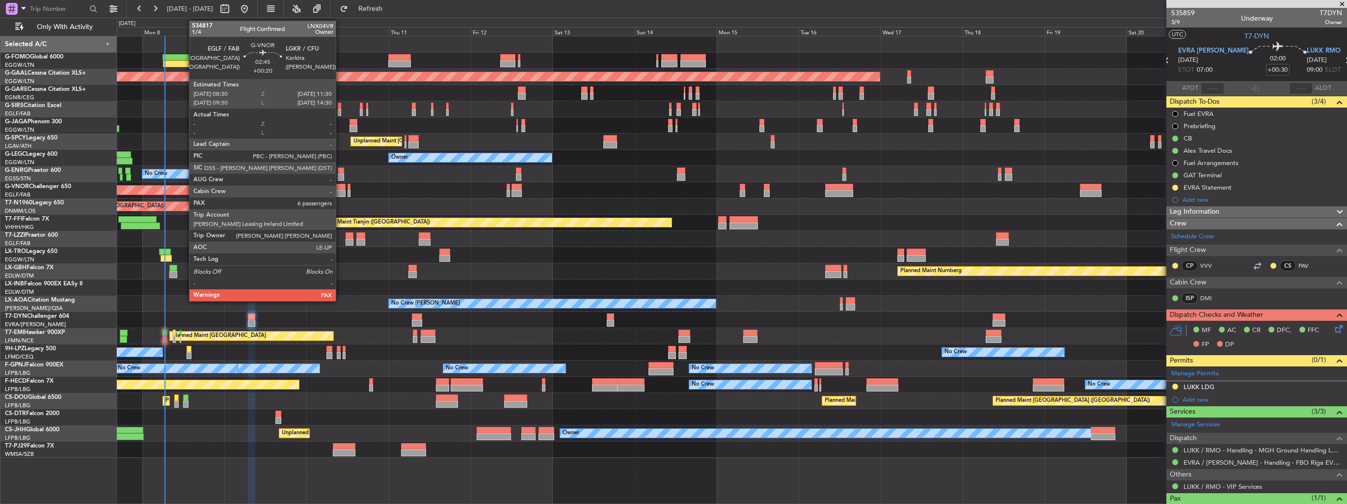
click at [340, 192] on div at bounding box center [340, 193] width 10 height 7
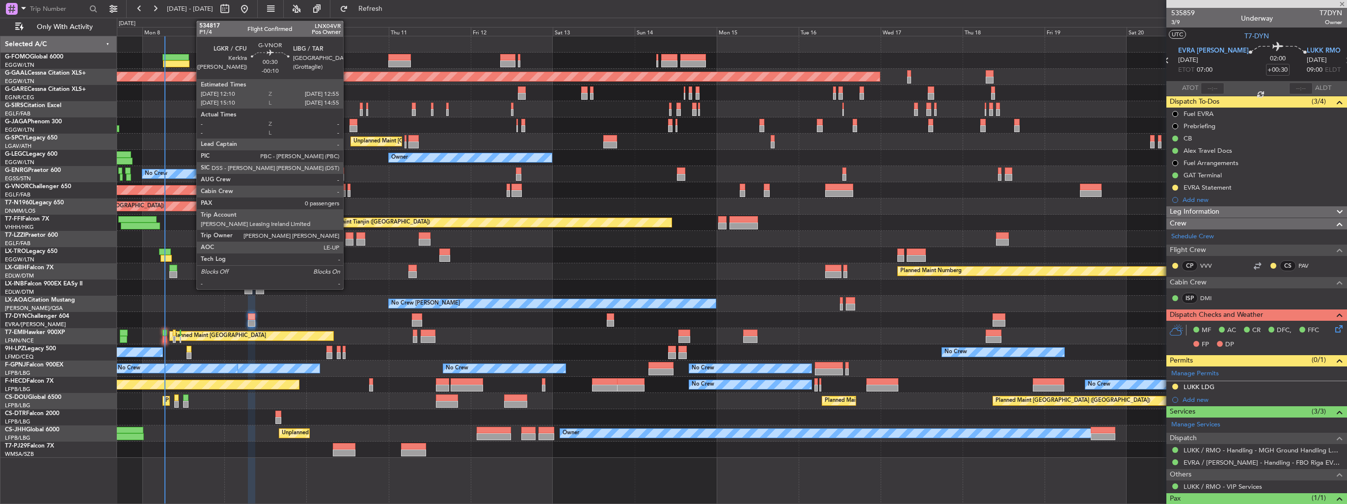
type input "+00:20"
type input "6"
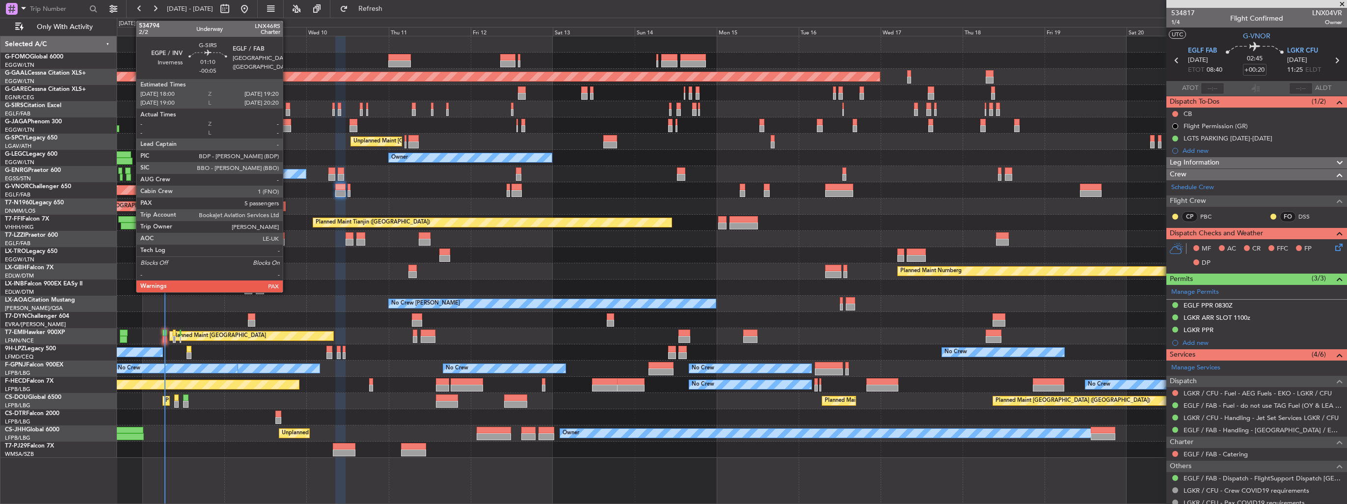
click at [287, 113] on div at bounding box center [288, 112] width 5 height 7
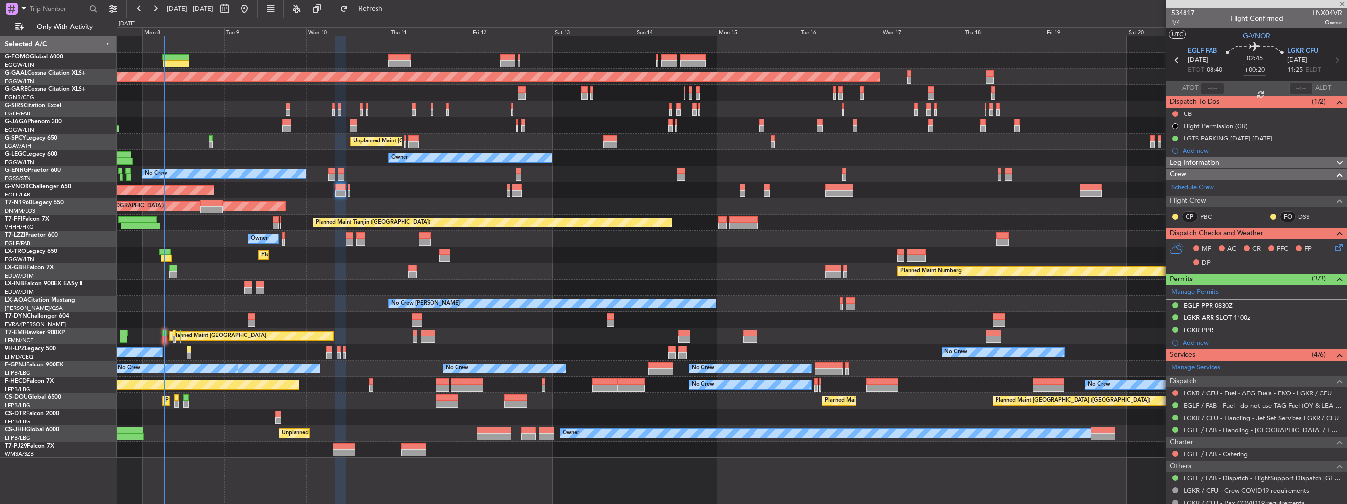
type input "-00:05"
type input "5"
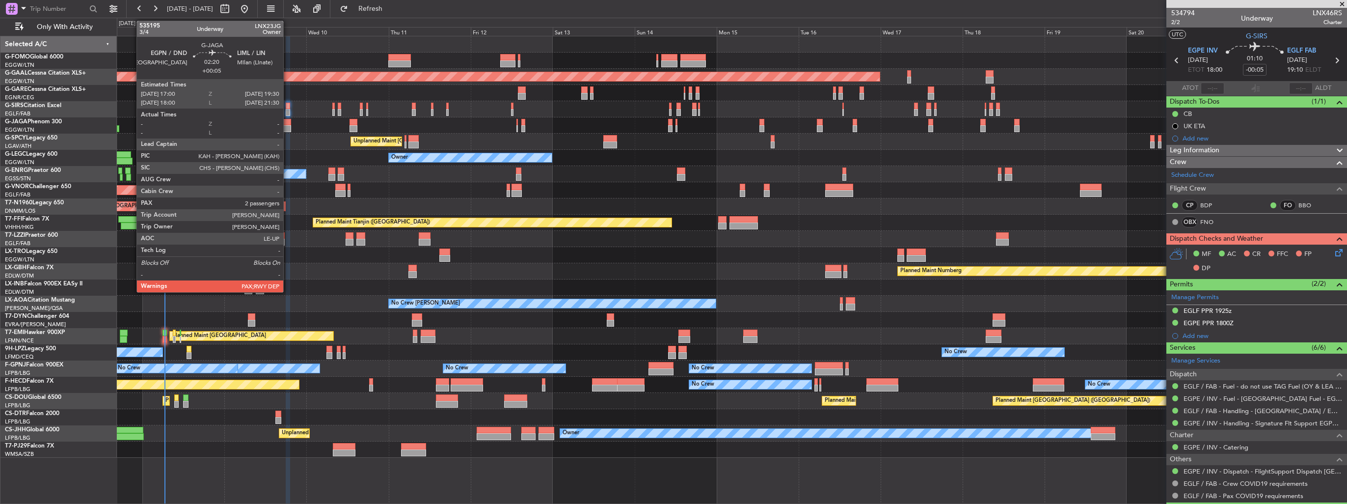
click at [288, 120] on div at bounding box center [286, 122] width 9 height 7
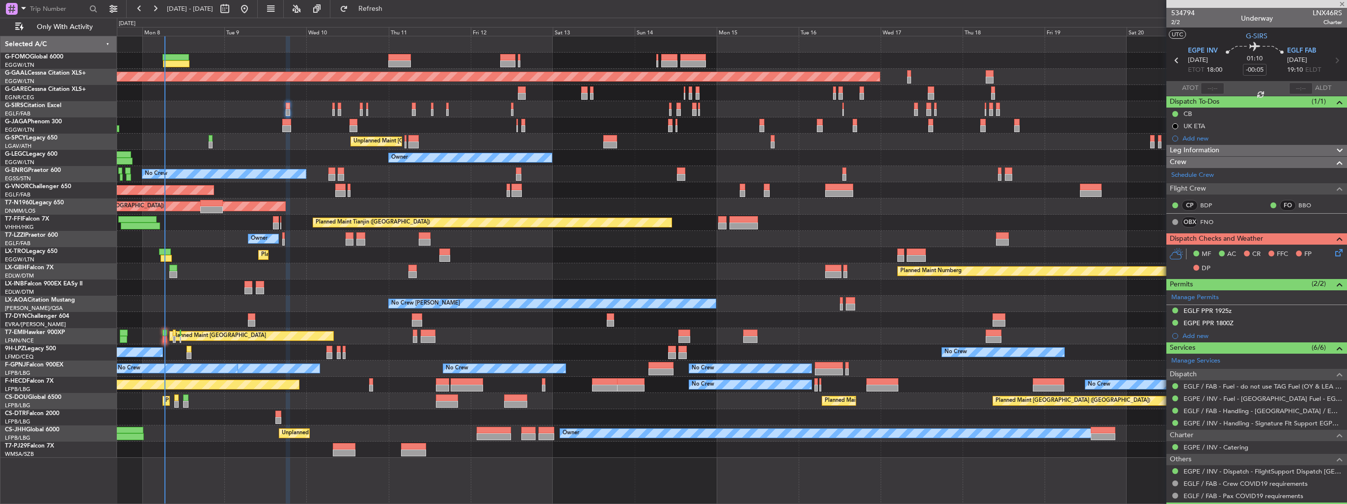
type input "+00:05"
type input "2"
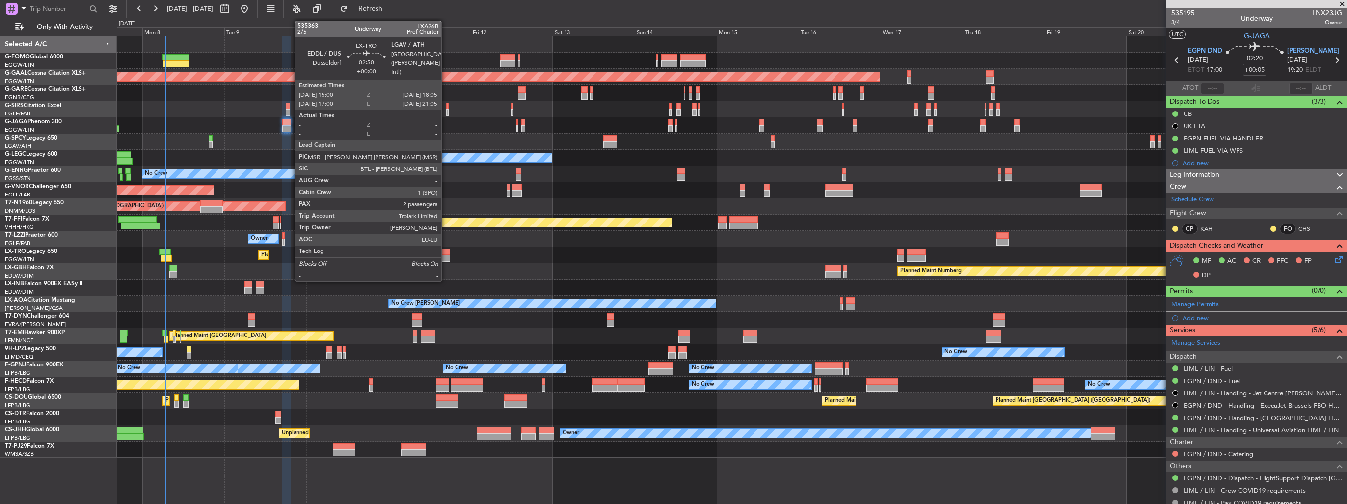
click at [446, 255] on div at bounding box center [444, 258] width 11 height 7
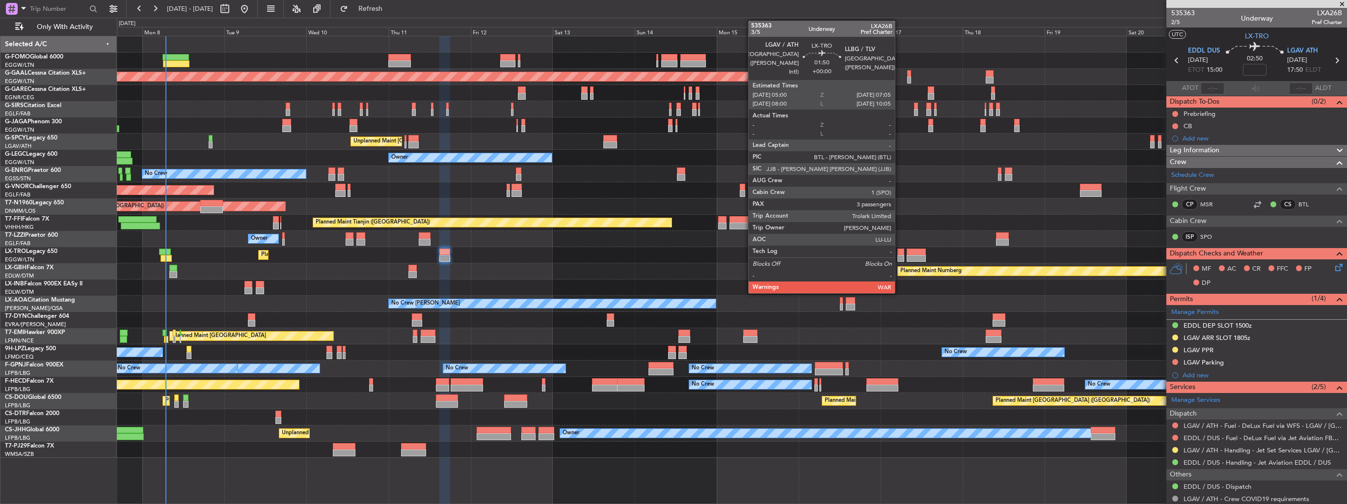
click at [900, 258] on div at bounding box center [901, 258] width 7 height 7
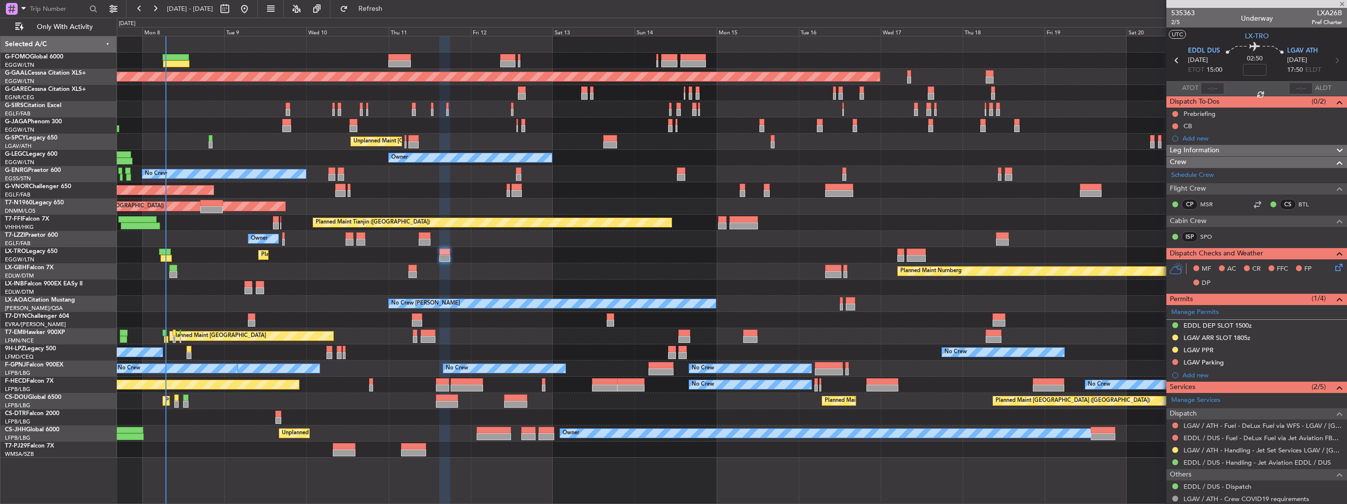
type input "3"
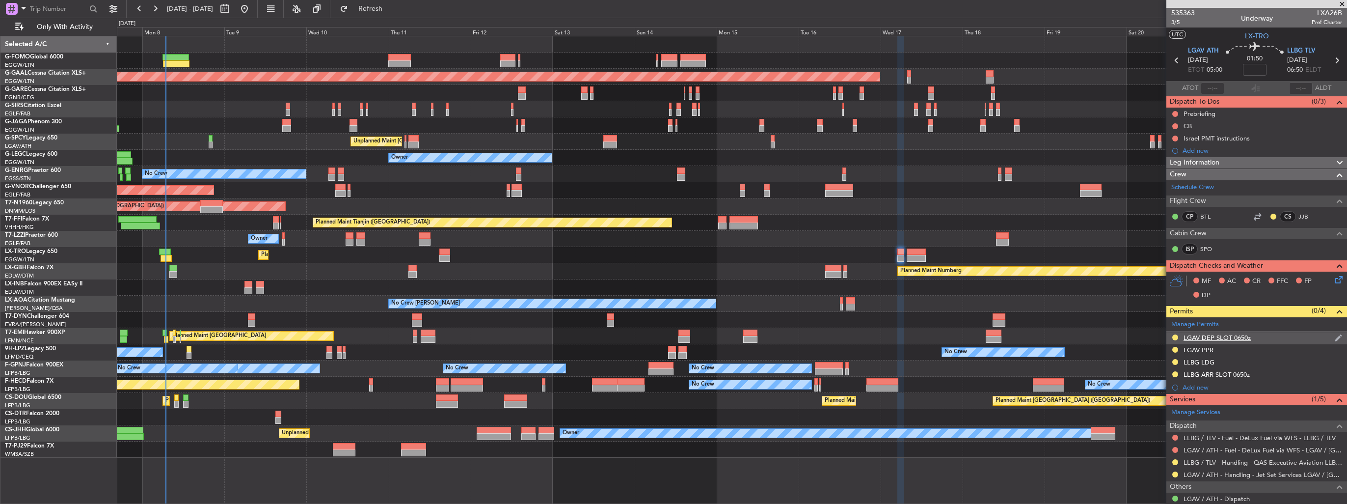
click at [1335, 335] on img at bounding box center [1338, 337] width 7 height 9
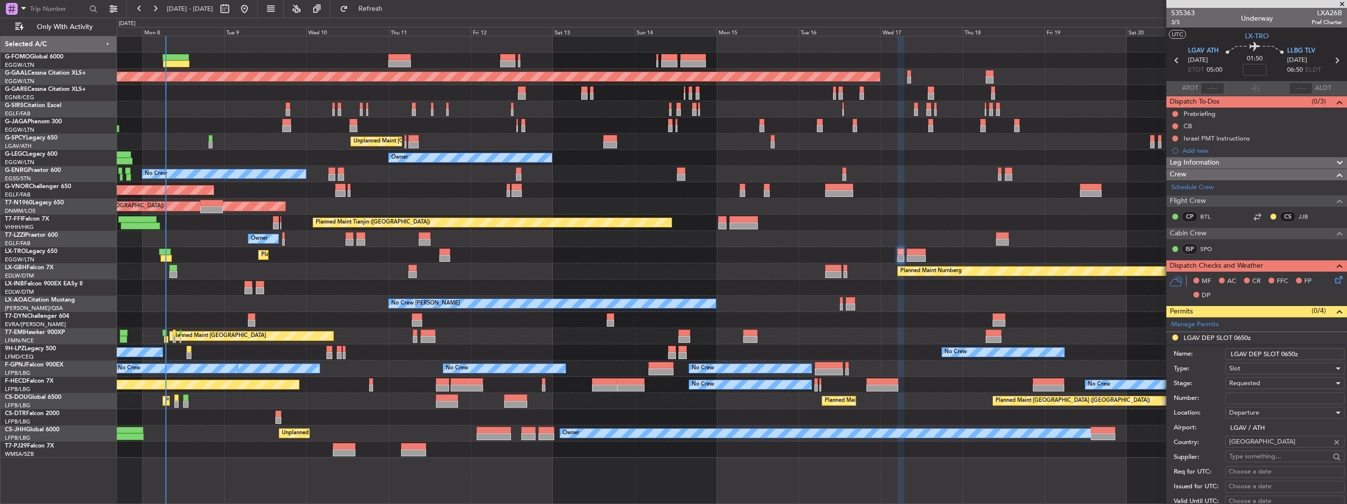
drag, startPoint x: 1302, startPoint y: 352, endPoint x: 1283, endPoint y: 350, distance: 18.8
click at [1283, 350] on input "LGAV DEP SLOT 0650z" at bounding box center [1285, 354] width 119 height 12
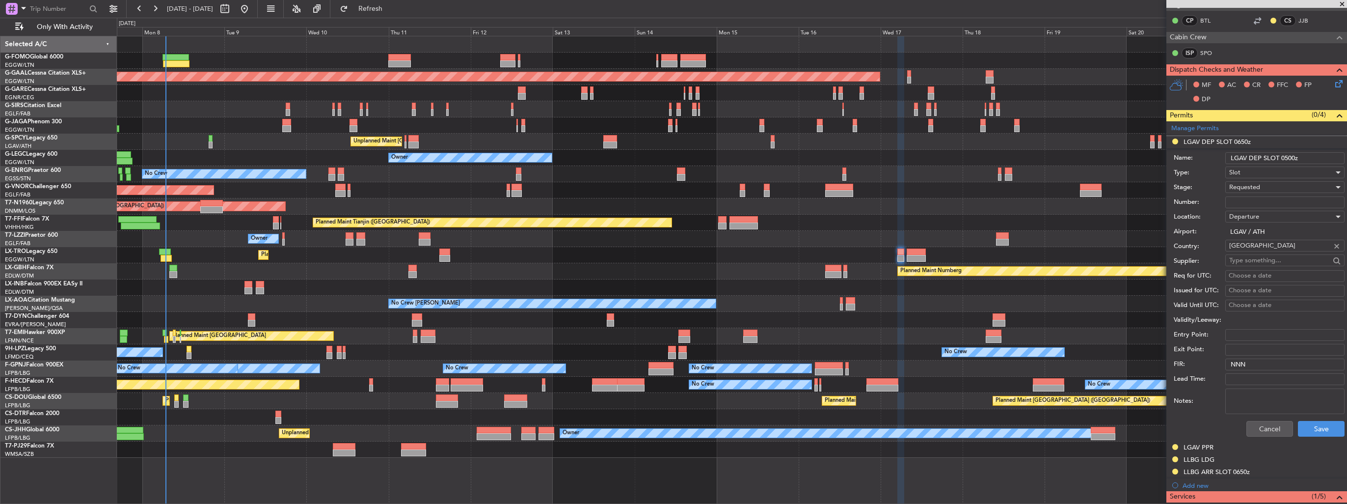
scroll to position [196, 0]
type input "LGAV DEP SLOT 0500z"
click at [1301, 423] on button "Save" at bounding box center [1321, 428] width 47 height 16
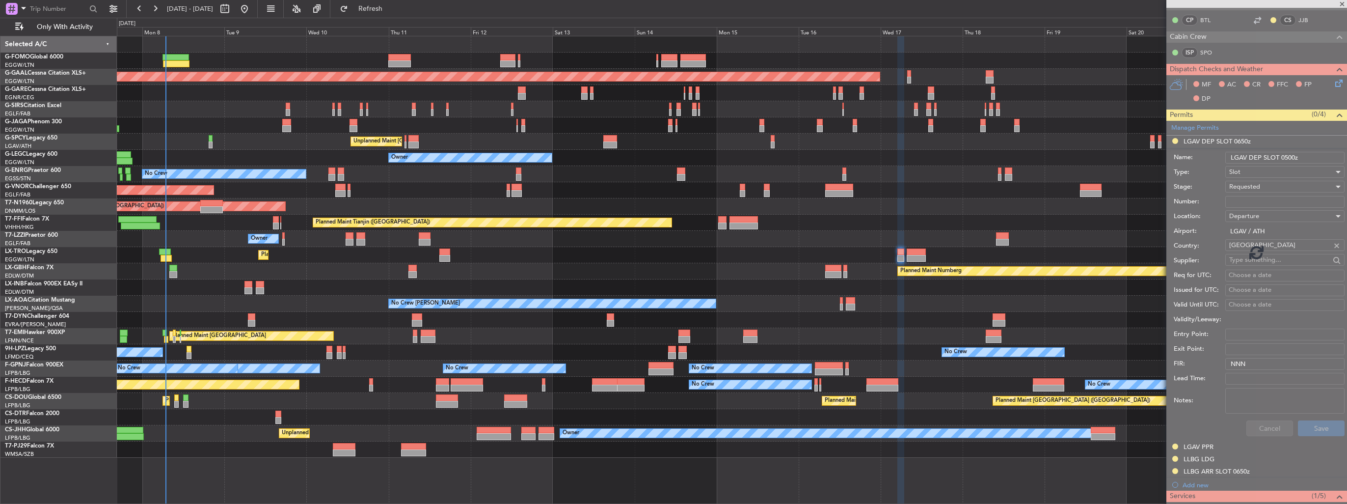
scroll to position [118, 0]
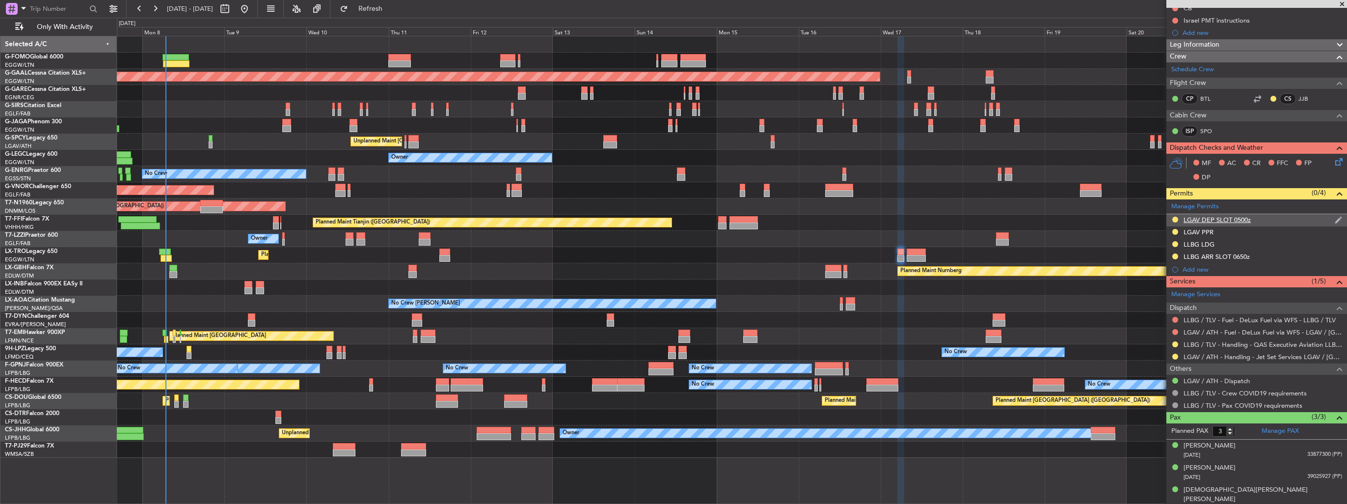
click at [1335, 218] on img at bounding box center [1338, 220] width 7 height 9
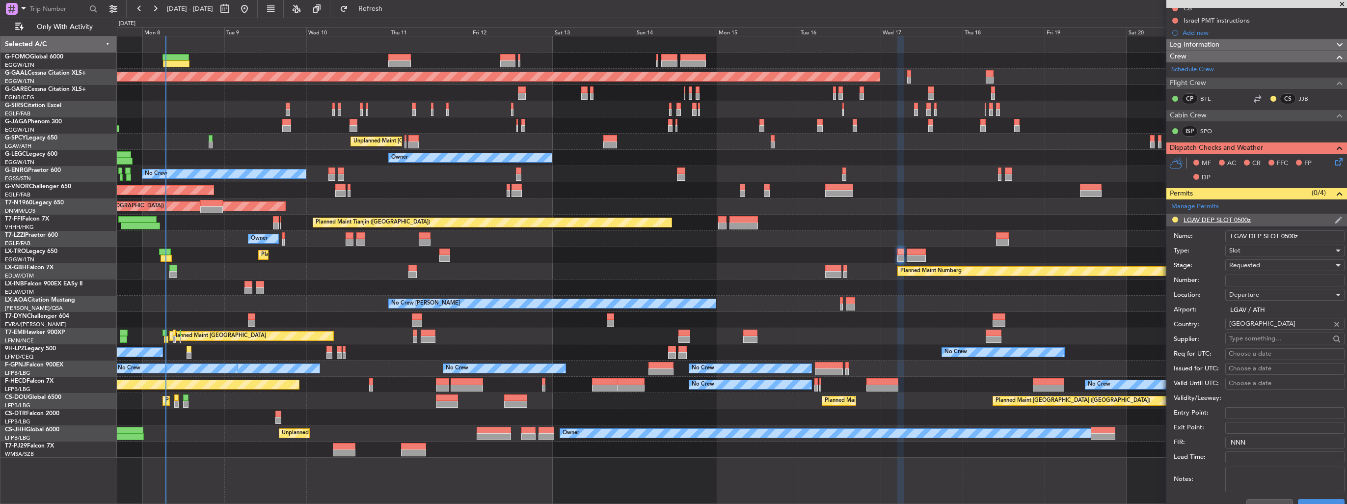
scroll to position [196, 0]
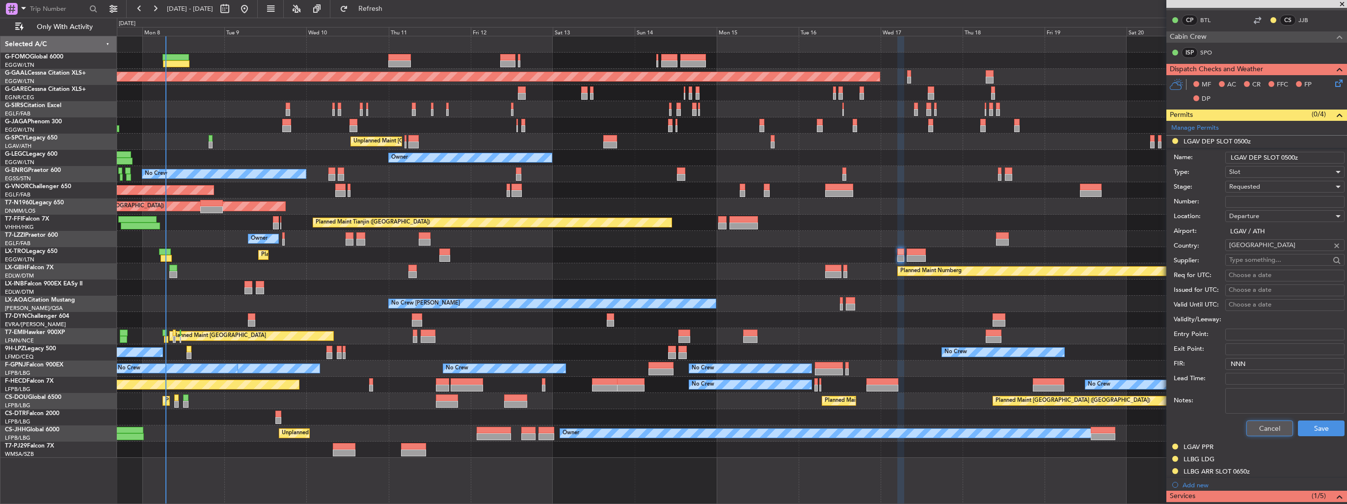
click at [1266, 421] on button "Cancel" at bounding box center [1270, 428] width 47 height 16
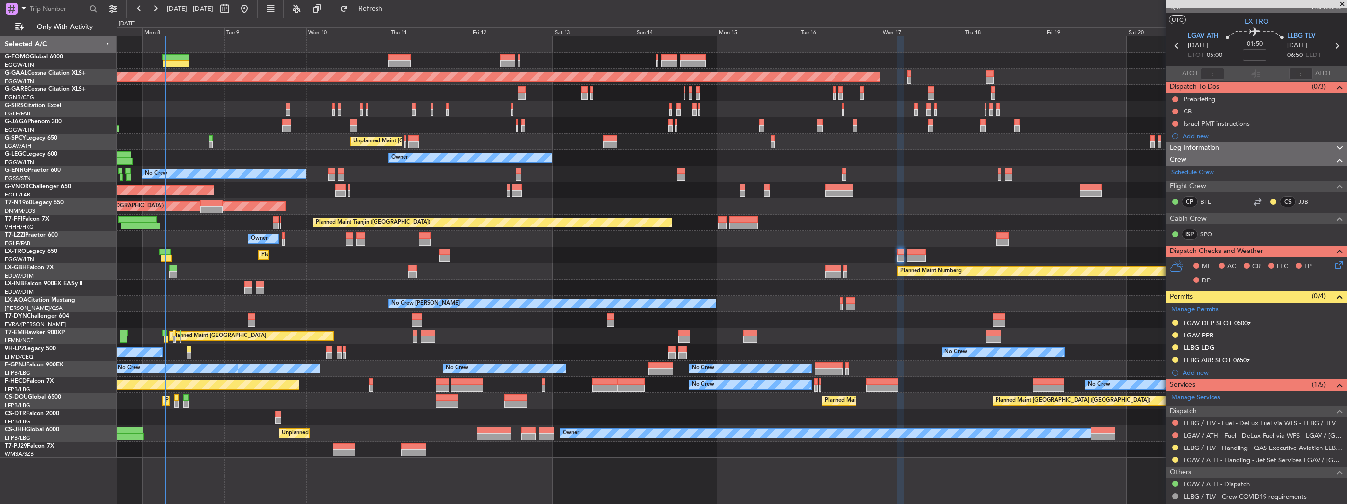
scroll to position [0, 0]
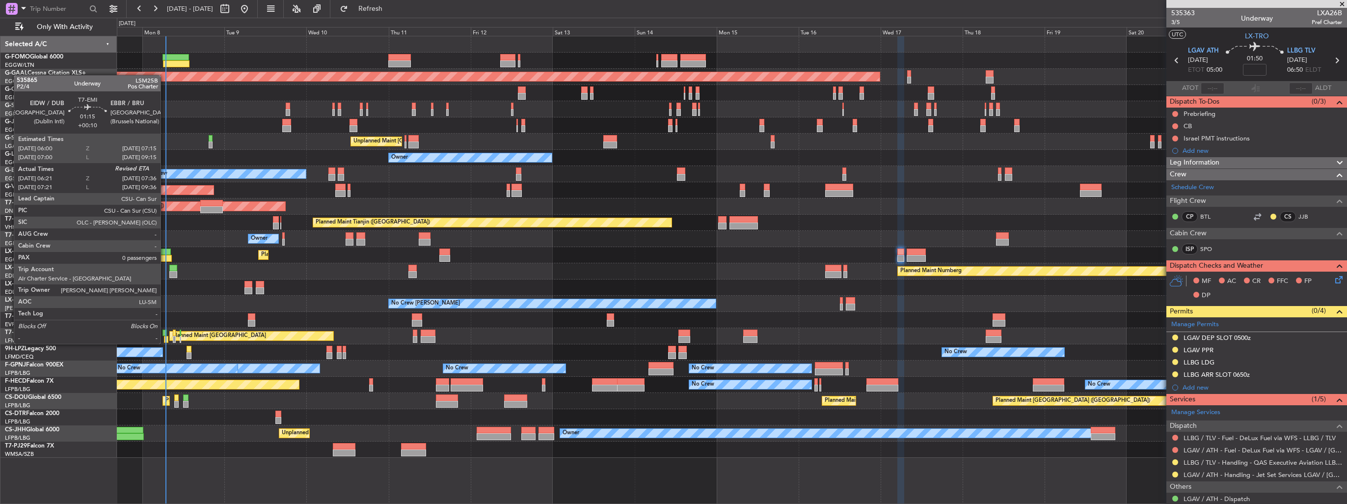
click at [165, 335] on div at bounding box center [165, 332] width 4 height 7
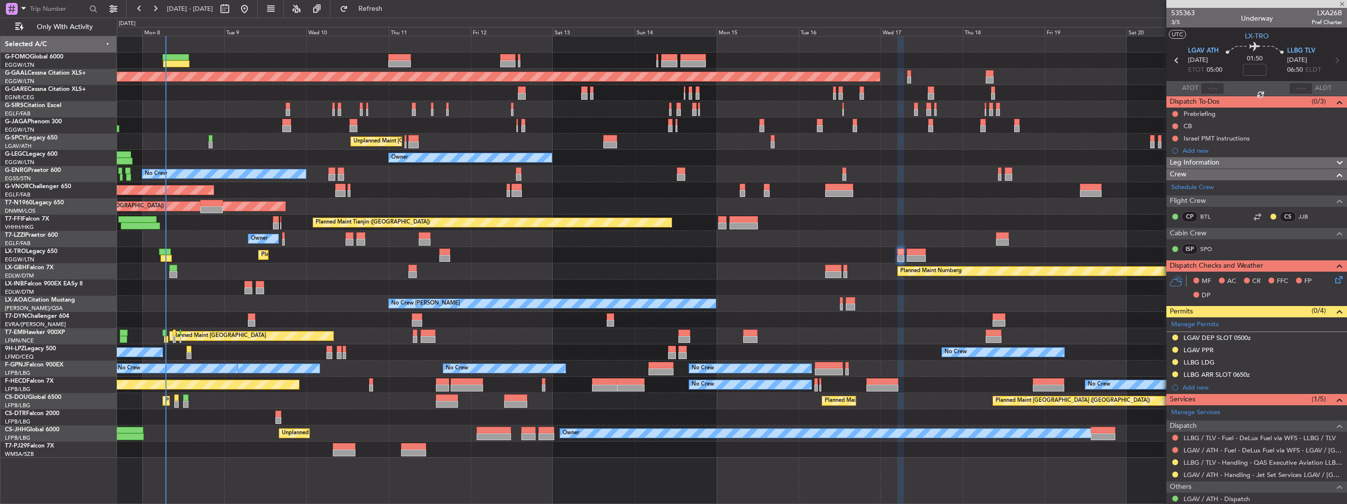
type input "+00:10"
type input "06:21"
type input "0"
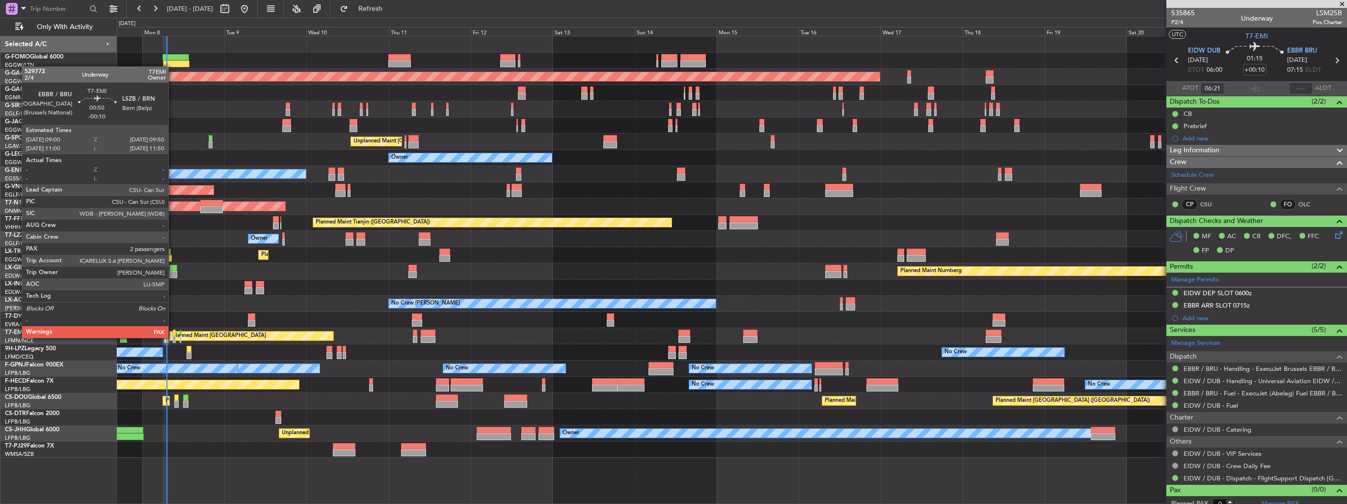
click at [173, 338] on div at bounding box center [174, 339] width 3 height 7
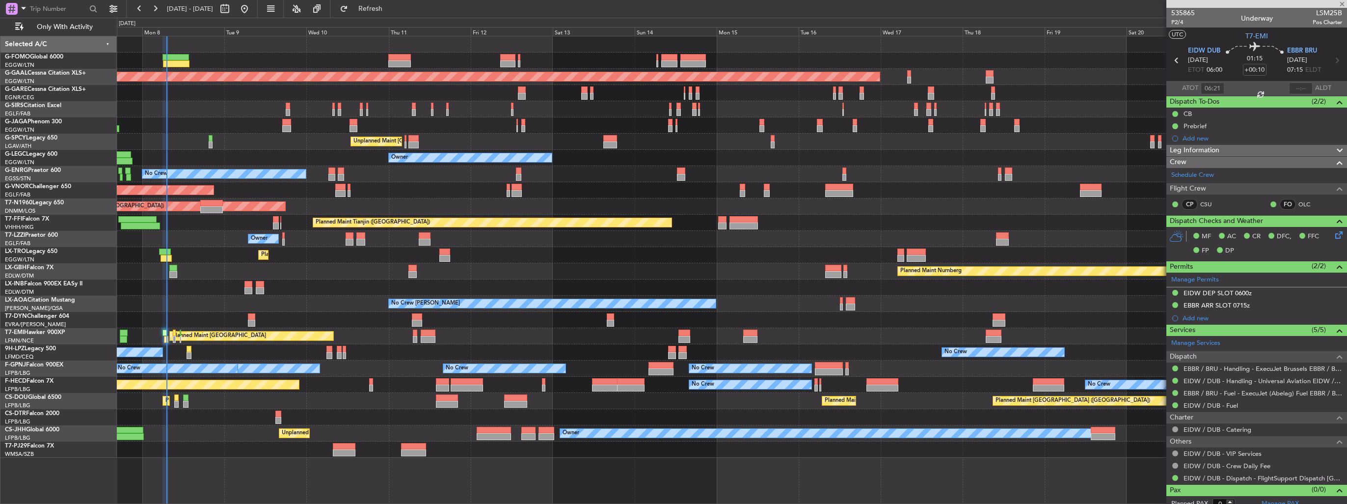
type input "-00:10"
type input "2"
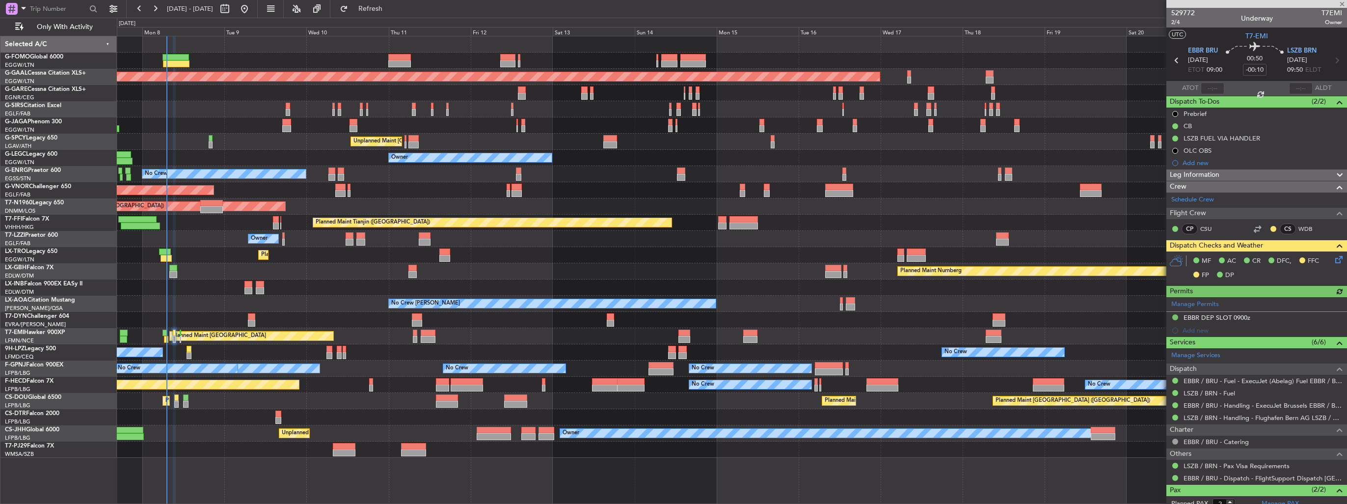
click at [1322, 15] on span "T7EMI" at bounding box center [1332, 13] width 21 height 10
copy span "T7EMI"
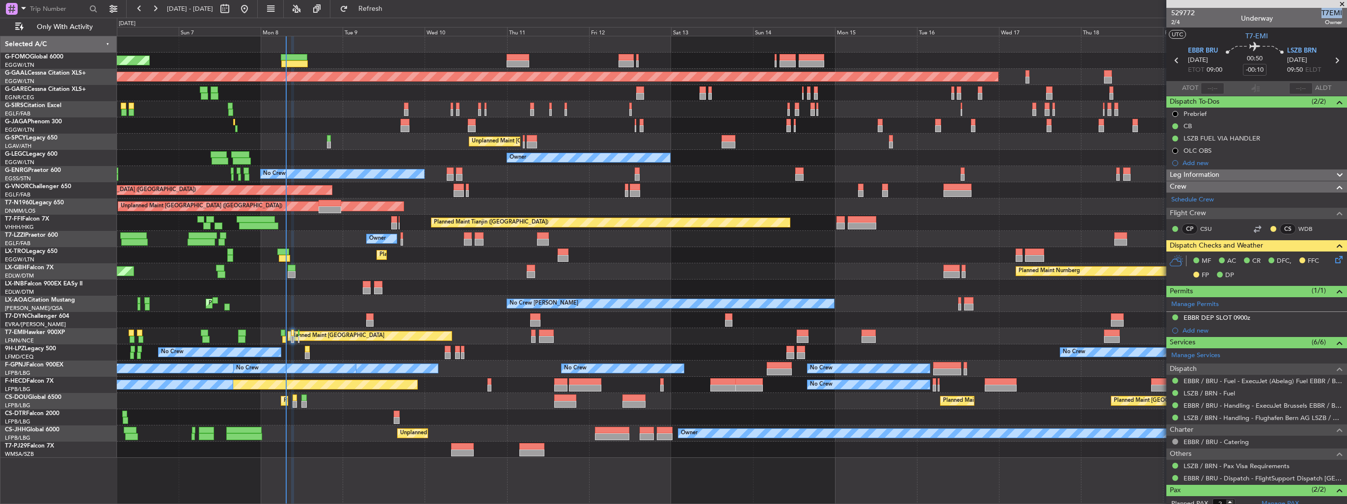
click at [297, 255] on div "Planned Maint London (Luton) Planned Maint Dusseldorf Planned Maint London (Far…" at bounding box center [732, 246] width 1230 height 421
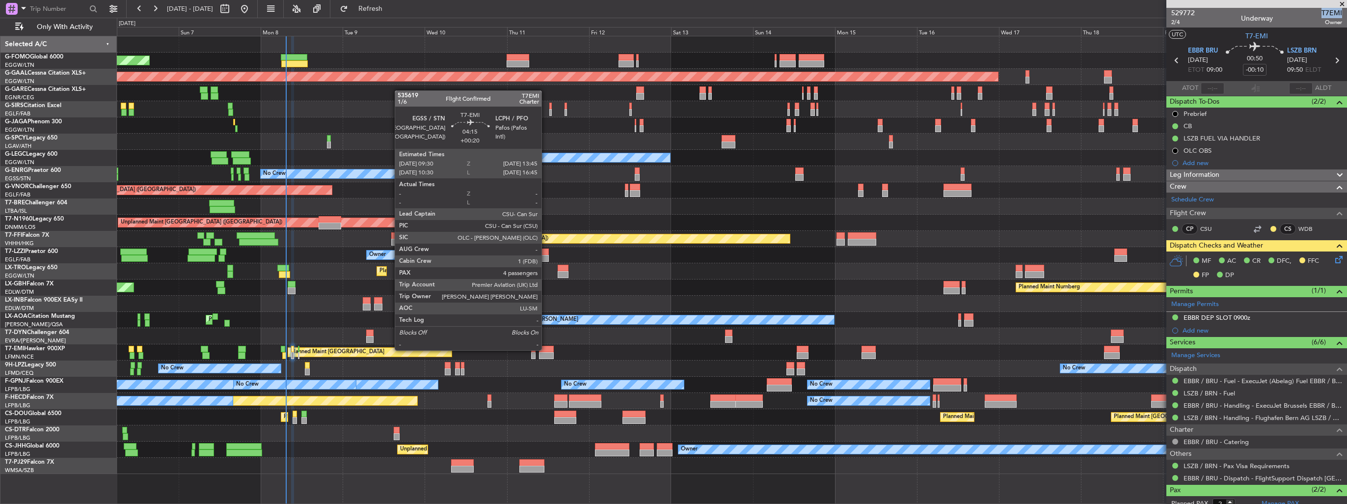
click at [546, 349] on div at bounding box center [546, 349] width 15 height 7
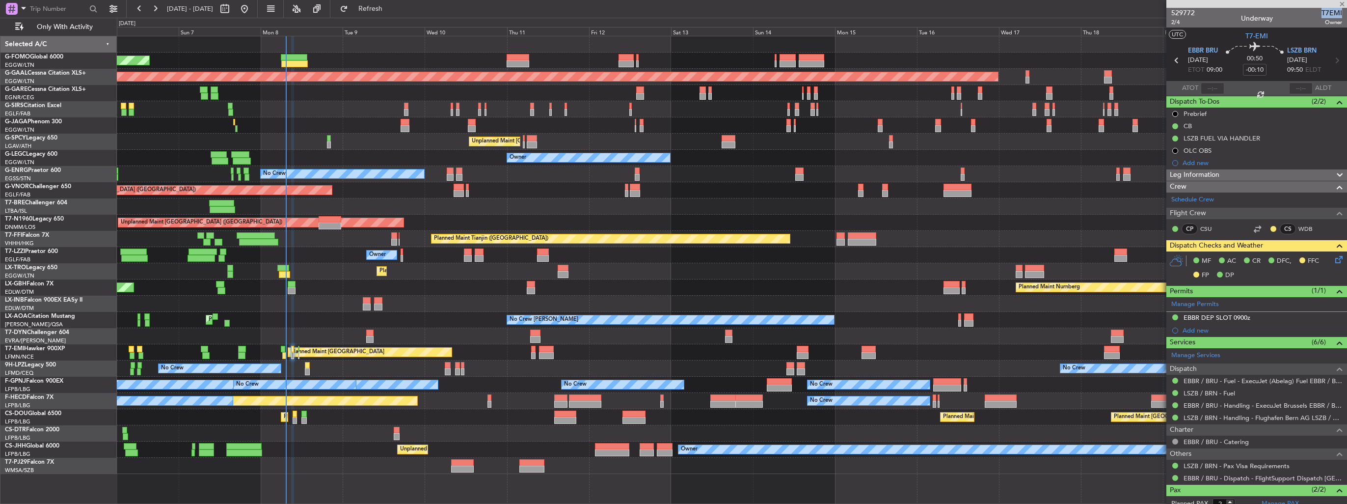
type input "+00:20"
type input "4"
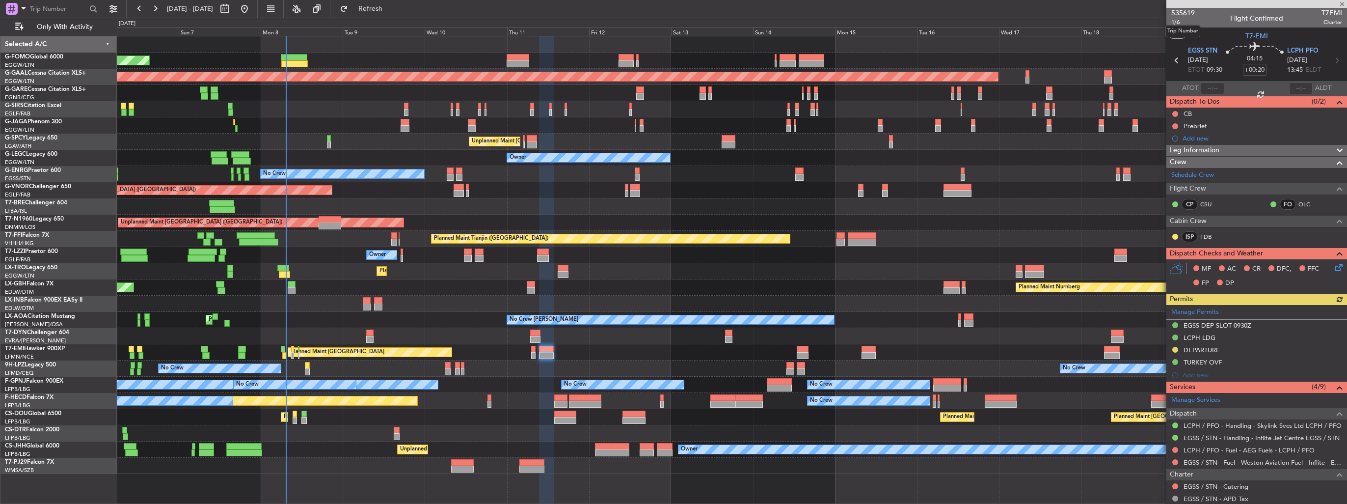
click at [1202, 21] on mat-tooltip-component "Trip Number" at bounding box center [1183, 31] width 49 height 26
click at [1182, 22] on span "1/6" at bounding box center [1184, 22] width 24 height 8
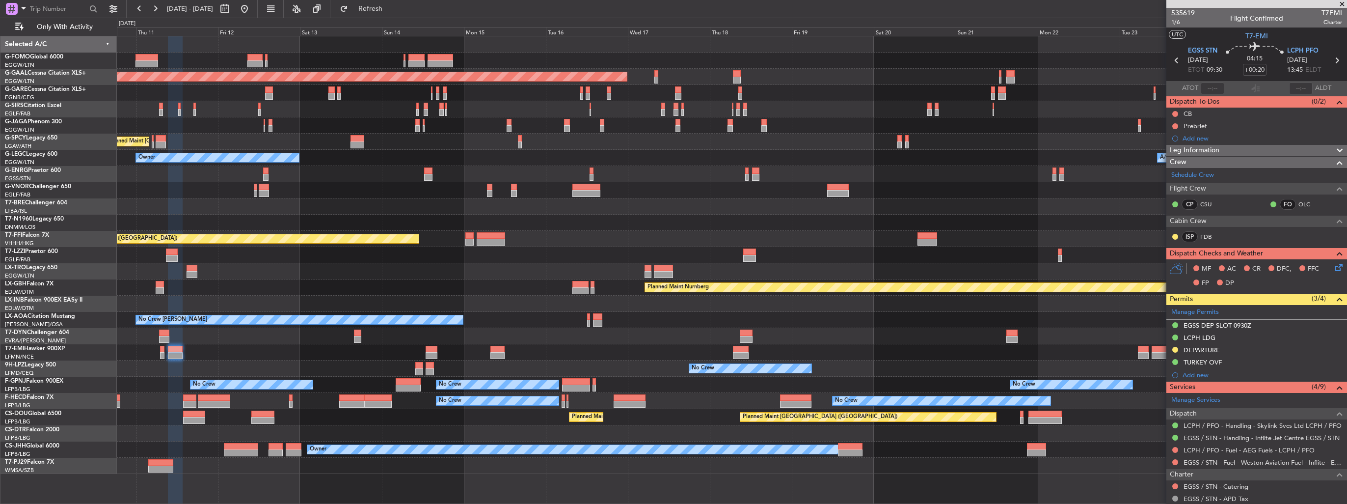
click at [695, 89] on div "Planned Maint Dusseldorf Planned Maint London (Luton) Unplanned Maint Athens (E…" at bounding box center [732, 255] width 1230 height 438
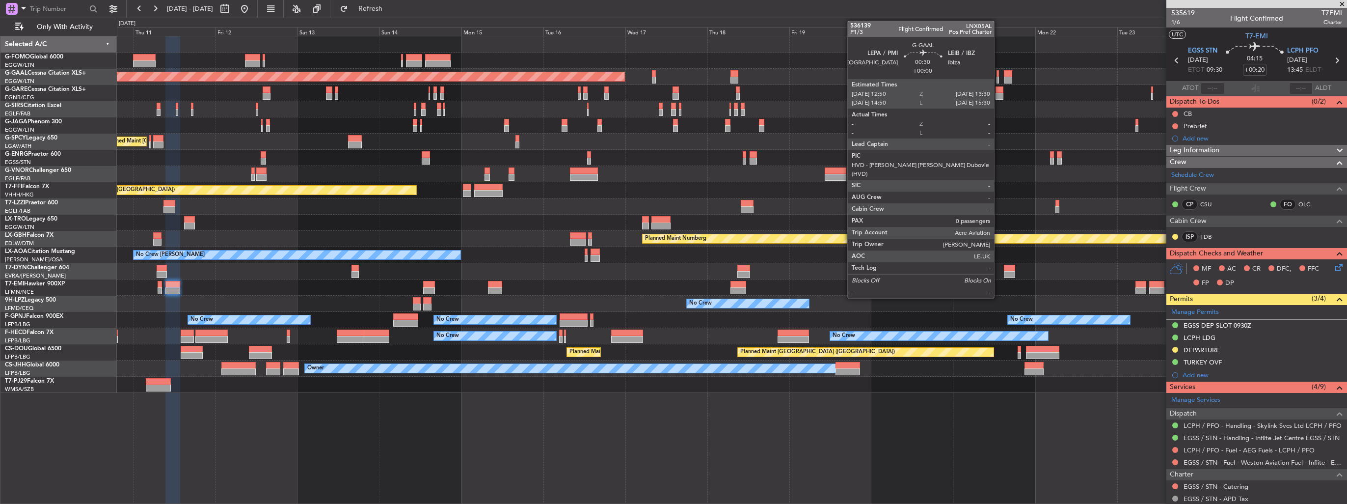
click at [999, 78] on div at bounding box center [998, 80] width 2 height 7
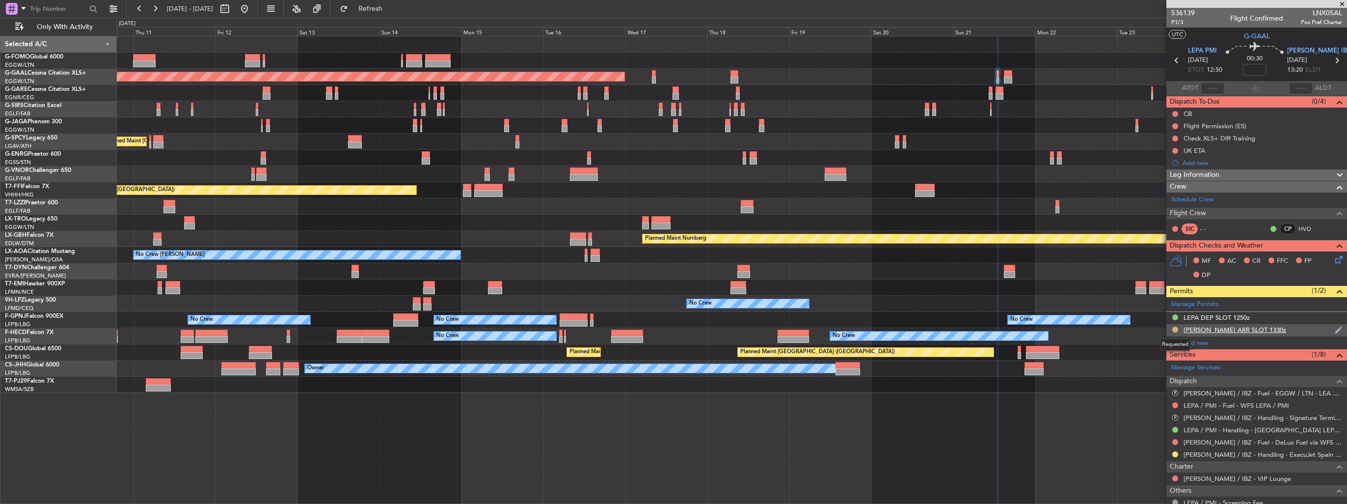
click at [1175, 327] on button at bounding box center [1176, 330] width 6 height 6
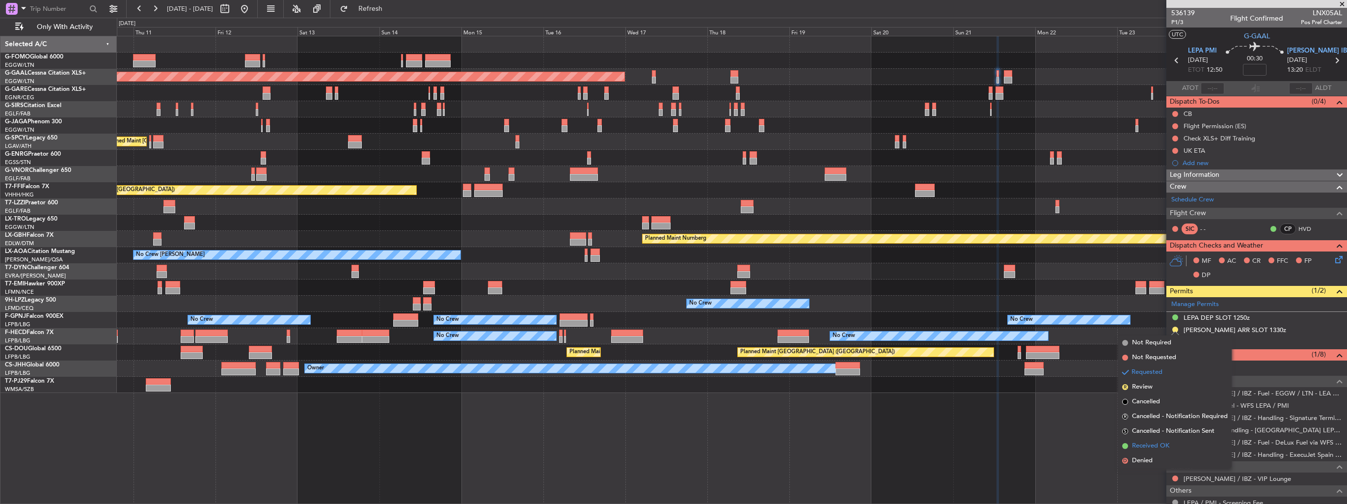
click at [1153, 444] on span "Received OK" at bounding box center [1150, 446] width 37 height 10
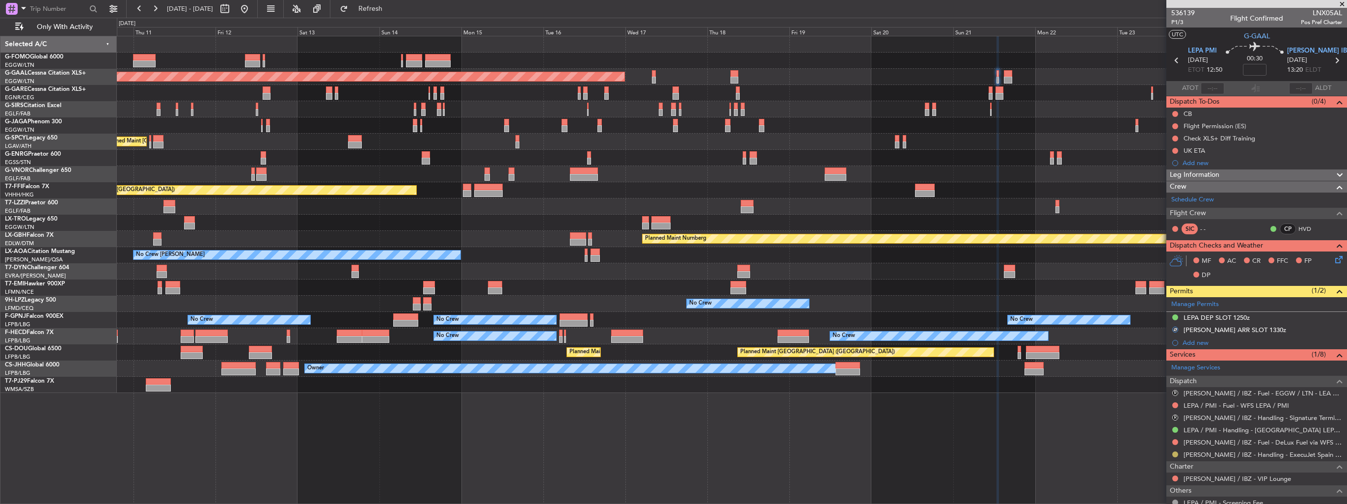
click at [1174, 453] on button at bounding box center [1176, 454] width 6 height 6
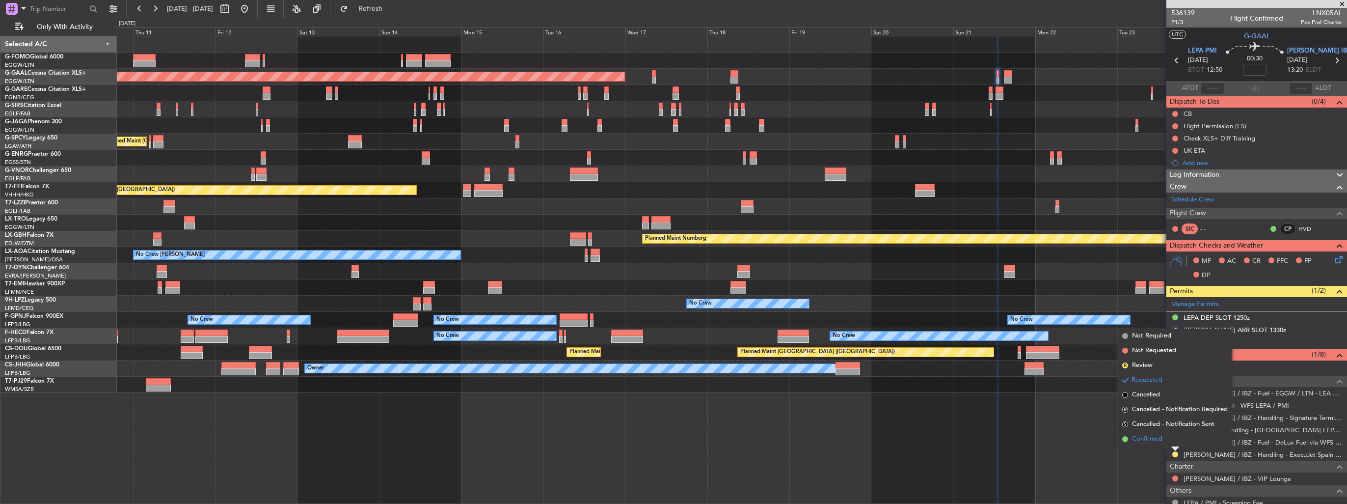
click at [1159, 437] on span "Confirmed" at bounding box center [1147, 439] width 30 height 10
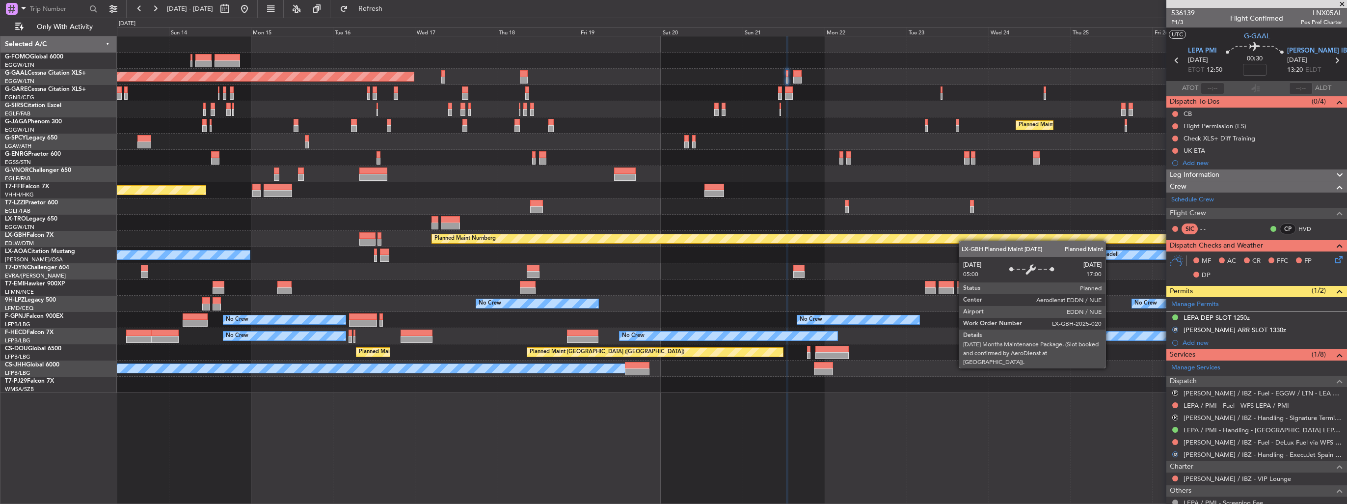
click at [850, 237] on div "Planned Maint Dusseldorf Planned Maint London (Luton) Unplanned Maint Athens (E…" at bounding box center [732, 214] width 1230 height 356
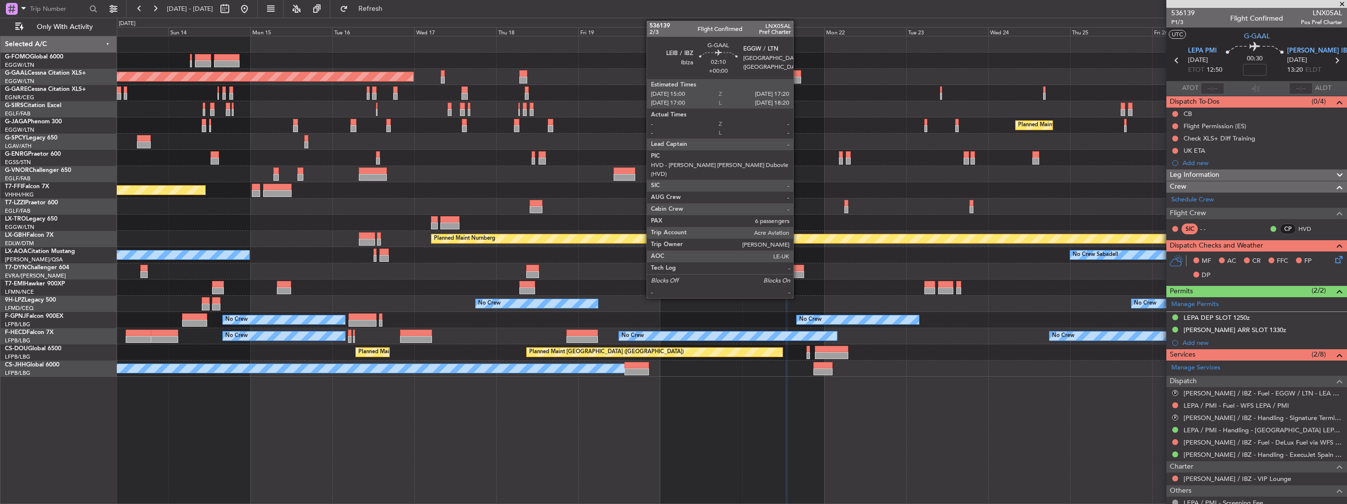
click at [798, 76] on div at bounding box center [797, 73] width 8 height 7
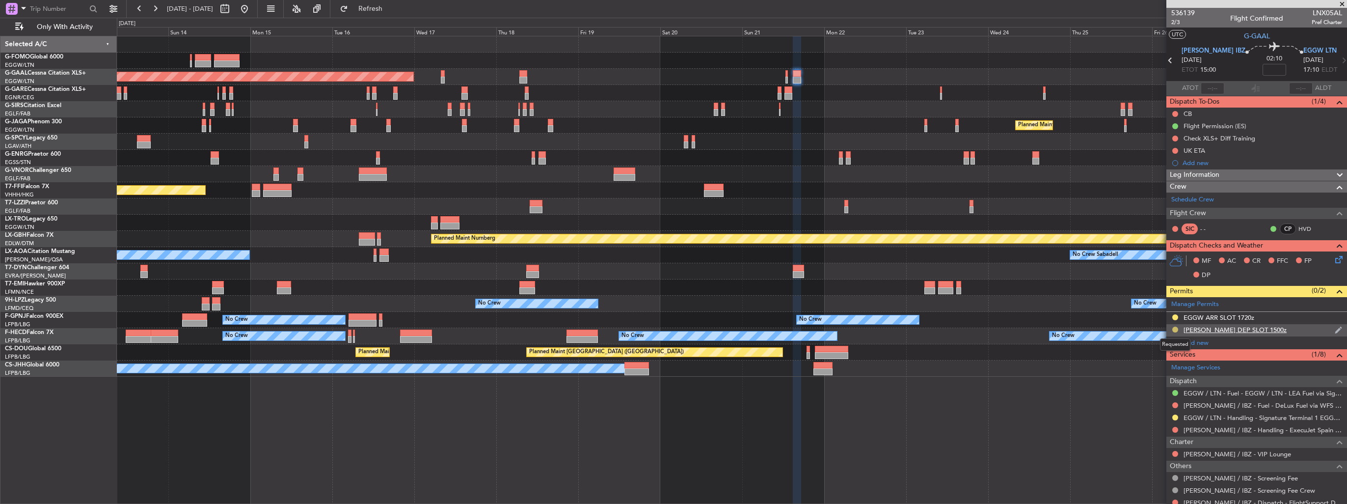
click at [1175, 330] on button at bounding box center [1176, 330] width 6 height 6
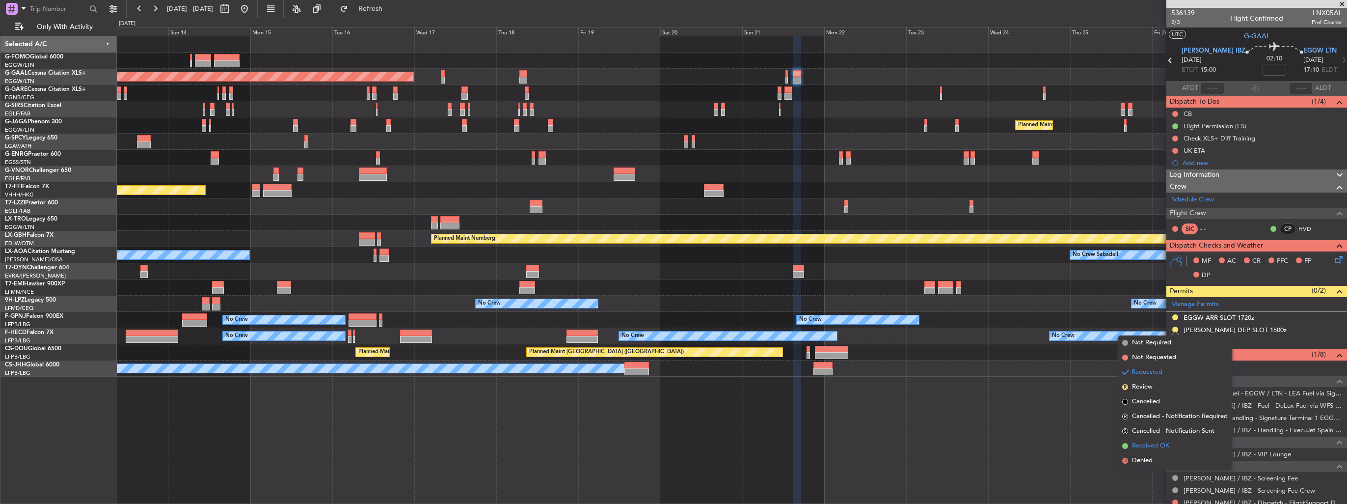
click at [1160, 447] on span "Received OK" at bounding box center [1150, 446] width 37 height 10
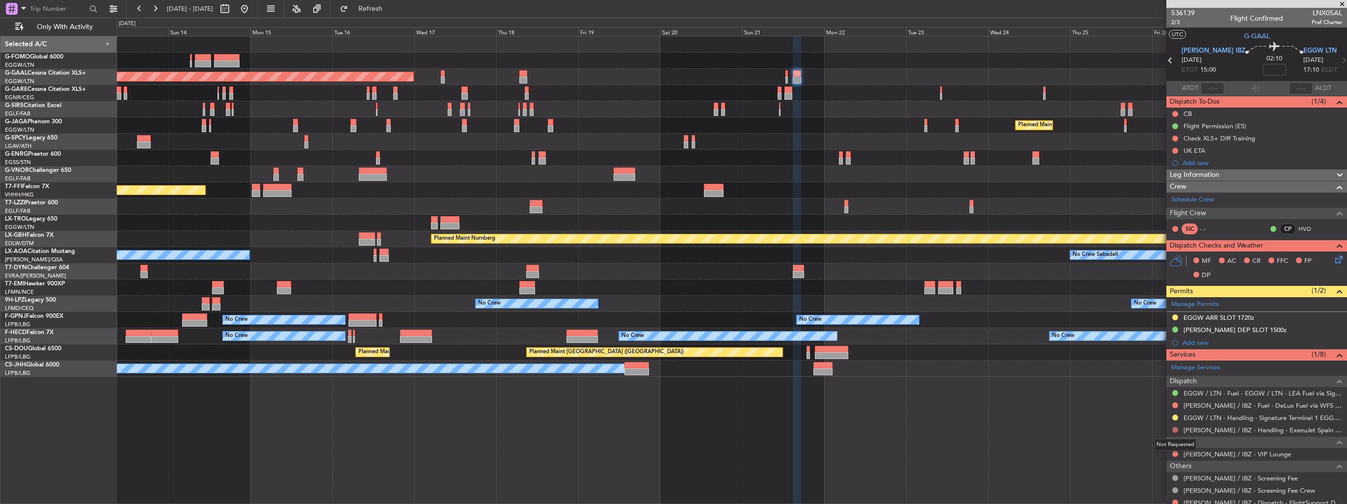
click at [1177, 429] on button at bounding box center [1176, 430] width 6 height 6
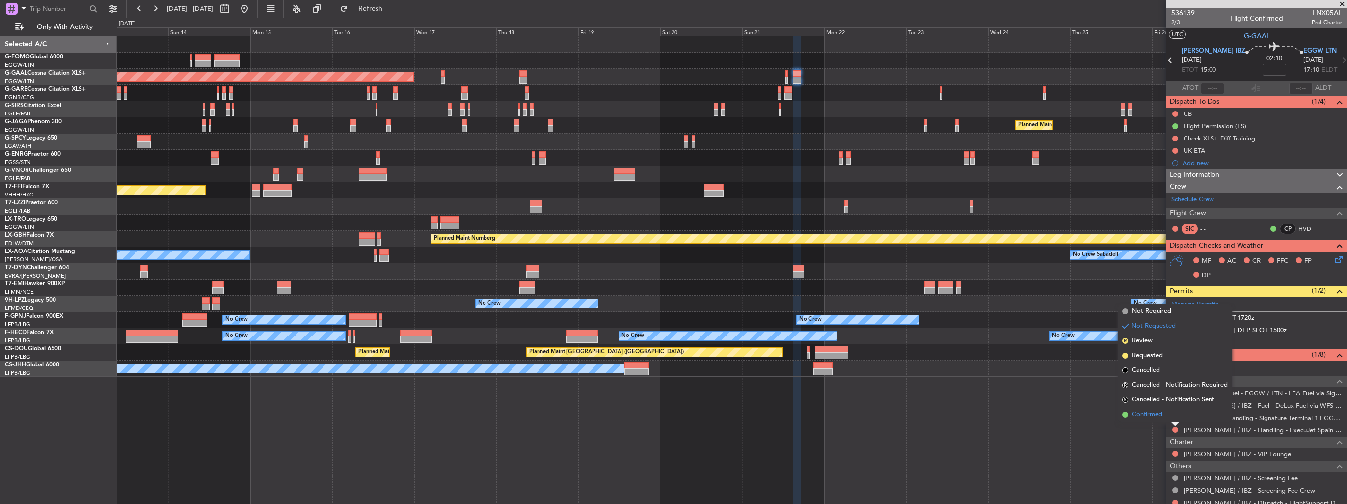
click at [1153, 419] on li "Confirmed" at bounding box center [1175, 414] width 113 height 15
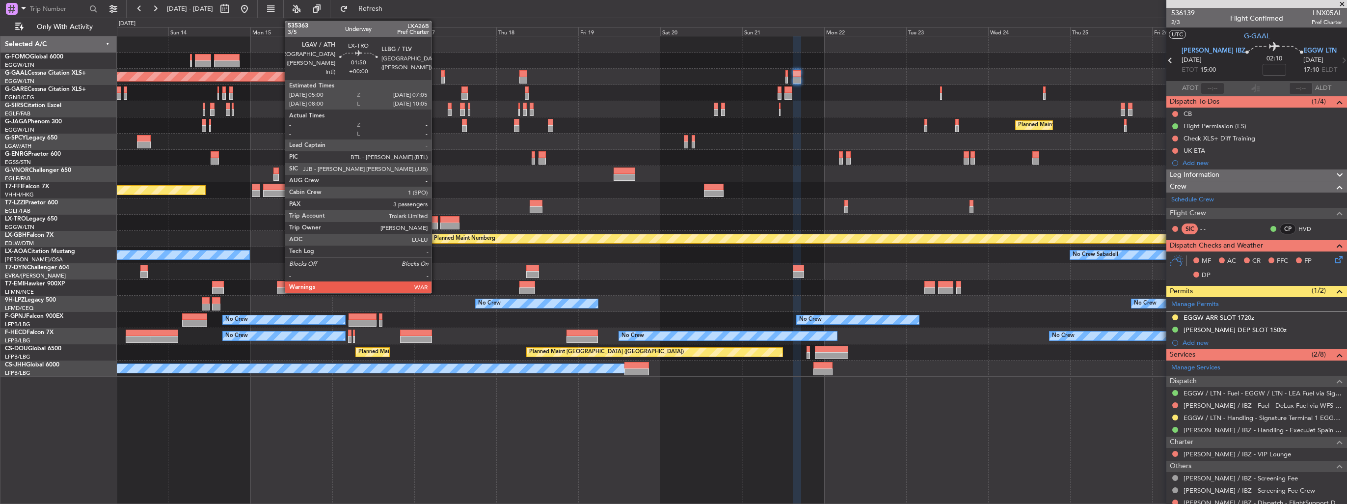
click at [695, 250] on div "Planned Maint Dusseldorf Planned Maint London (Luton) Unplanned Maint Athens (E…" at bounding box center [732, 206] width 1230 height 340
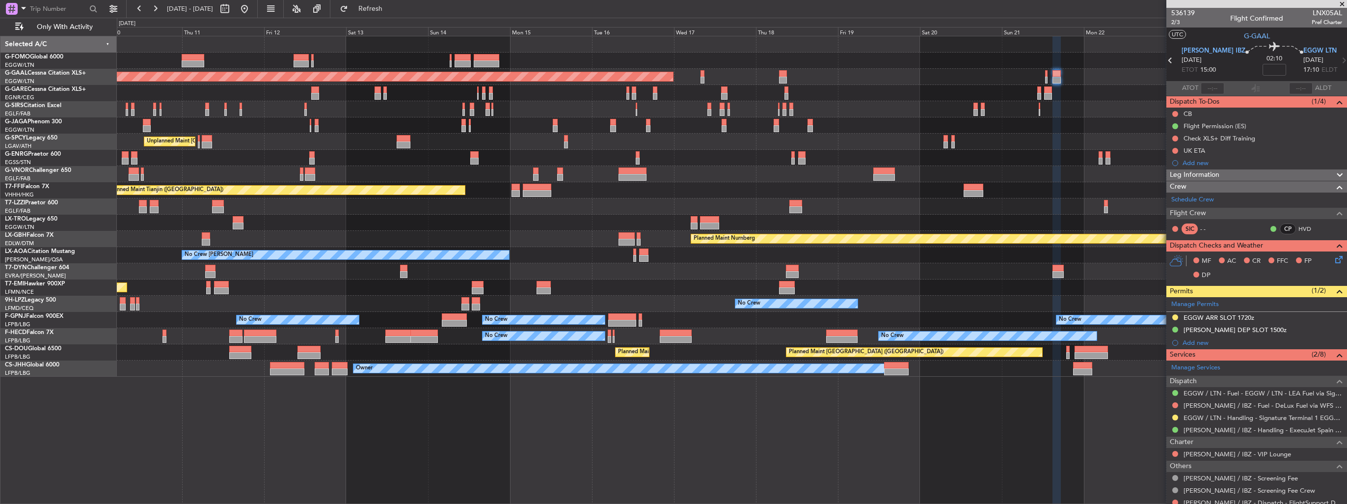
click at [659, 282] on div "Planned Maint London (Luton) Planned Maint Dusseldorf Planned Maint London (Lut…" at bounding box center [732, 206] width 1230 height 340
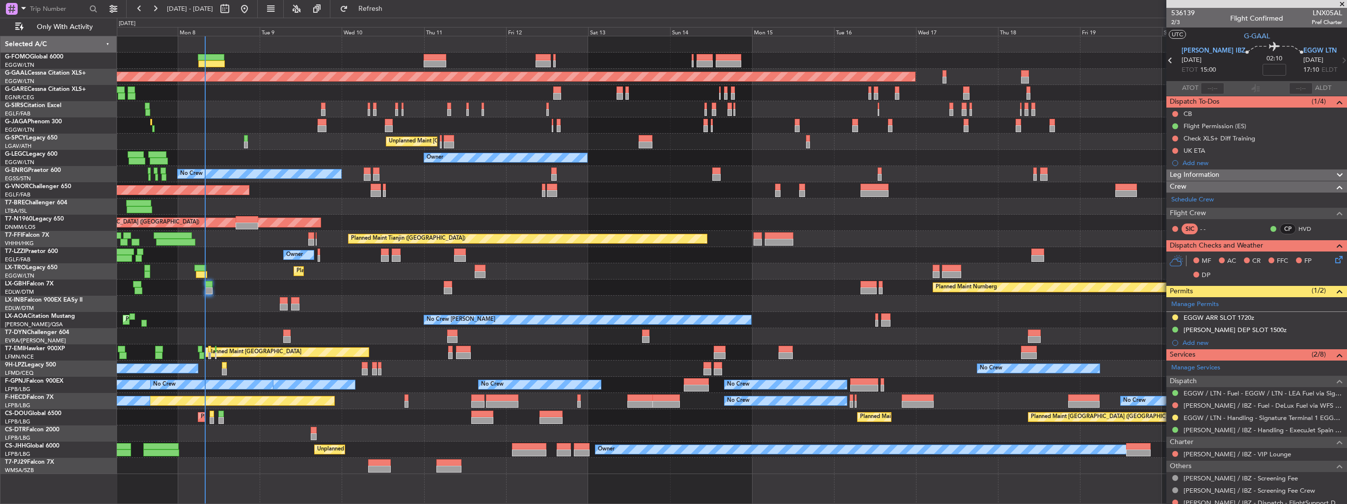
click at [587, 197] on div "Planned Maint [GEOGRAPHIC_DATA] ([GEOGRAPHIC_DATA])" at bounding box center [732, 190] width 1230 height 16
click at [586, 196] on div "Planned Maint [GEOGRAPHIC_DATA] ([GEOGRAPHIC_DATA])" at bounding box center [732, 190] width 1230 height 16
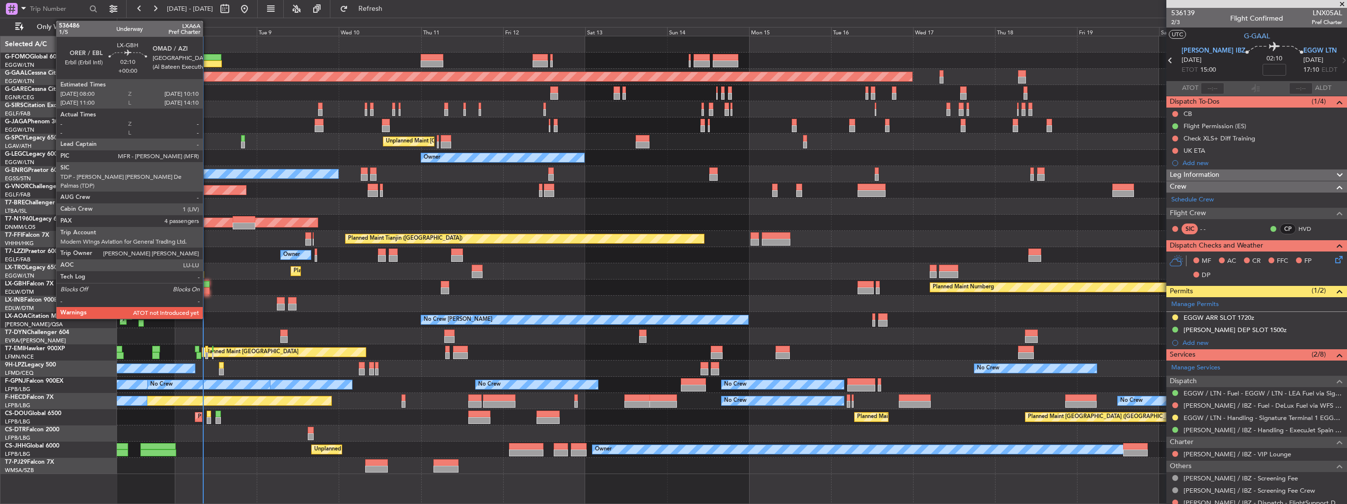
click at [207, 292] on div at bounding box center [206, 290] width 8 height 7
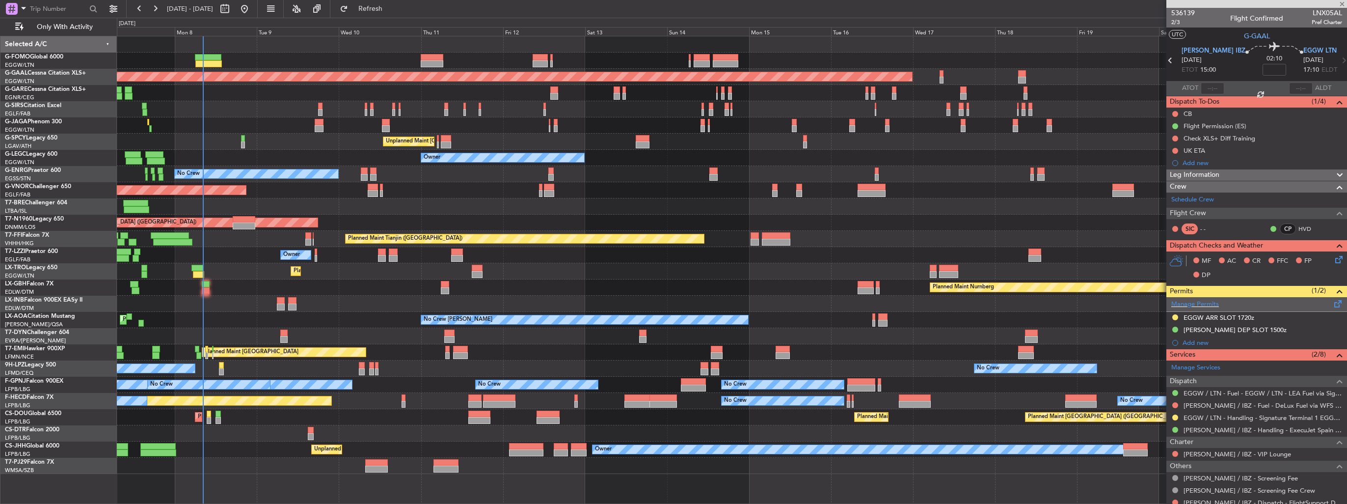
type input "4"
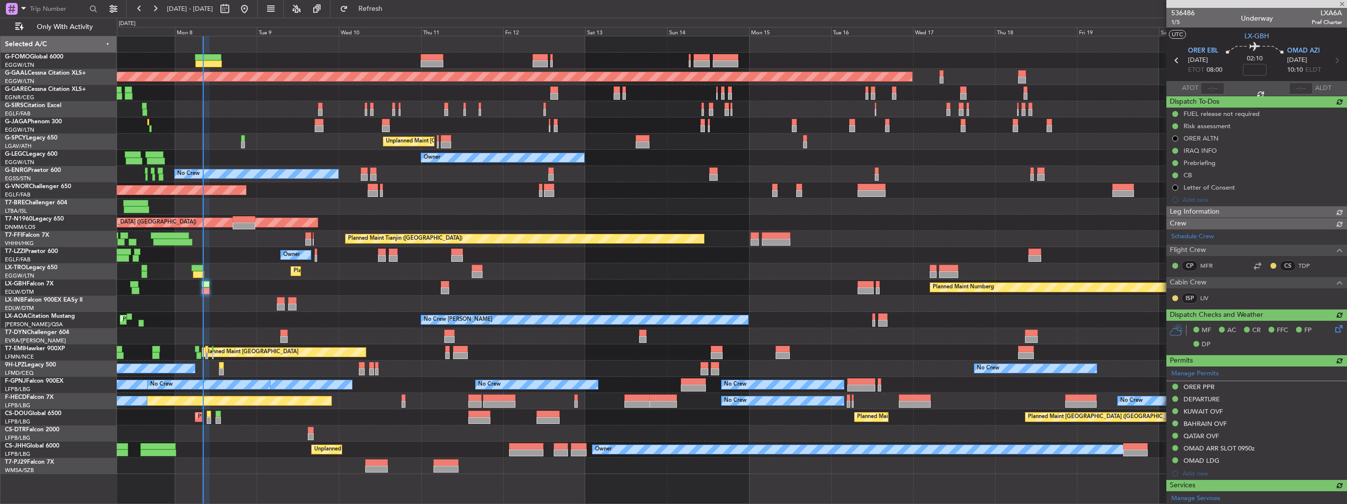
type input "08:07"
